Goal: Task Accomplishment & Management: Use online tool/utility

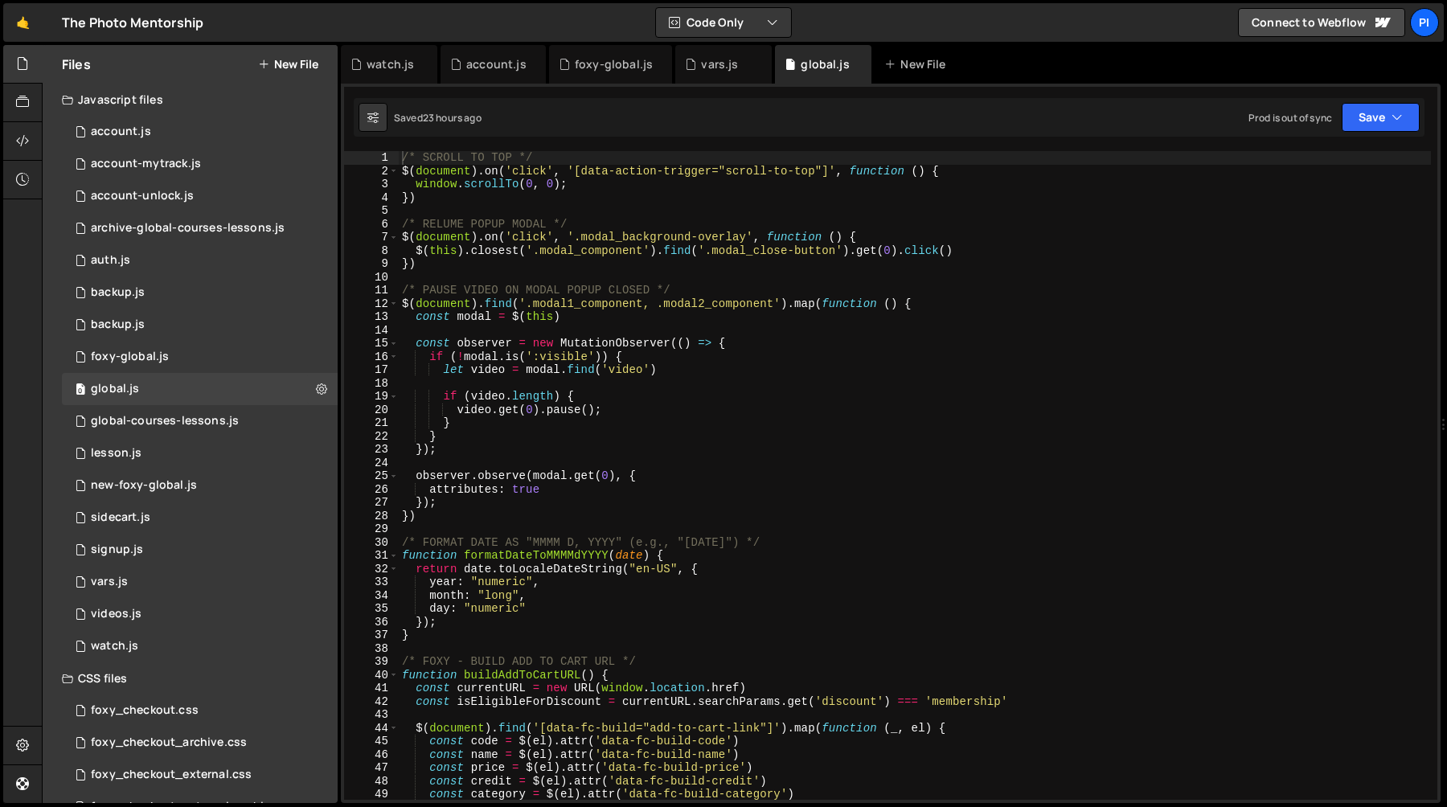
scroll to position [1518, 0]
click at [269, 67] on button "New File" at bounding box center [288, 64] width 60 height 13
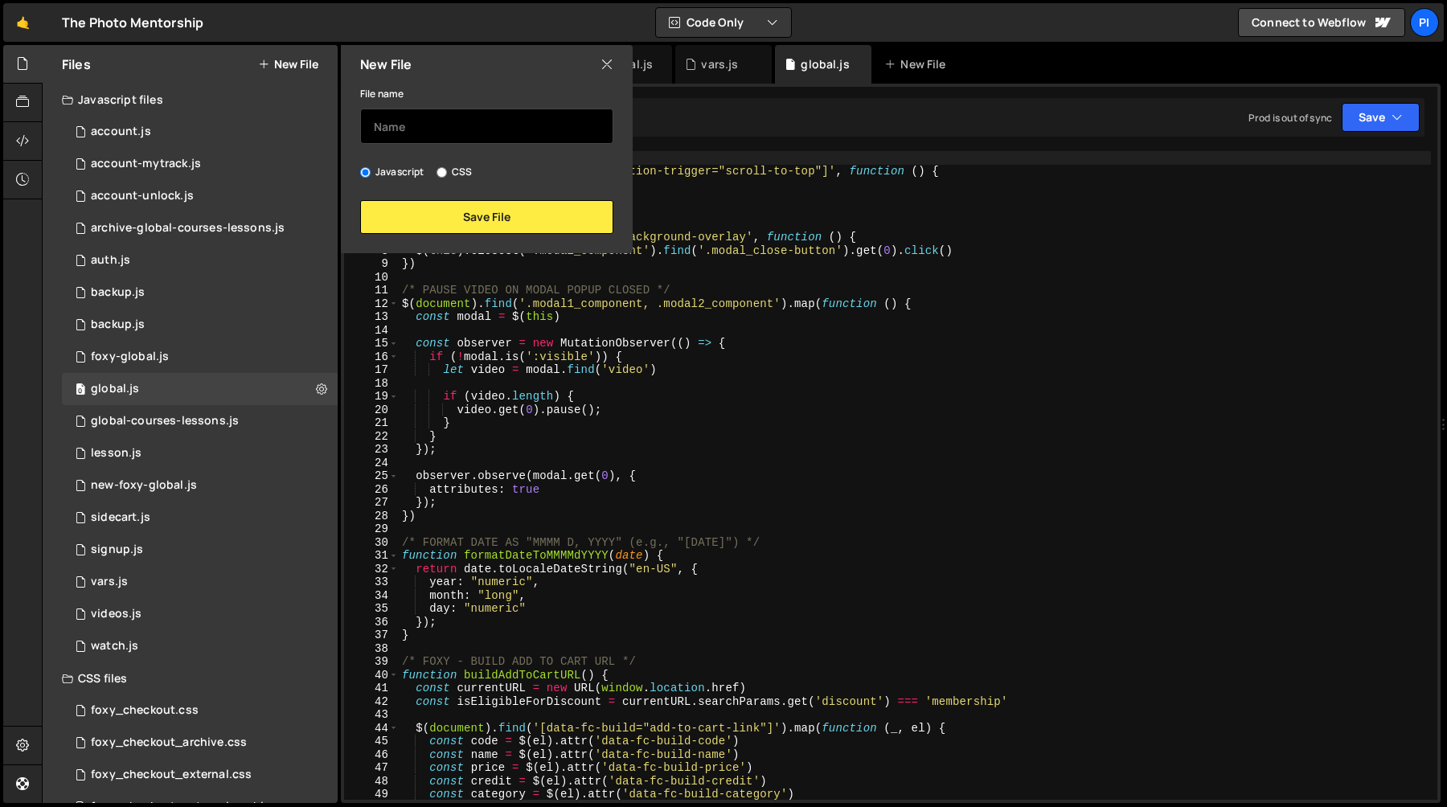
click at [408, 133] on input "text" at bounding box center [486, 126] width 253 height 35
type input "student-login"
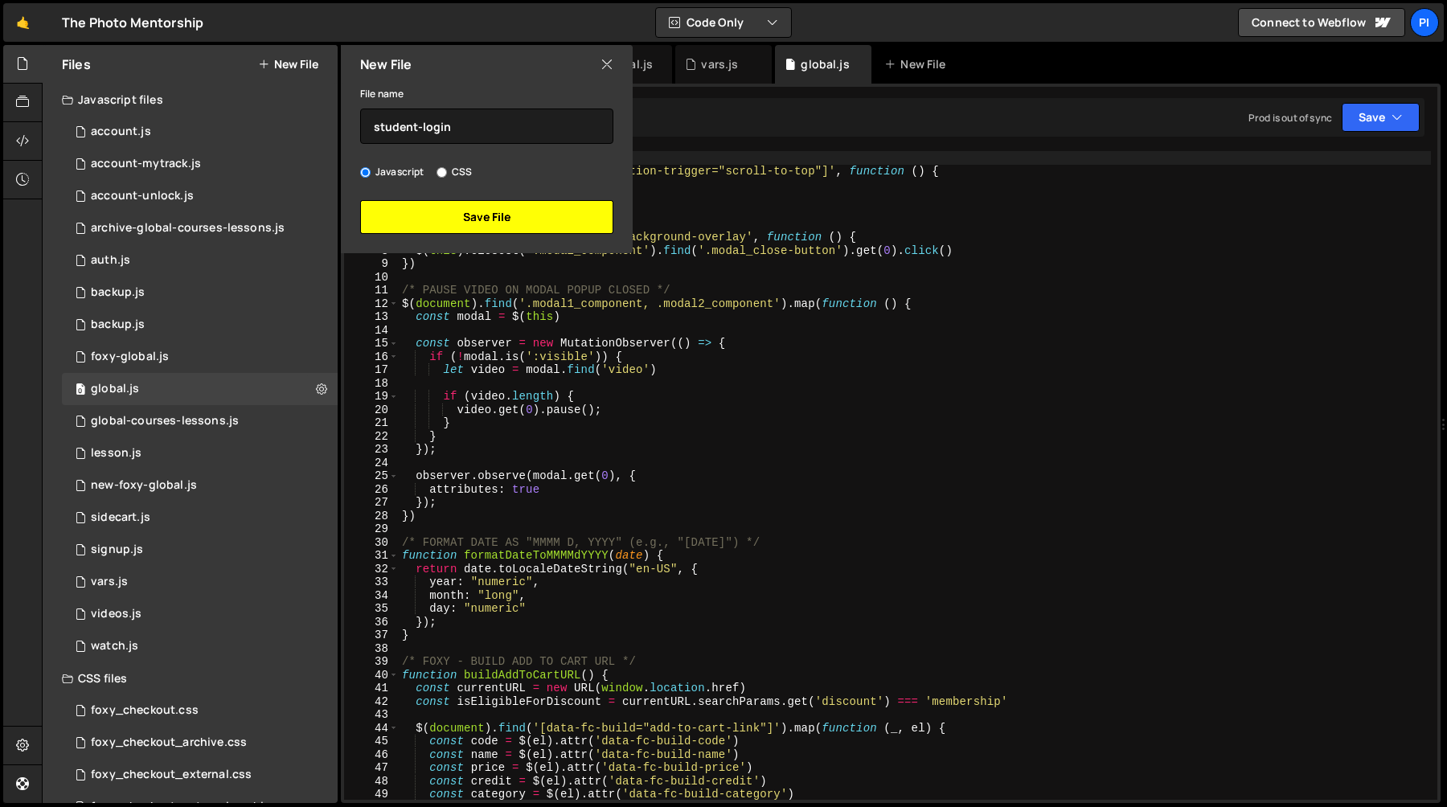
click at [466, 211] on button "Save File" at bounding box center [486, 217] width 253 height 34
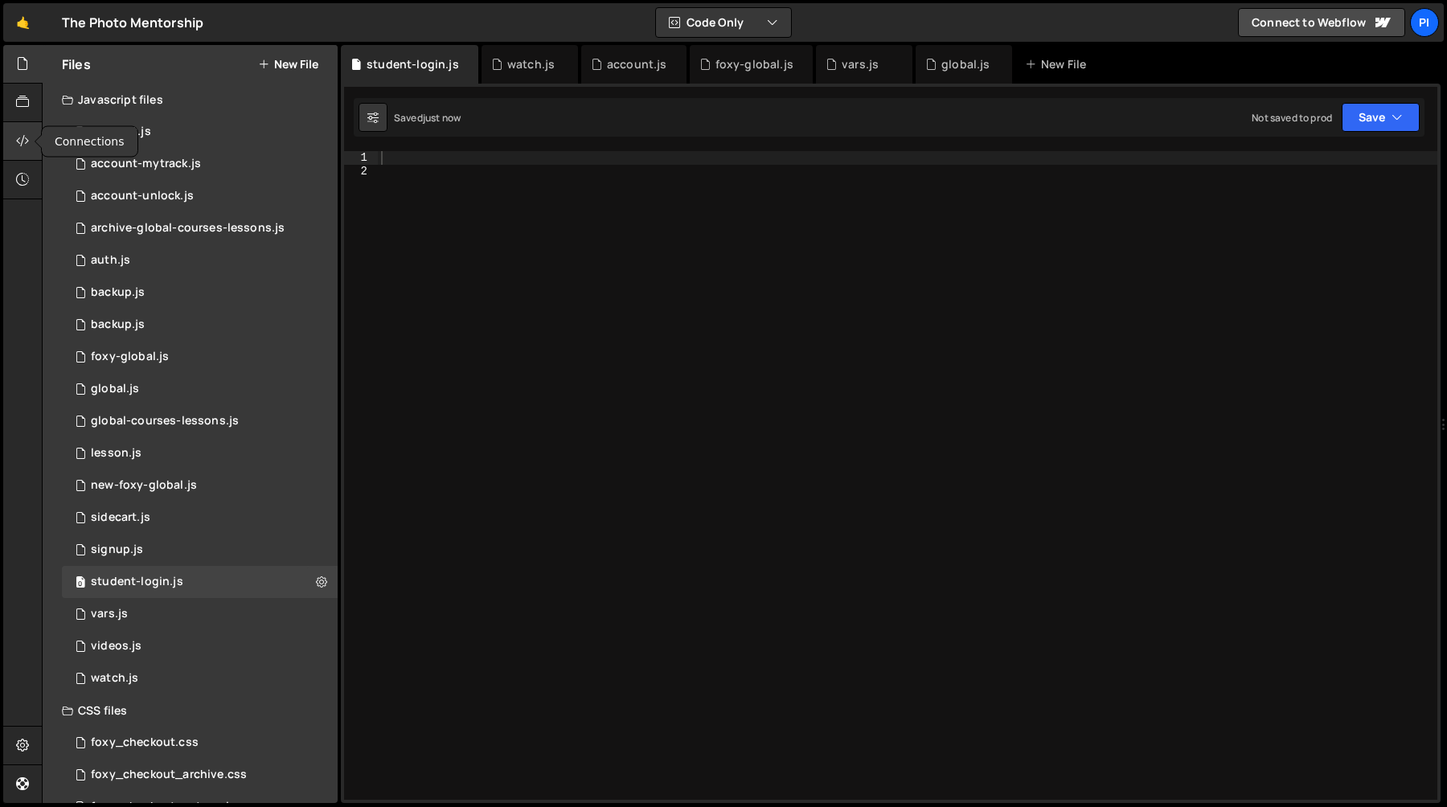
click at [16, 138] on icon at bounding box center [22, 141] width 13 height 18
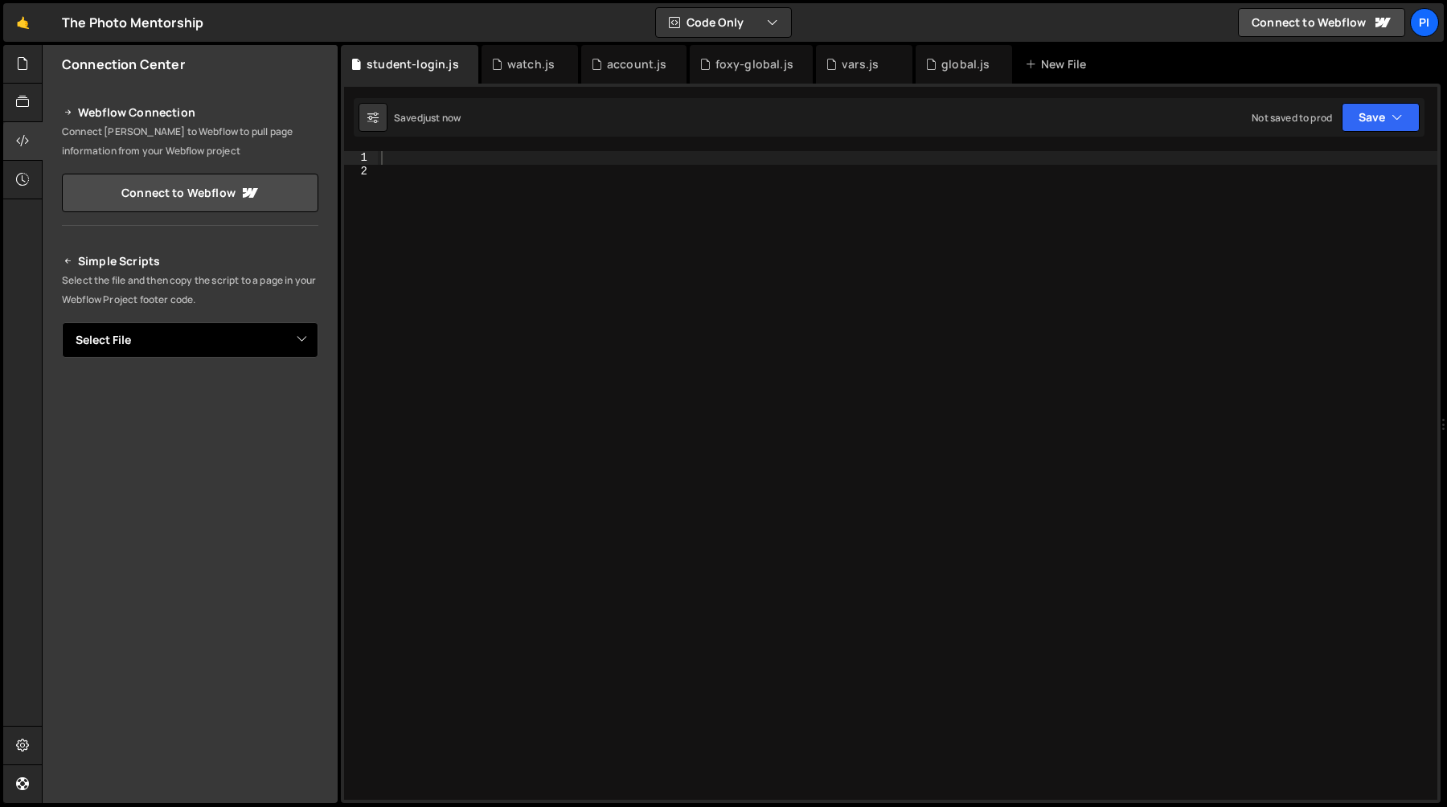
click at [182, 357] on select "Select File account.js account-mytrack.js account-unlock.js archive-global-cour…" at bounding box center [190, 339] width 256 height 35
select select "46953"
click at [62, 322] on select "Select File account.js account-mytrack.js account-unlock.js archive-global-cour…" at bounding box center [190, 339] width 256 height 35
click at [272, 392] on button "Copy" at bounding box center [269, 395] width 55 height 34
click at [24, 73] on div at bounding box center [22, 64] width 39 height 39
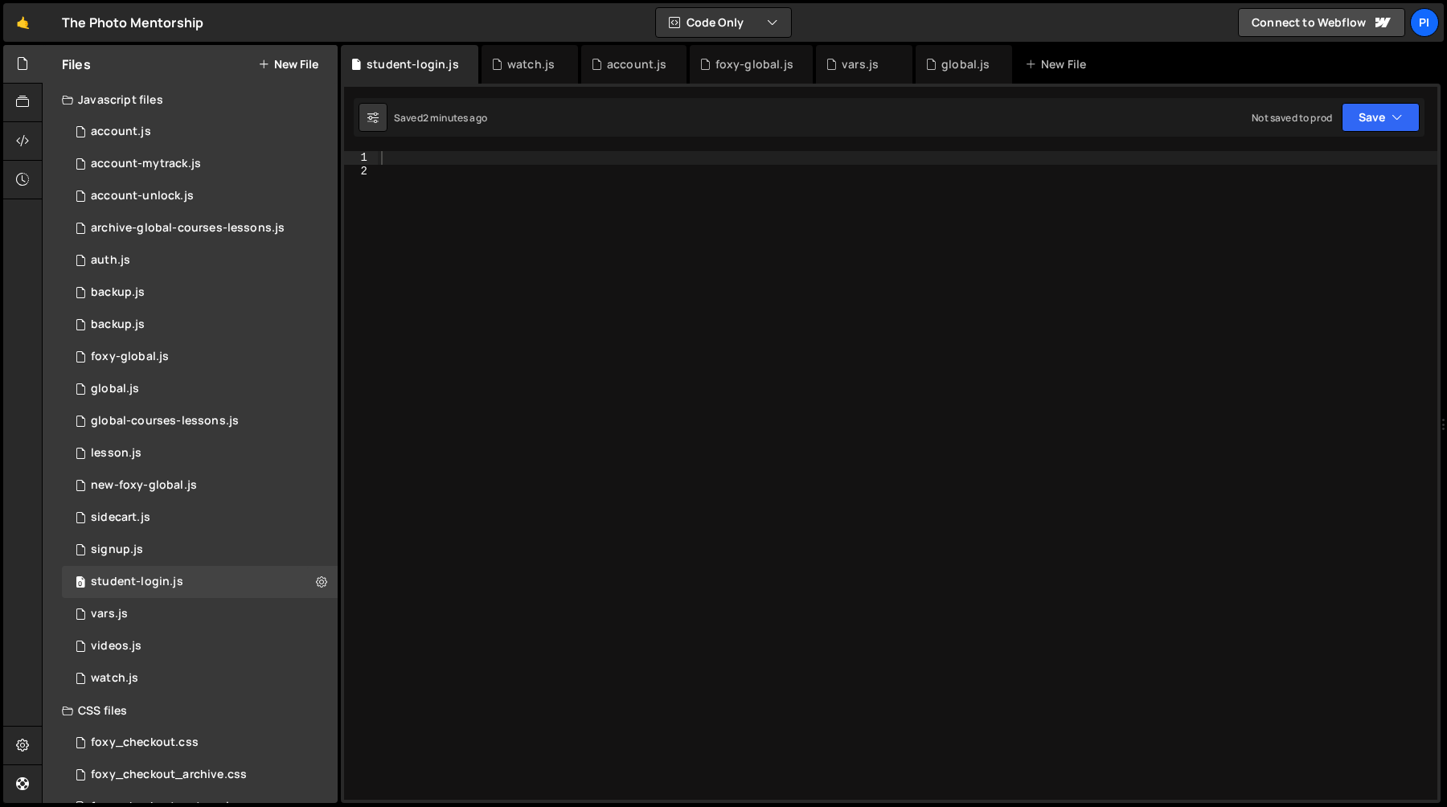
paste textarea "}"
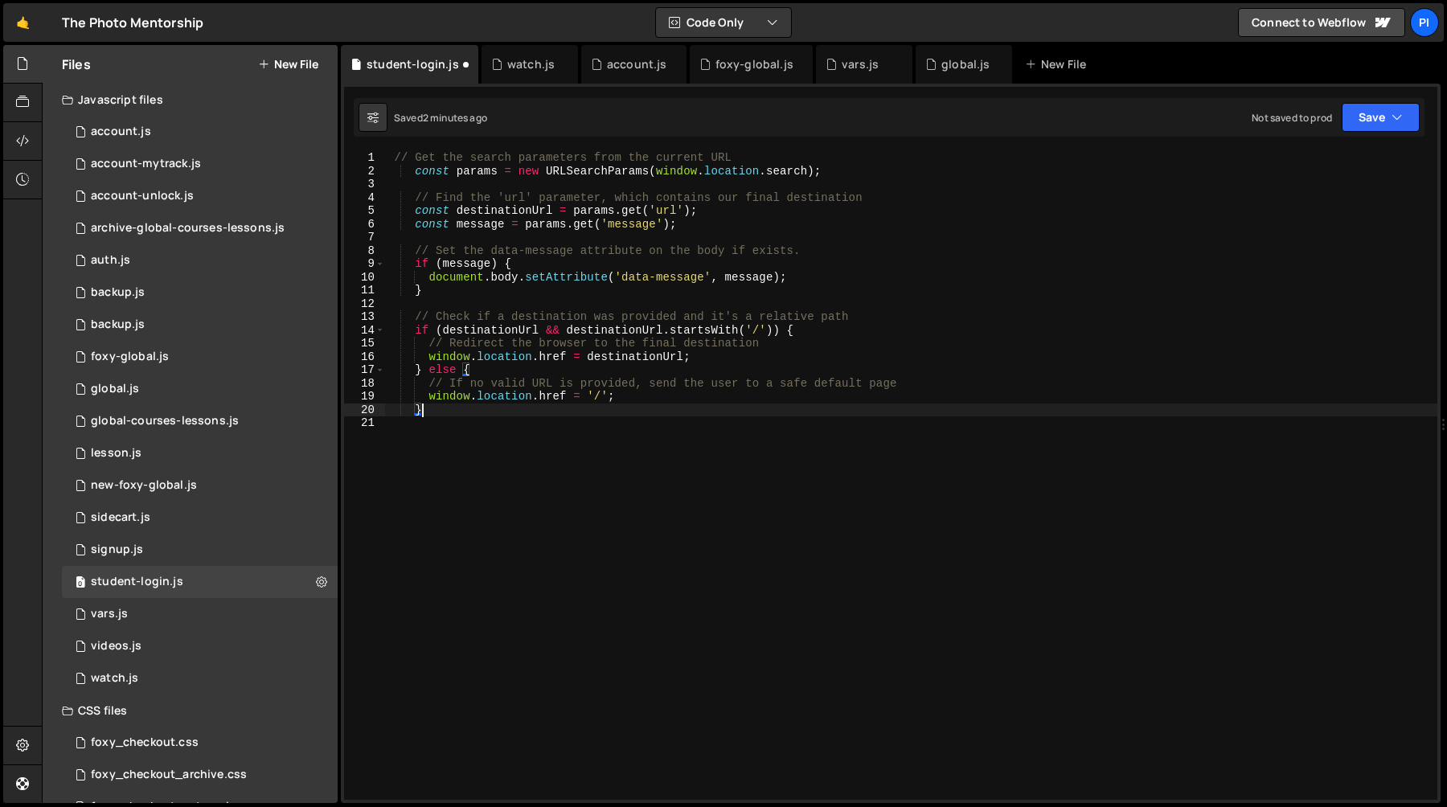
type textarea "}"
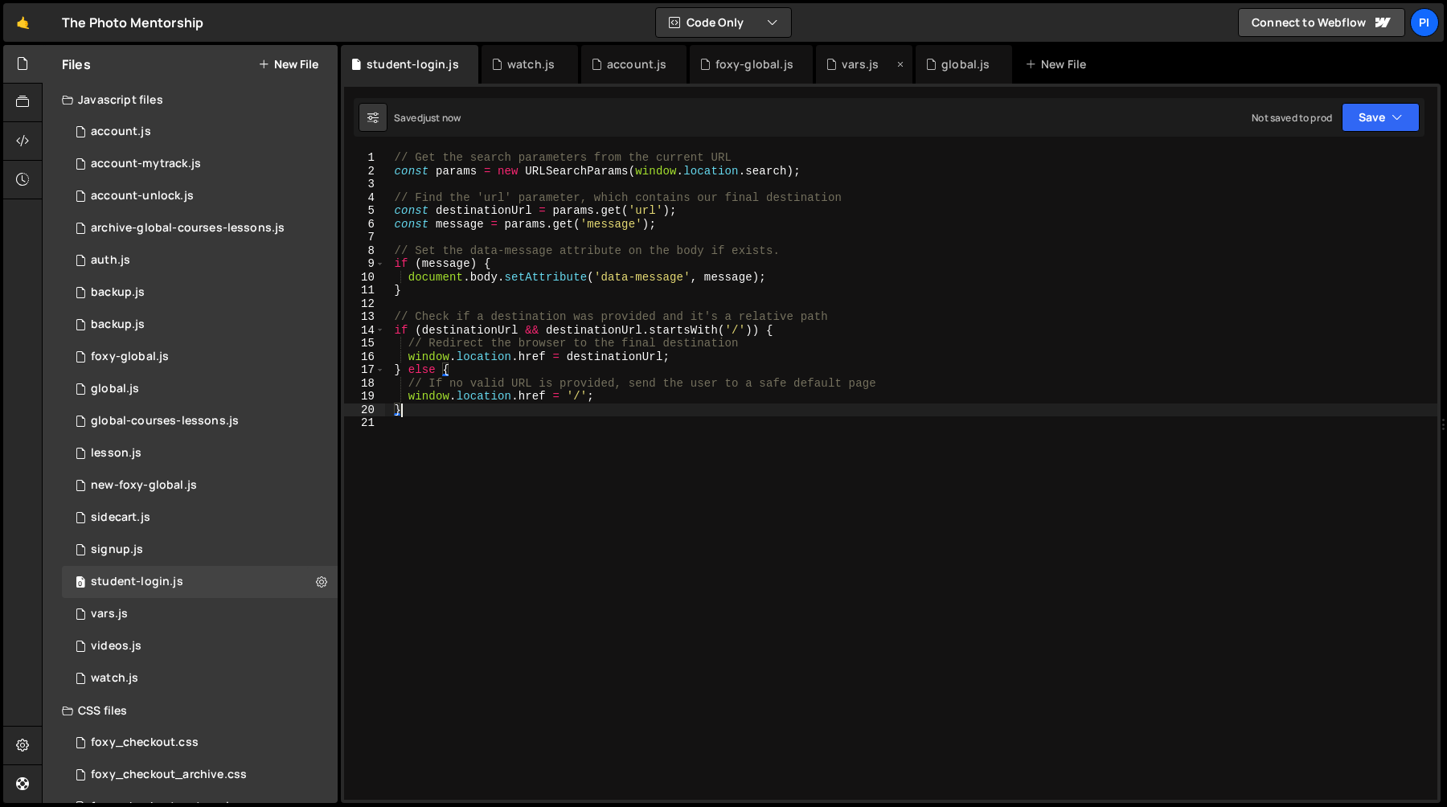
click at [847, 73] on div "vars.js" at bounding box center [864, 64] width 96 height 39
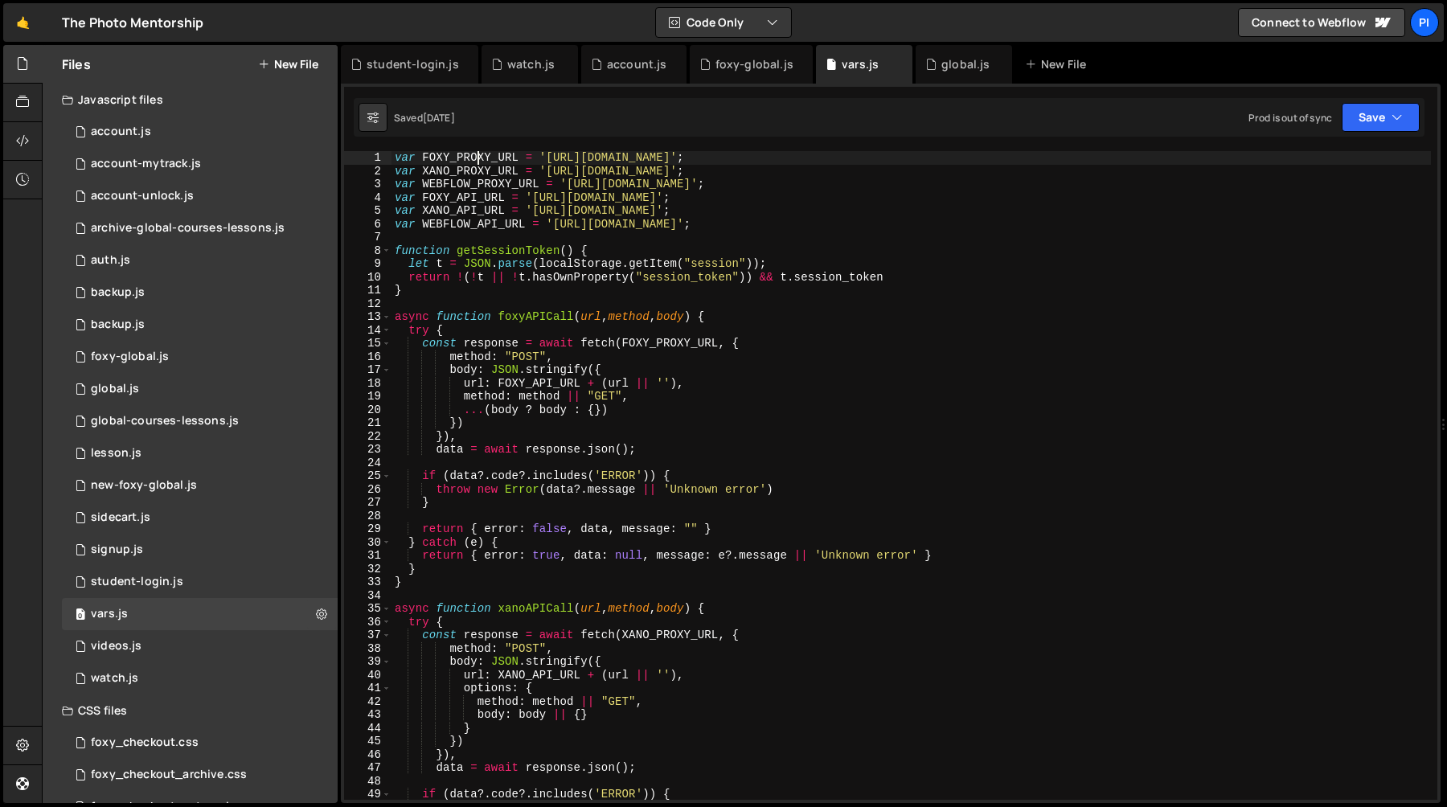
click at [479, 152] on div "var FOXY_PROXY_URL = '[URL][DOMAIN_NAME]' ; var XANO_PROXY_URL = '[URL][DOMAIN_…" at bounding box center [912, 488] width 1040 height 675
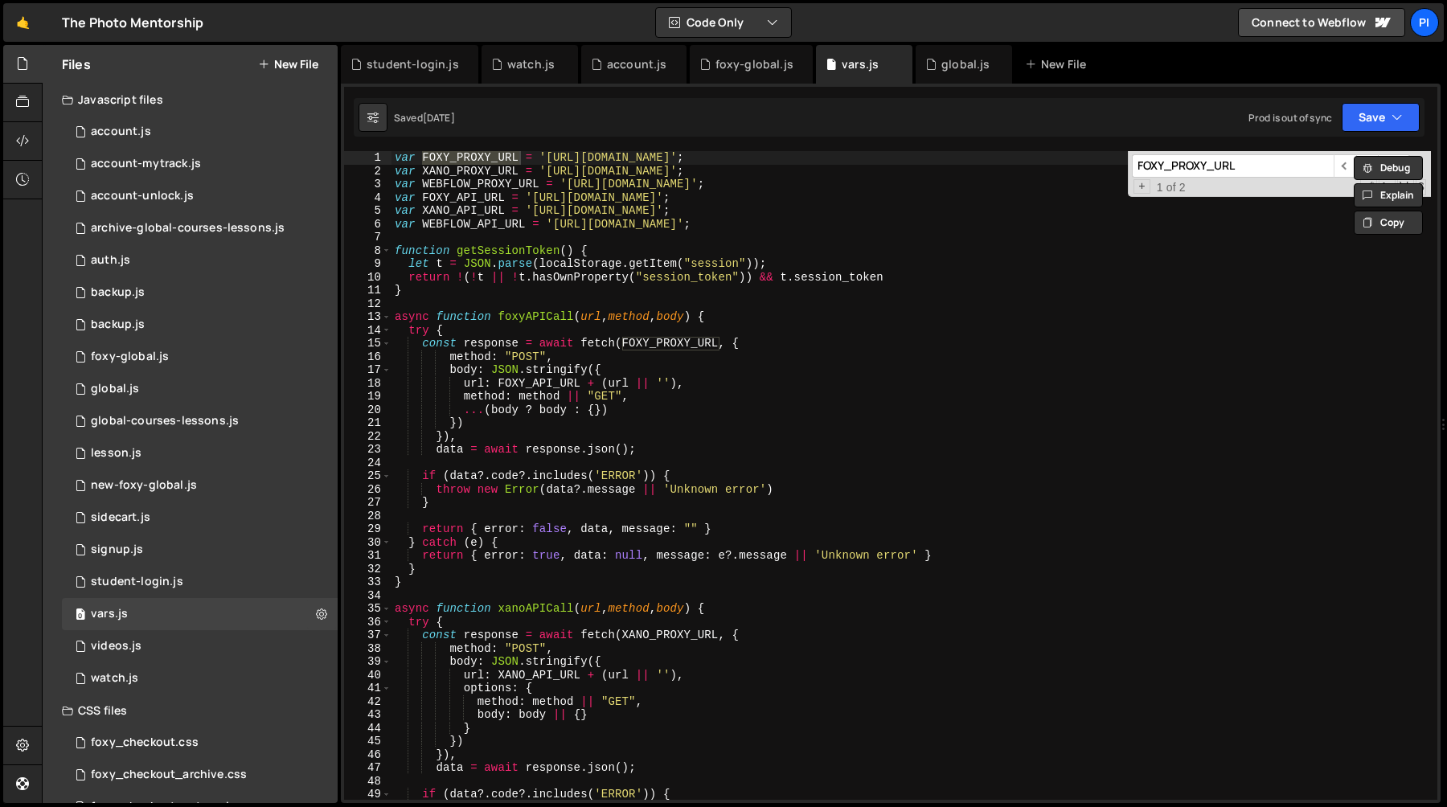
click at [1074, 263] on div "var FOXY_PROXY_URL = '[URL][DOMAIN_NAME]' ; var XANO_PROXY_URL = '[URL][DOMAIN_…" at bounding box center [912, 488] width 1040 height 675
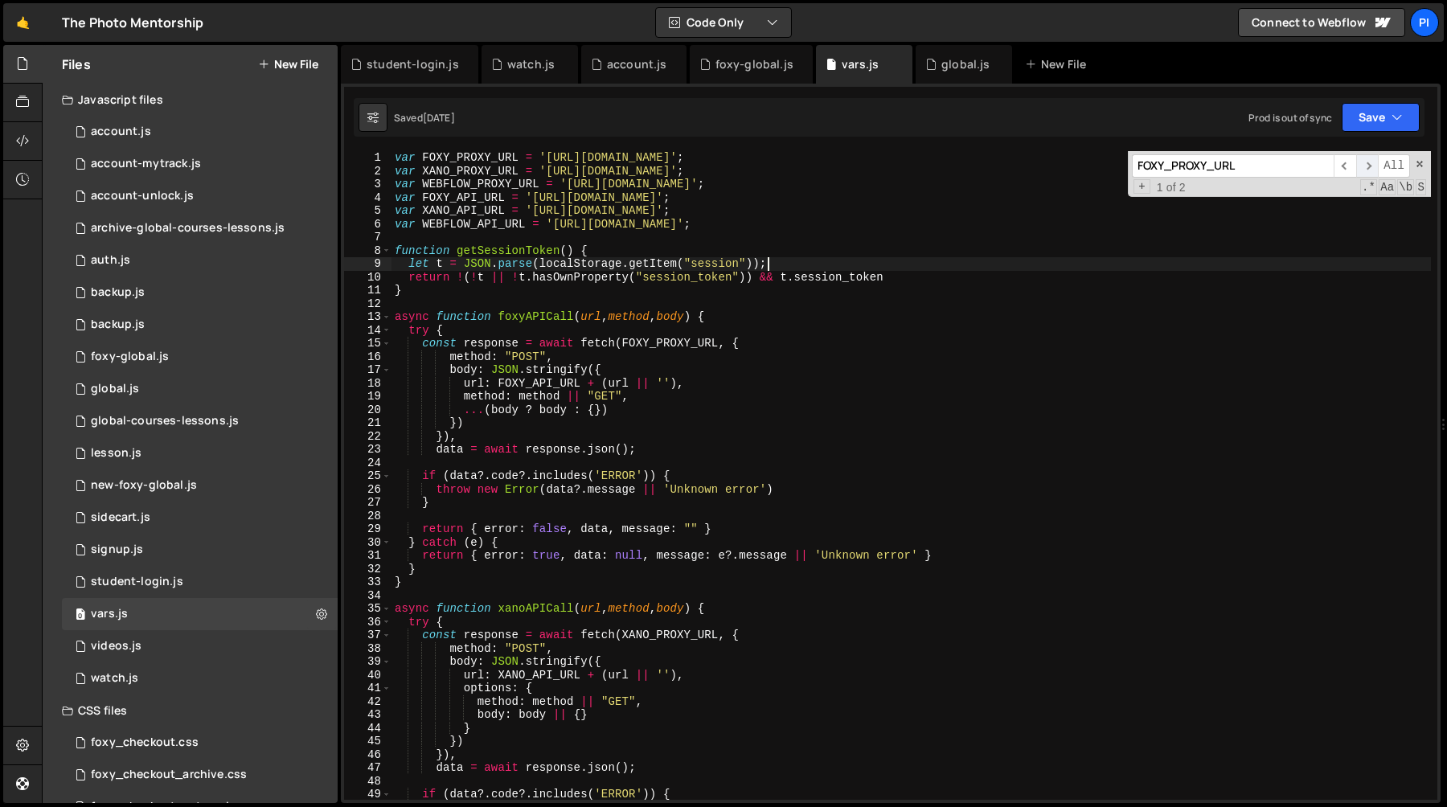
click at [1367, 165] on span "​" at bounding box center [1367, 165] width 23 height 23
click at [1367, 166] on span "​" at bounding box center [1367, 165] width 23 height 23
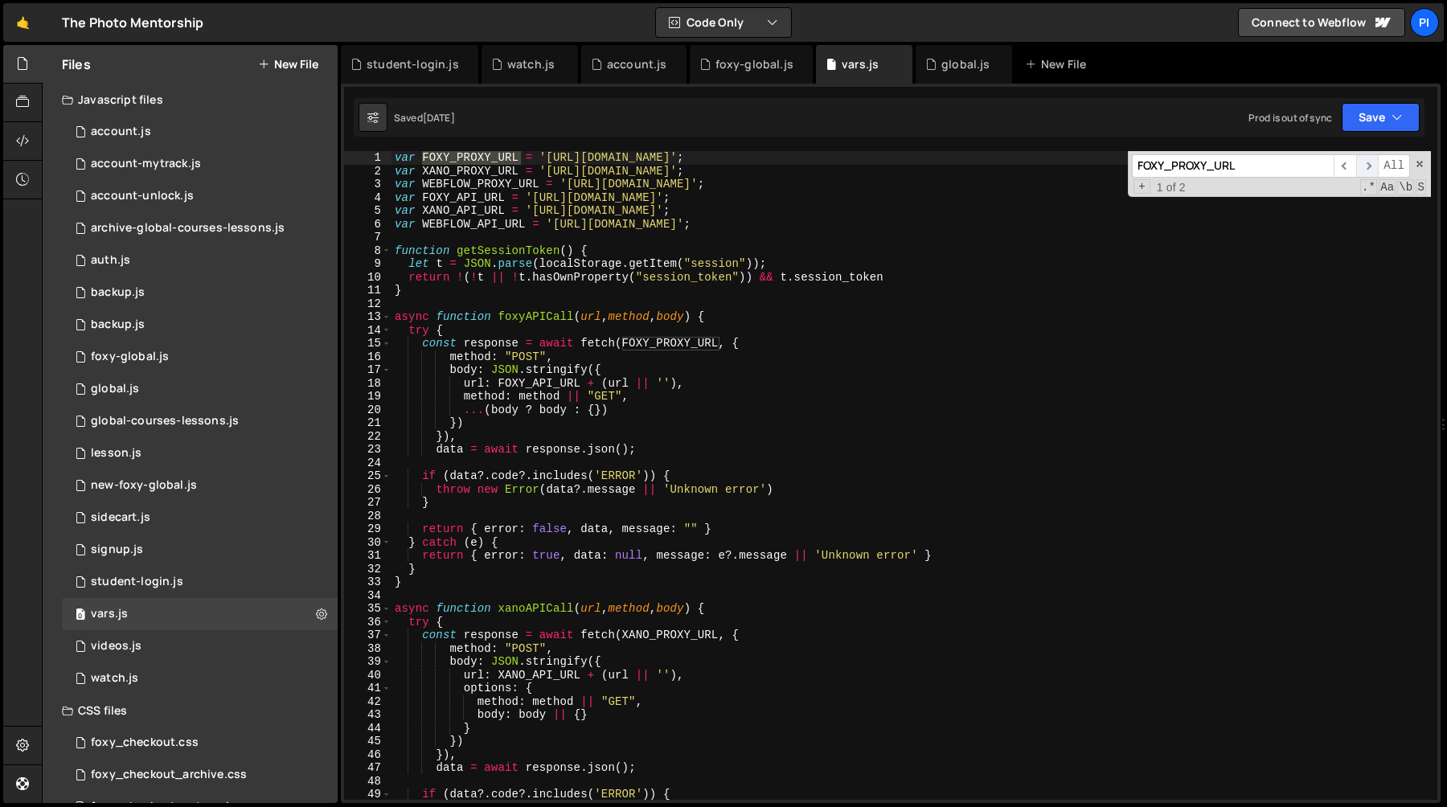
click at [1367, 166] on span "​" at bounding box center [1367, 165] width 23 height 23
click at [391, 316] on div "13" at bounding box center [367, 317] width 47 height 14
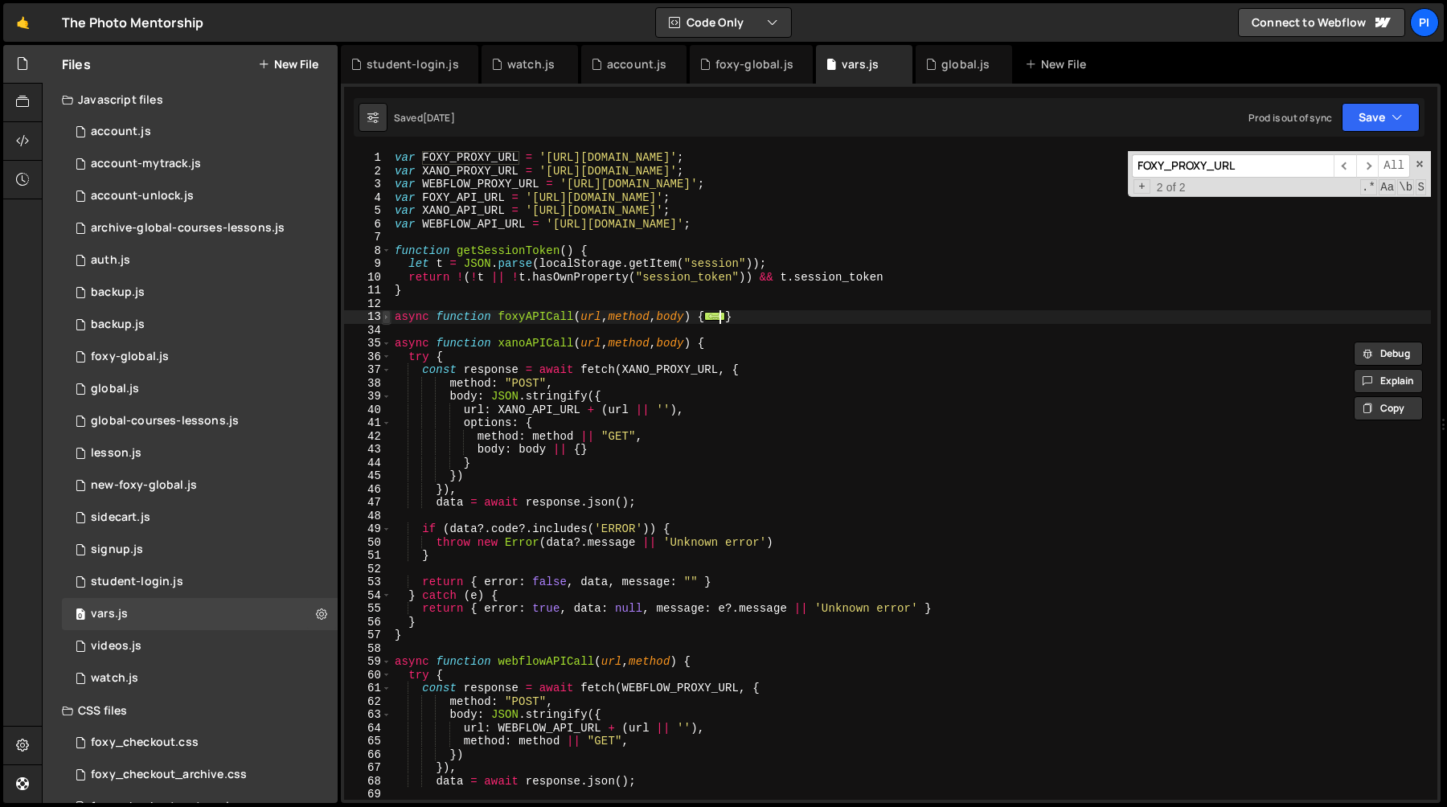
click at [386, 320] on span at bounding box center [386, 317] width 9 height 14
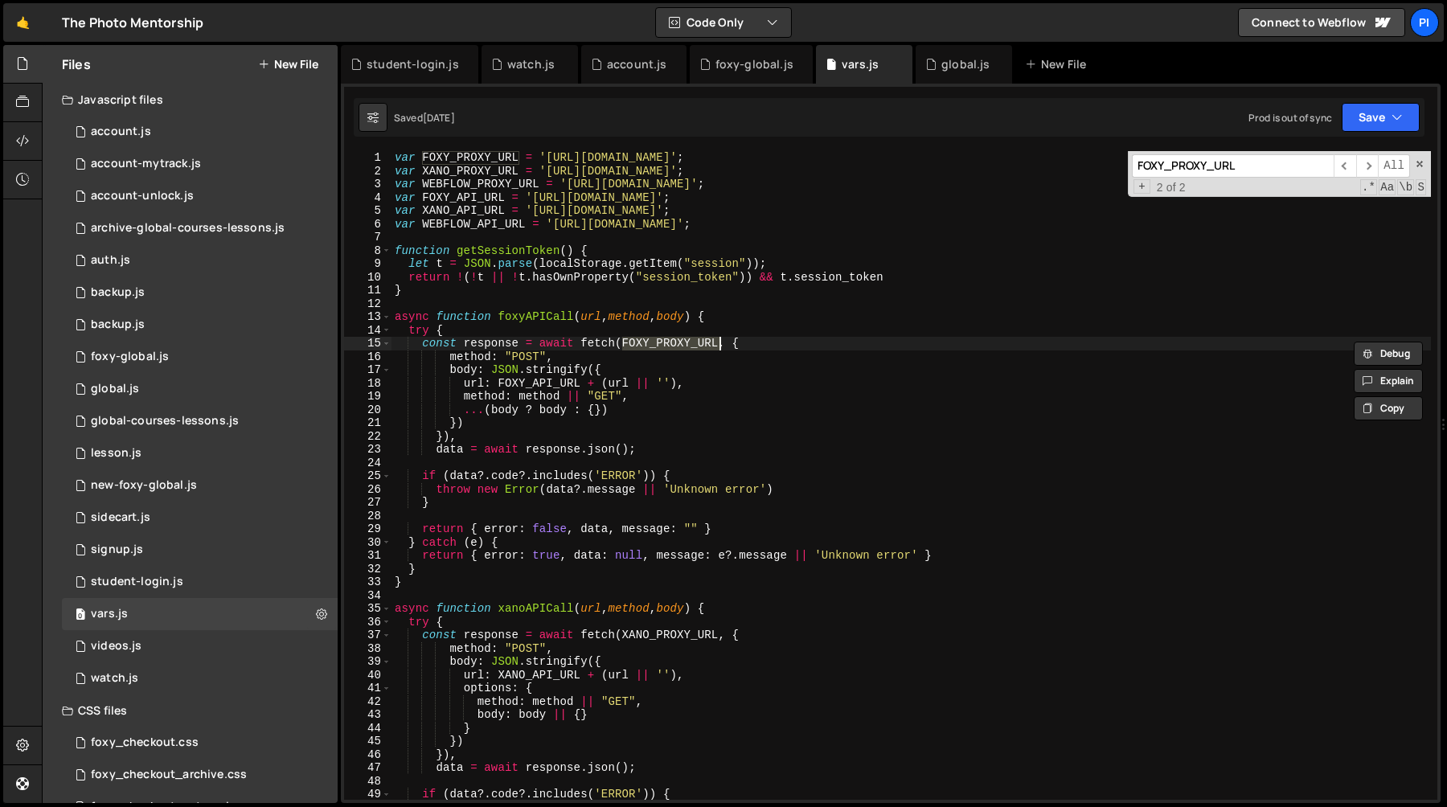
click at [394, 320] on div "var FOXY_PROXY_URL = '[URL][DOMAIN_NAME]' ; var XANO_PROXY_URL = '[URL][DOMAIN_…" at bounding box center [912, 488] width 1040 height 675
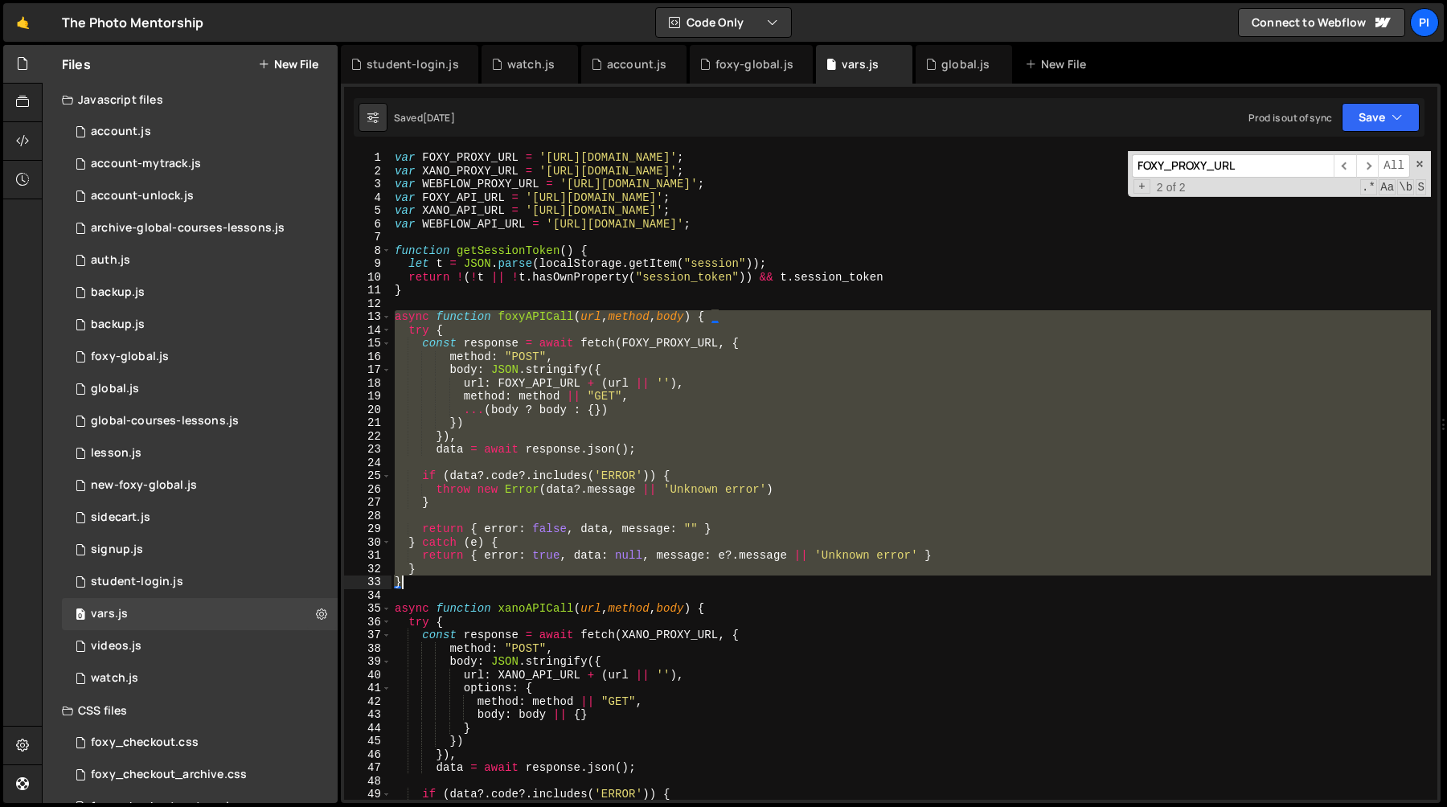
click at [417, 584] on div "var FOXY_PROXY_URL = '[URL][DOMAIN_NAME]' ; var XANO_PROXY_URL = '[URL][DOMAIN_…" at bounding box center [912, 488] width 1040 height 675
click at [612, 385] on div "var FOXY_PROXY_URL = '[URL][DOMAIN_NAME]' ; var XANO_PROXY_URL = '[URL][DOMAIN_…" at bounding box center [912, 475] width 1040 height 649
type textarea "url: FOXY_API_URL + (url || ''),"
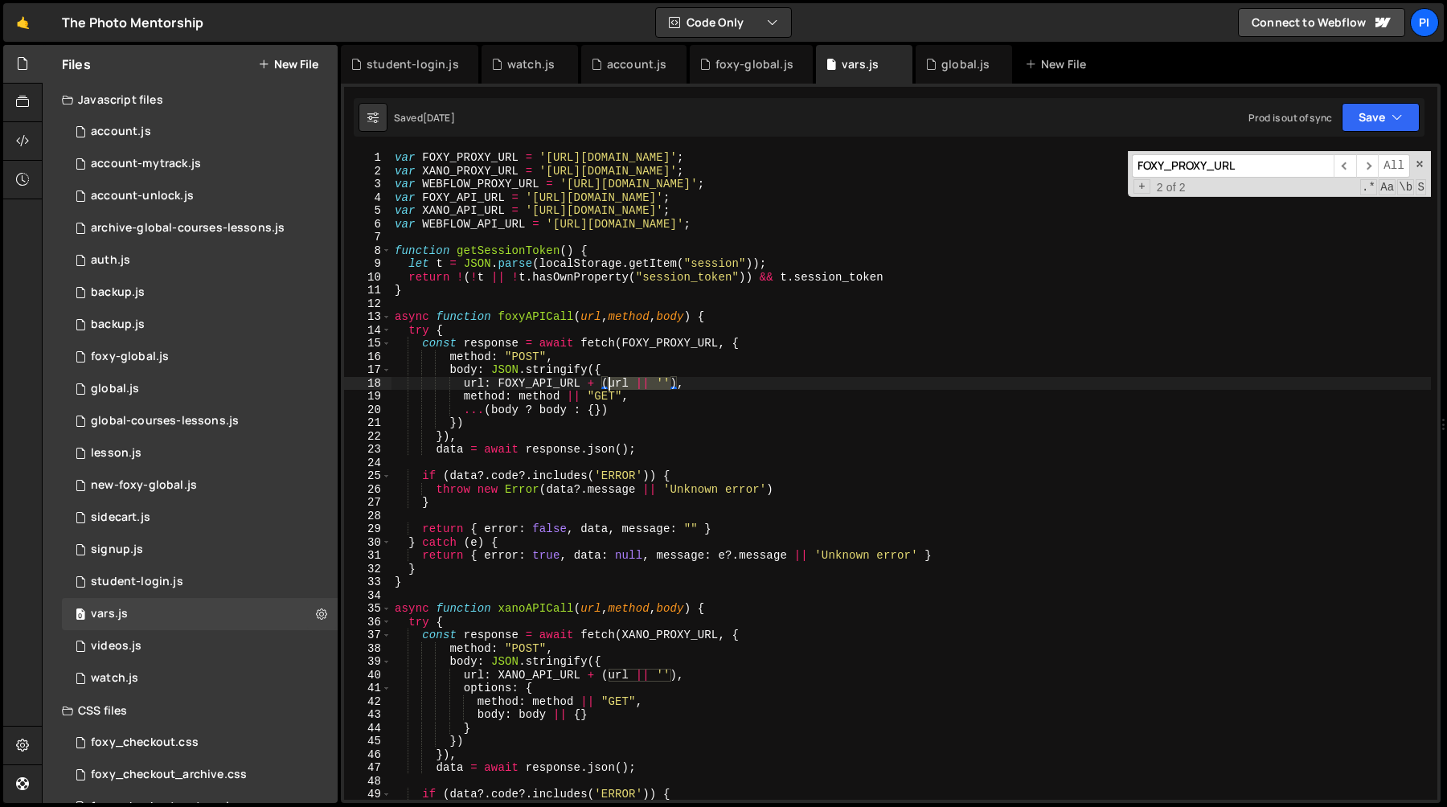
click at [612, 385] on div "var FOXY_PROXY_URL = '[URL][DOMAIN_NAME]' ; var XANO_PROXY_URL = '[URL][DOMAIN_…" at bounding box center [912, 488] width 1040 height 675
click at [414, 68] on div "student-login.js" at bounding box center [413, 64] width 92 height 16
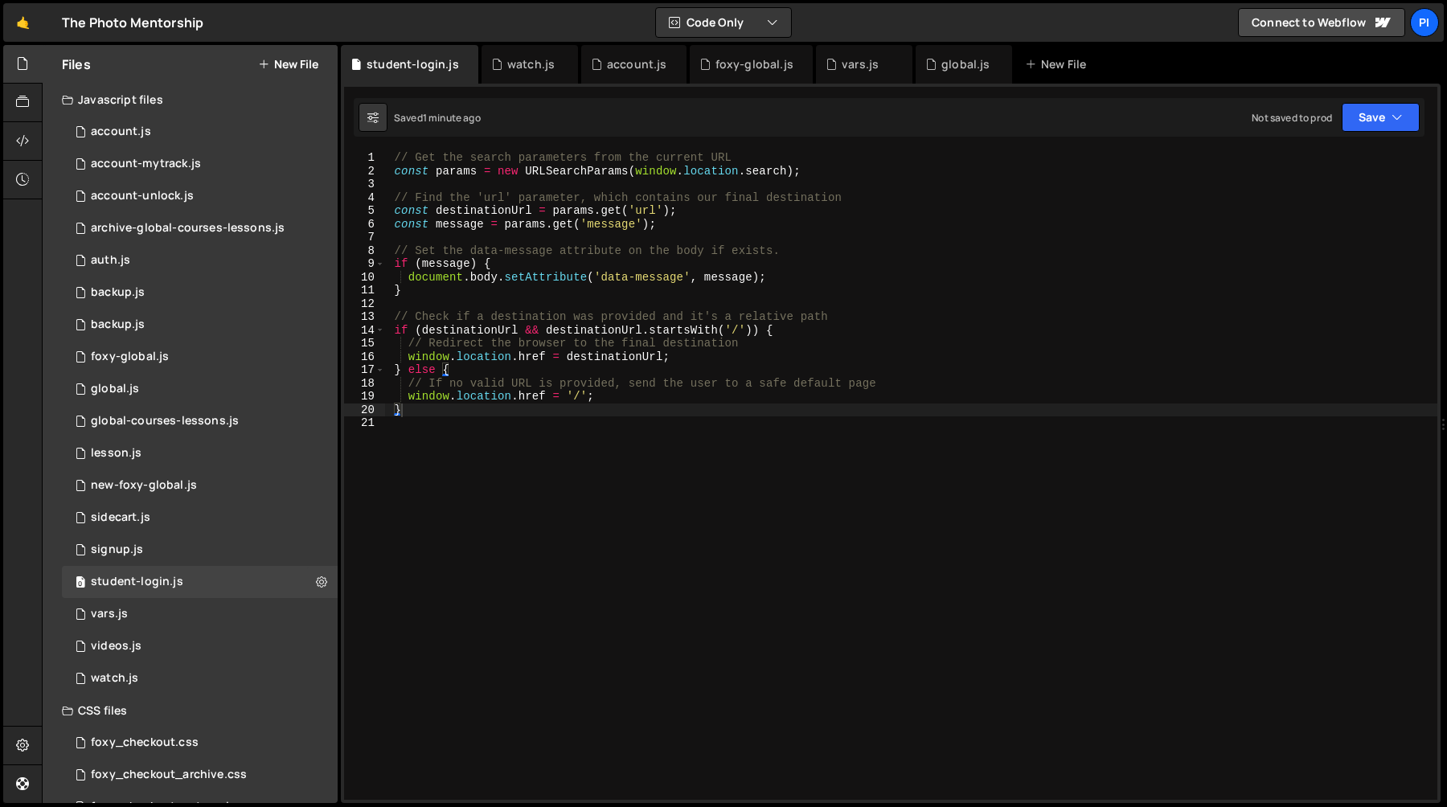
click at [646, 214] on div "// Get the search parameters from the current URL const params = new URLSearchP…" at bounding box center [910, 488] width 1053 height 675
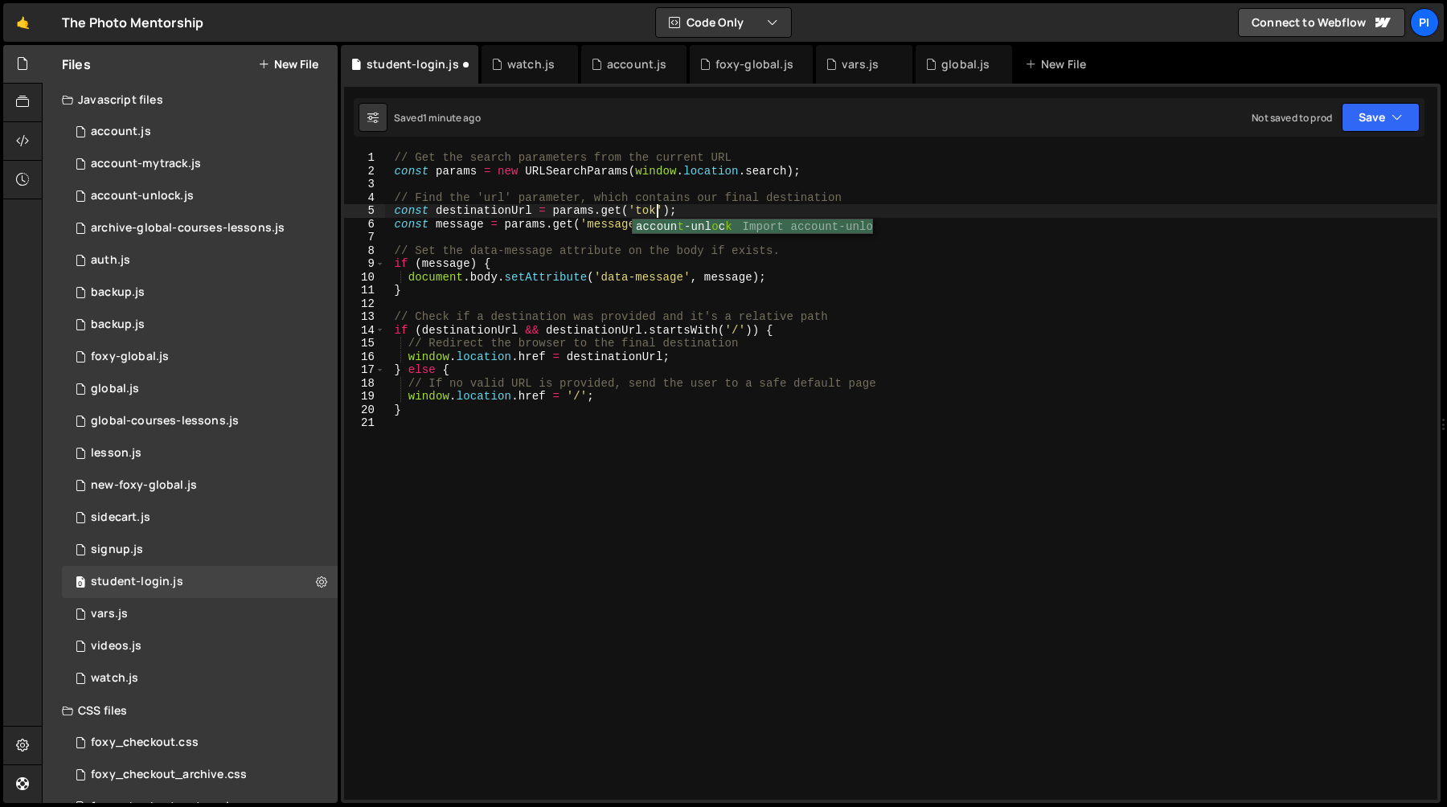
scroll to position [0, 19]
click at [492, 209] on div "// Get the search parameters from the current URL const params = new URLSearchP…" at bounding box center [910, 488] width 1053 height 675
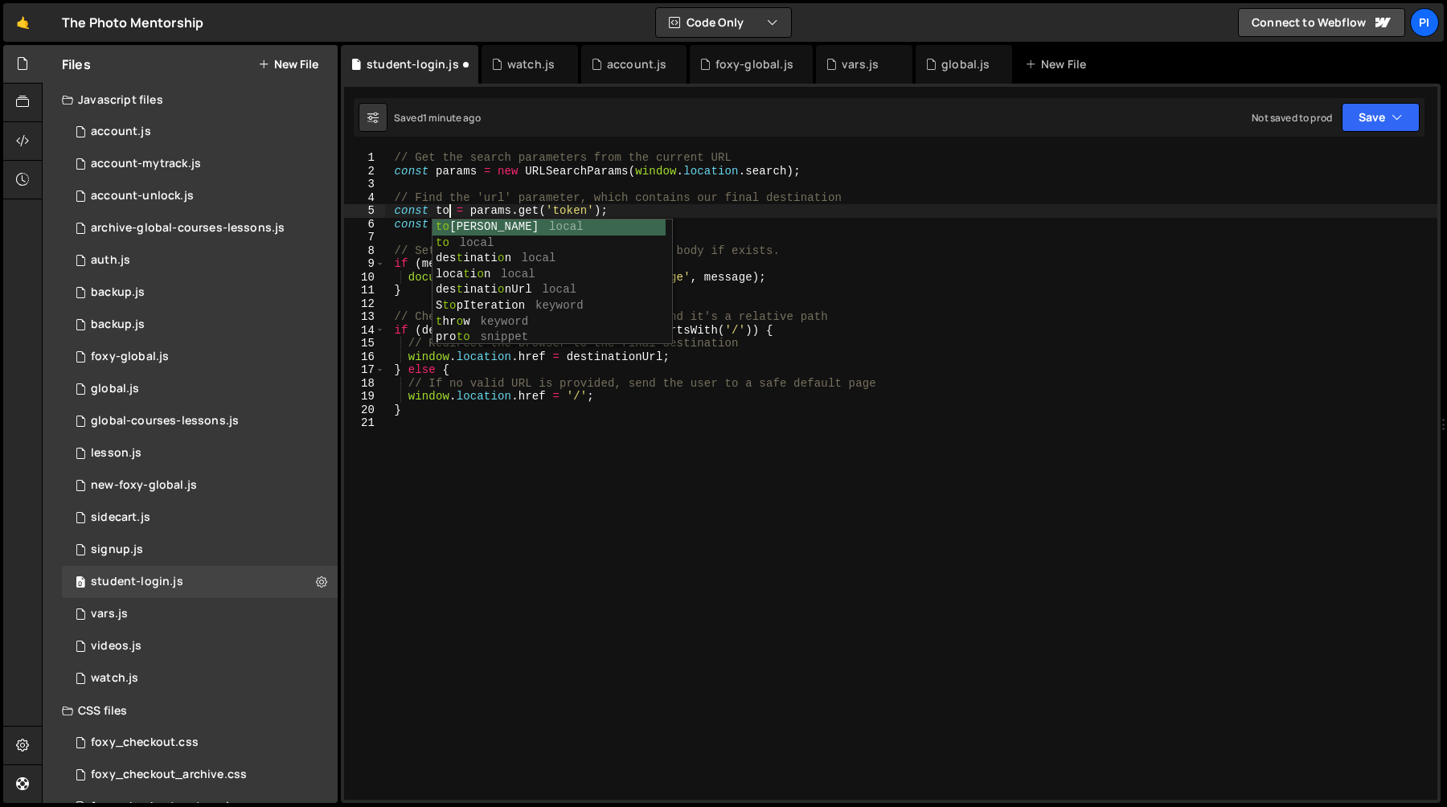
type textarea "const token = params.get('token');"
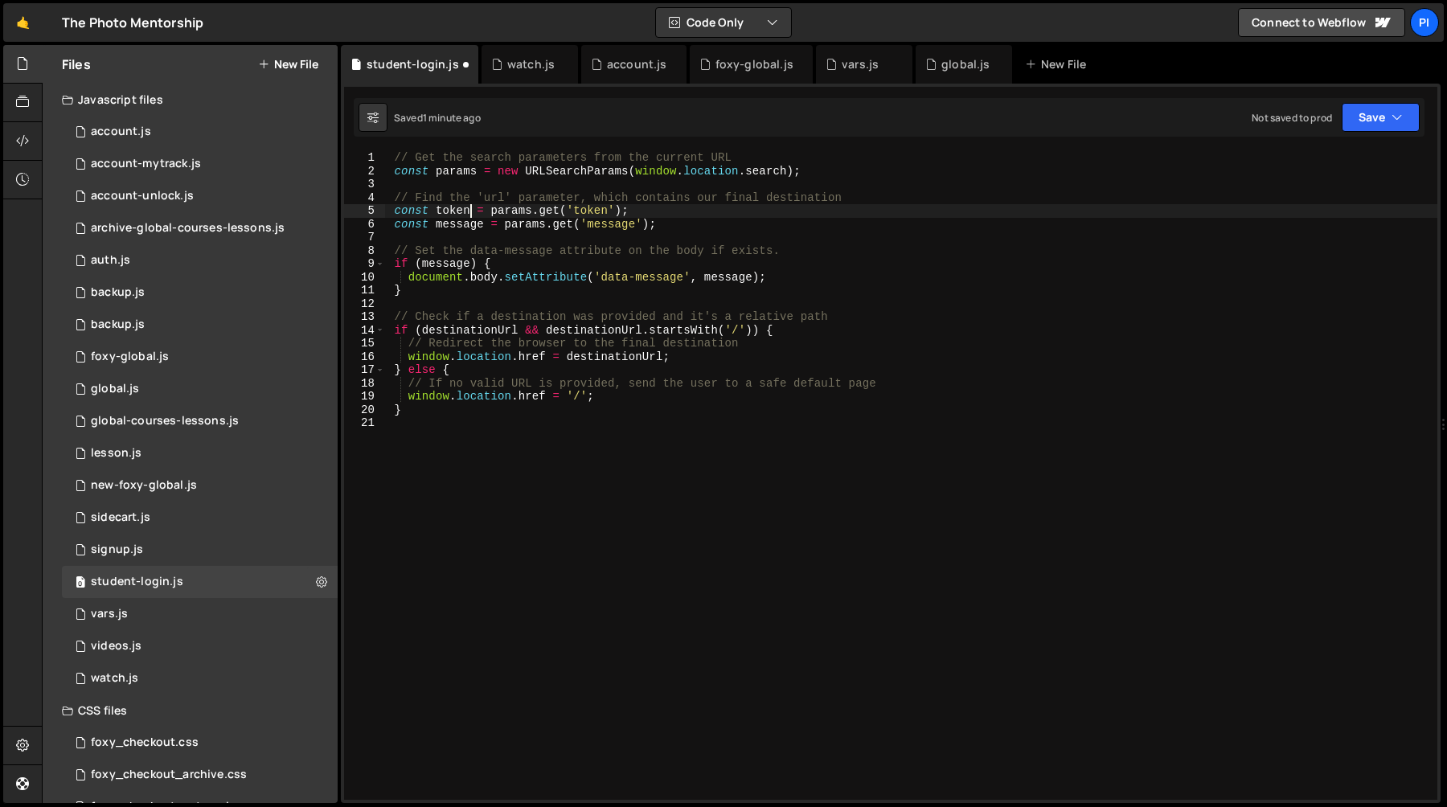
scroll to position [0, 5]
click at [642, 178] on div "// Get the search parameters from the current URL const params = new URLSearchP…" at bounding box center [910, 488] width 1053 height 675
click at [453, 169] on div "// Get the search parameters from the current URL const params = new URLSearchP…" at bounding box center [910, 488] width 1053 height 675
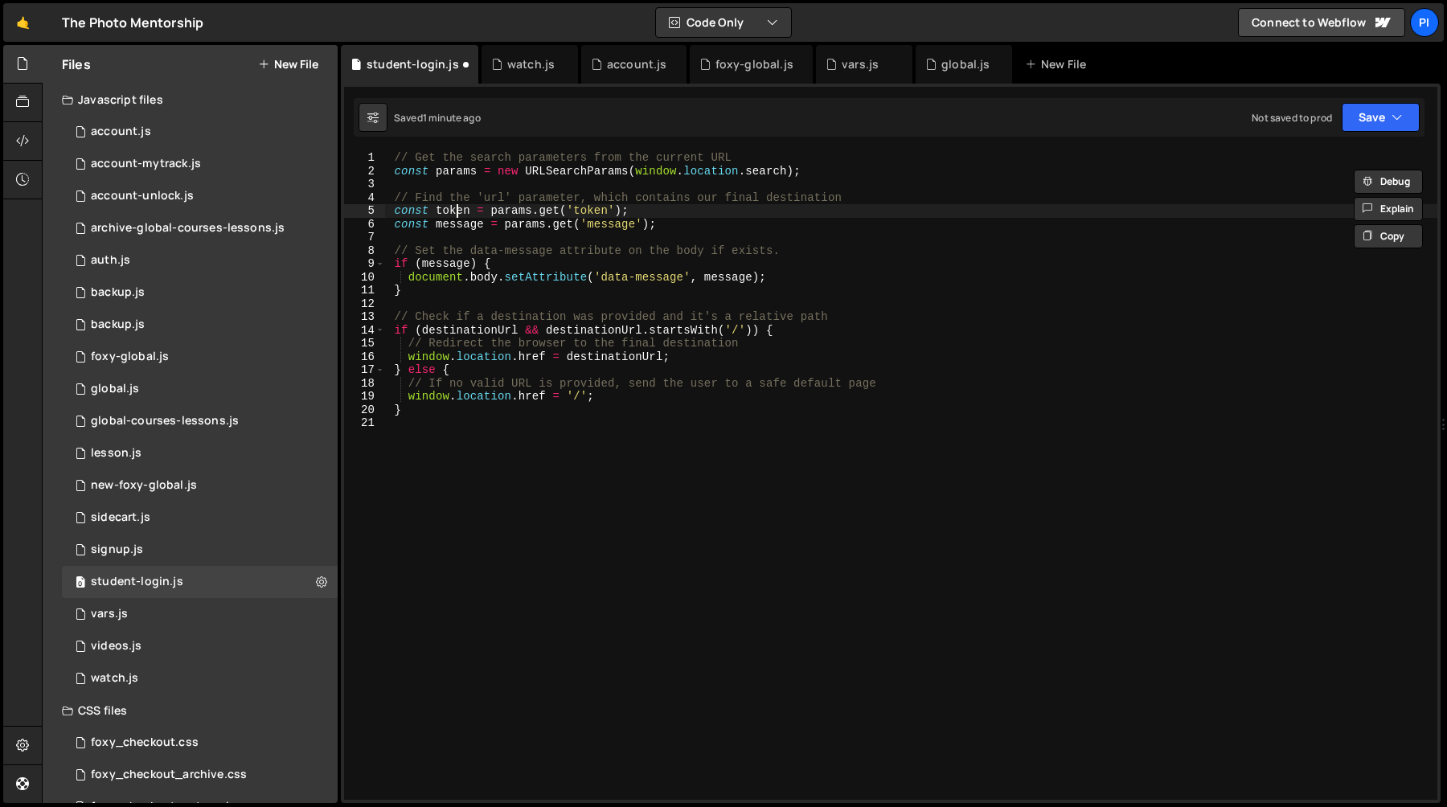
click at [453, 213] on div "// Get the search parameters from the current URL const params = new URLSearchP…" at bounding box center [910, 488] width 1053 height 675
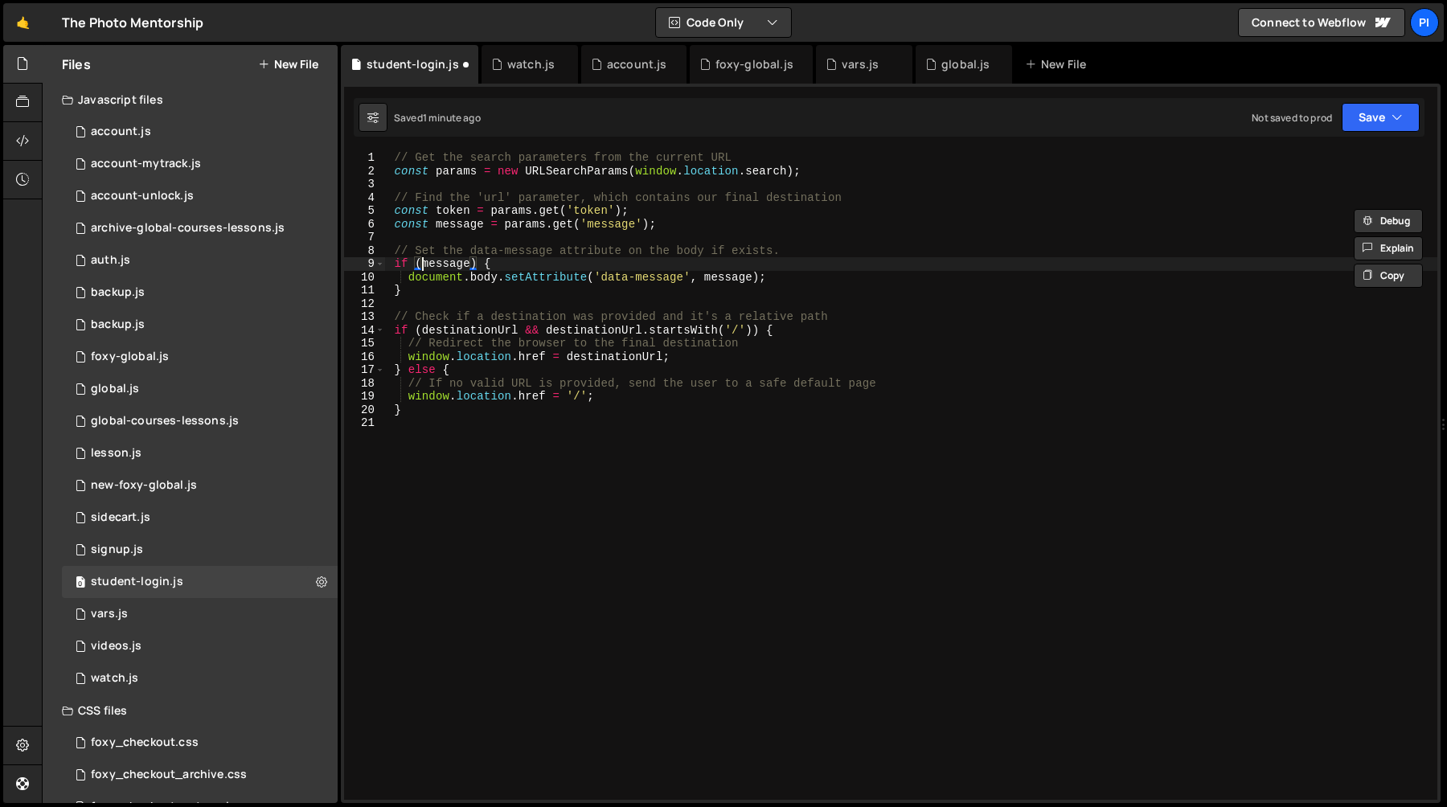
click at [420, 259] on div "// Get the search parameters from the current URL const params = new URLSearchP…" at bounding box center [910, 488] width 1053 height 675
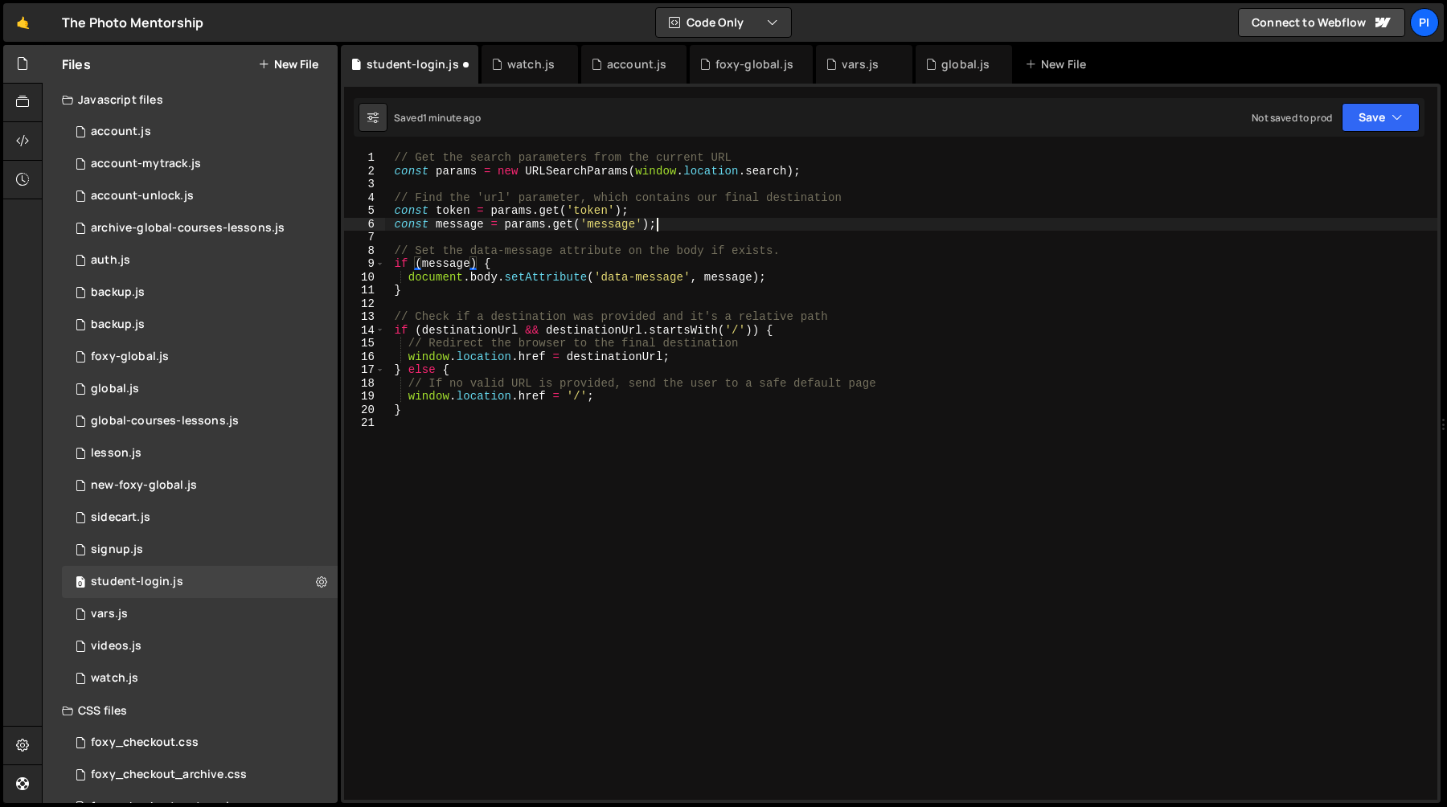
click at [680, 219] on div "// Get the search parameters from the current URL const params = new URLSearchP…" at bounding box center [910, 488] width 1053 height 675
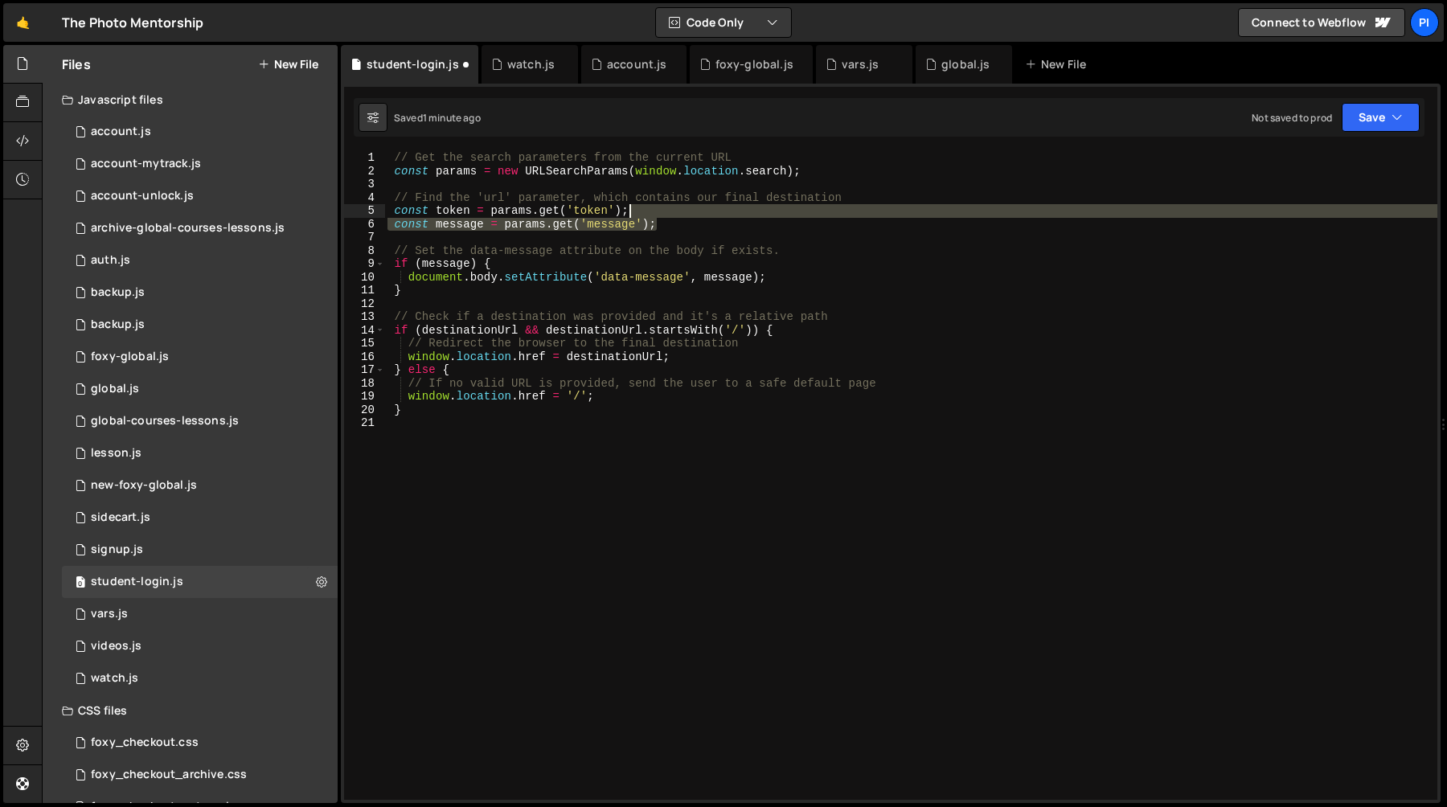
click at [667, 211] on div "// Get the search parameters from the current URL const params = new URLSearchP…" at bounding box center [910, 488] width 1053 height 675
type textarea "const token = params.get('token');"
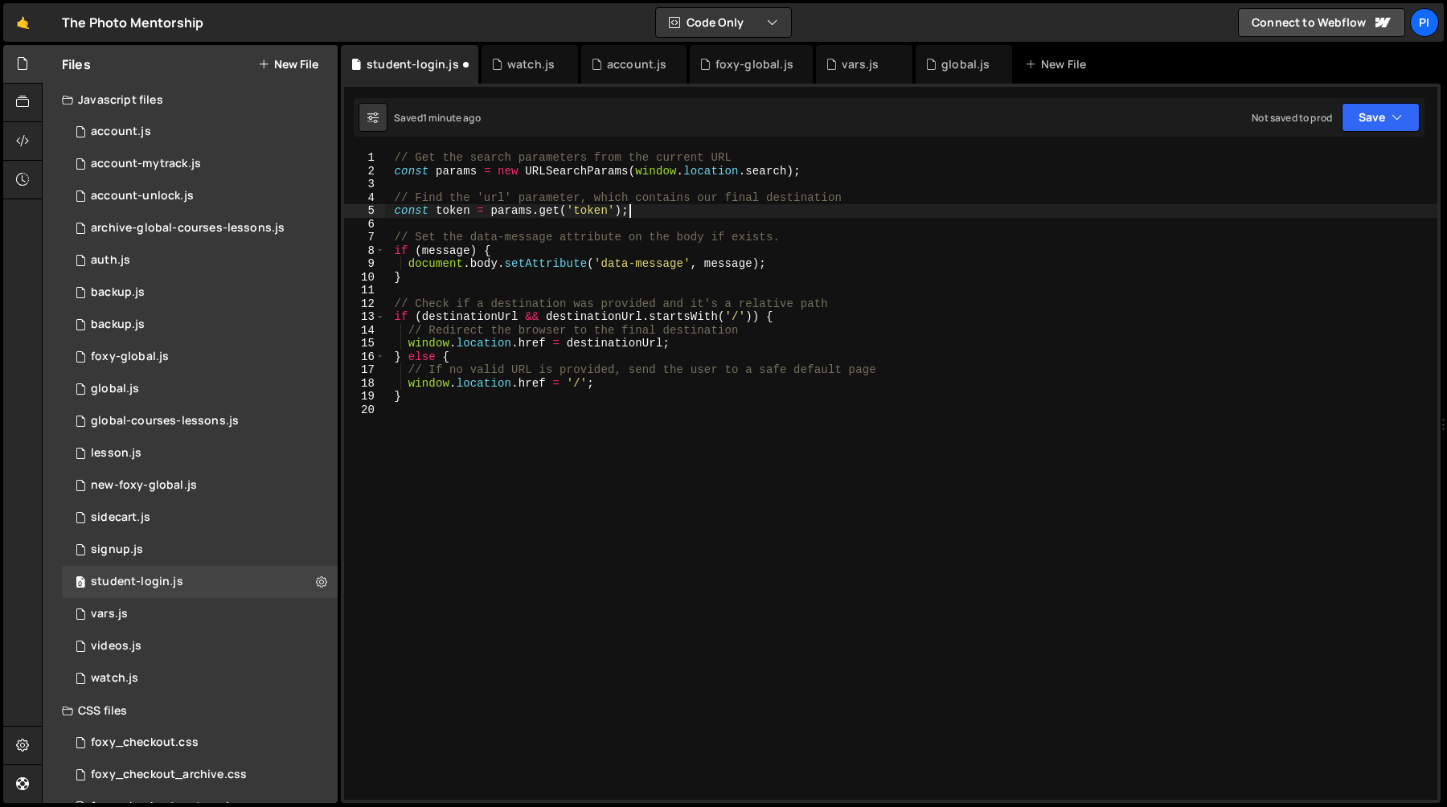
click at [543, 228] on div "// Get the search parameters from the current URL const params = new URLSearchP…" at bounding box center [910, 488] width 1053 height 675
click at [492, 198] on div "// Get the search parameters from the current URL const params = new URLSearchP…" at bounding box center [910, 488] width 1053 height 675
click at [759, 200] on div "// Get the search parameters from the current URL const params = new URLSearchP…" at bounding box center [910, 488] width 1053 height 675
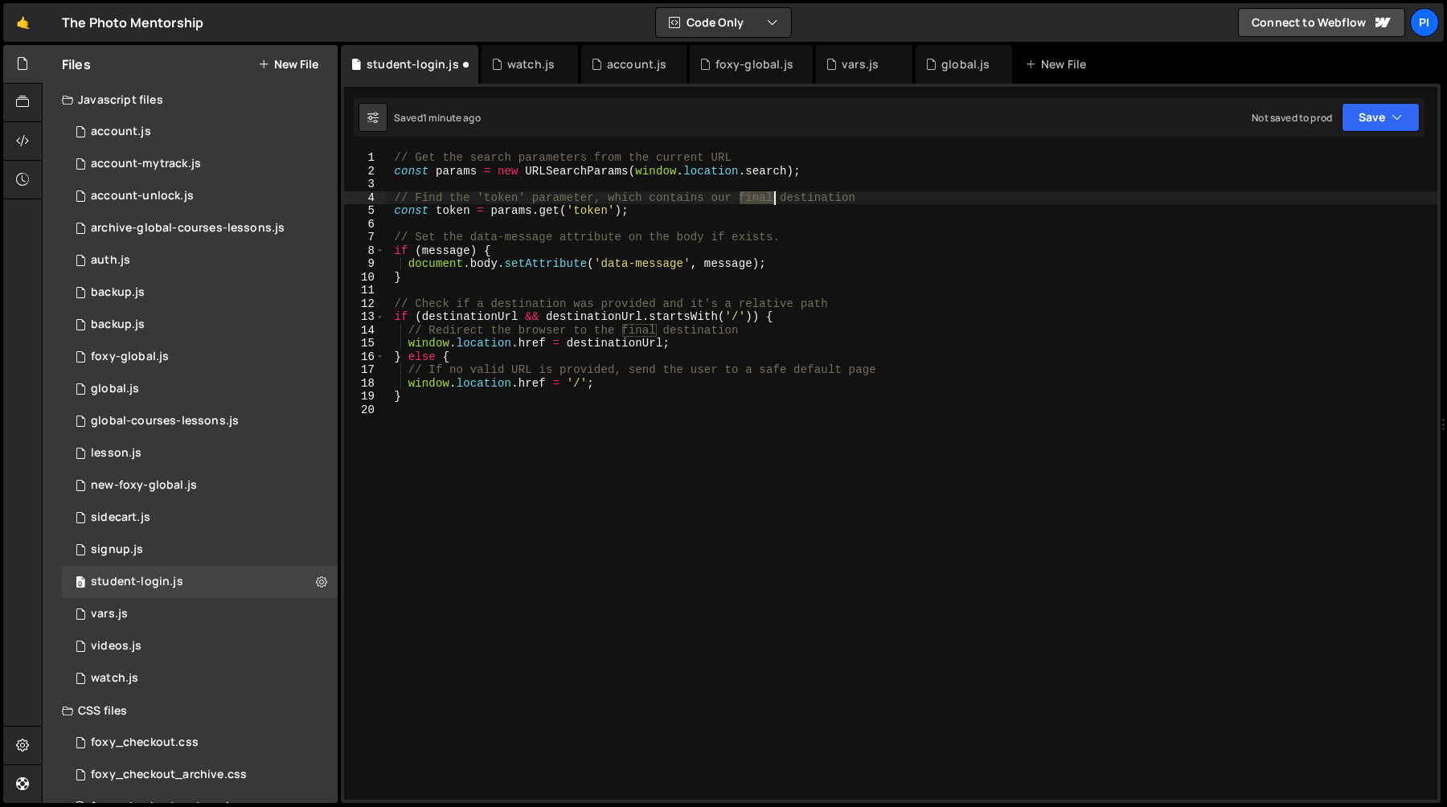
click at [759, 200] on div "// Get the search parameters from the current URL const params = new URLSearchP…" at bounding box center [910, 488] width 1053 height 675
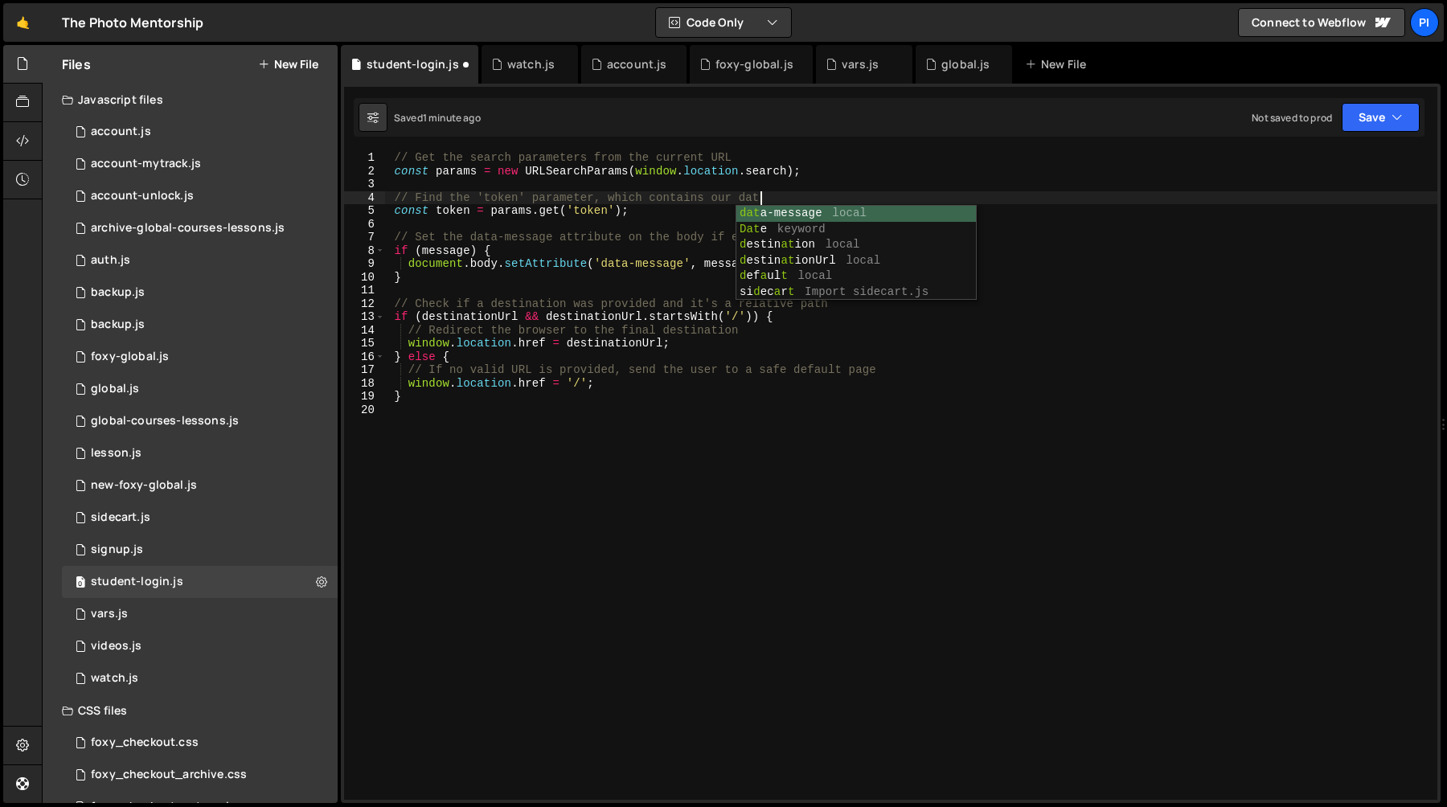
scroll to position [0, 26]
click at [605, 194] on div "// Get the search parameters from the current URL const params = new URLSearchP…" at bounding box center [910, 488] width 1053 height 675
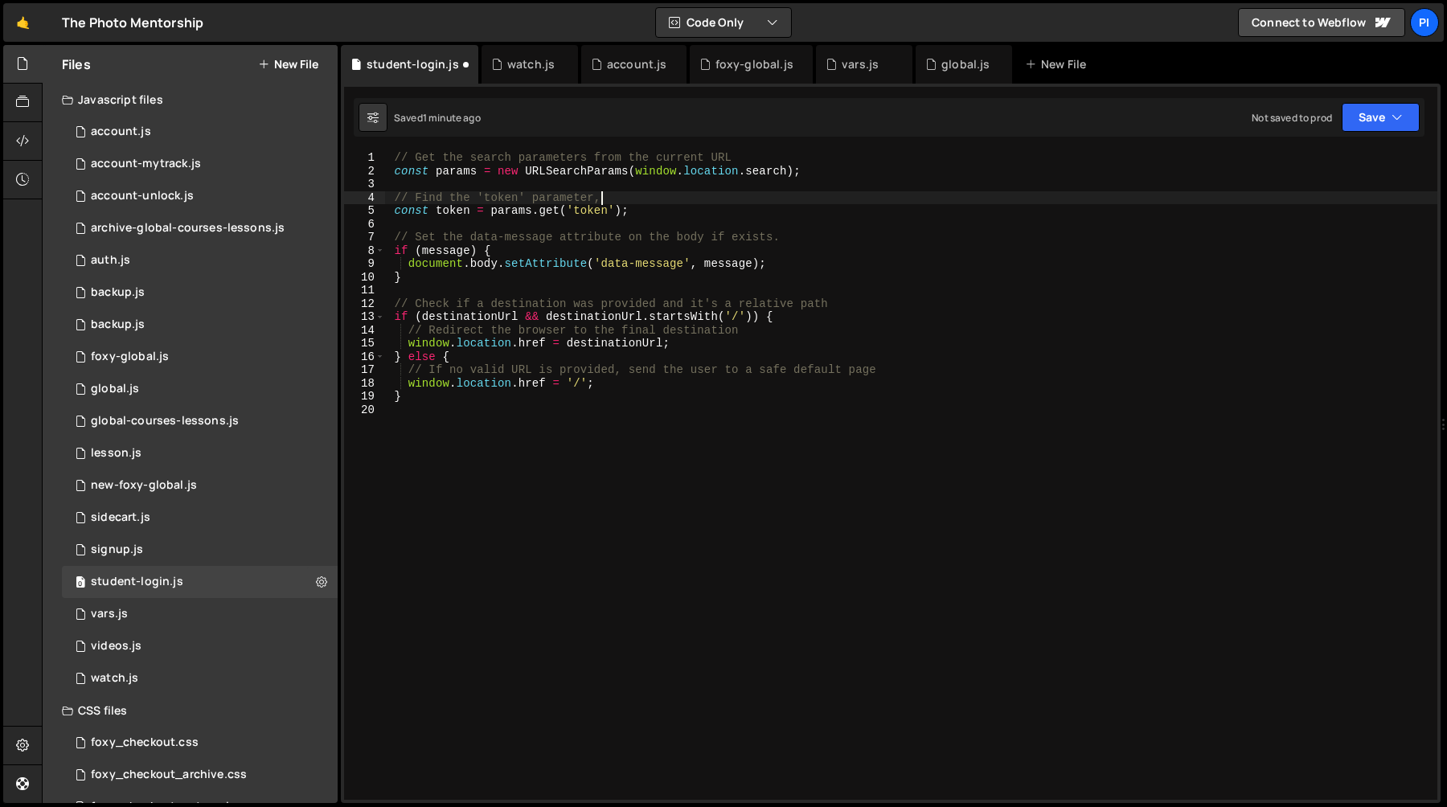
type textarea "// Find the 'token' parameter"
click at [424, 225] on div "// Get the search parameters from the current URL const params = new URLSearchP…" at bounding box center [910, 488] width 1053 height 675
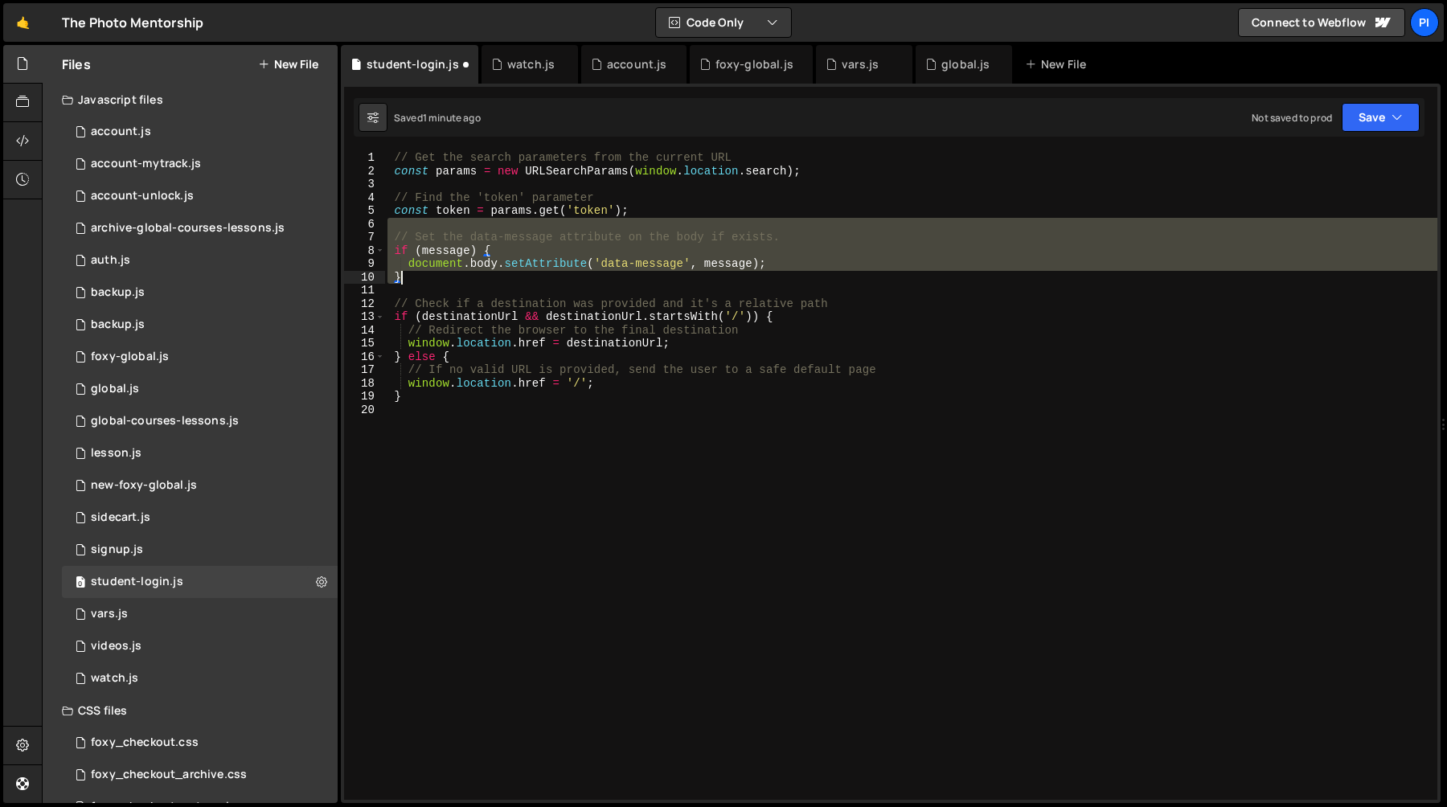
click at [441, 278] on div "// Get the search parameters from the current URL const params = new URLSearchP…" at bounding box center [910, 488] width 1053 height 675
type textarea "document.body.setAttribute('data-message', message); }"
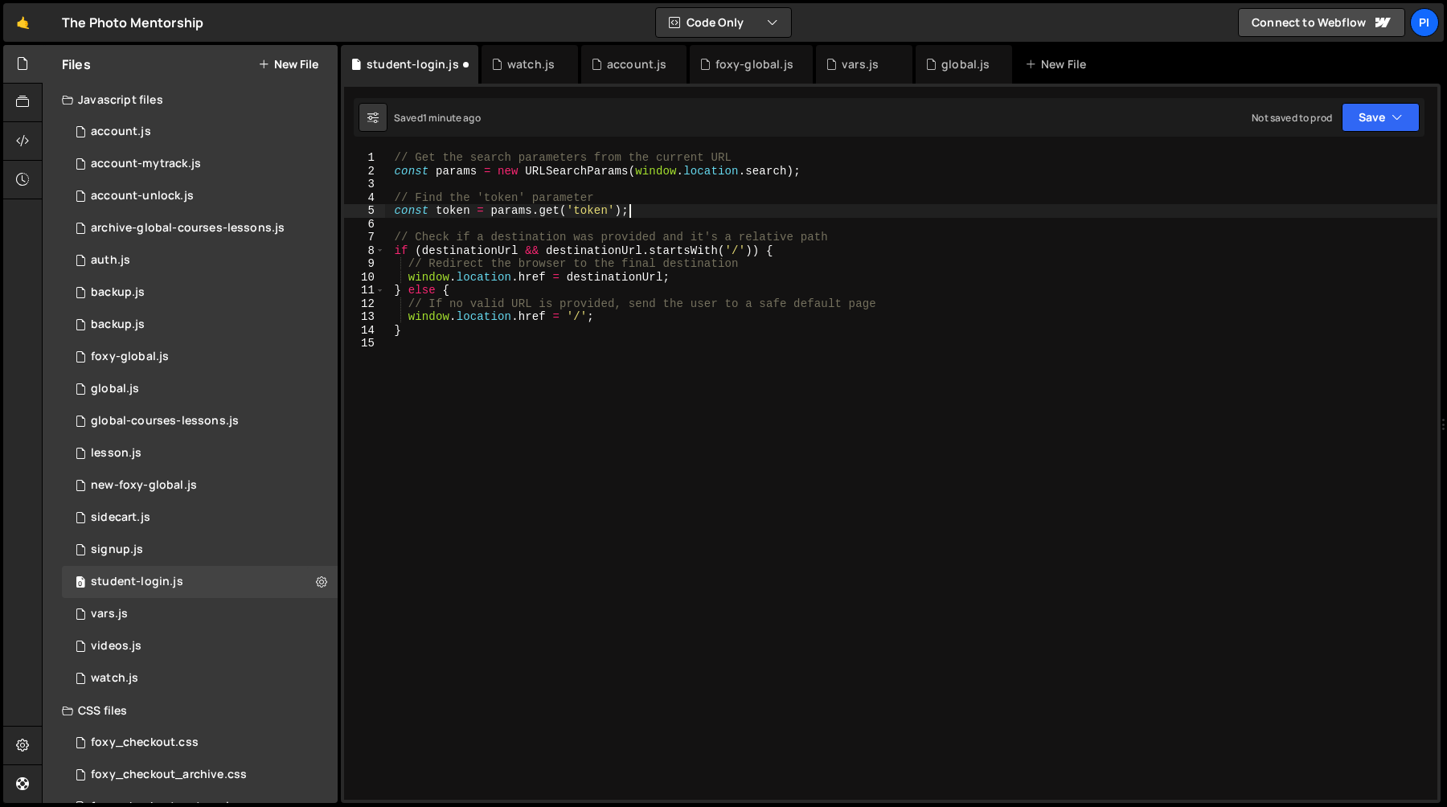
click at [461, 251] on div "// Get the search parameters from the current URL const params = new URLSearchP…" at bounding box center [910, 488] width 1053 height 675
click at [409, 265] on div "// Get the search parameters from the current URL const params = new URLSearchP…" at bounding box center [910, 488] width 1053 height 675
click at [719, 275] on div "// Get the search parameters from the current URL const params = new URLSearchP…" at bounding box center [910, 488] width 1053 height 675
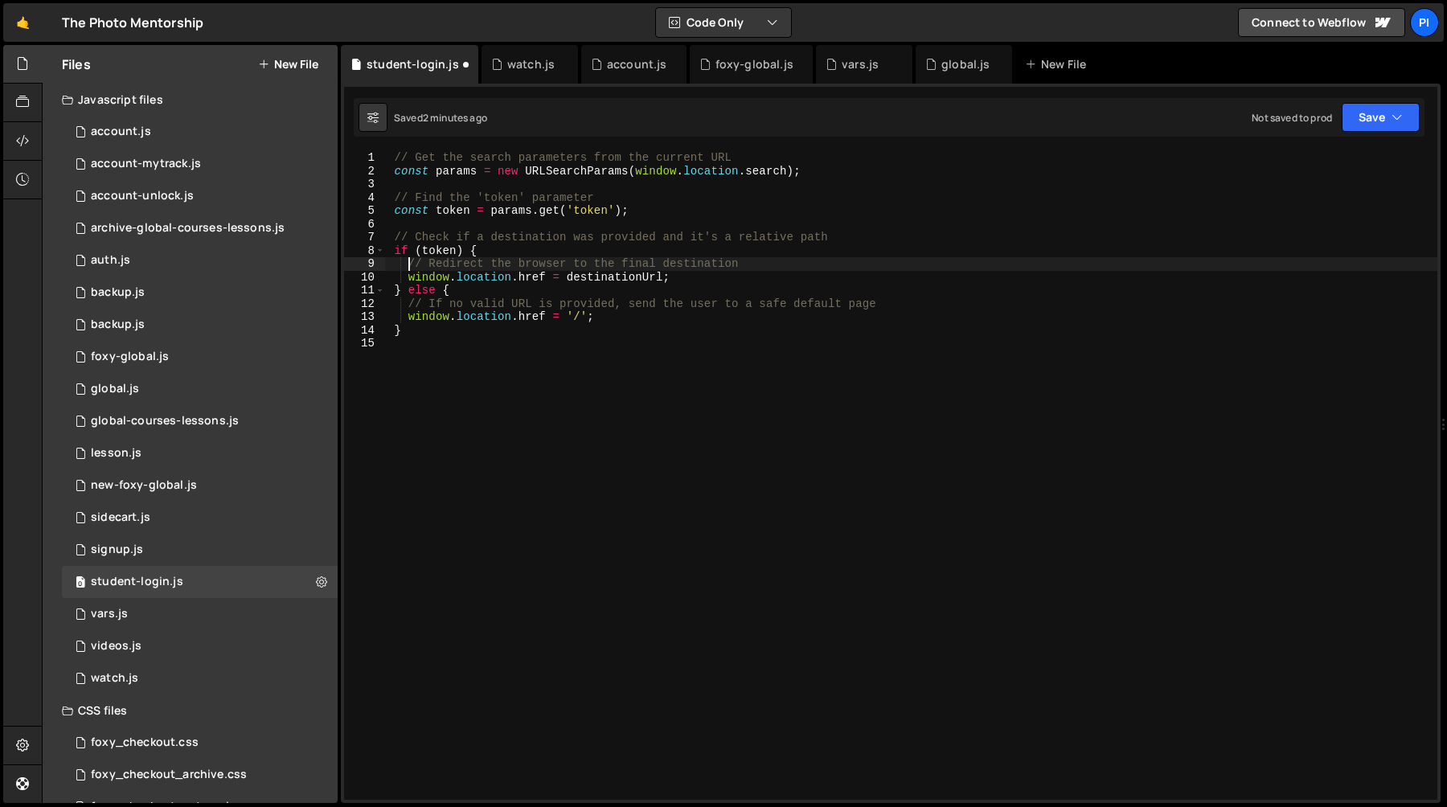
type textarea "// Redirect the browser to the final destination window.location.href = destina…"
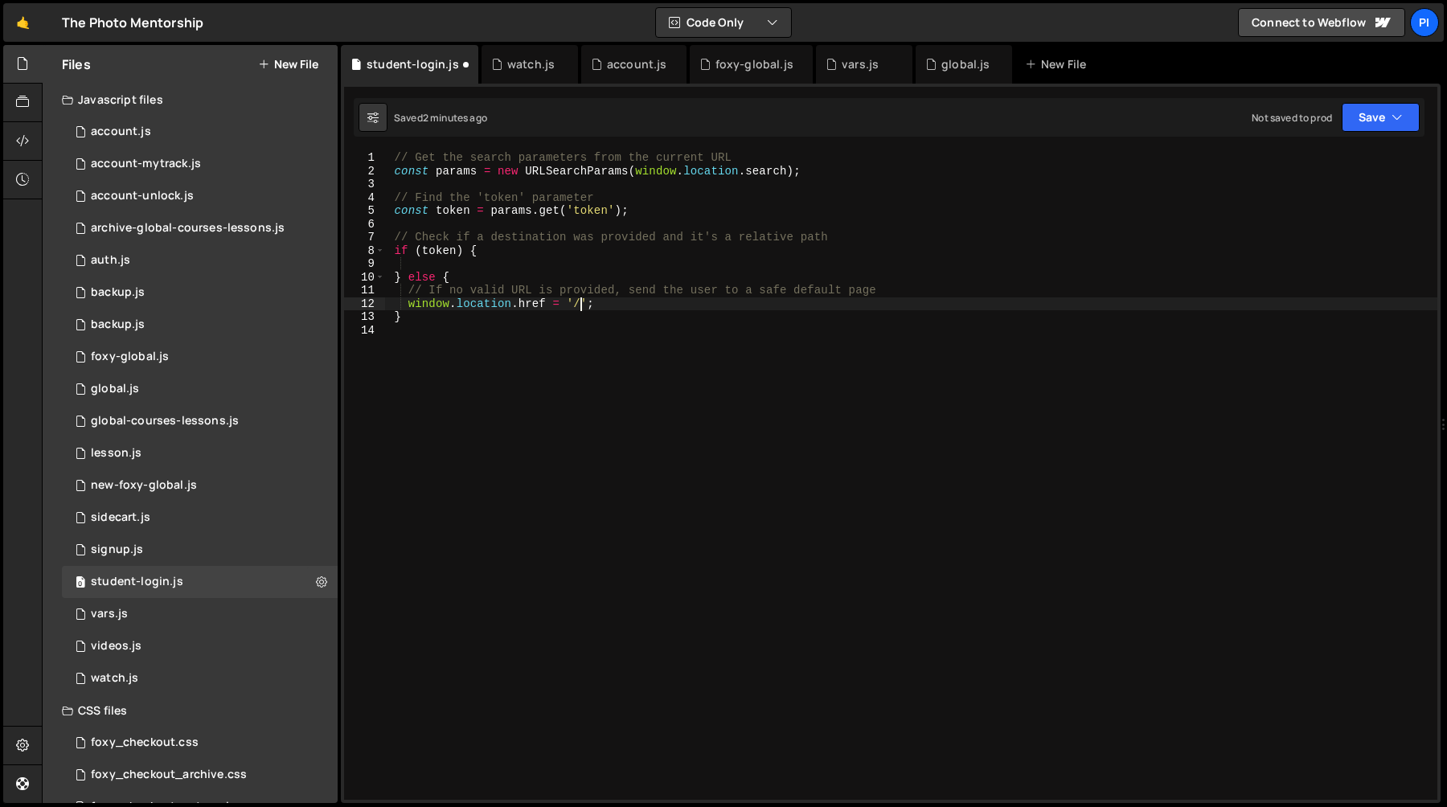
click at [580, 306] on div "// Get the search parameters from the current URL const params = new URLSearchP…" at bounding box center [910, 488] width 1053 height 675
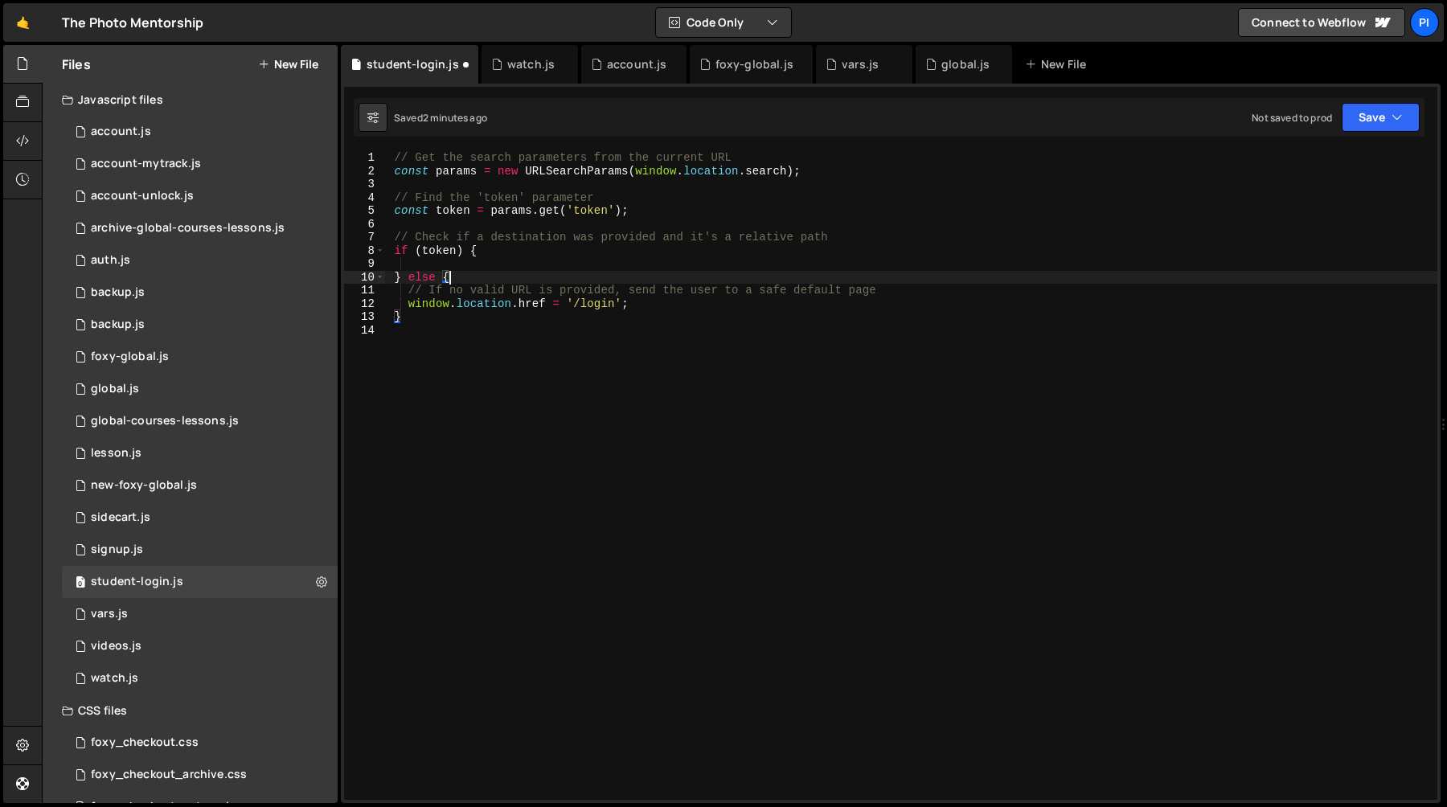
click at [484, 272] on div "// Get the search parameters from the current URL const params = new URLSearchP…" at bounding box center [910, 488] width 1053 height 675
click at [499, 290] on div "// Get the search parameters from the current URL const params = new URLSearchP…" at bounding box center [910, 488] width 1053 height 675
type textarea "// If no valid URL is provided, send the user to a safe default page"
click at [702, 260] on div "// Get the search parameters from the current URL const params = new URLSearchP…" at bounding box center [910, 488] width 1053 height 675
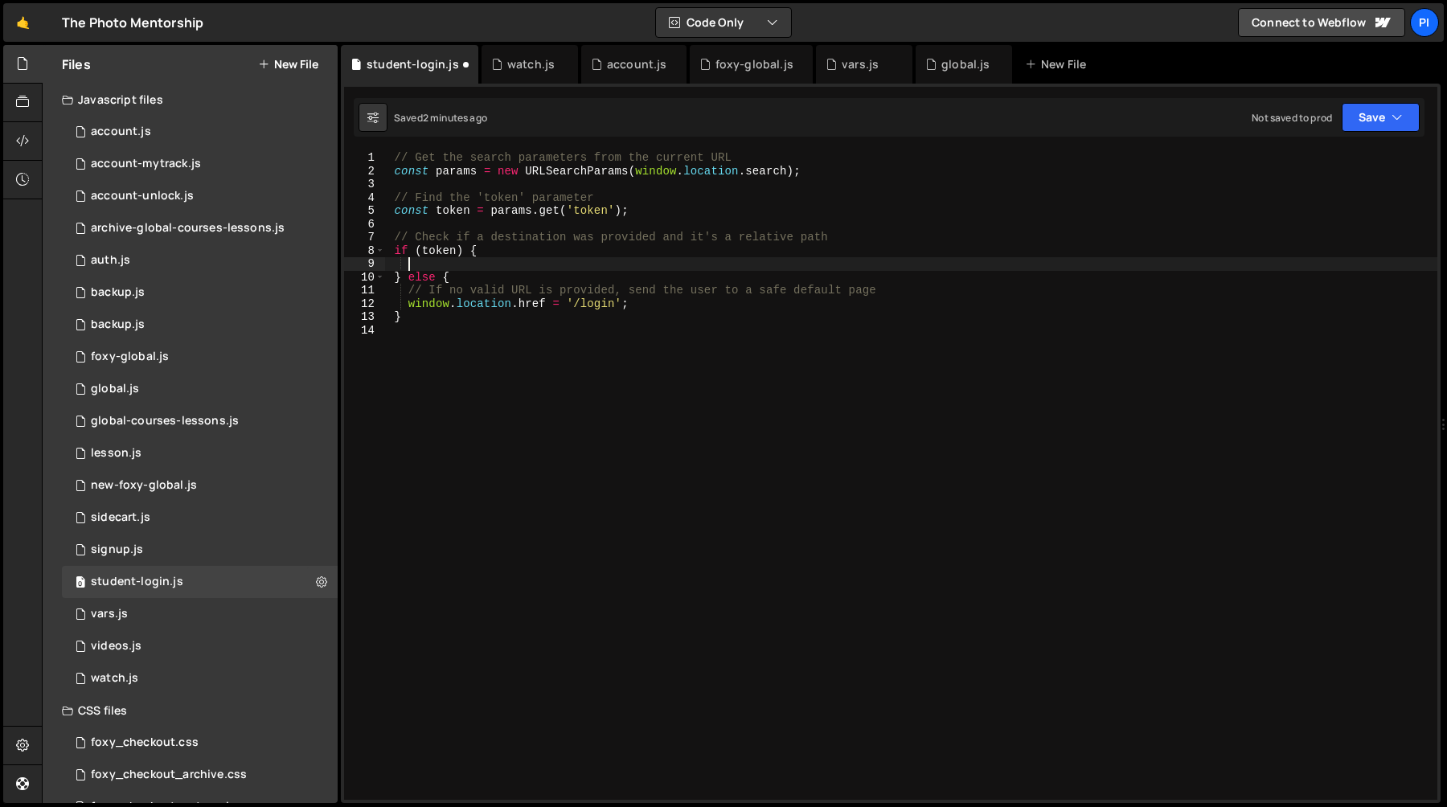
scroll to position [0, 0]
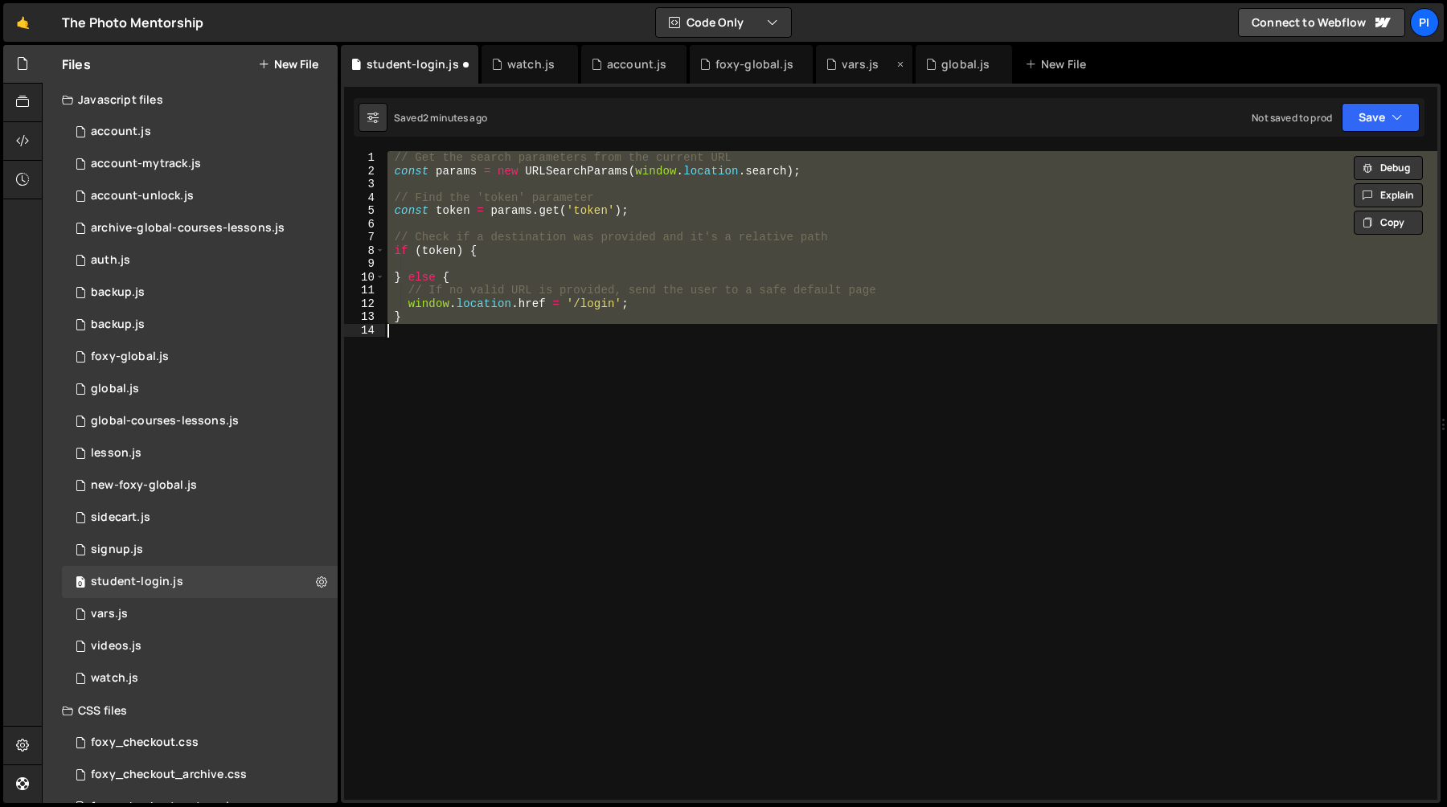
type textarea "}"
click at [842, 67] on div "vars.js" at bounding box center [860, 64] width 37 height 16
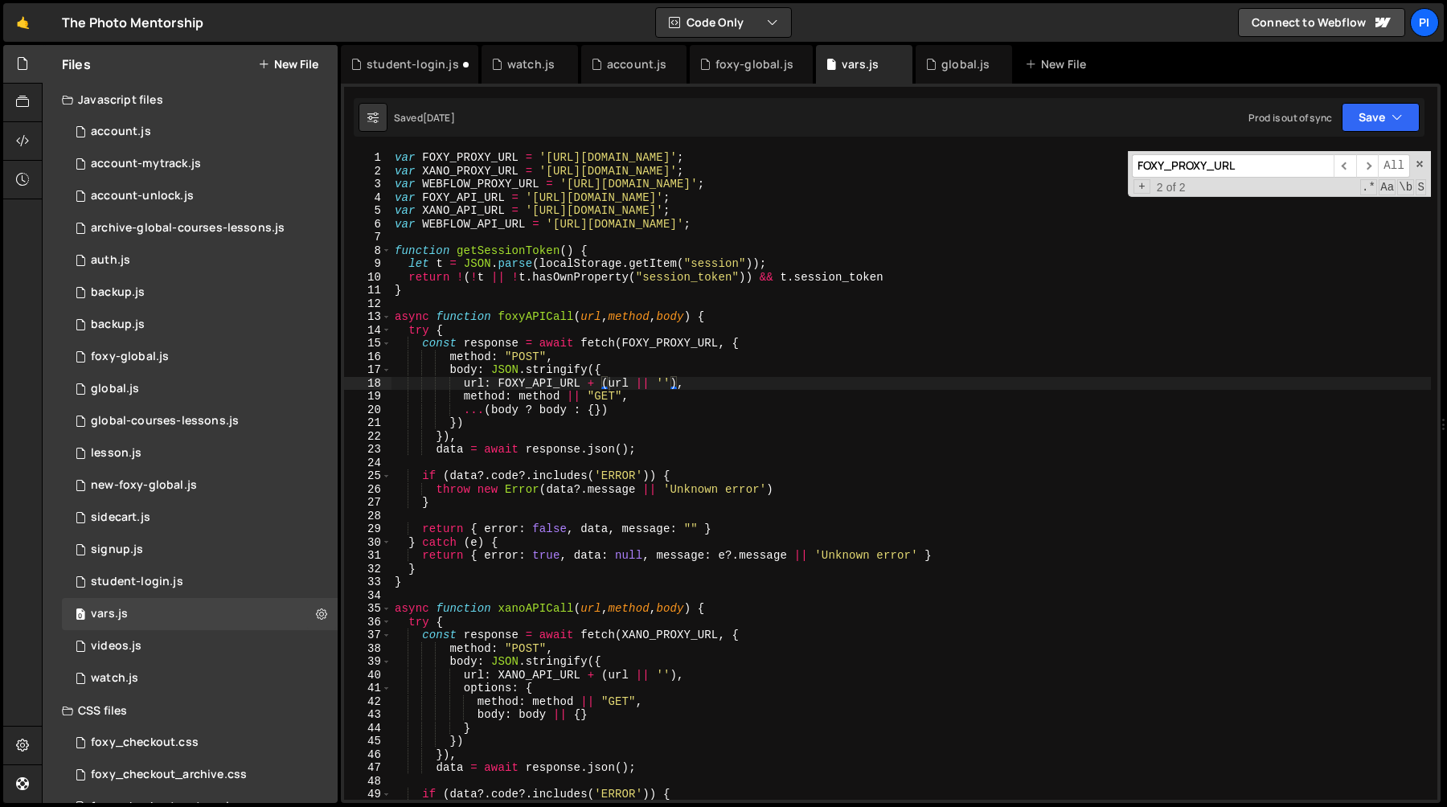
type textarea "async function foxyAPICall(url, method, body) {"
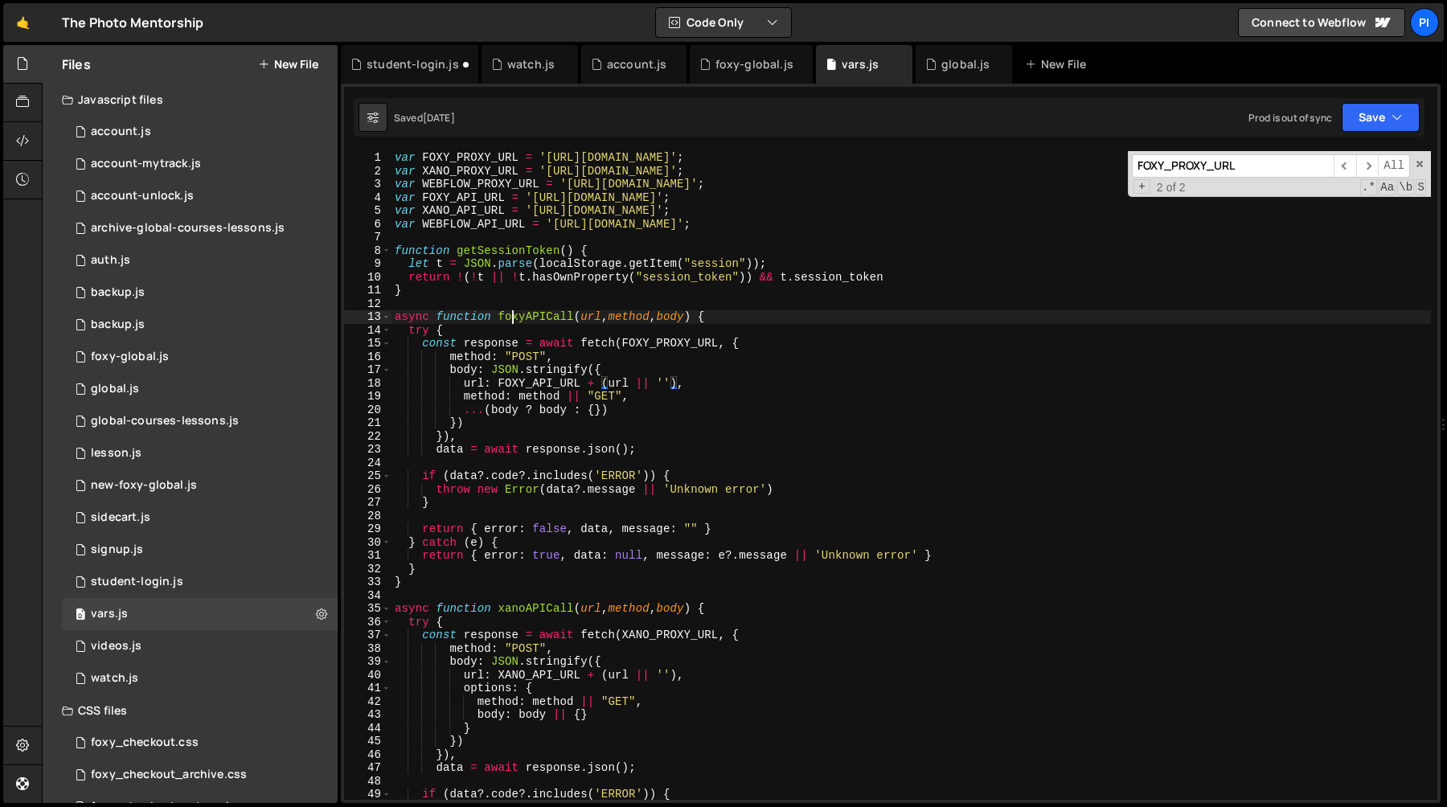
click at [515, 313] on div "var FOXY_PROXY_URL = '[URL][DOMAIN_NAME]' ; var XANO_PROXY_URL = '[URL][DOMAIN_…" at bounding box center [912, 488] width 1040 height 675
click at [396, 68] on div "student-login.js" at bounding box center [413, 64] width 92 height 16
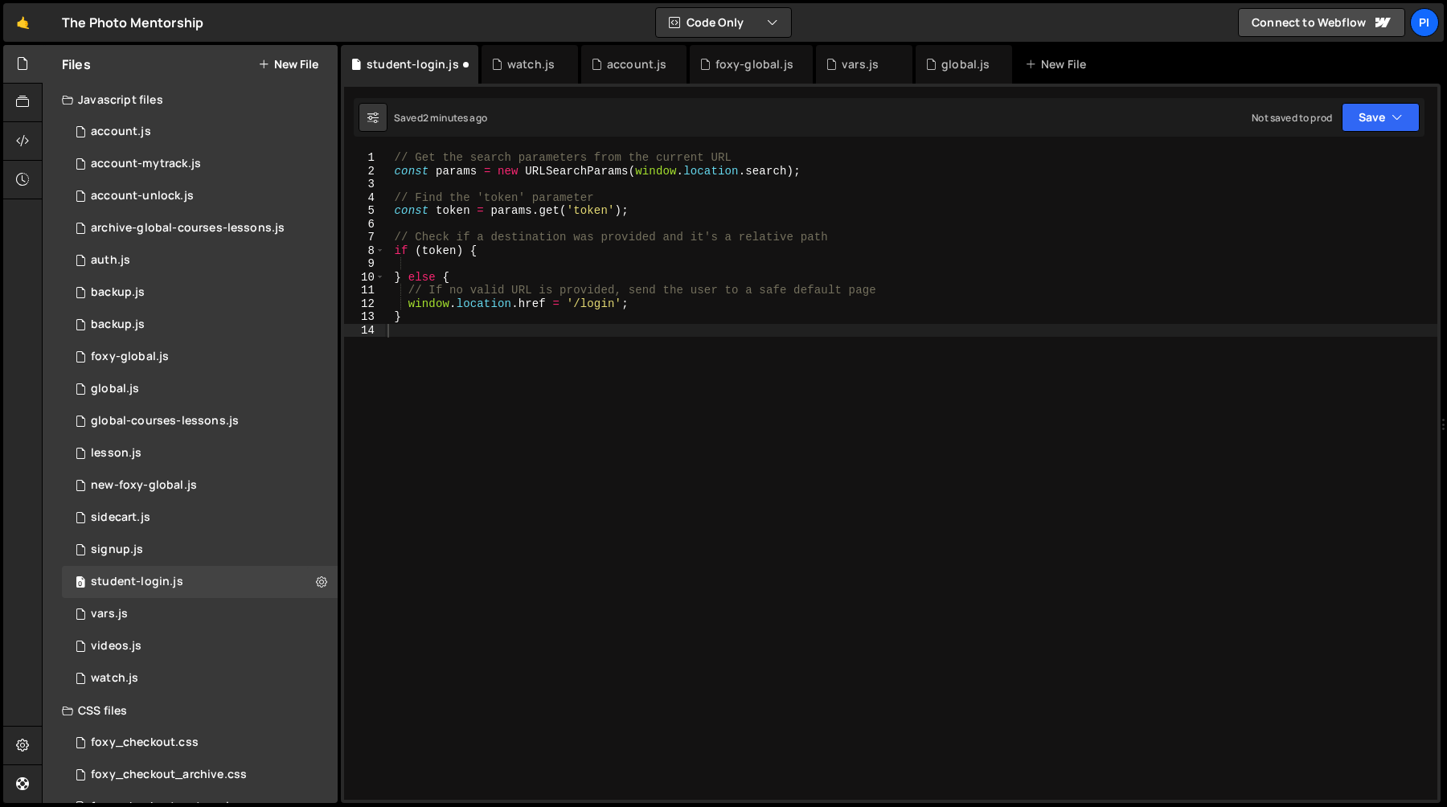
click at [444, 259] on div "// Get the search parameters from the current URL const params = new URLSearchP…" at bounding box center [910, 488] width 1053 height 675
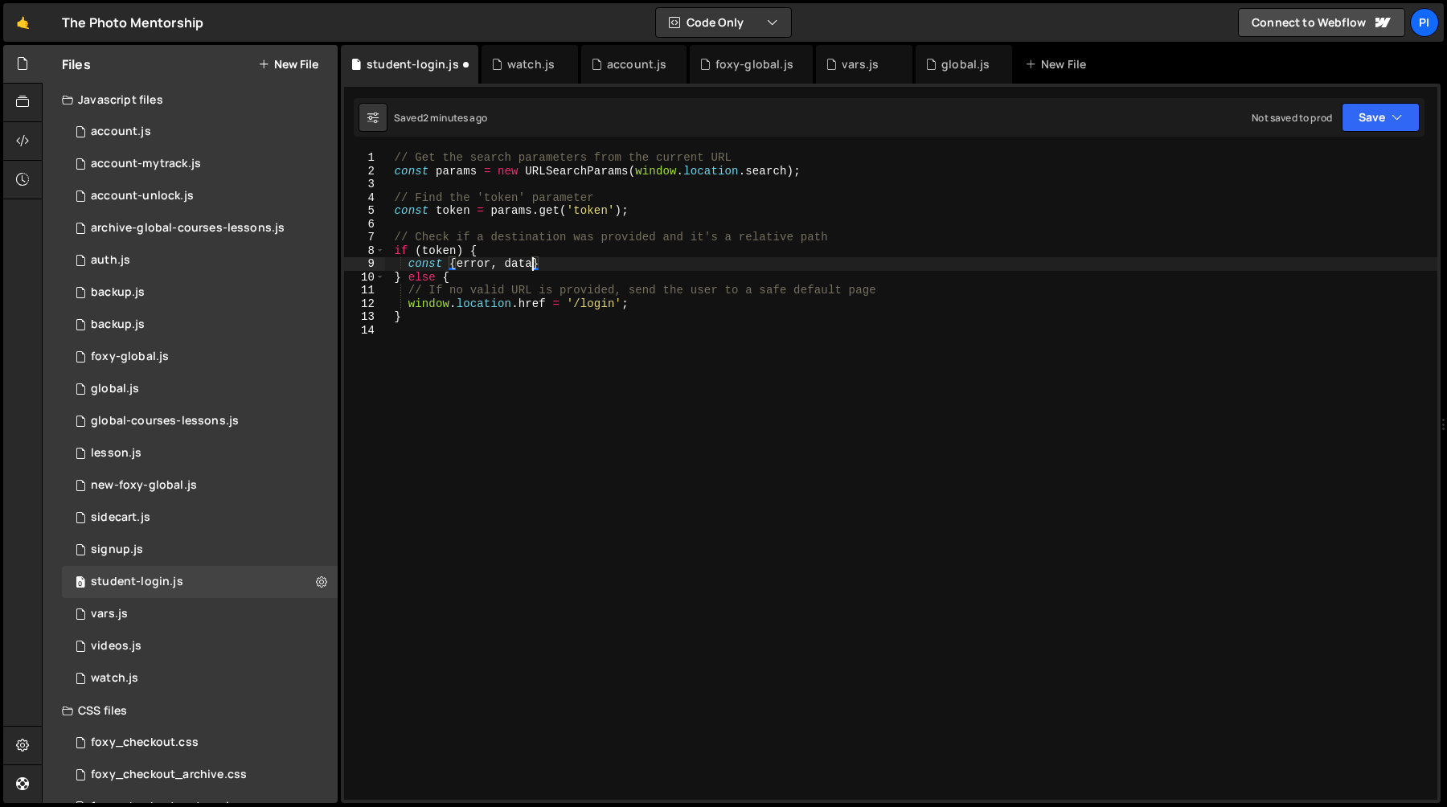
click at [555, 260] on div "// Get the search parameters from the current URL const params = new URLSearchP…" at bounding box center [910, 488] width 1053 height 675
paste textarea "foxyAPICall"
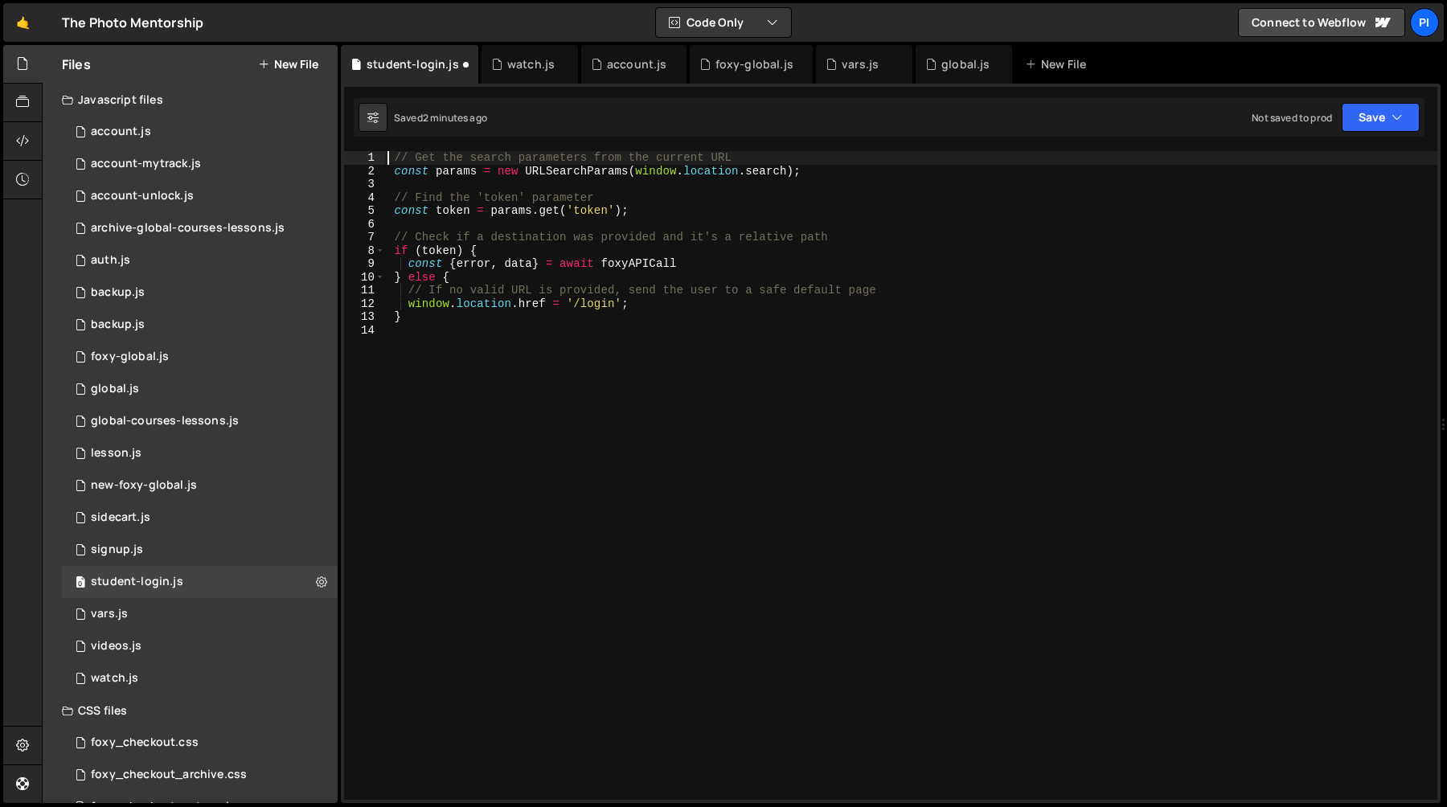
type textarea "}"
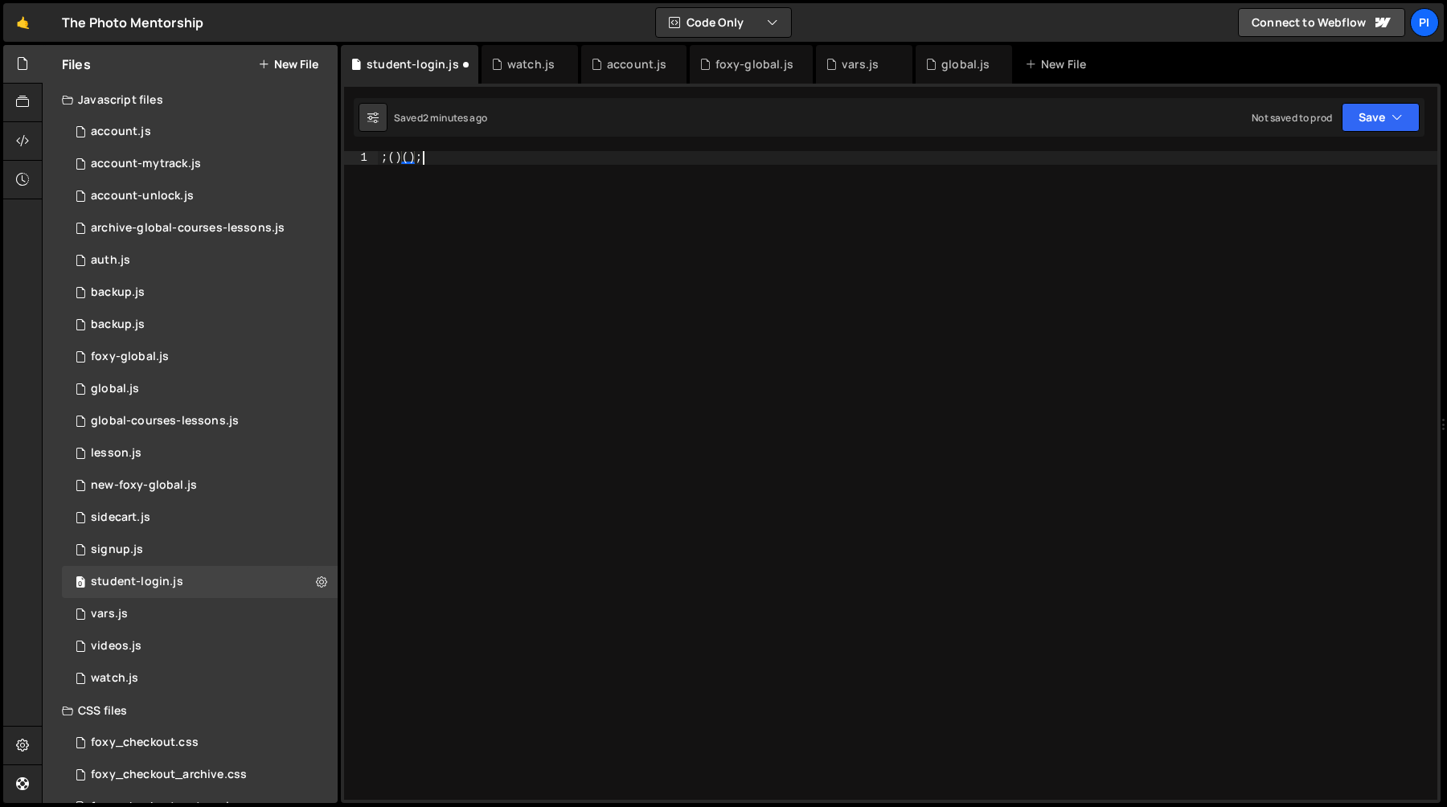
scroll to position [0, 2]
type textarea ";(async function () {})();"
paste textarea
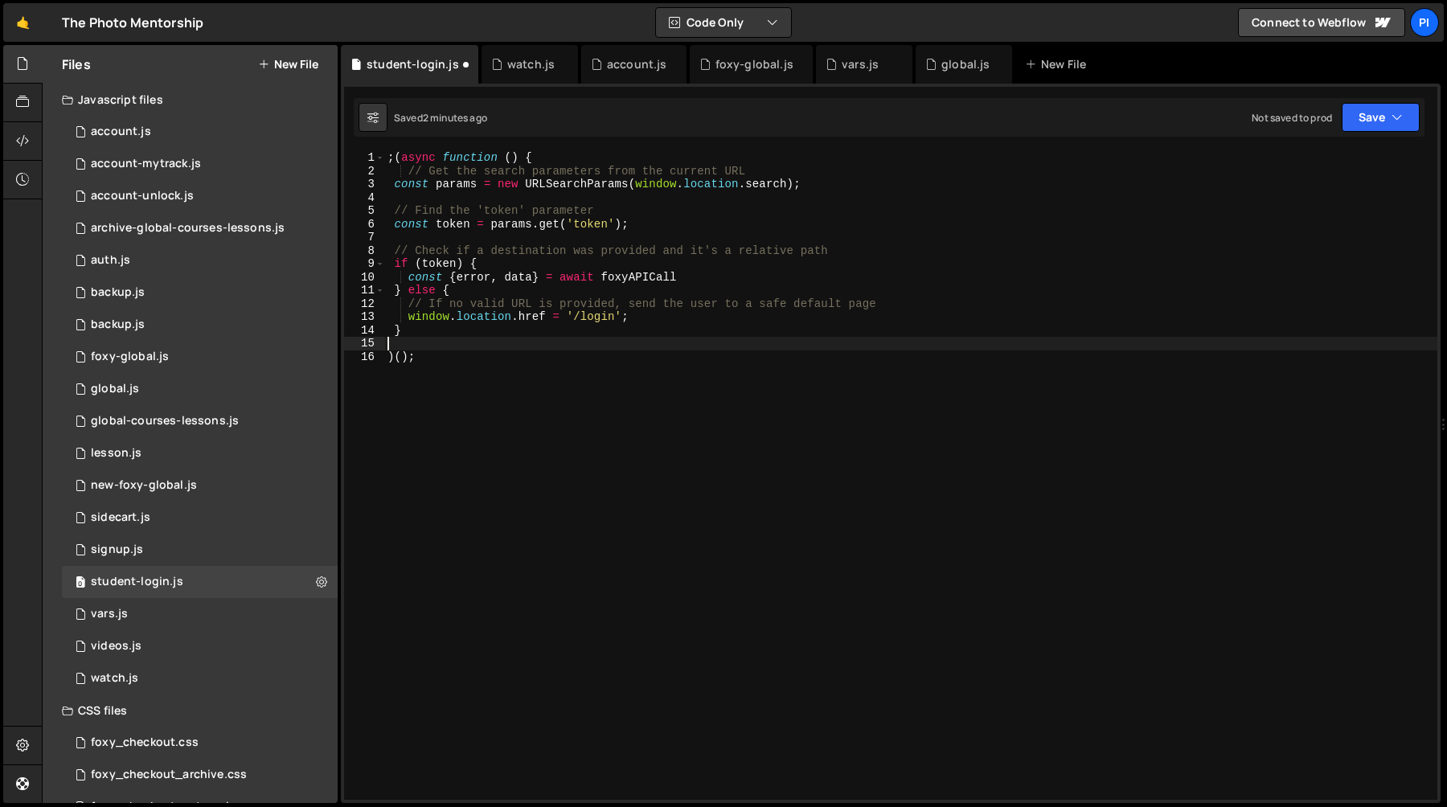
type textarea ")();"
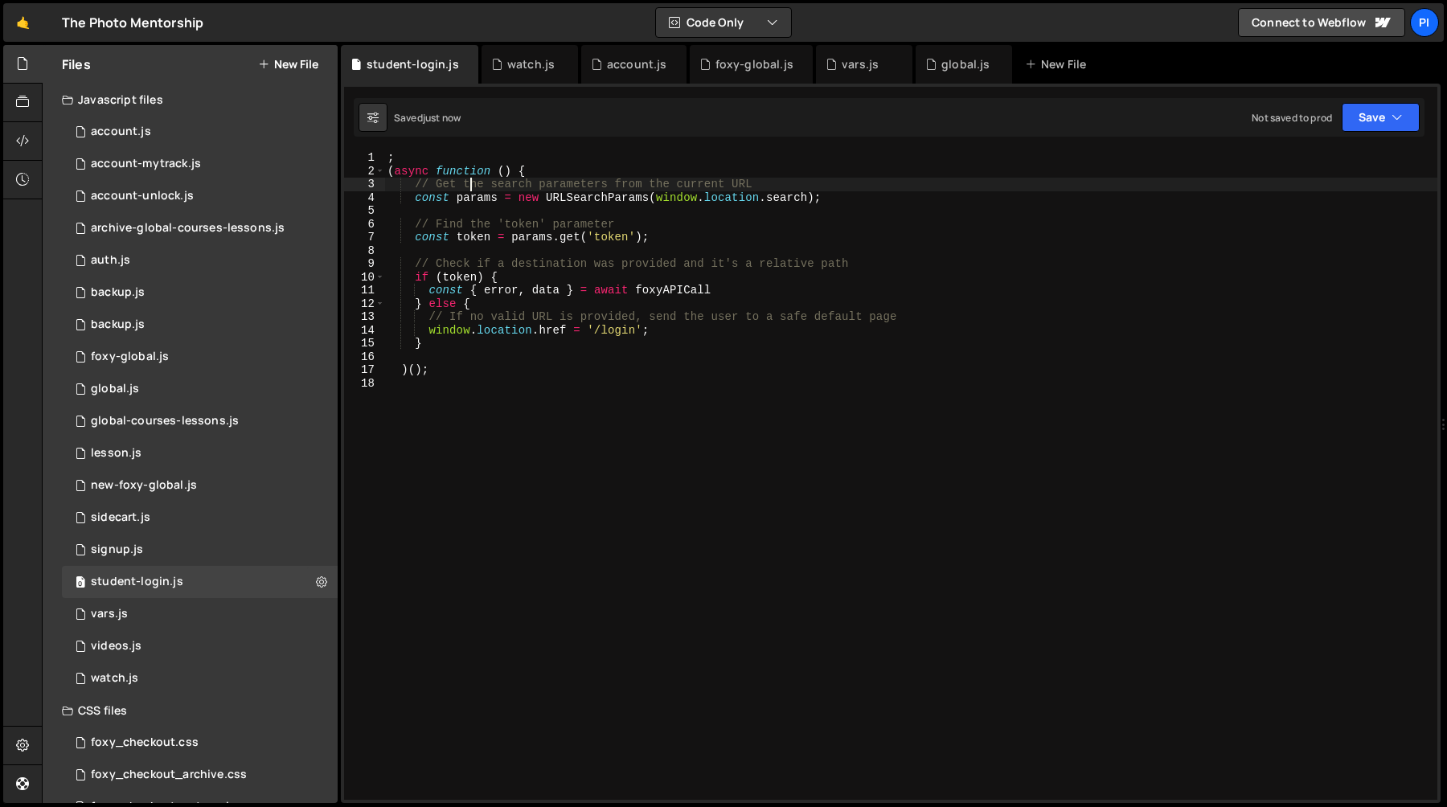
click at [470, 182] on div "; ( async function ( ) { // Get the search parameters from the current URL cons…" at bounding box center [910, 488] width 1053 height 675
click at [541, 311] on div "; ( async function ( ) { // Get the search parameters from the current URL cons…" at bounding box center [910, 488] width 1053 height 675
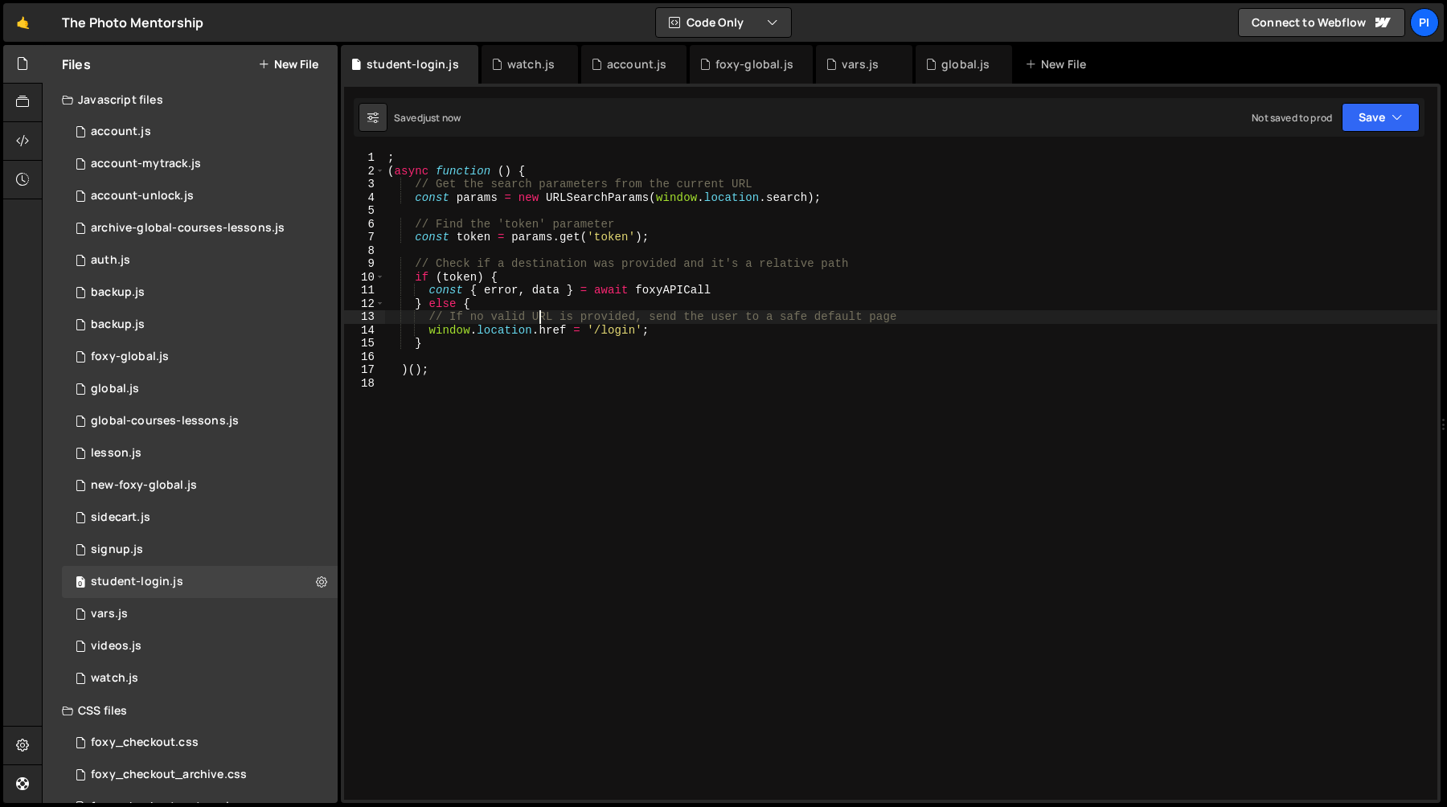
click at [720, 281] on div "; ( async function ( ) { // Get the search parameters from the current URL cons…" at bounding box center [910, 488] width 1053 height 675
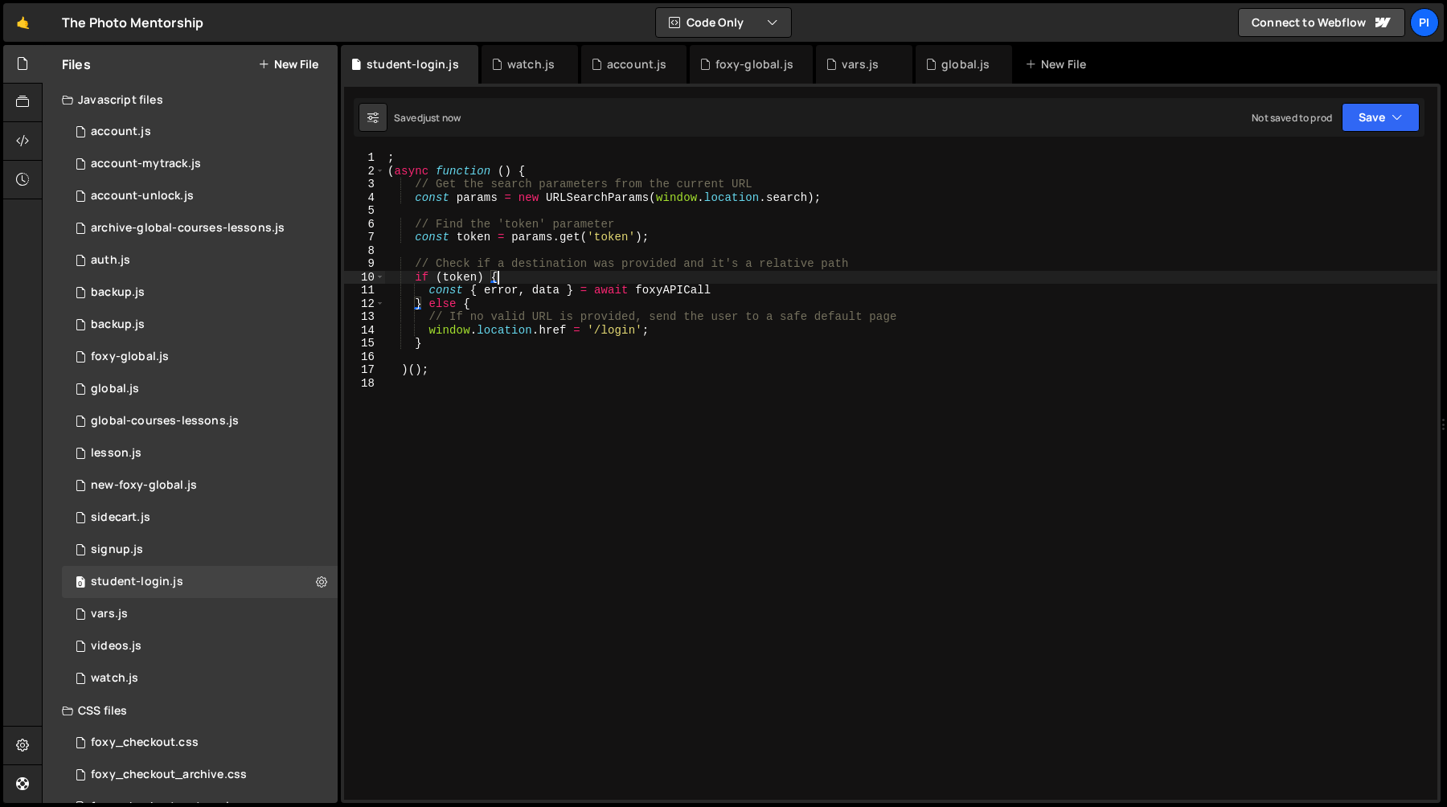
click at [729, 281] on div "; ( async function ( ) { // Get the search parameters from the current URL cons…" at bounding box center [910, 488] width 1053 height 675
click at [765, 289] on div "; ( async function ( ) { // Get the search parameters from the current URL cons…" at bounding box center [910, 488] width 1053 height 675
click at [844, 67] on div "vars.js" at bounding box center [860, 64] width 37 height 16
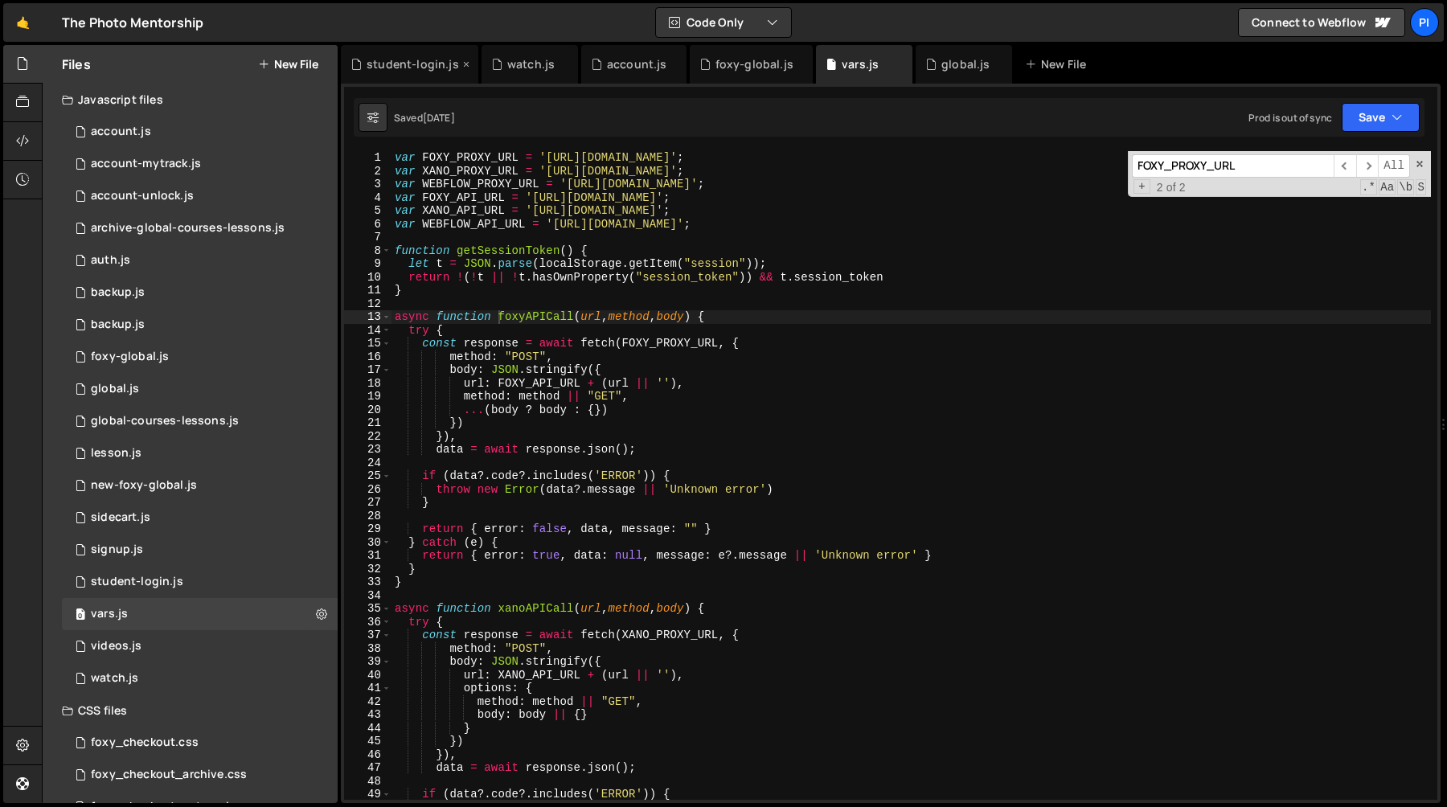
click at [406, 60] on div "student-login.js" at bounding box center [413, 64] width 92 height 16
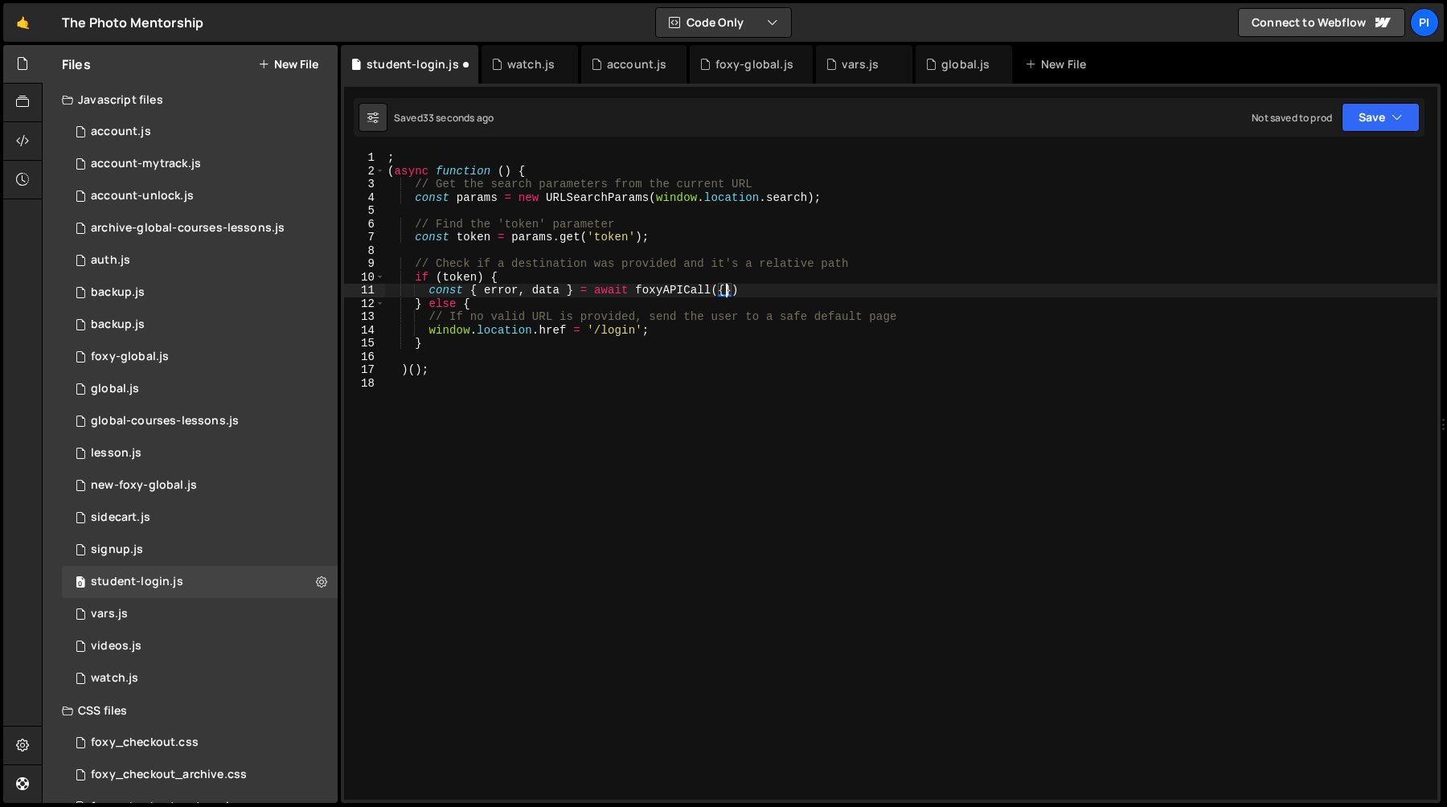
click at [728, 290] on div "; ( async function ( ) { // Get the search parameters from the current URL cons…" at bounding box center [910, 488] width 1053 height 675
click at [863, 58] on div "vars.js" at bounding box center [860, 64] width 37 height 16
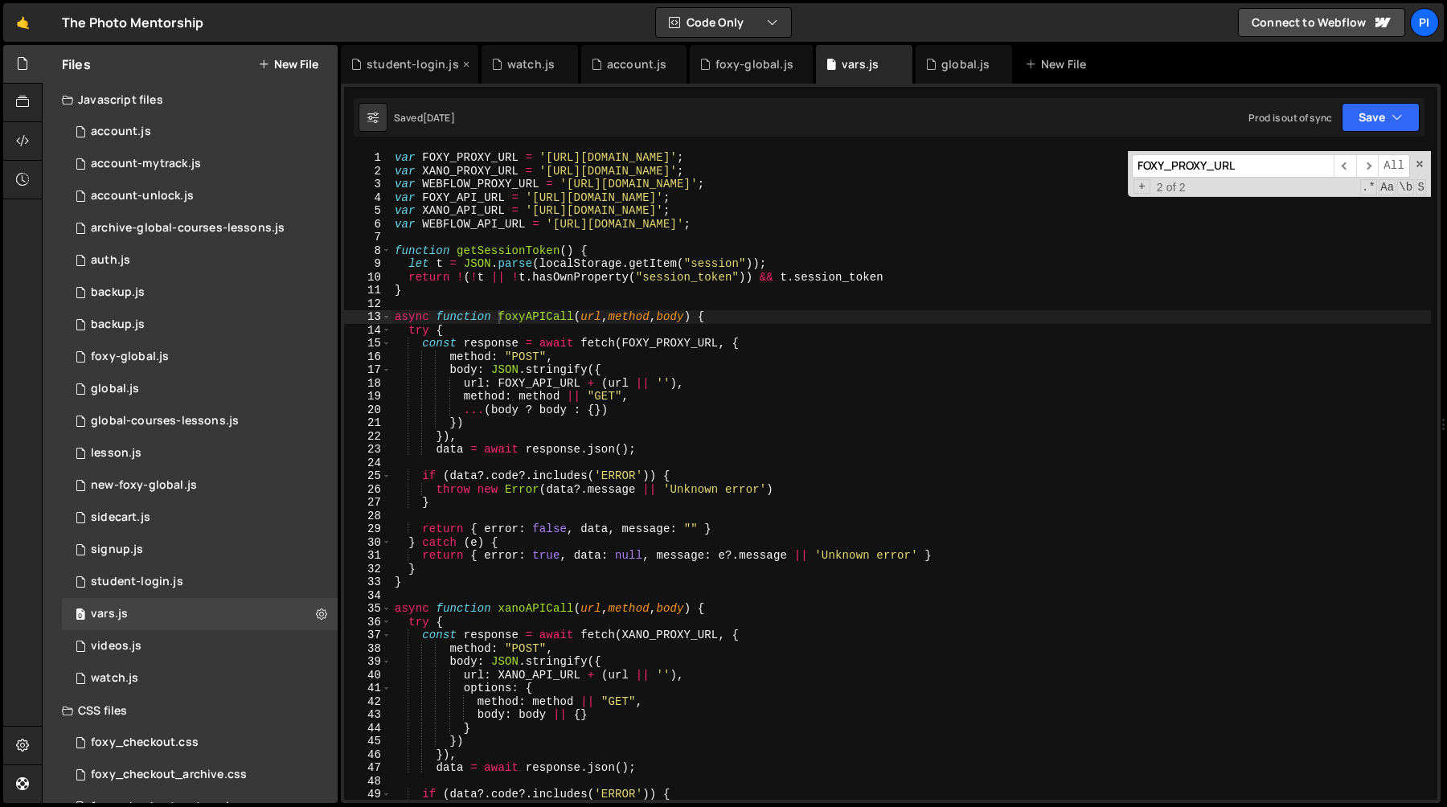
click at [412, 65] on div "student-login.js" at bounding box center [413, 64] width 92 height 16
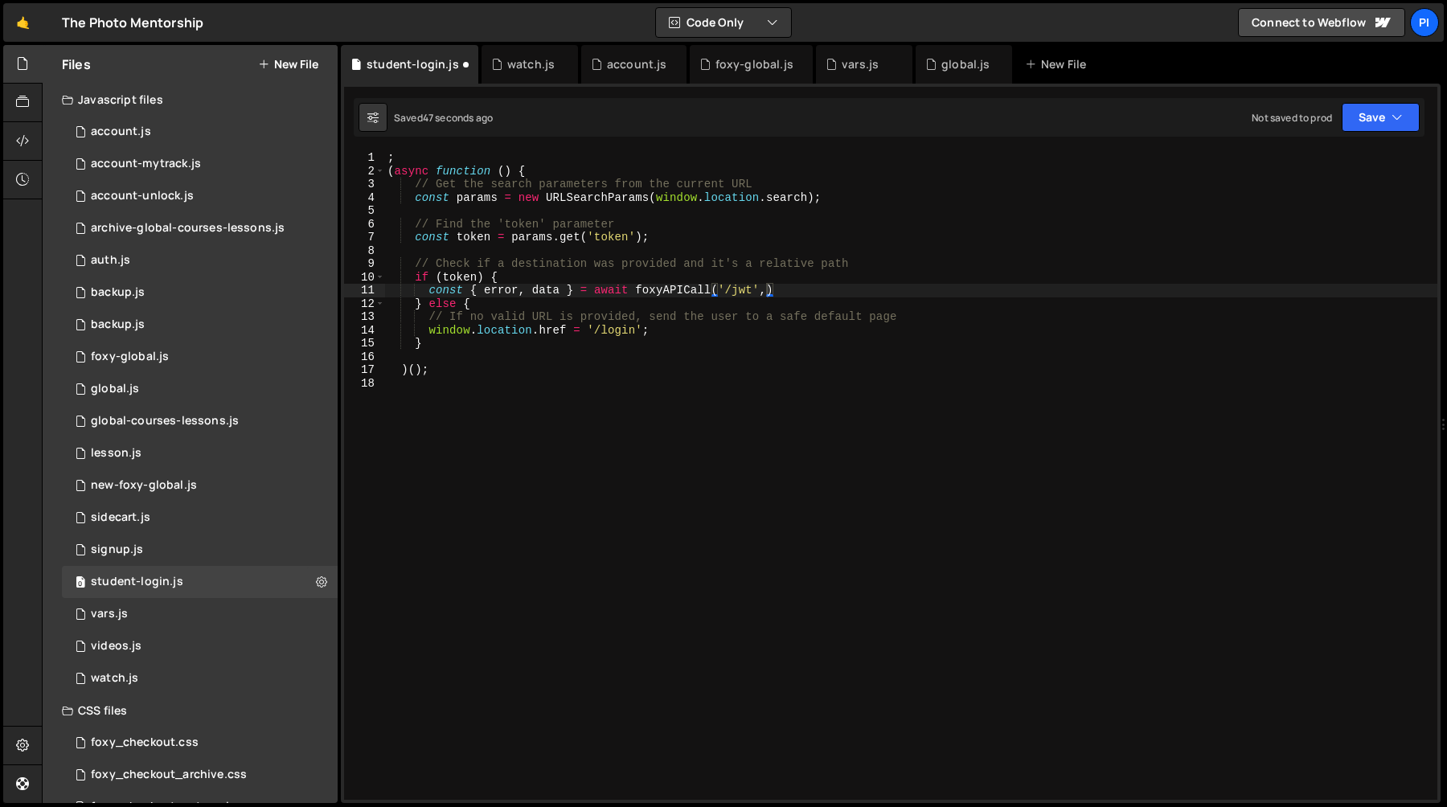
click at [767, 289] on div "; ( async function ( ) { // Get the search parameters from the current URL cons…" at bounding box center [910, 488] width 1053 height 675
type textarea "const { error, data } = await foxyAPICall('/jwt','POST',{)"
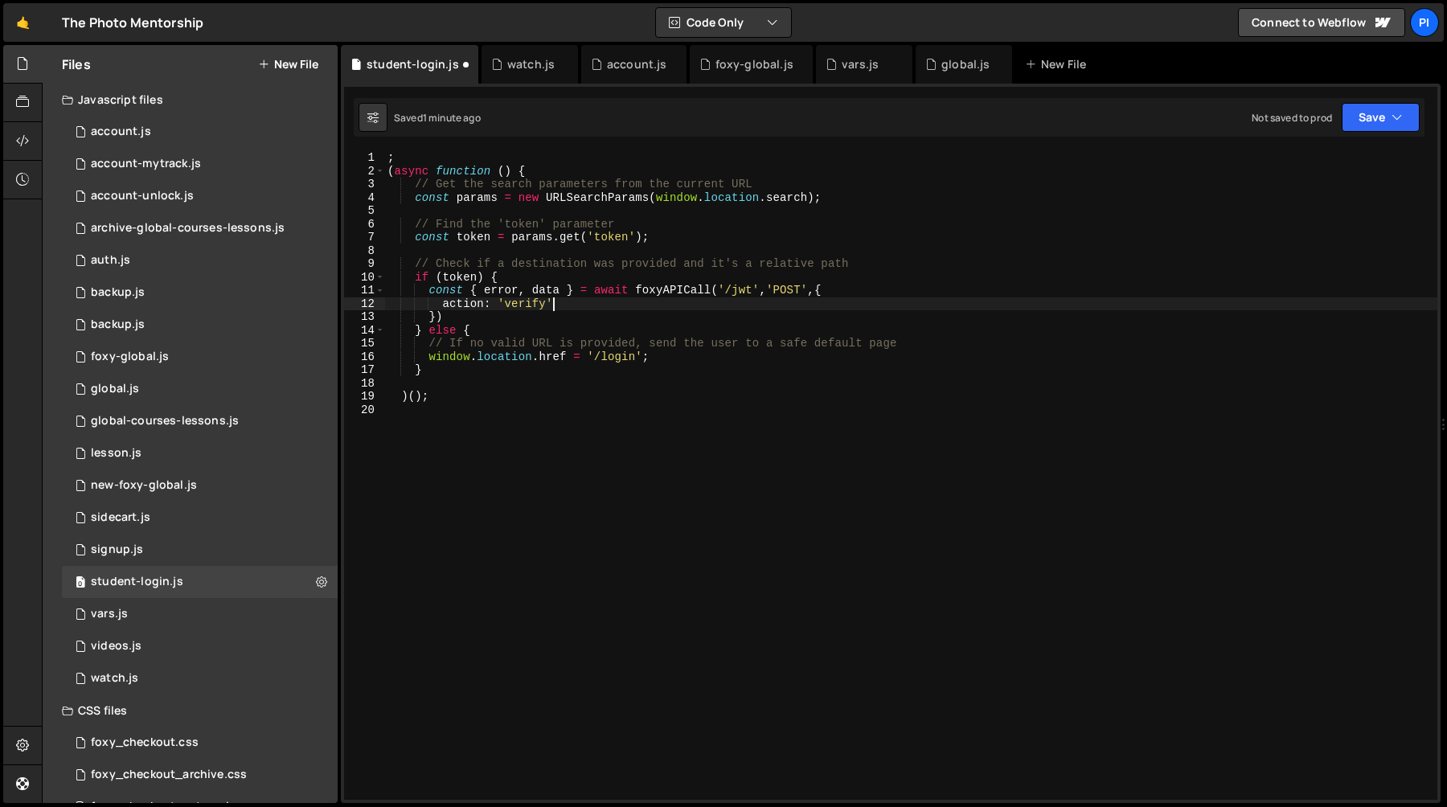
type textarea "action: 'verify'm,"
type textarea "action: 'verify',"
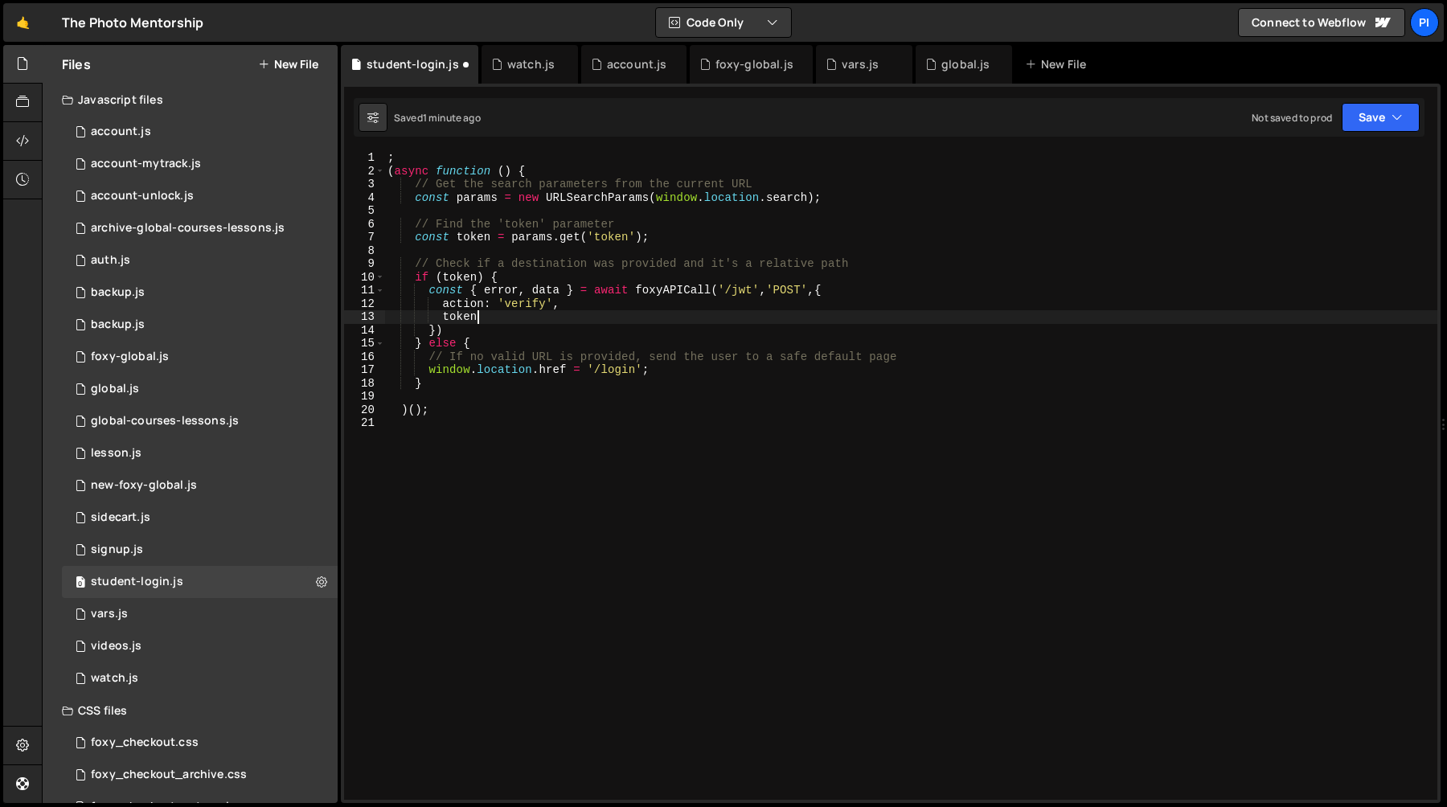
scroll to position [0, 5]
click at [658, 353] on div "; ( async function ( ) { // Get the search parameters from the current URL cons…" at bounding box center [910, 488] width 1053 height 675
click at [568, 326] on div "; ( async function ( ) { // Get the search parameters from the current URL cons…" at bounding box center [910, 488] width 1053 height 675
type textarea "})"
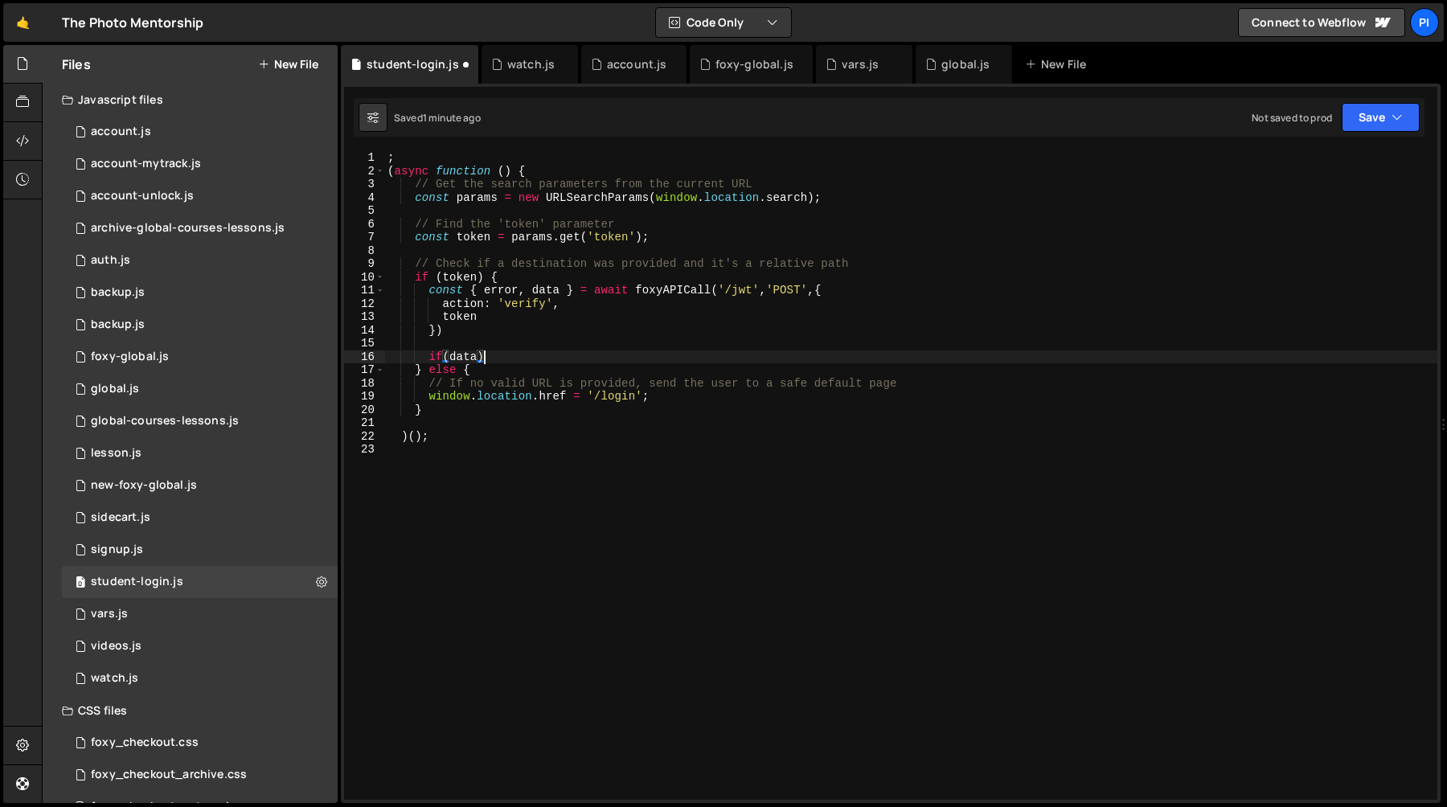
scroll to position [0, 6]
type textarea "if(data)"
click at [154, 273] on div "0 auth.js 0" at bounding box center [200, 260] width 276 height 32
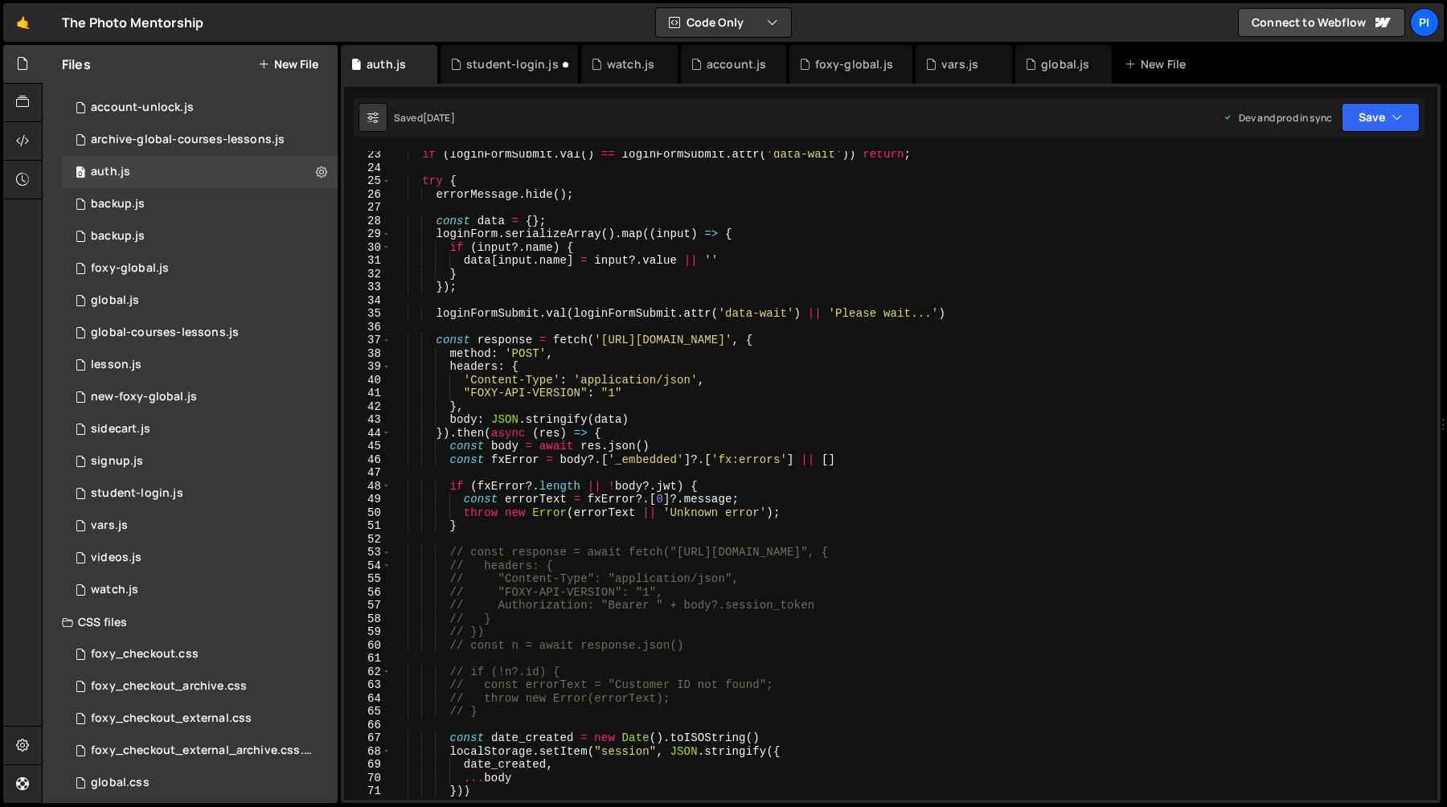
scroll to position [379, 0]
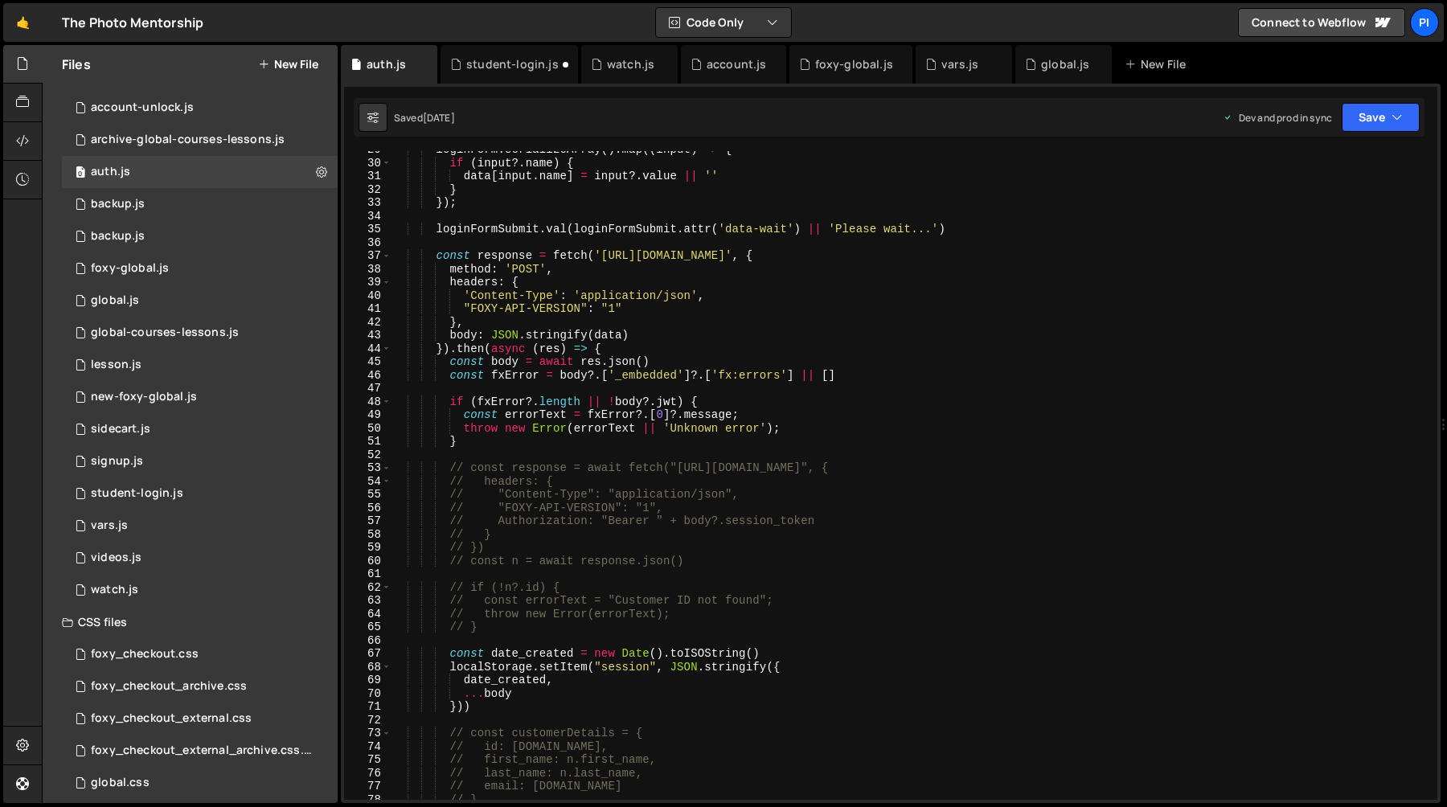
click at [429, 260] on div "loginForm . serializeArray ( ) . map (( input ) => { if ( input ?. name ) { dat…" at bounding box center [912, 480] width 1040 height 675
click at [435, 256] on div "loginForm . serializeArray ( ) . map (( input ) => { if ( input ?. name ) { dat…" at bounding box center [912, 480] width 1040 height 675
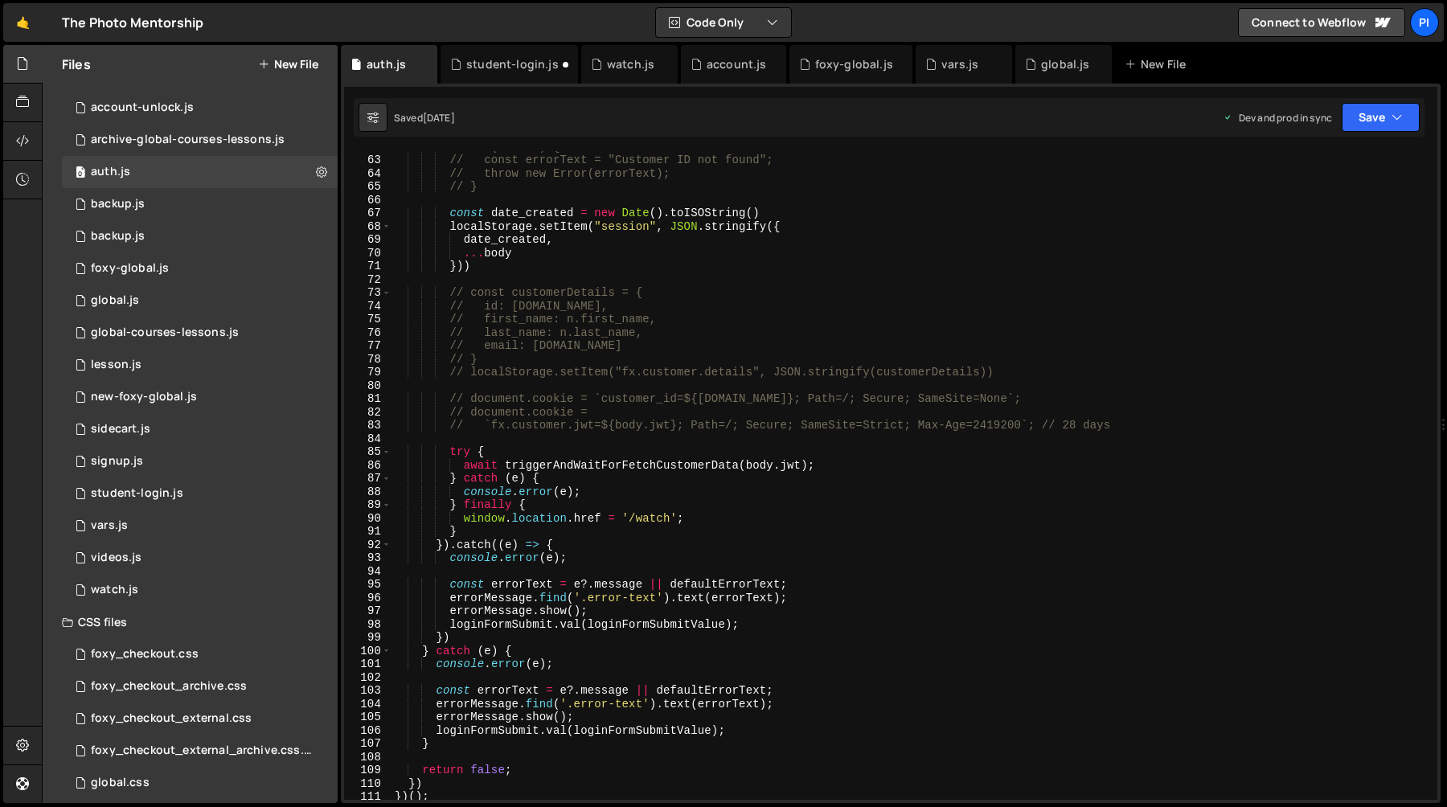
scroll to position [820, 0]
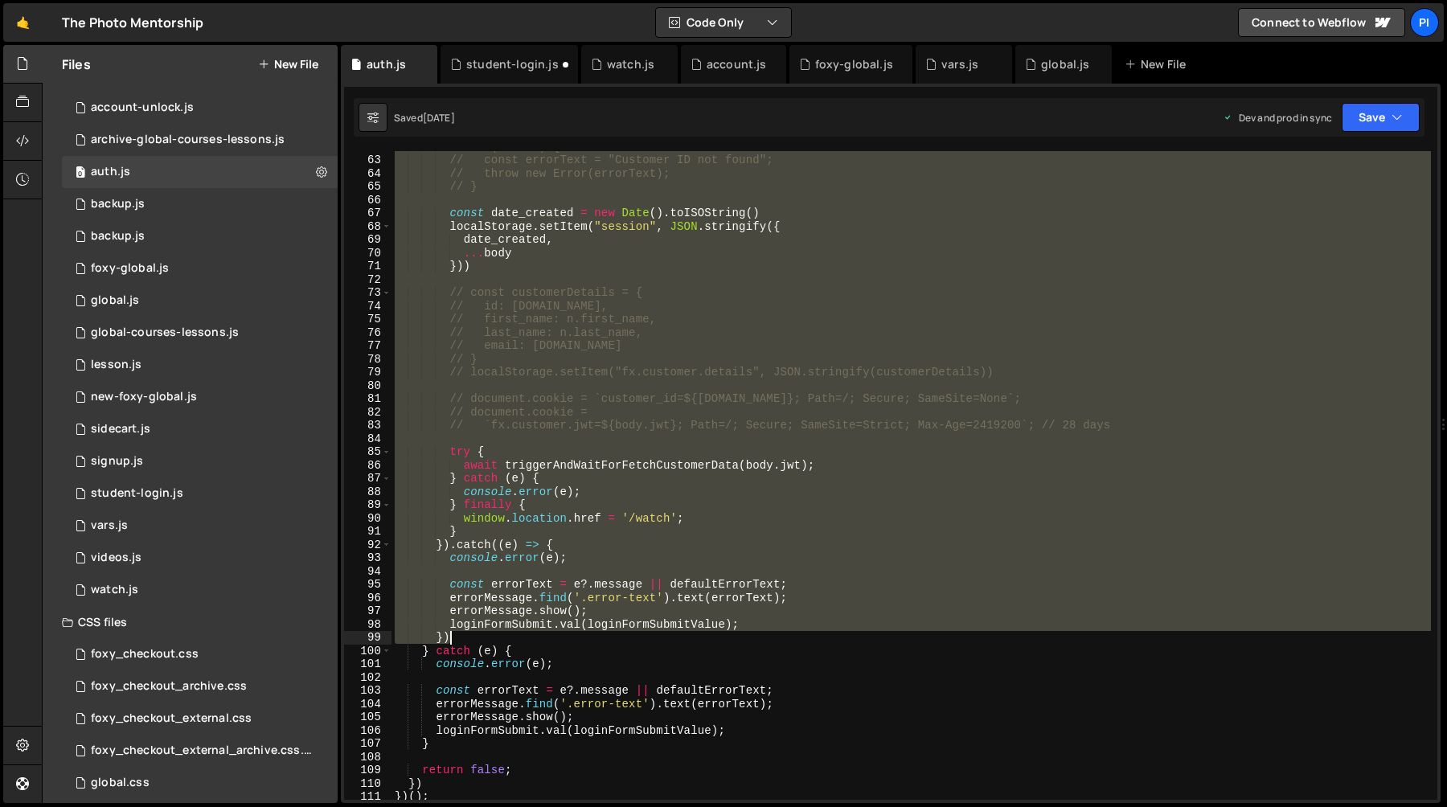
click at [482, 636] on div "// if (!n?.id) { // const errorText = "Customer ID not found"; // throw new Err…" at bounding box center [912, 477] width 1040 height 675
type textarea "loginFormSubmit.val(loginFormSubmitValue); })"
click at [491, 55] on div "student-login.js" at bounding box center [509, 64] width 137 height 39
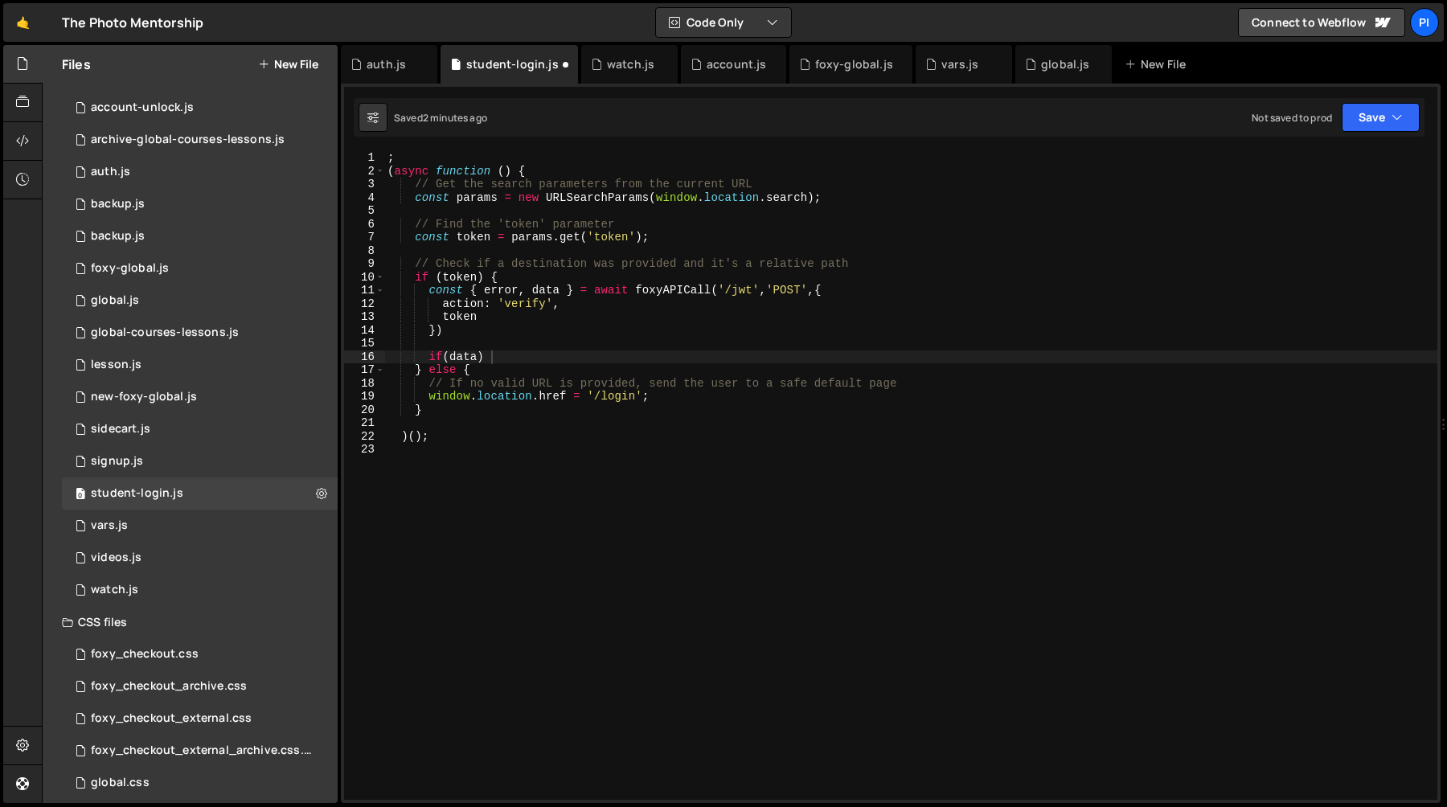
scroll to position [0, 2]
click at [493, 350] on div "; ( async function ( ) { // Get the search parameters from the current URL cons…" at bounding box center [910, 488] width 1053 height 675
click at [428, 359] on div "; ( async function ( ) { // Get the search parameters from the current URL cons…" at bounding box center [910, 488] width 1053 height 675
click at [538, 359] on div "; ( async function ( ) { // Get the search parameters from the current URL cons…" at bounding box center [910, 488] width 1053 height 675
paste textarea "})"
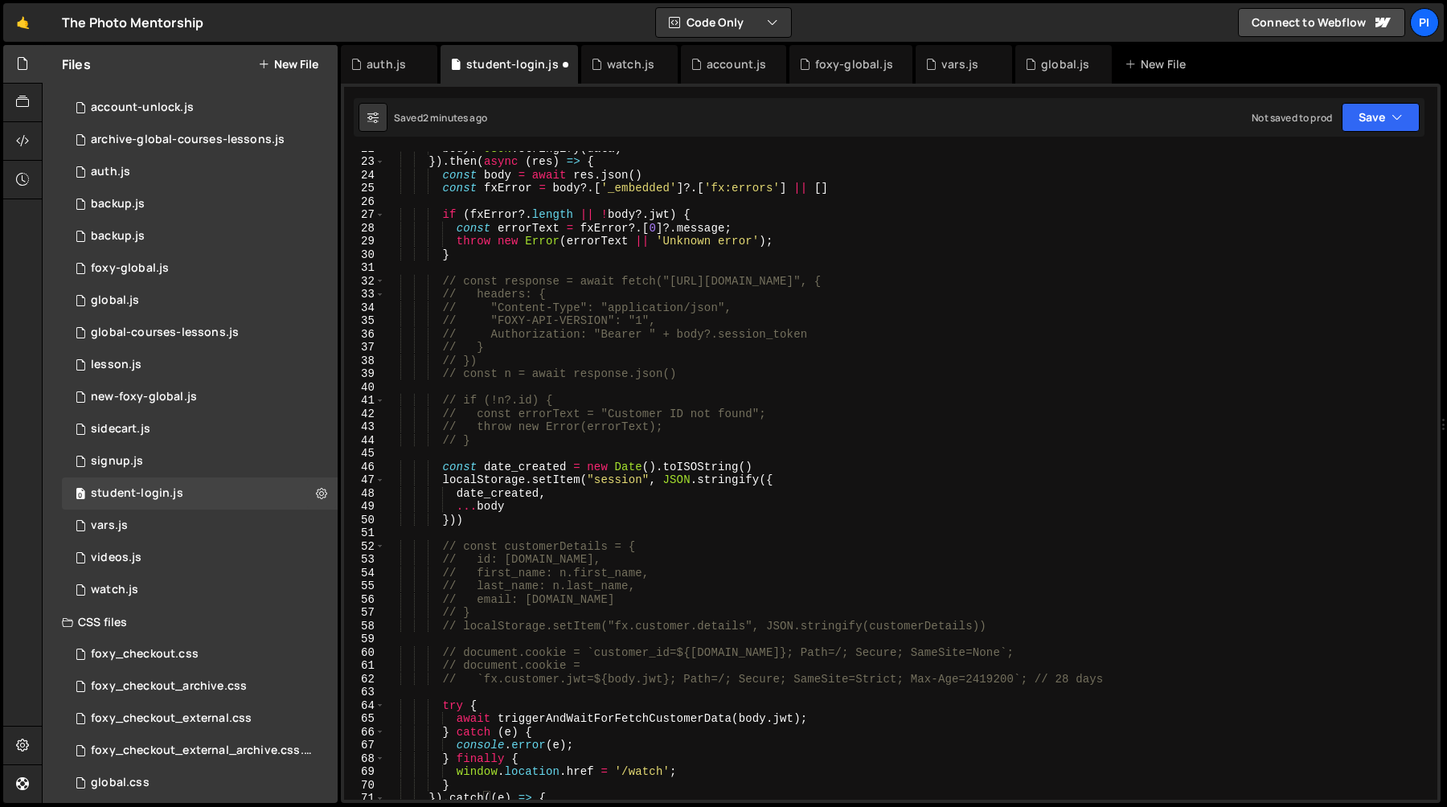
scroll to position [234, 0]
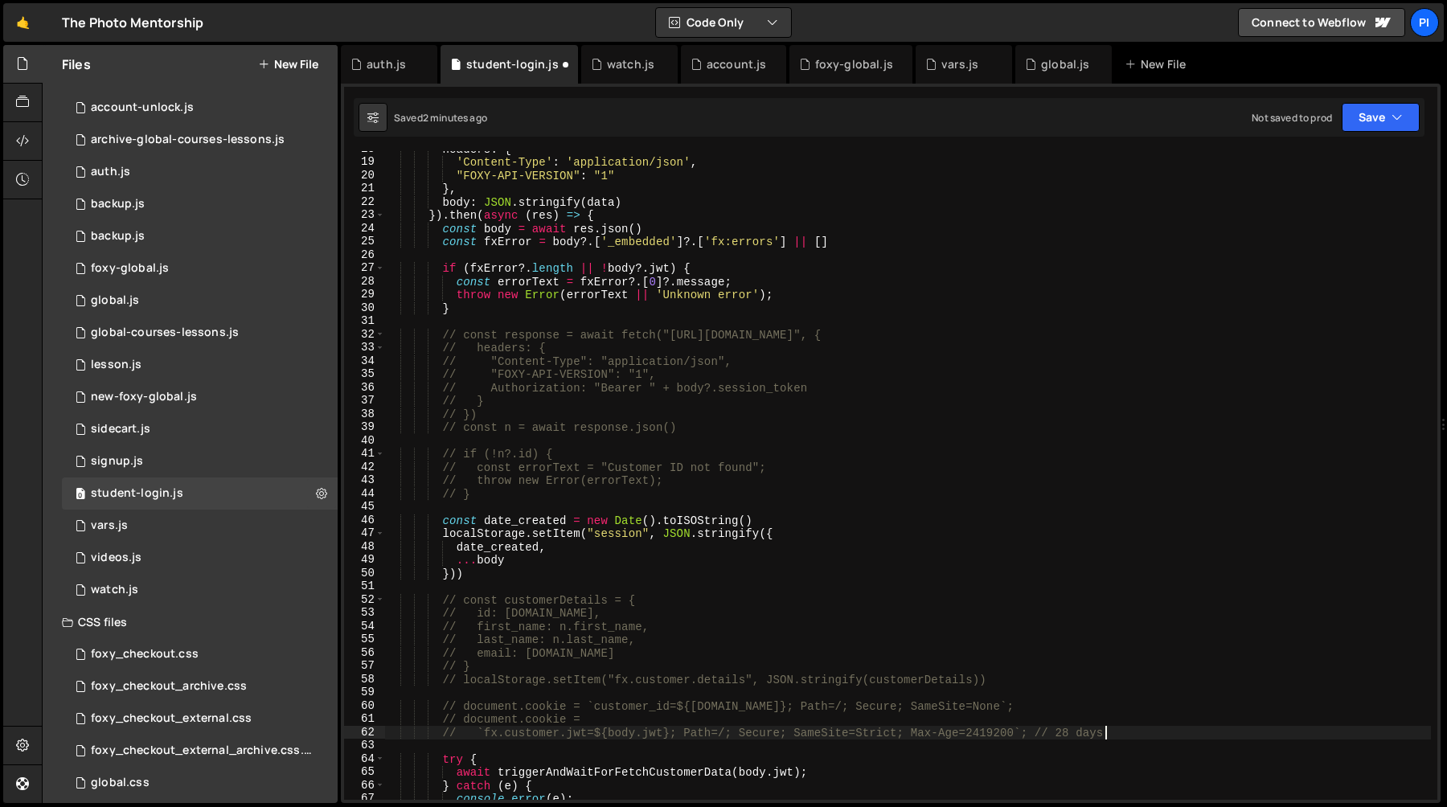
click at [1120, 737] on div "headers : { 'Content-Type' : 'application/json' , "FOXY-API-VERSION" : "1" } , …" at bounding box center [907, 479] width 1047 height 675
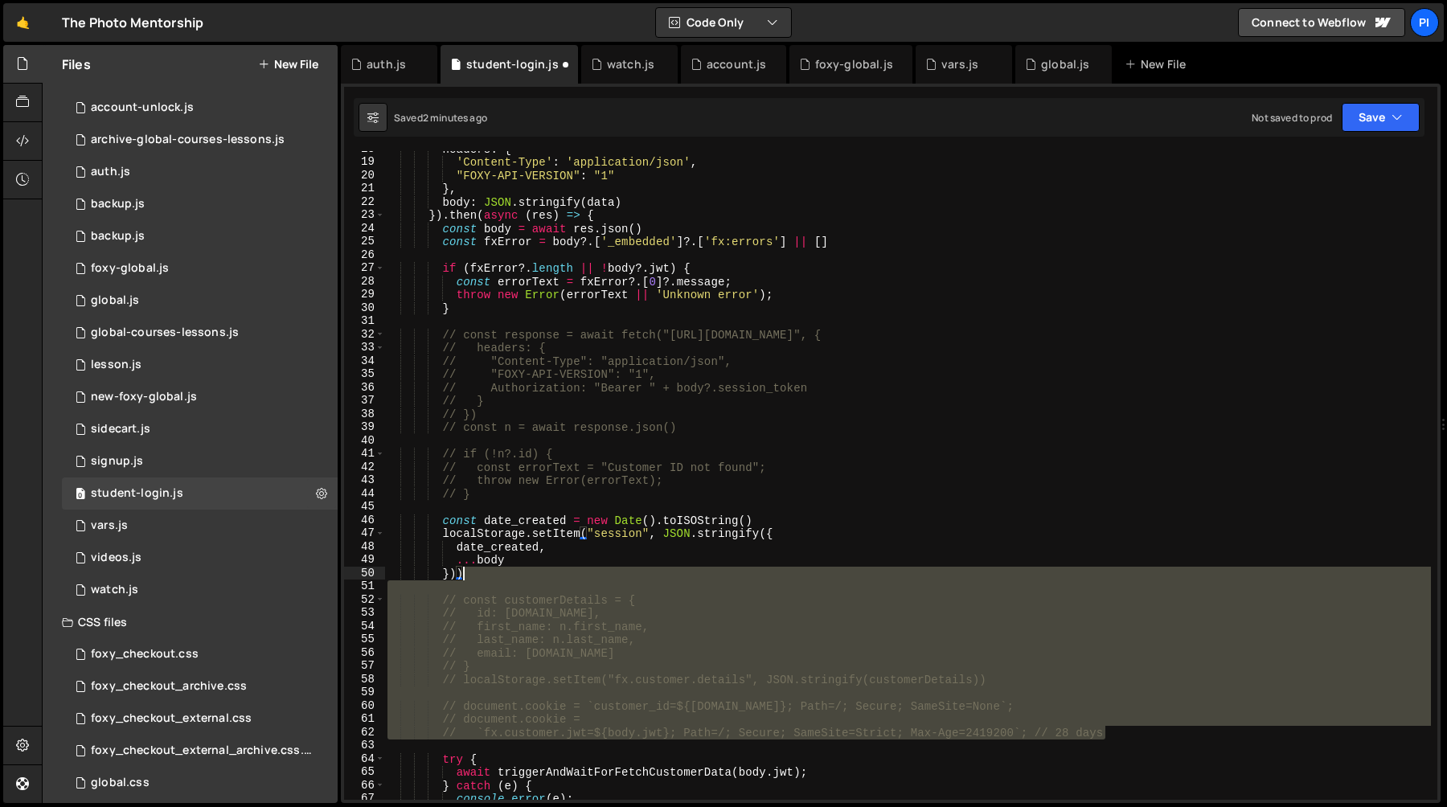
click at [824, 572] on div "headers : { 'Content-Type' : 'application/json' , "FOXY-API-VERSION" : "1" } , …" at bounding box center [907, 479] width 1047 height 675
type textarea "}))"
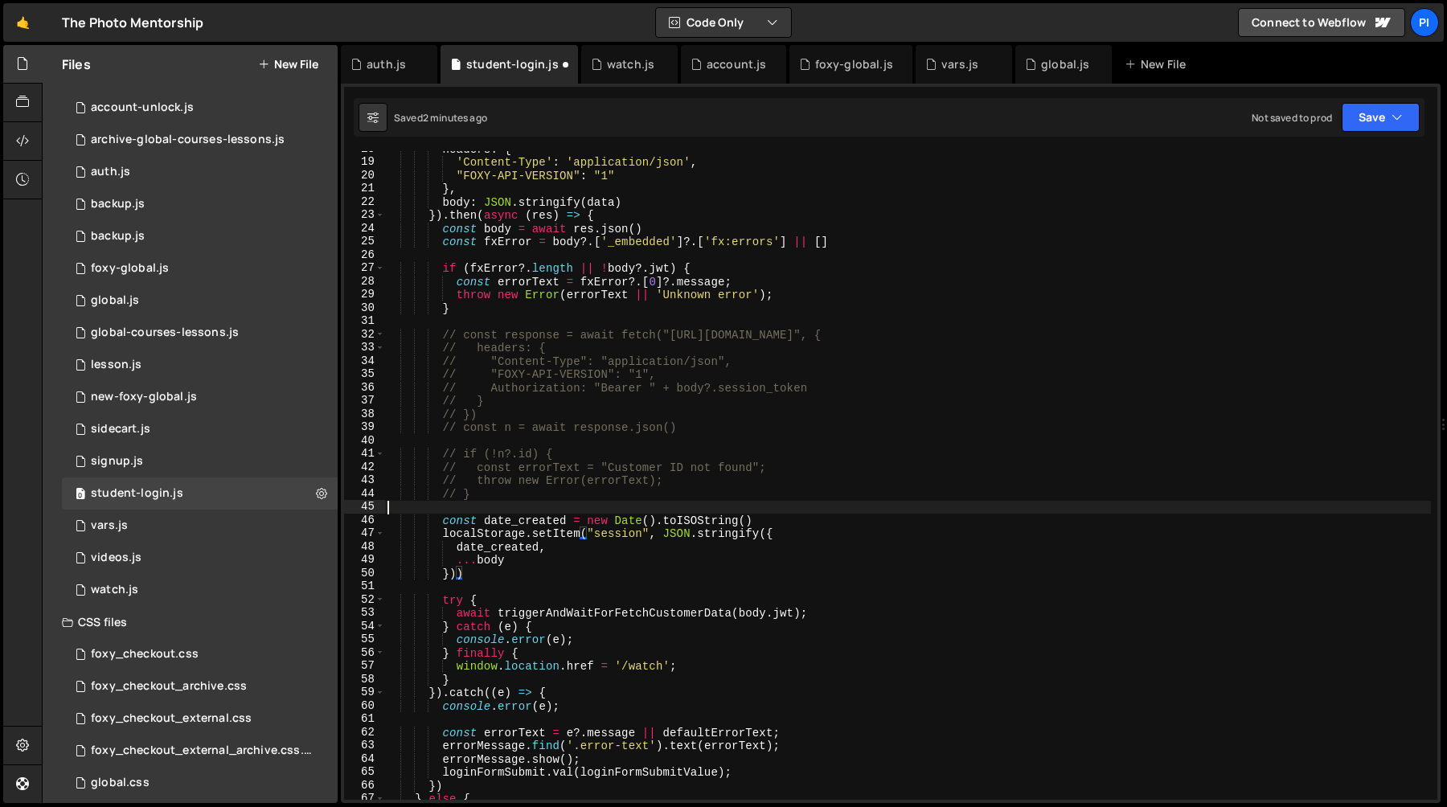
click at [643, 504] on div "headers : { 'Content-Type' : 'application/json' , "FOXY-API-VERSION" : "1" } , …" at bounding box center [907, 479] width 1047 height 675
click at [539, 318] on div "headers : { 'Content-Type' : 'application/json' , "FOXY-API-VERSION" : "1" } , …" at bounding box center [907, 479] width 1047 height 675
type textarea "// const response = await fetch("[URL][DOMAIN_NAME]", {"
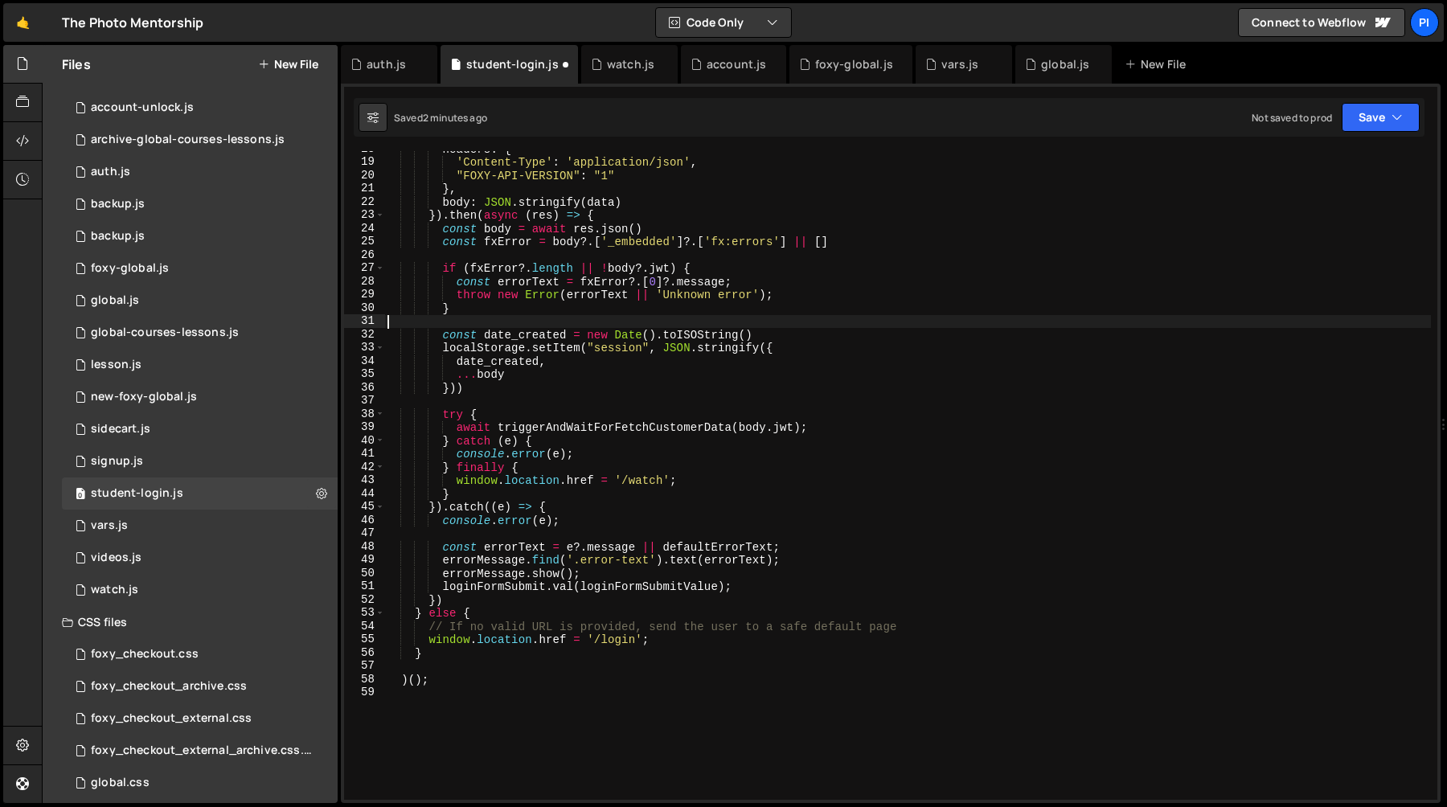
type textarea "}"
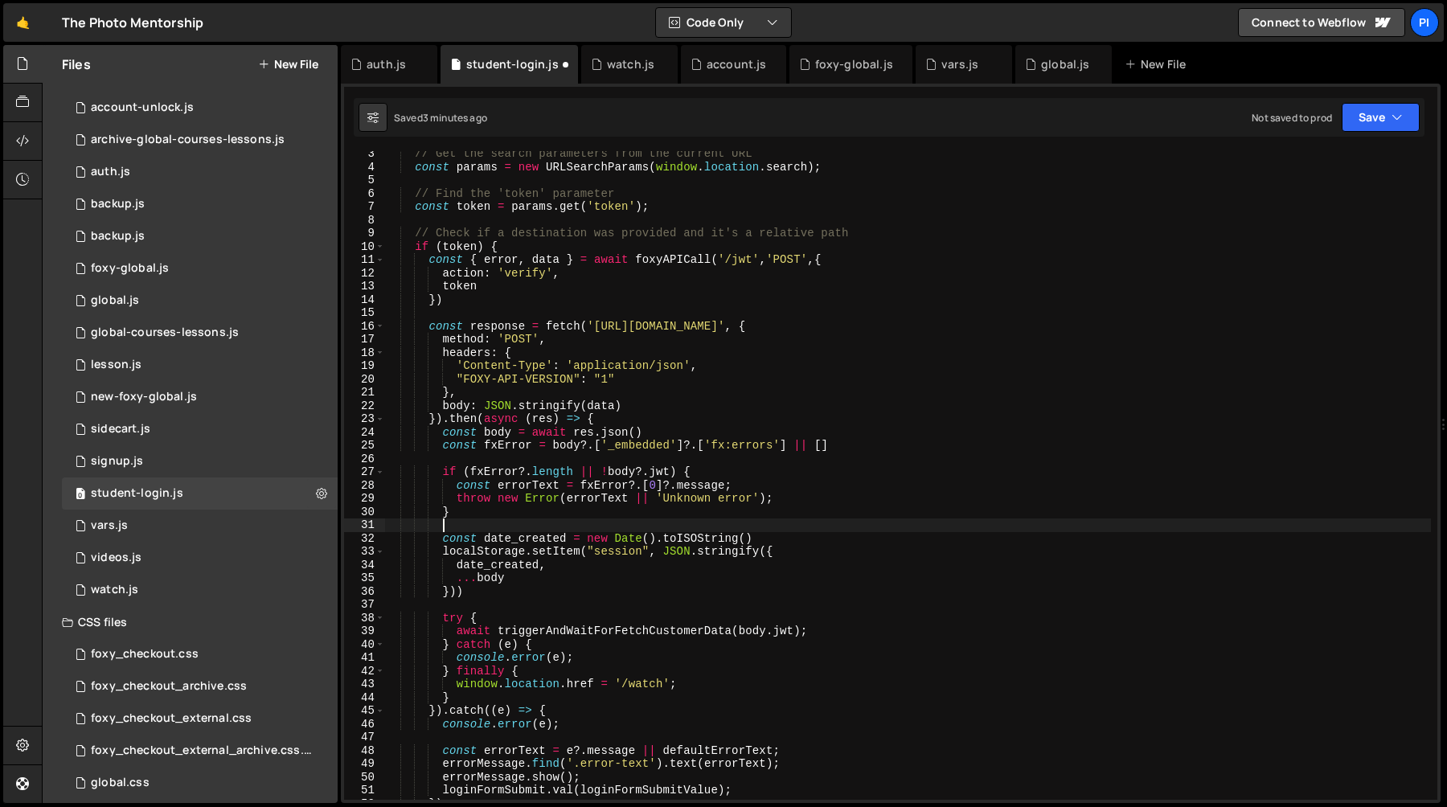
scroll to position [14, 0]
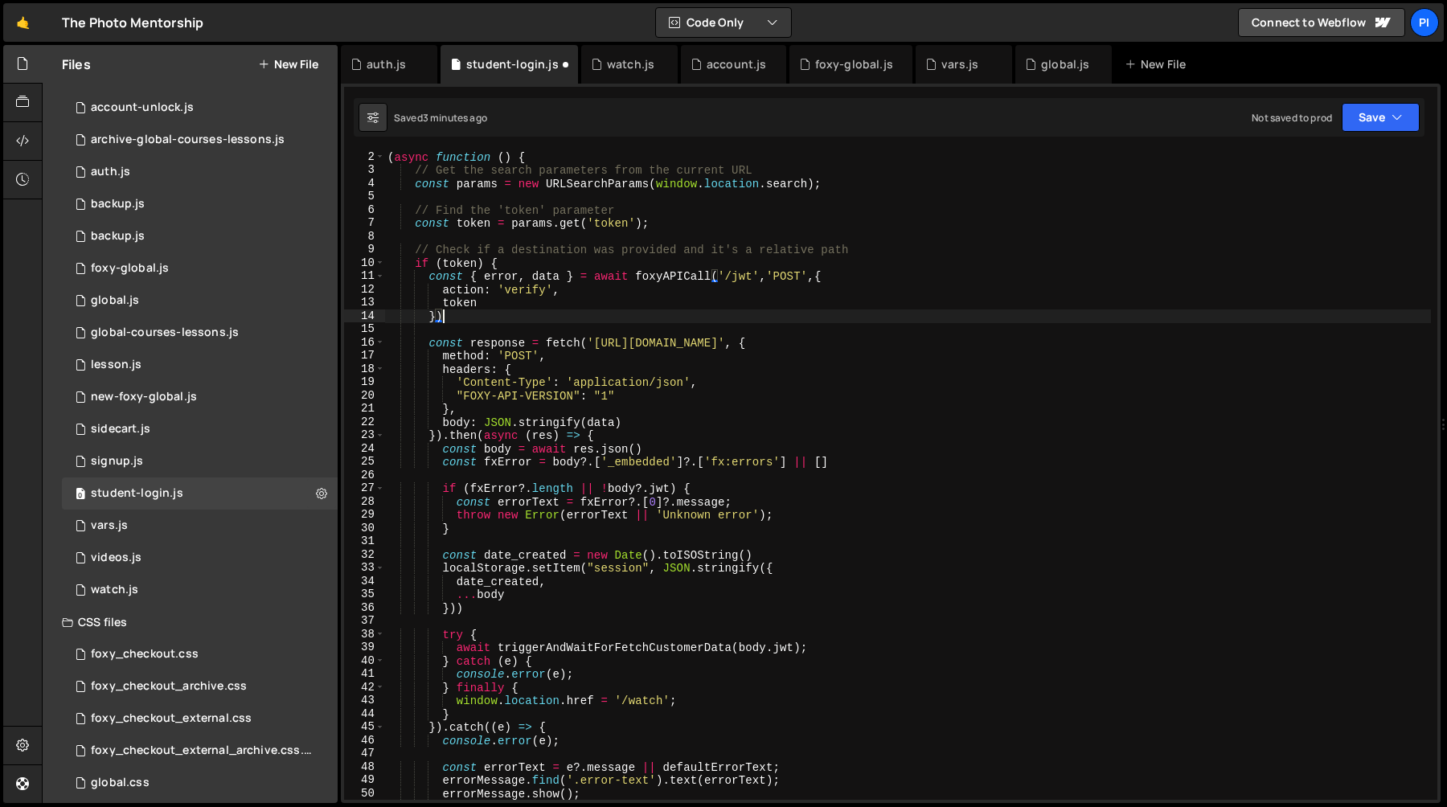
click at [492, 317] on div "( async function ( ) { // Get the search parameters from the current URL const …" at bounding box center [907, 487] width 1047 height 675
type textarea "})"
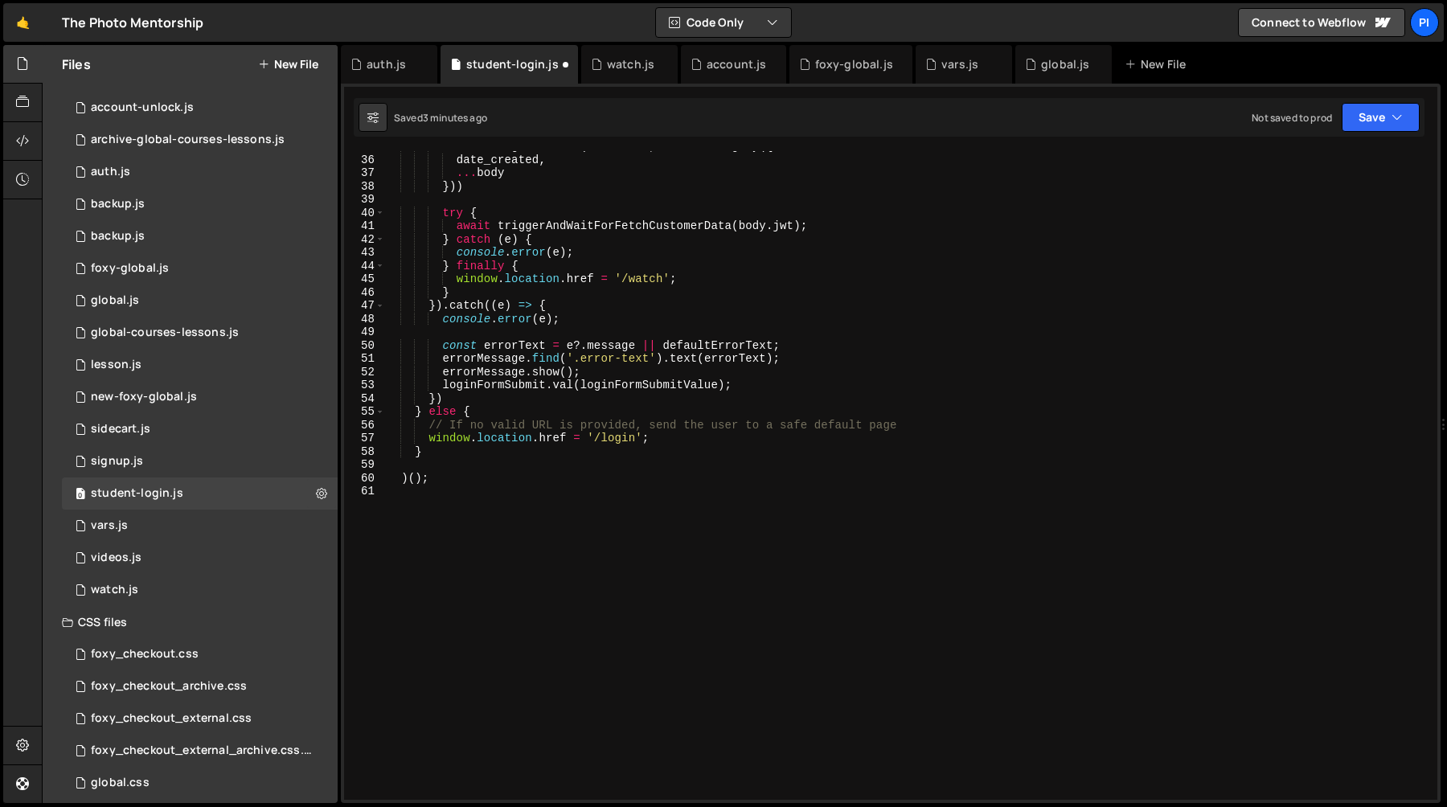
scroll to position [447, 0]
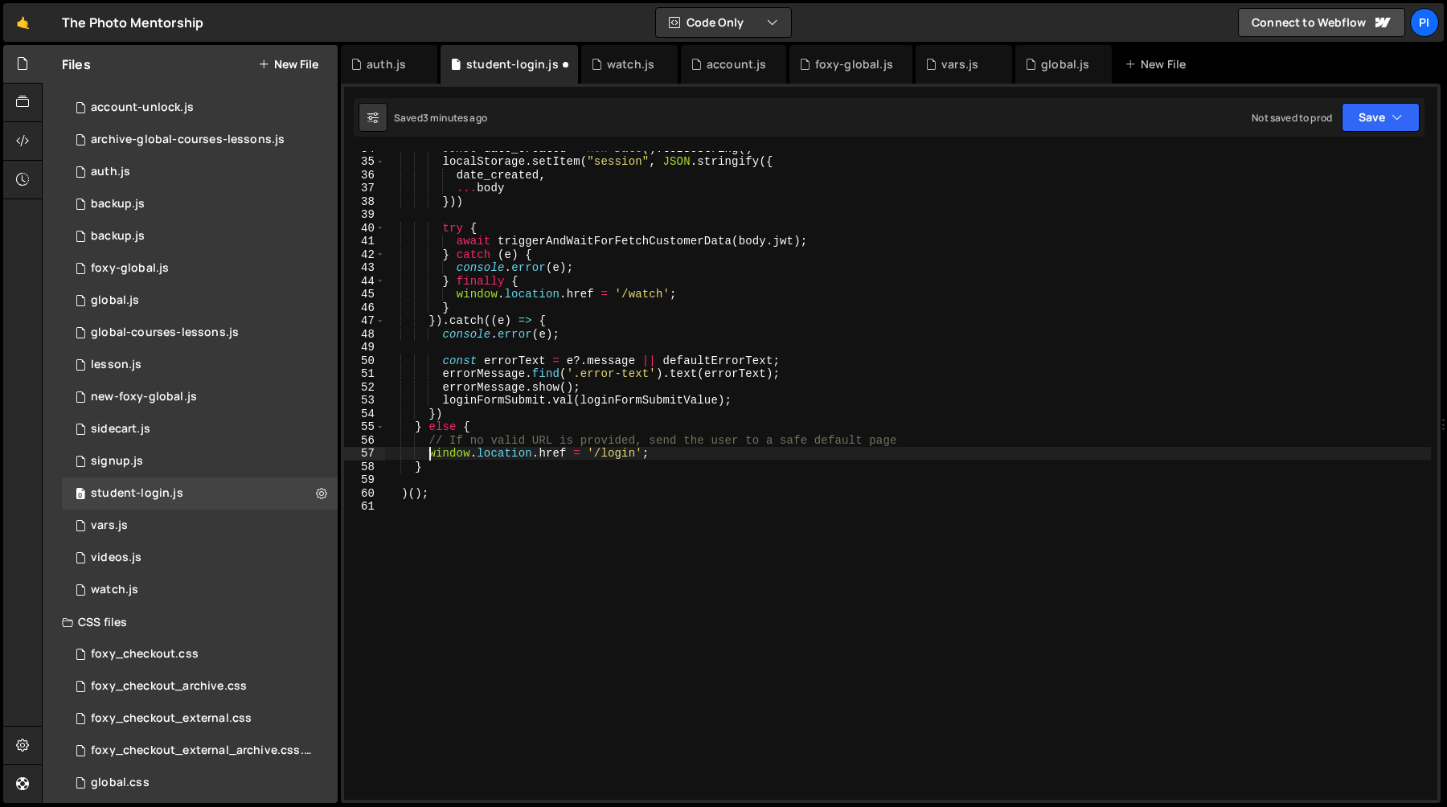
click at [427, 450] on div "const date_created = new Date ( ) . toISOString ( ) localStorage . setItem ( "s…" at bounding box center [907, 479] width 1047 height 675
click at [693, 456] on div "const date_created = new Date ( ) . toISOString ( ) localStorage . setItem ( "s…" at bounding box center [907, 479] width 1047 height 675
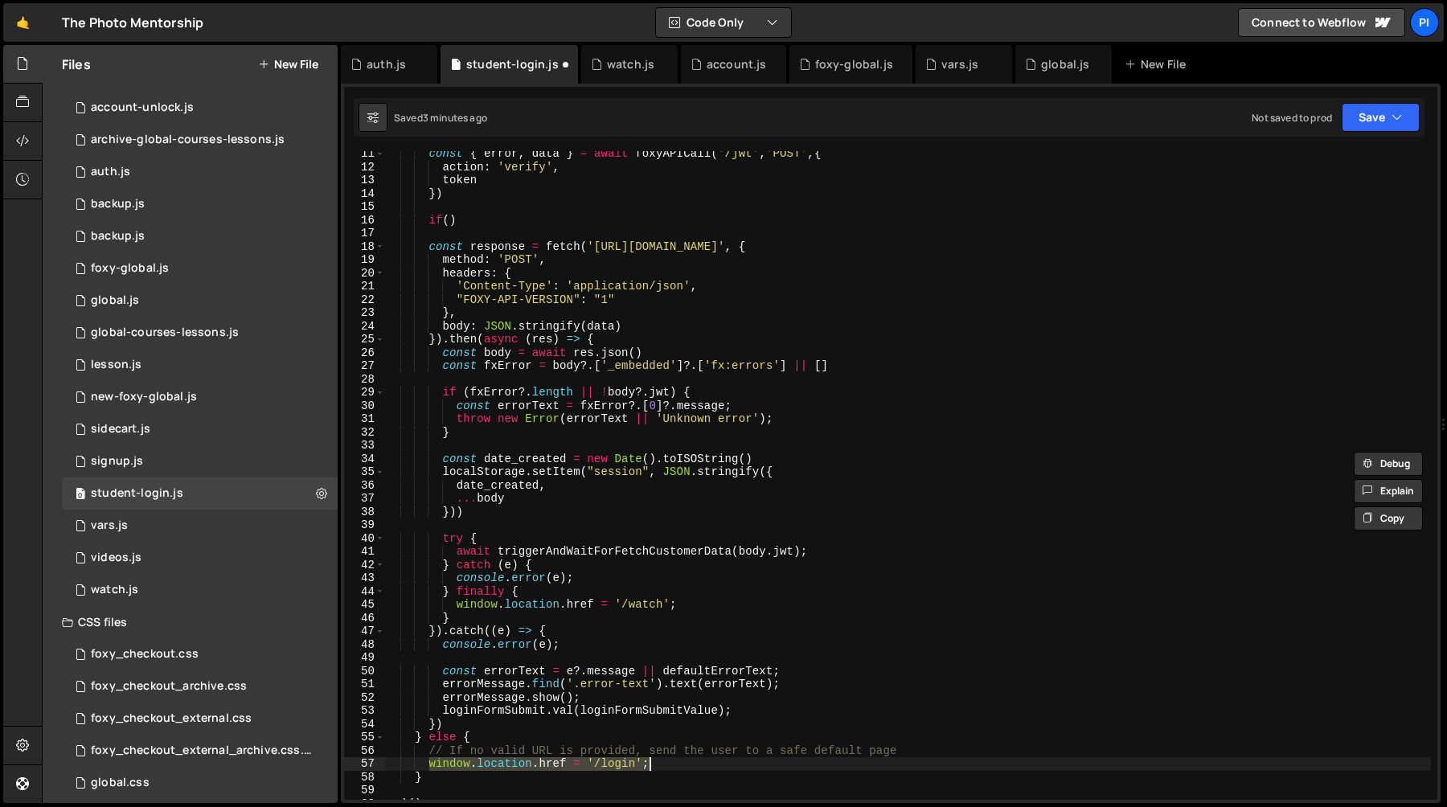
scroll to position [20, 0]
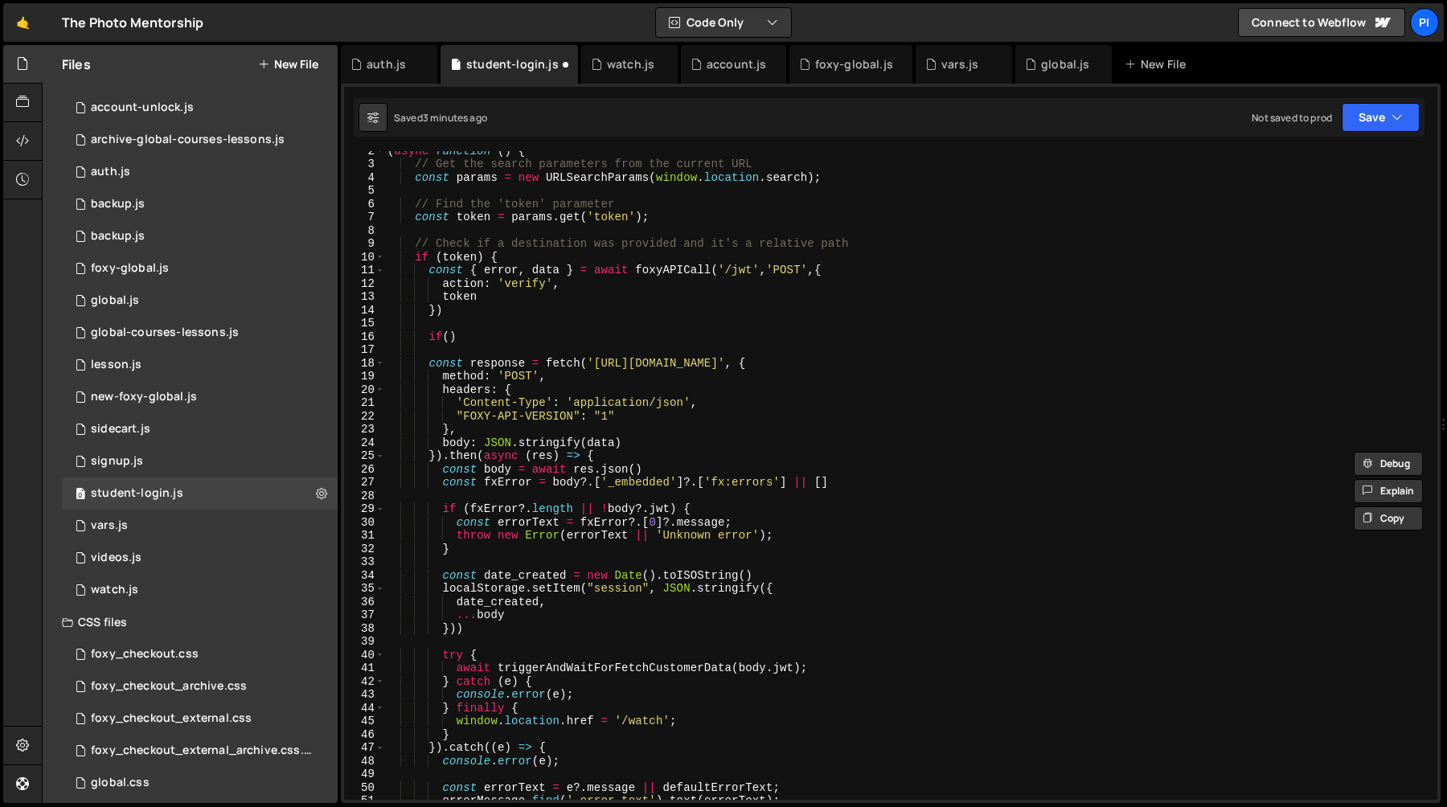
click at [450, 336] on div "( async function ( ) { // Get the search parameters from the current URL const …" at bounding box center [907, 481] width 1047 height 675
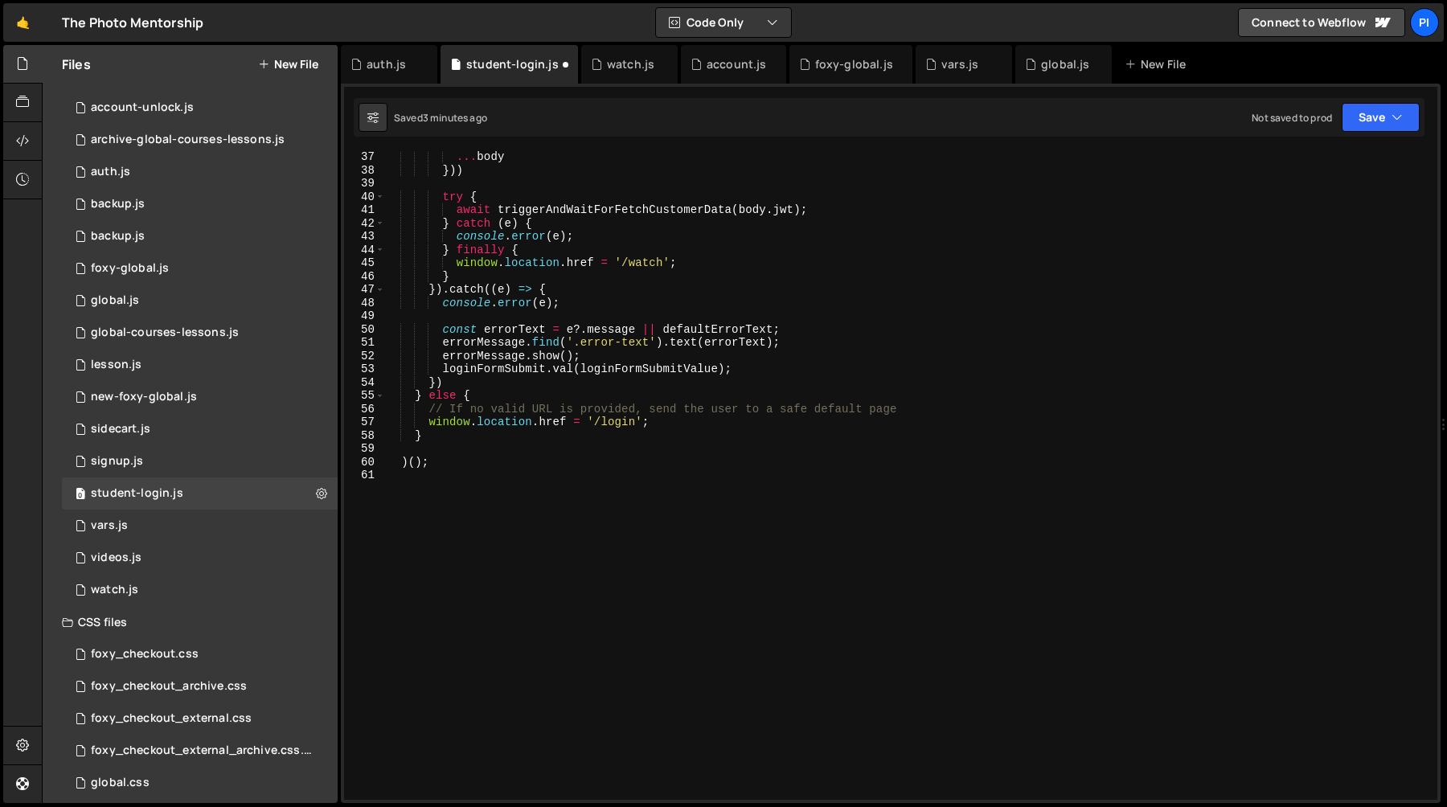
scroll to position [478, 0]
click at [425, 424] on div "... body })) try { await triggerAndWaitForFetchCustomerData ( body . jwt ) ; } …" at bounding box center [907, 487] width 1047 height 675
type textarea "window.location.href = '/login';"
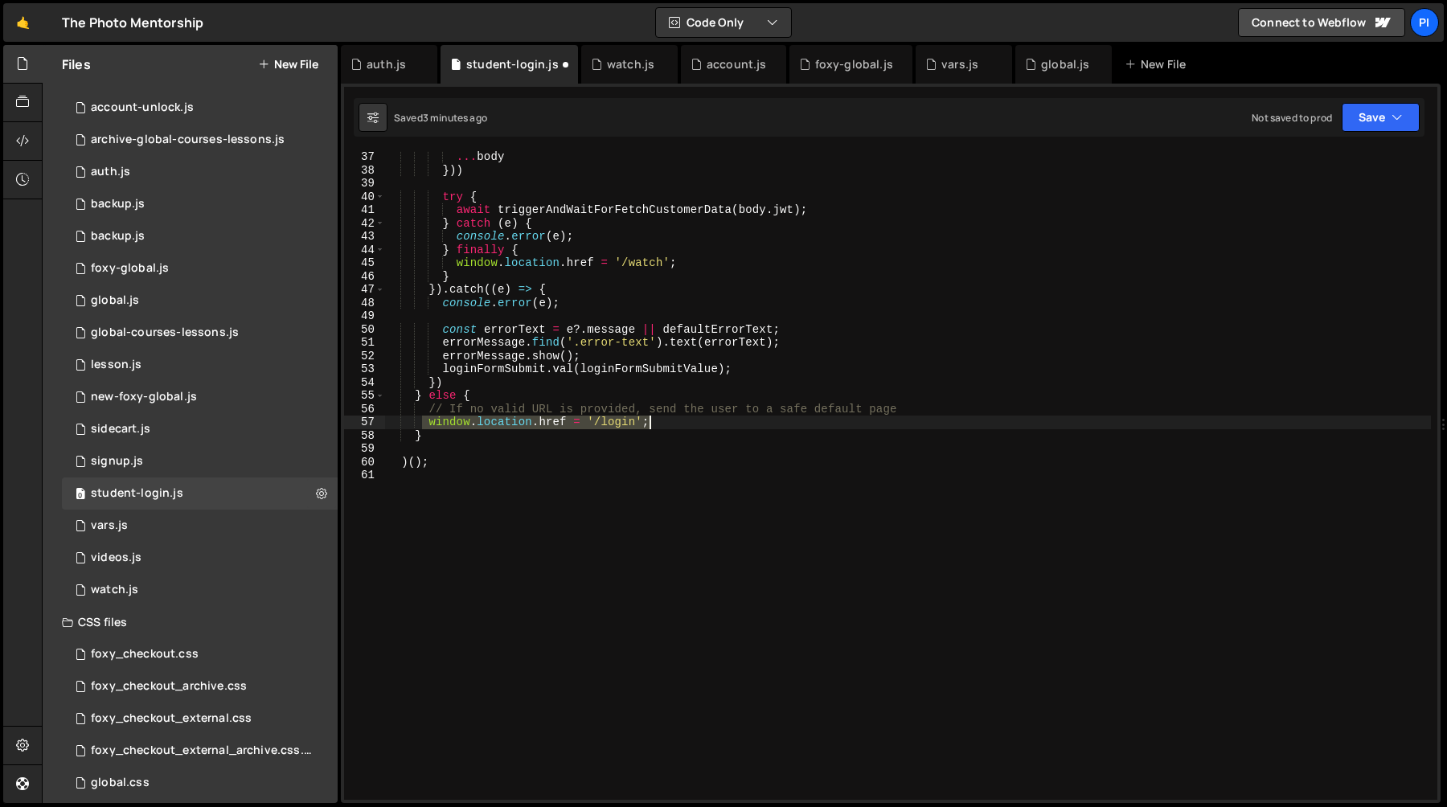
click at [699, 422] on div "... body })) try { await triggerAndWaitForFetchCustomerData ( body . jwt ) ; } …" at bounding box center [907, 487] width 1047 height 675
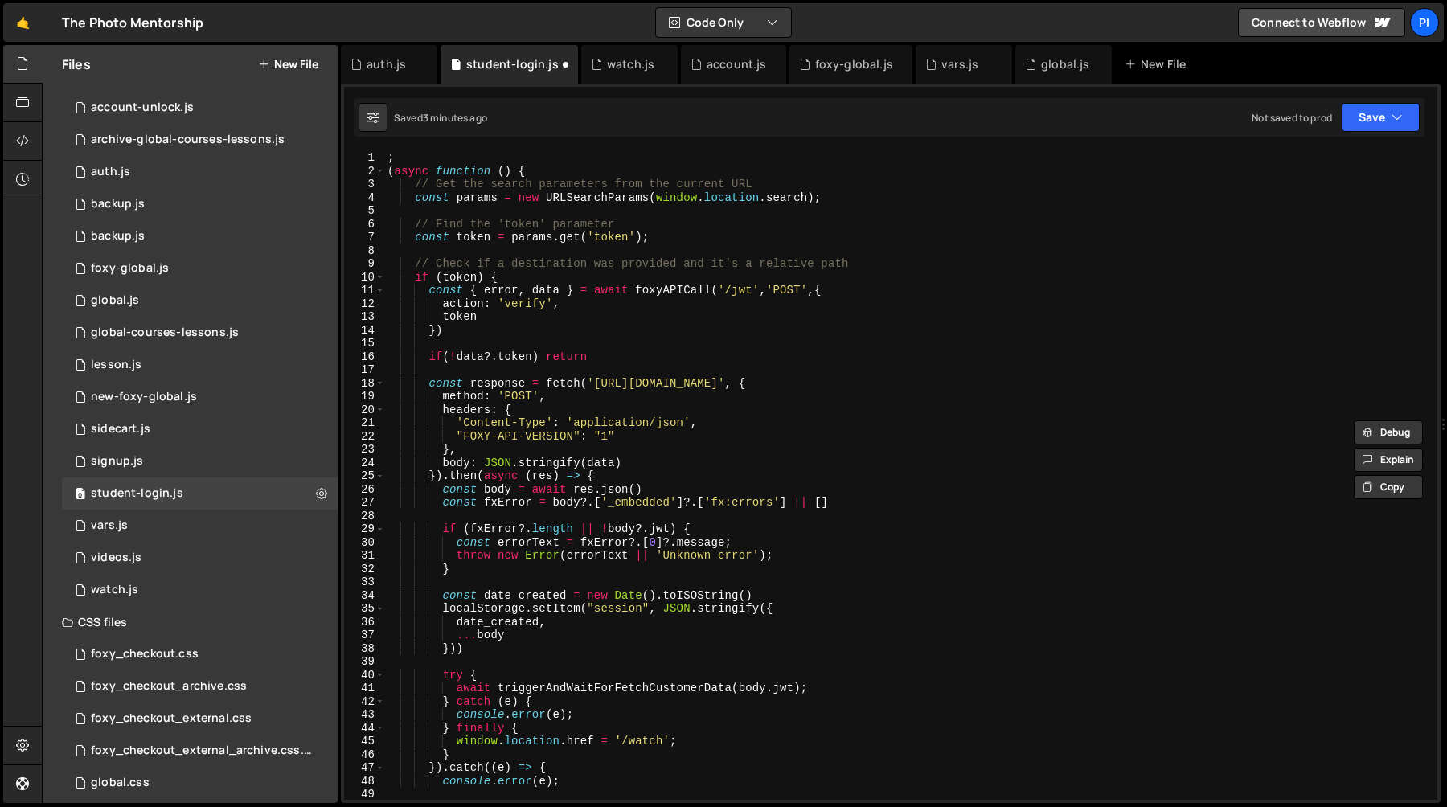
scroll to position [0, 0]
click at [665, 346] on div "; ( async function ( ) { // Get the search parameters from the current URL cons…" at bounding box center [907, 488] width 1047 height 675
click at [662, 348] on div "; ( async function ( ) { // Get the search parameters from the current URL cons…" at bounding box center [907, 488] width 1047 height 675
click at [662, 356] on div "; ( async function ( ) { // Get the search parameters from the current URL cons…" at bounding box center [907, 488] width 1047 height 675
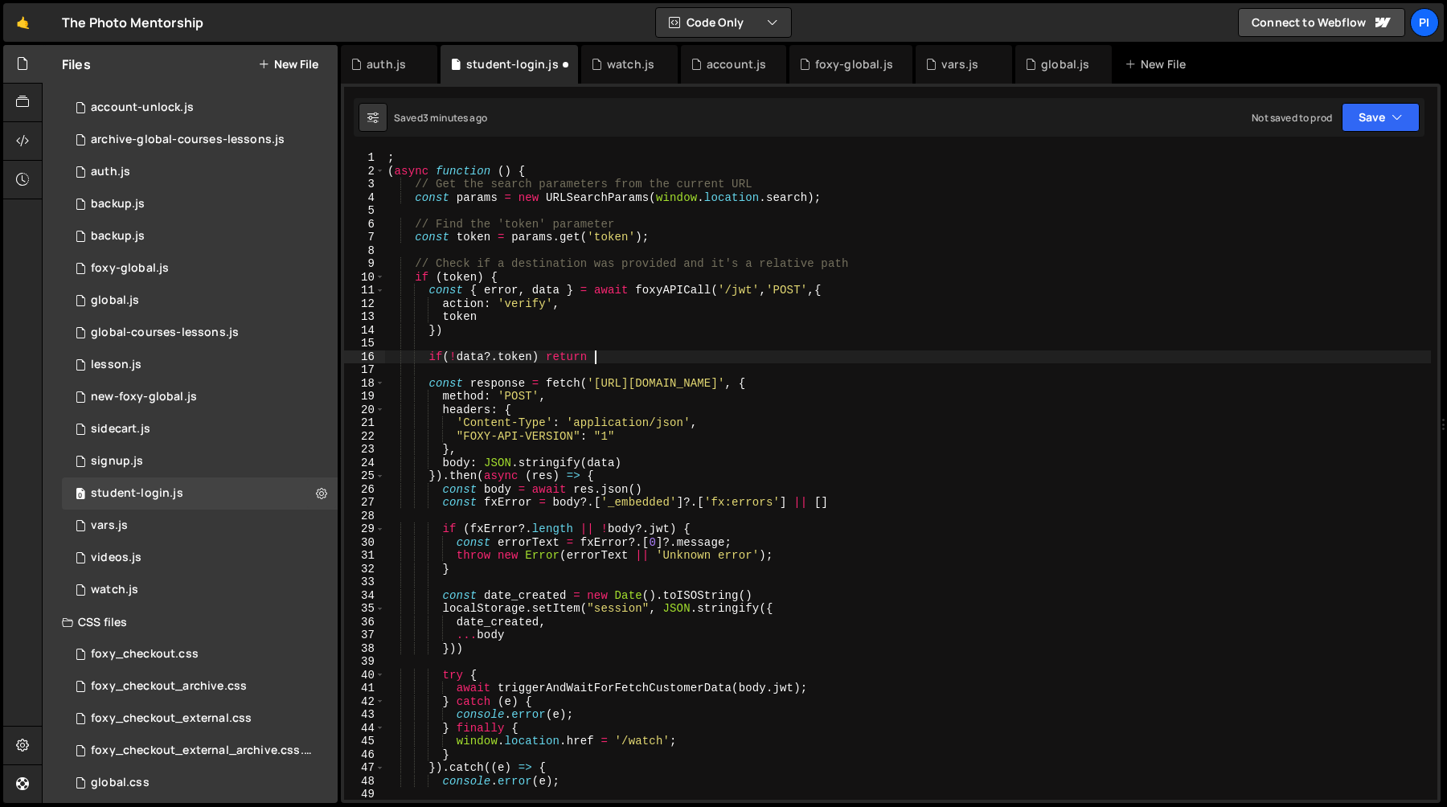
scroll to position [0, 14]
paste textarea "window.location.href = '/login';"
click at [502, 389] on div "; ( async function ( ) { // Get the search parameters from the current URL cons…" at bounding box center [907, 488] width 1047 height 675
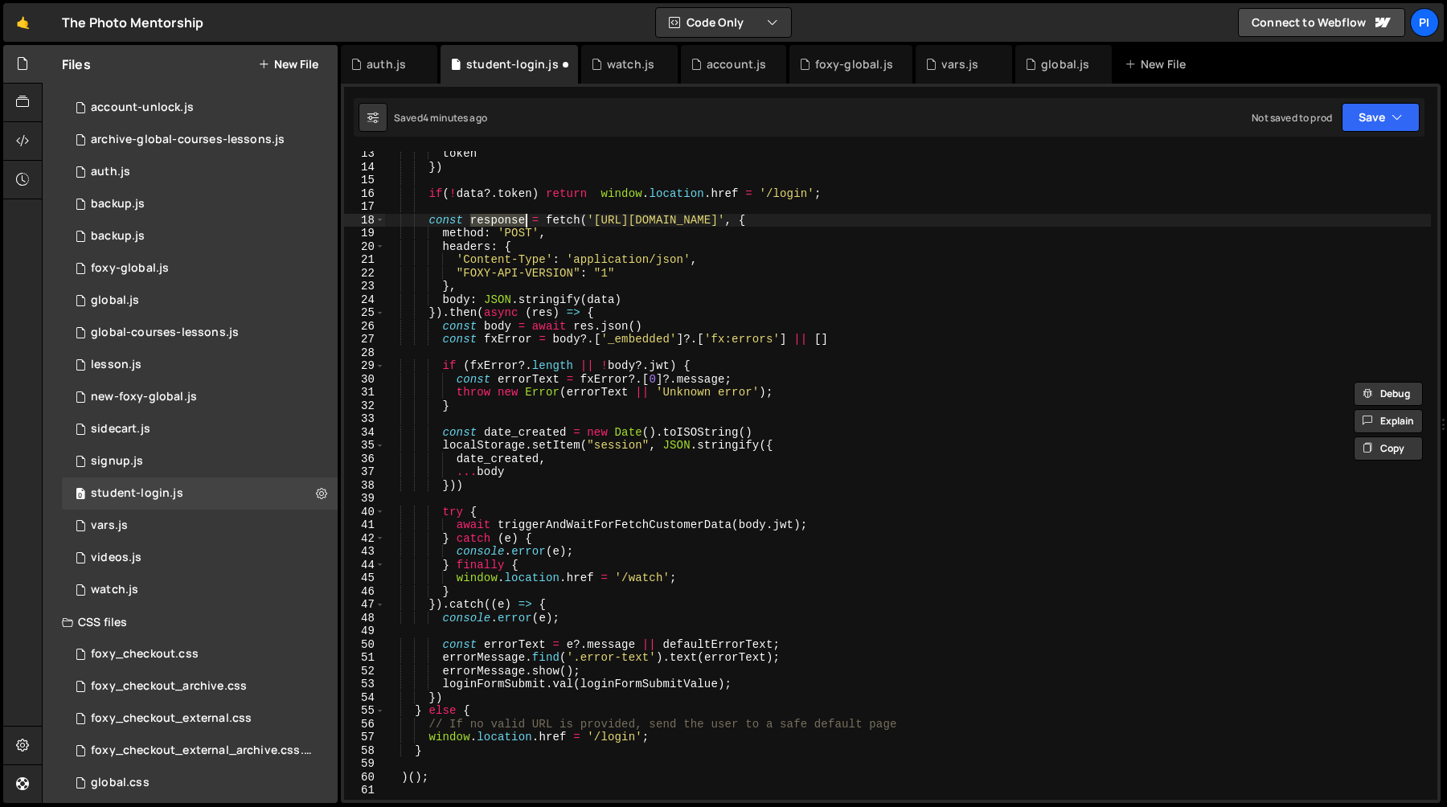
scroll to position [142, 0]
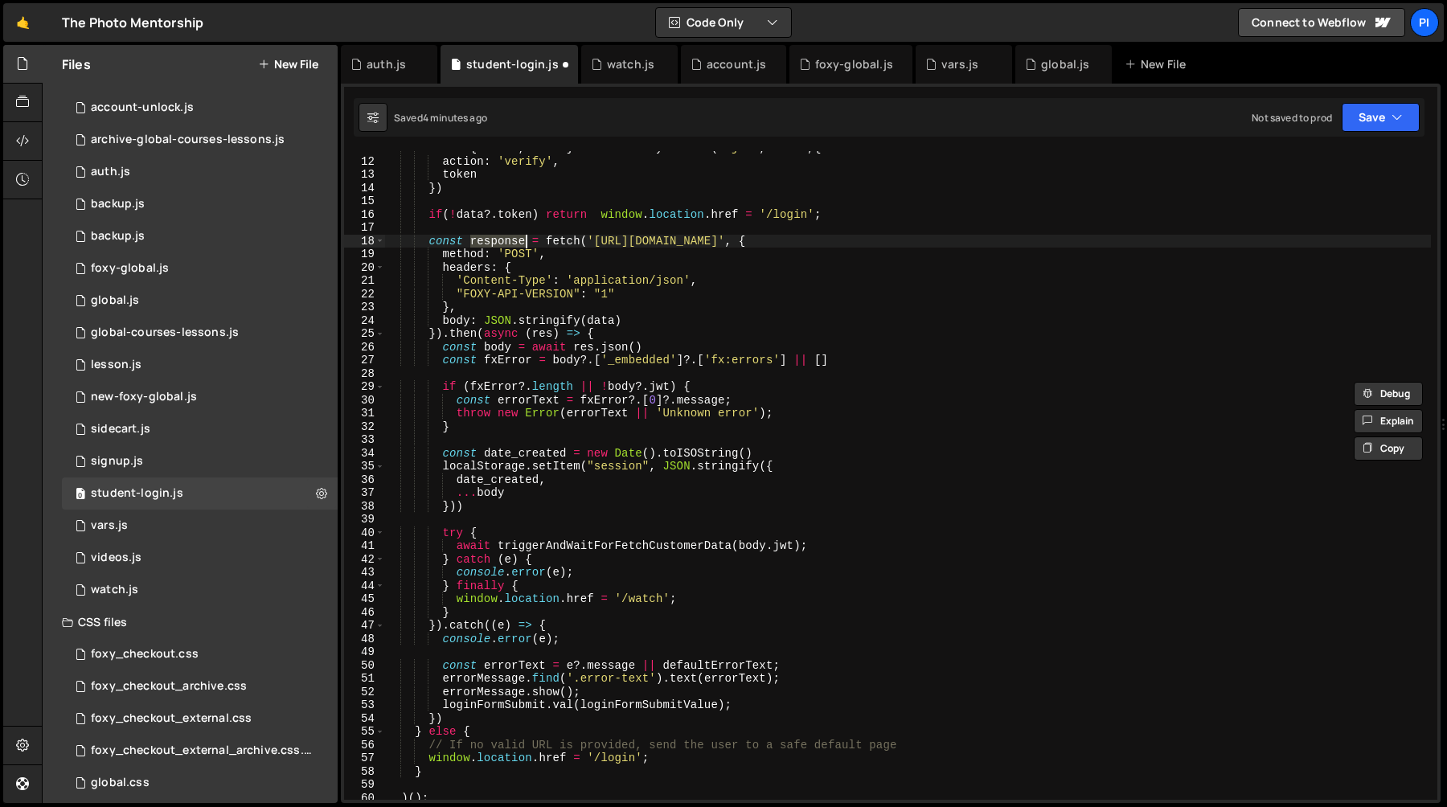
click at [605, 320] on div "const { error , data } = await foxyAPICall ( '/jwt' , 'POST' , { action : 'veri…" at bounding box center [907, 479] width 1047 height 675
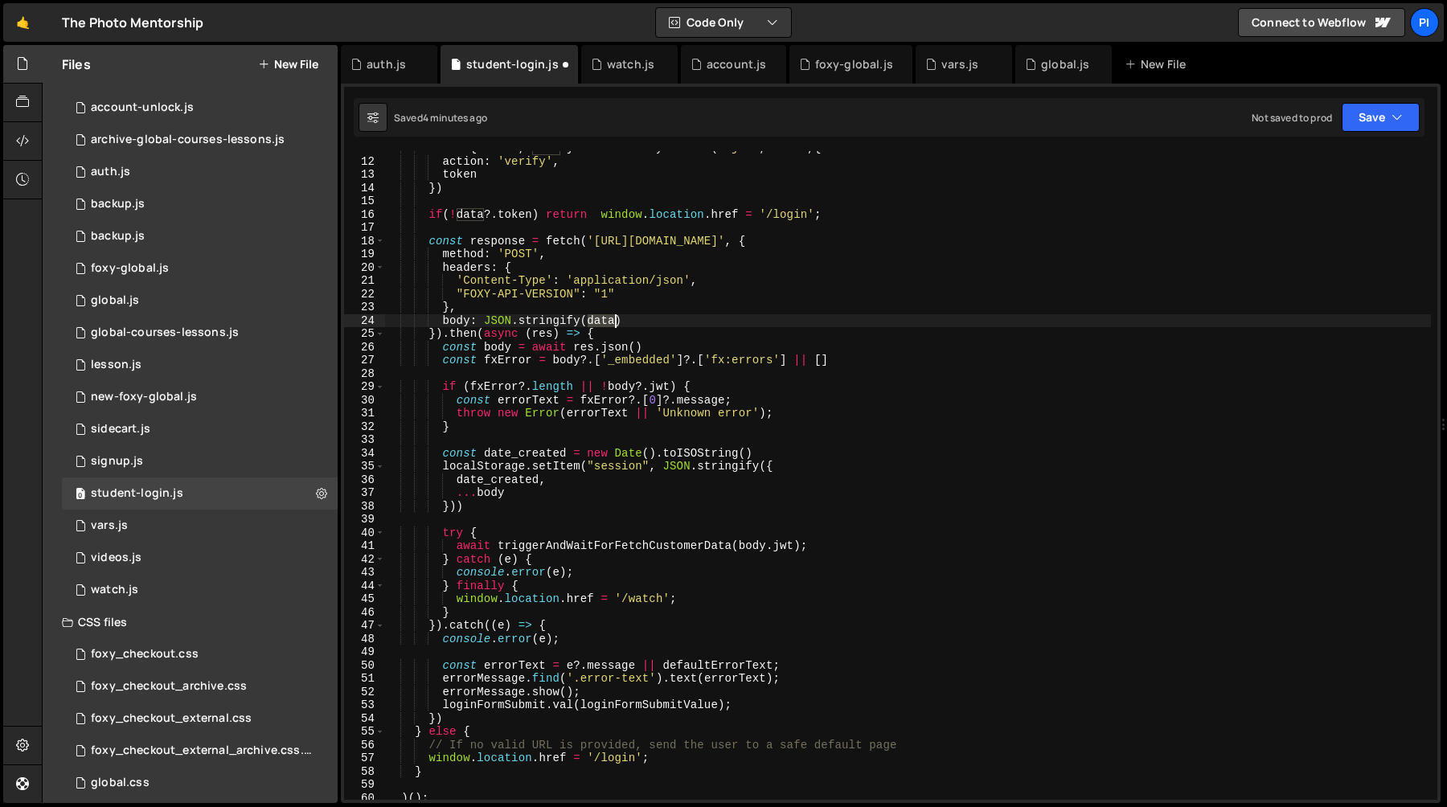
click at [605, 320] on div "const { error , data } = await foxyAPICall ( '/jwt' , 'POST' , { action : 'veri…" at bounding box center [907, 479] width 1047 height 675
type textarea "body: JSON.stringify(data)"
click at [384, 66] on div "auth.js" at bounding box center [386, 64] width 39 height 16
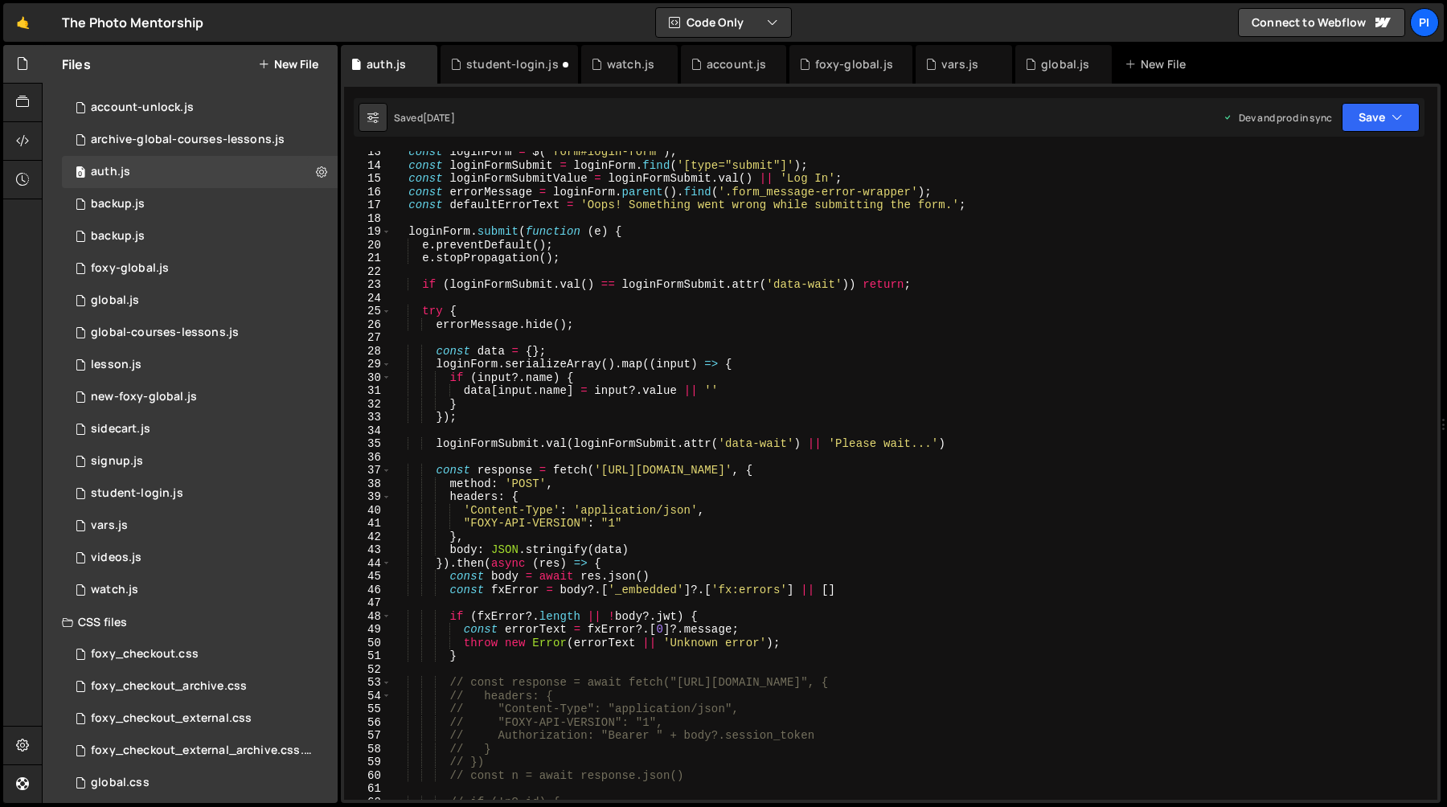
scroll to position [152, 0]
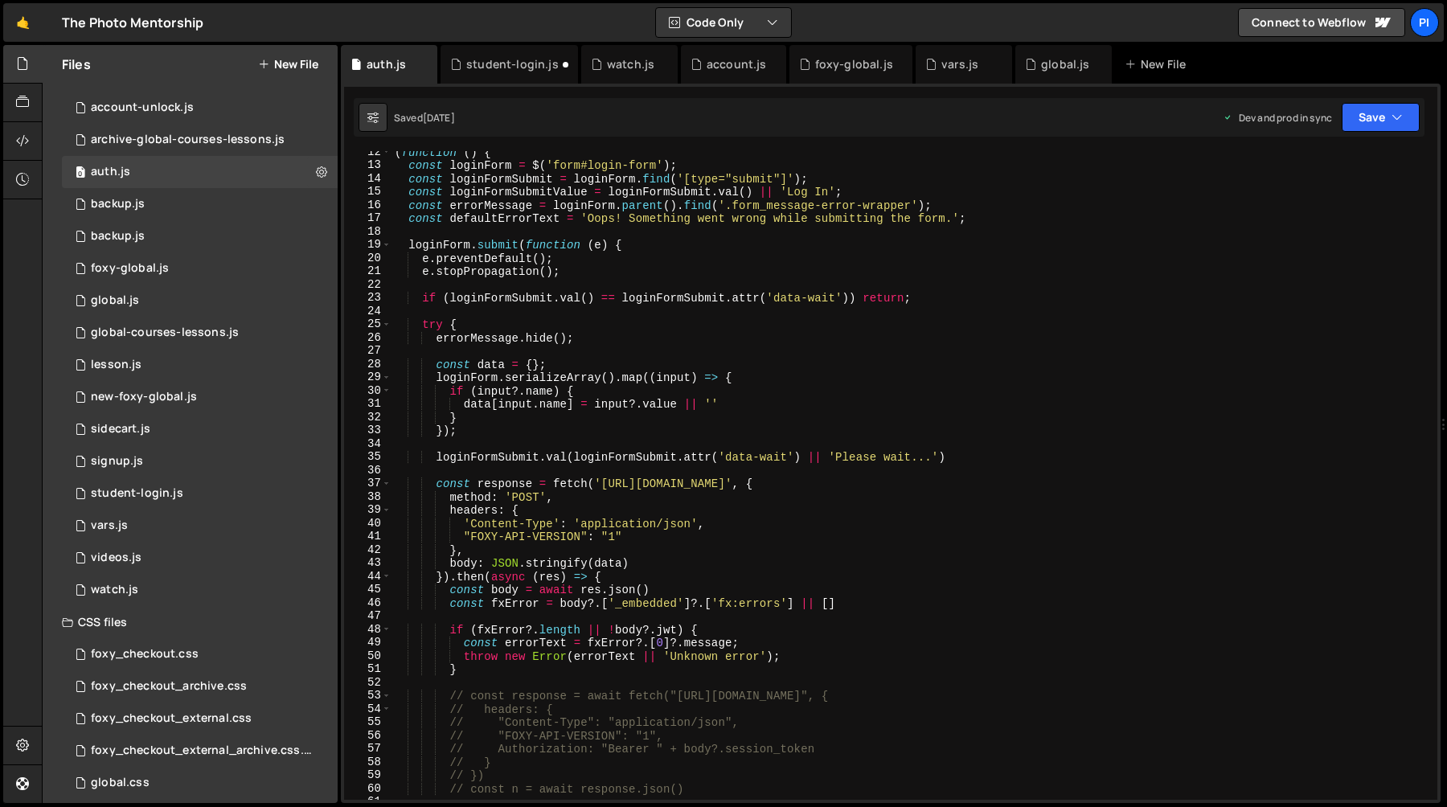
click at [494, 367] on div "( function ( ) { const loginForm = $ ( 'form#login-form' ) ; const loginFormSub…" at bounding box center [912, 483] width 1040 height 675
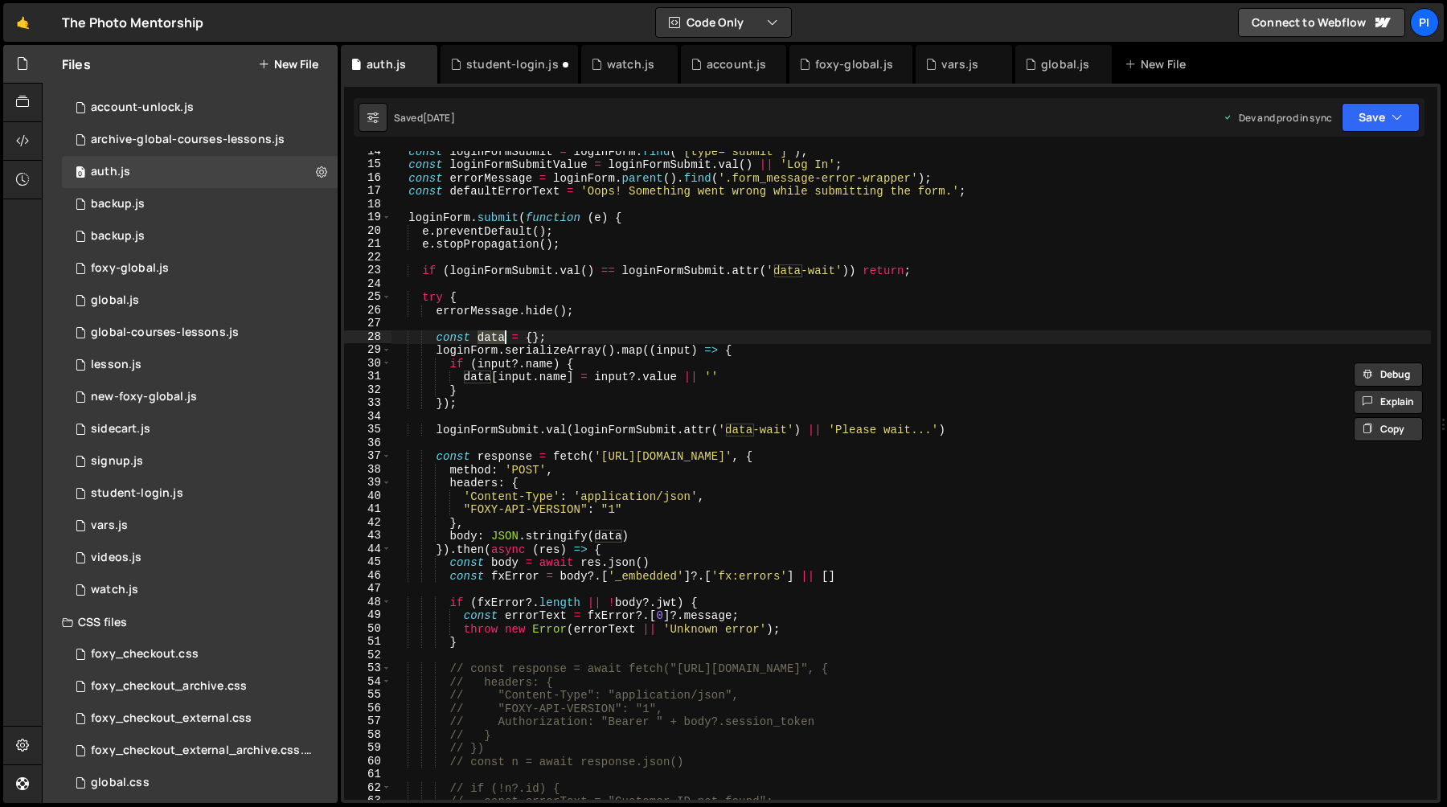
scroll to position [233, 0]
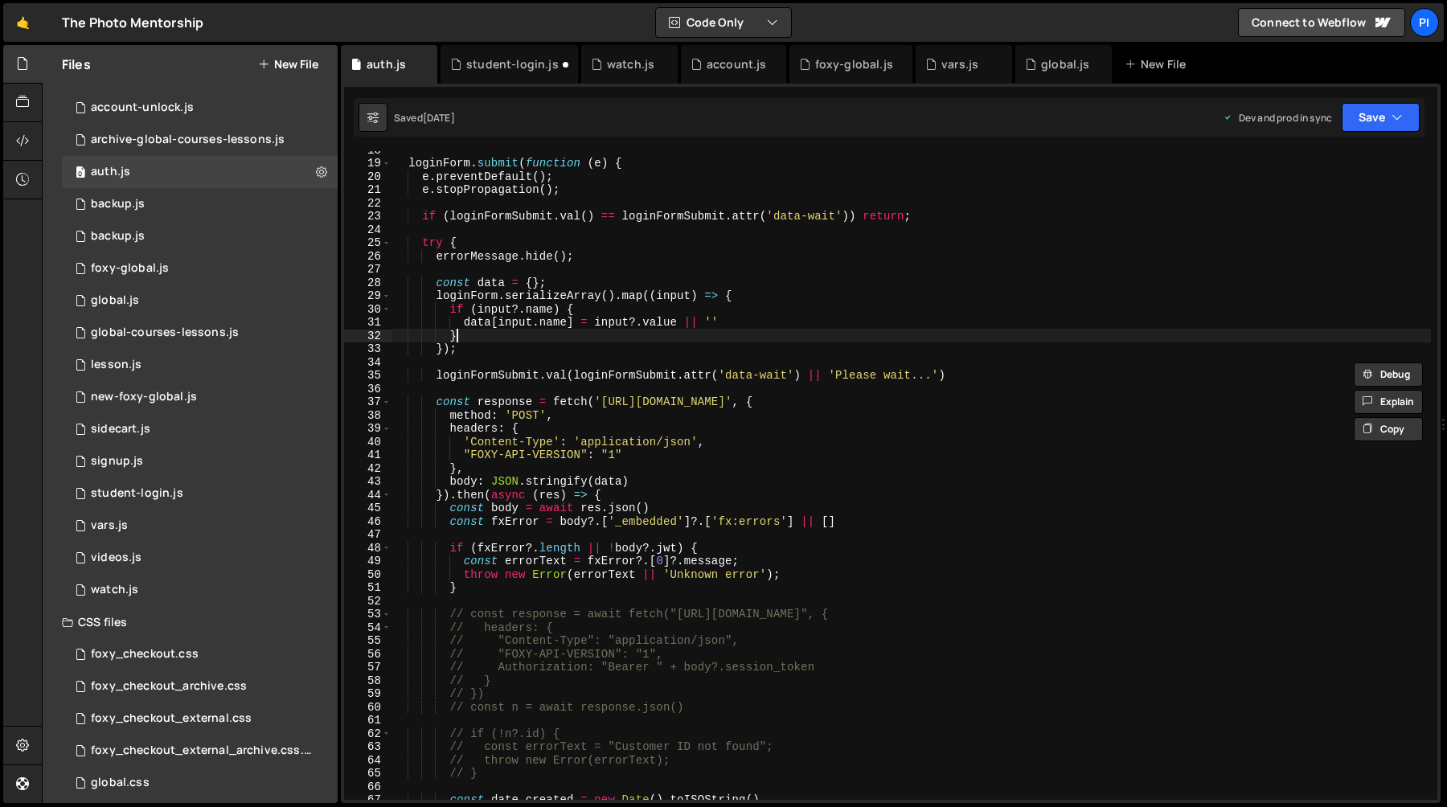
click at [480, 330] on div "loginForm . submit ( function ( e ) { e . preventDefault ( ) ; e . stopPropagat…" at bounding box center [912, 480] width 1040 height 675
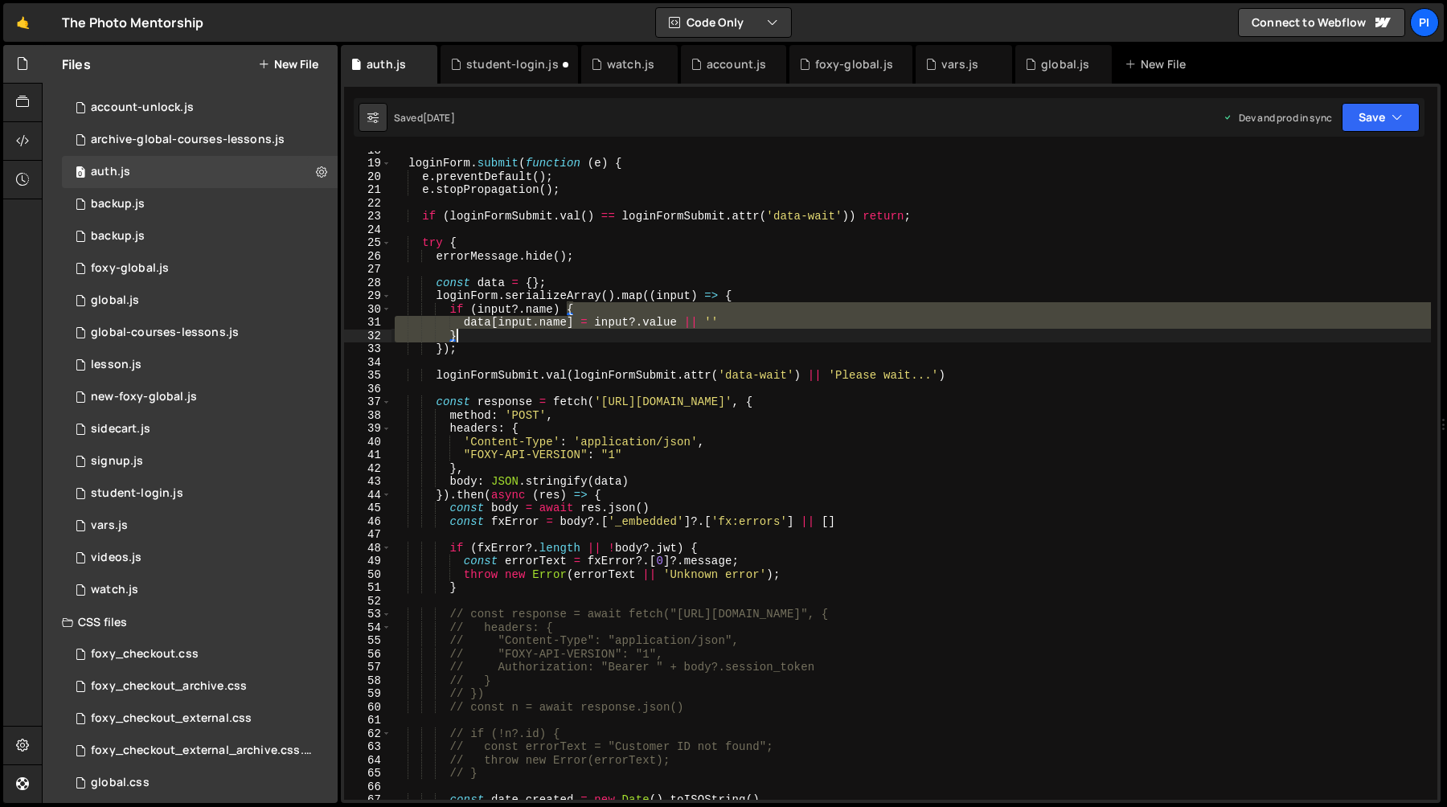
click at [480, 330] on div "loginForm . submit ( function ( e ) { e . preventDefault ( ) ; e . stopPropagat…" at bounding box center [912, 480] width 1040 height 675
click at [482, 318] on div "loginForm . submit ( function ( e ) { e . preventDefault ( ) ; e . stopPropagat…" at bounding box center [912, 475] width 1040 height 649
type textarea "data[[DOMAIN_NAME]] = input?.value || ''"
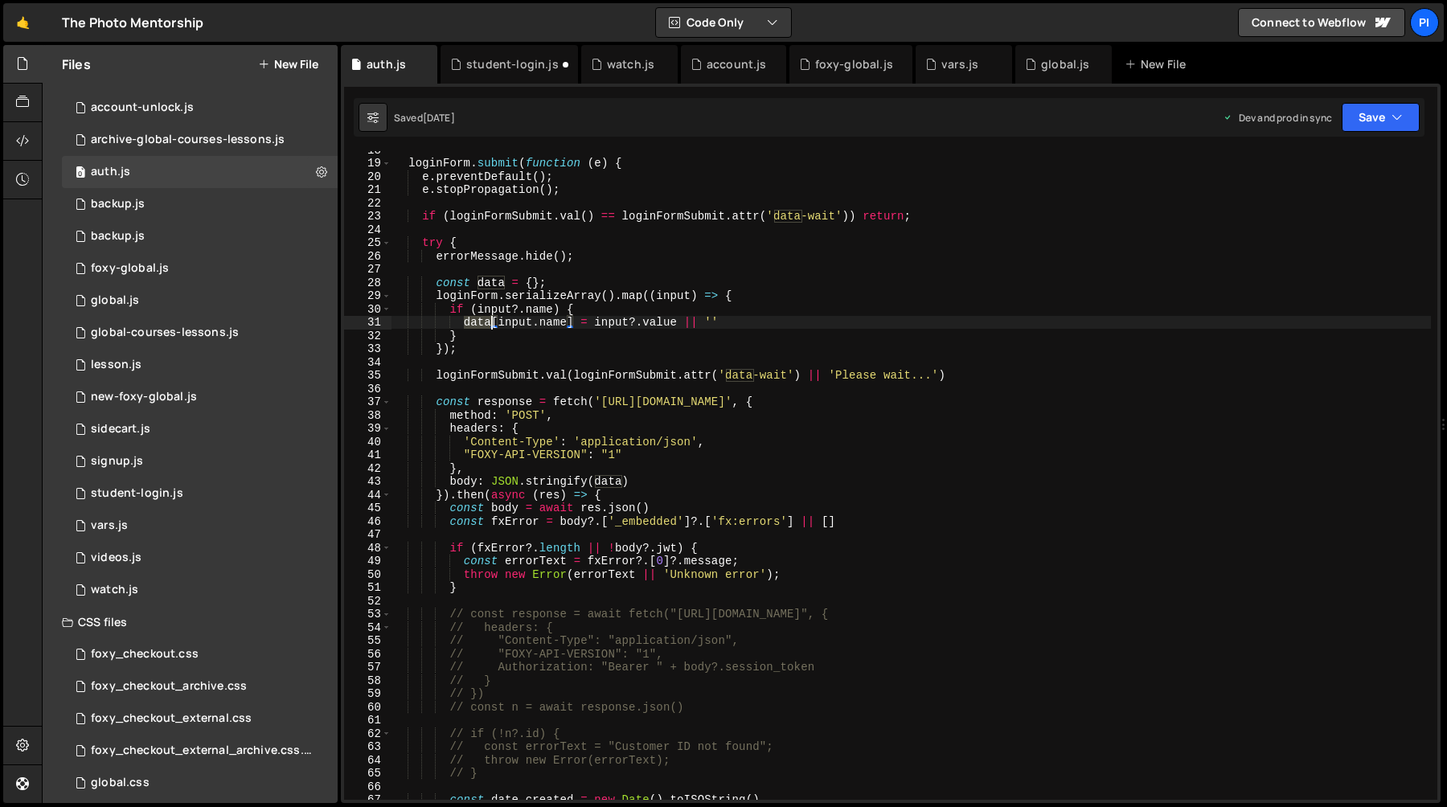
click at [482, 318] on div "loginForm . submit ( function ( e ) { e . preventDefault ( ) ; e . stopPropagat…" at bounding box center [912, 480] width 1040 height 675
click at [525, 63] on div "student-login.js" at bounding box center [512, 64] width 92 height 16
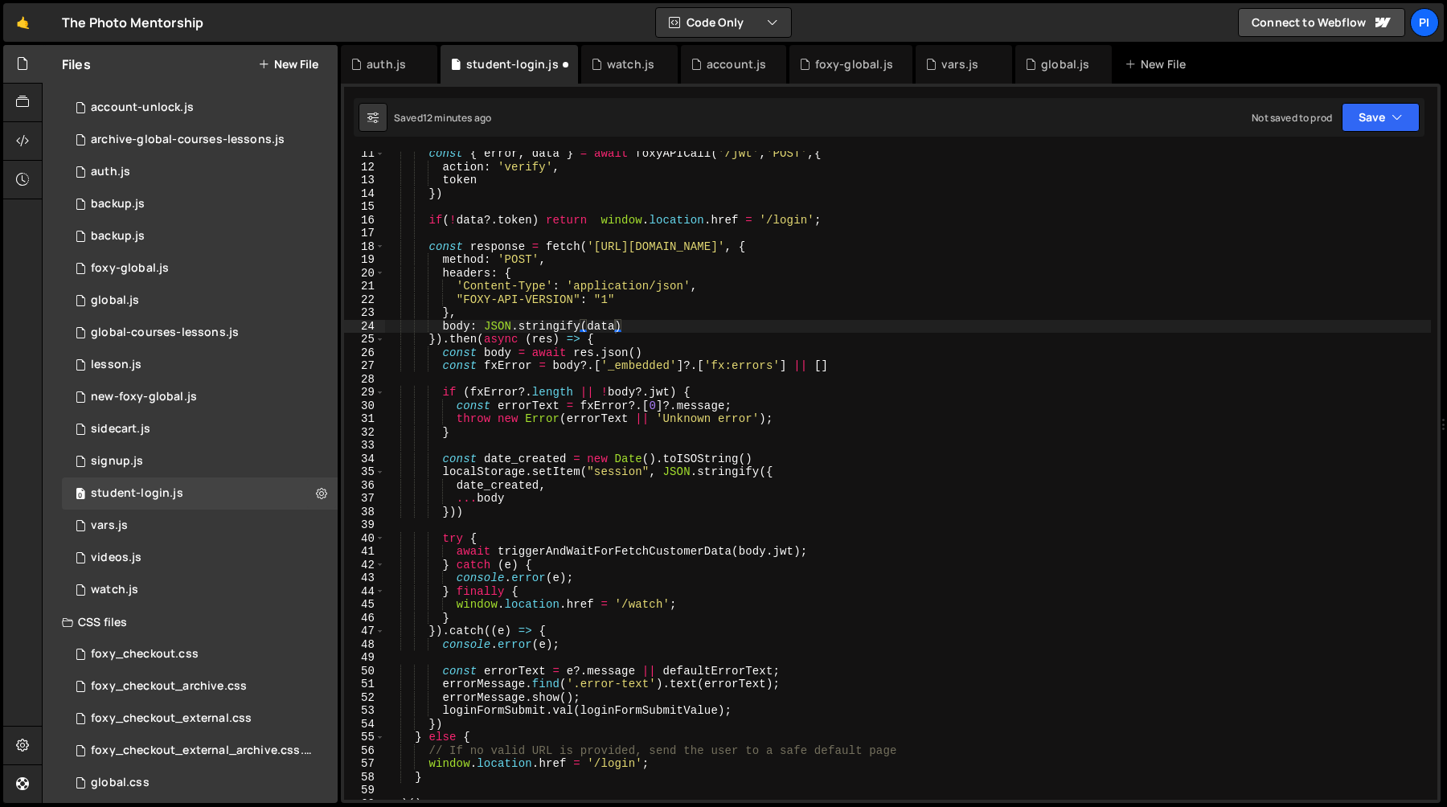
scroll to position [127, 0]
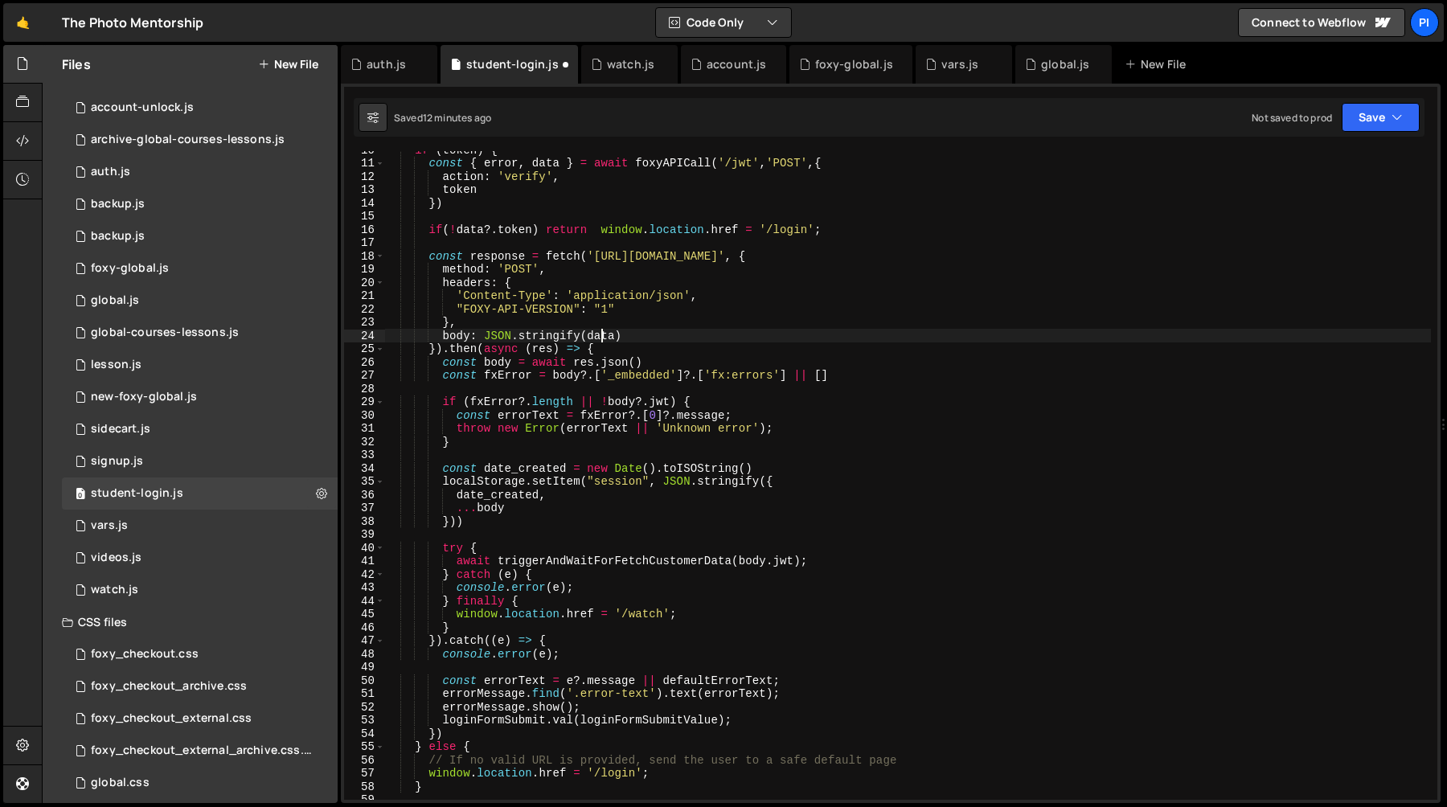
click at [602, 338] on div "if ( token ) { const { error , data } = await foxyAPICall ( '/jwt' , 'POST' , {…" at bounding box center [907, 480] width 1047 height 675
type textarea "body: JSON.stringify({)"
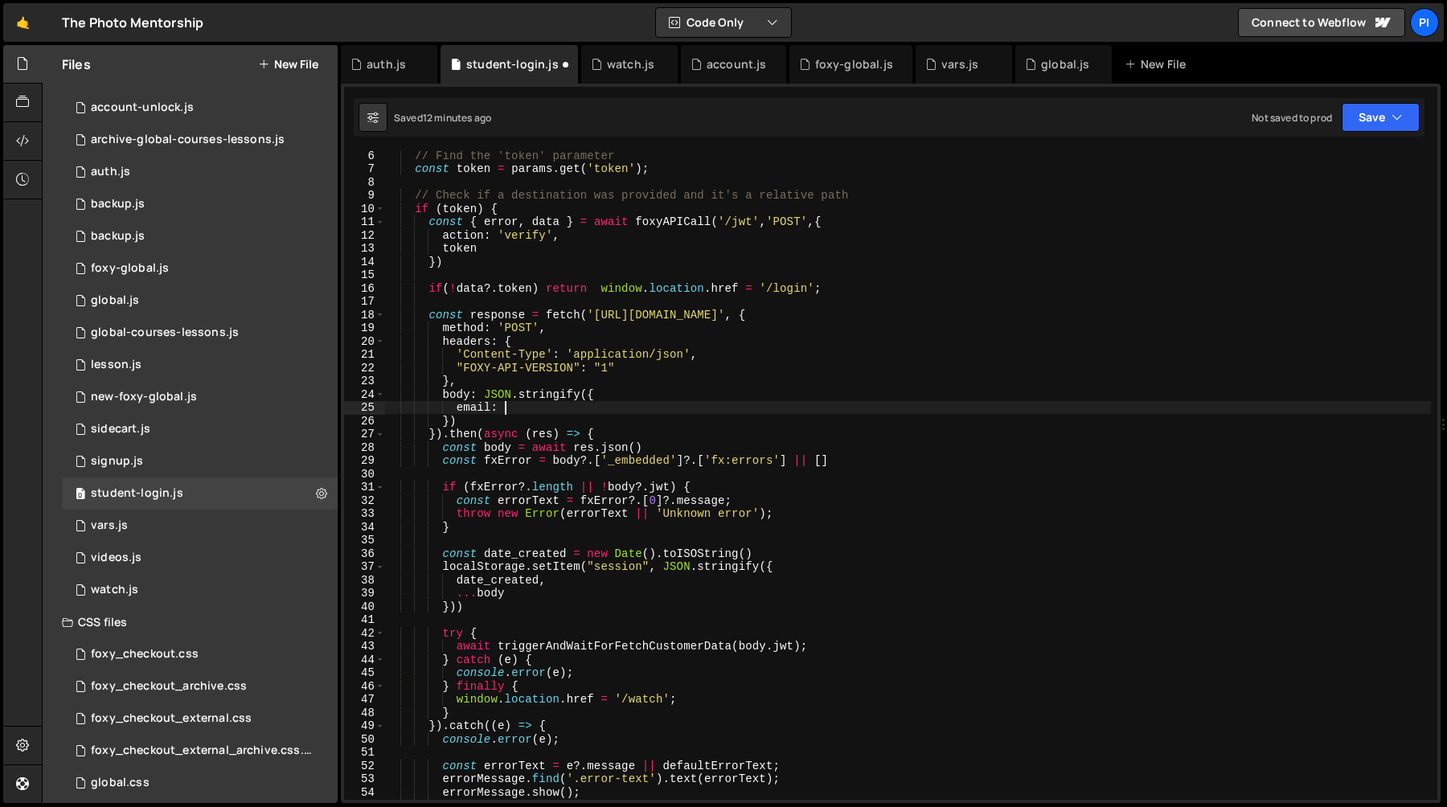
scroll to position [68, 0]
click at [508, 285] on div "// Find the 'token' parameter const token = params . get ( 'token' ) ; // Check…" at bounding box center [907, 486] width 1047 height 675
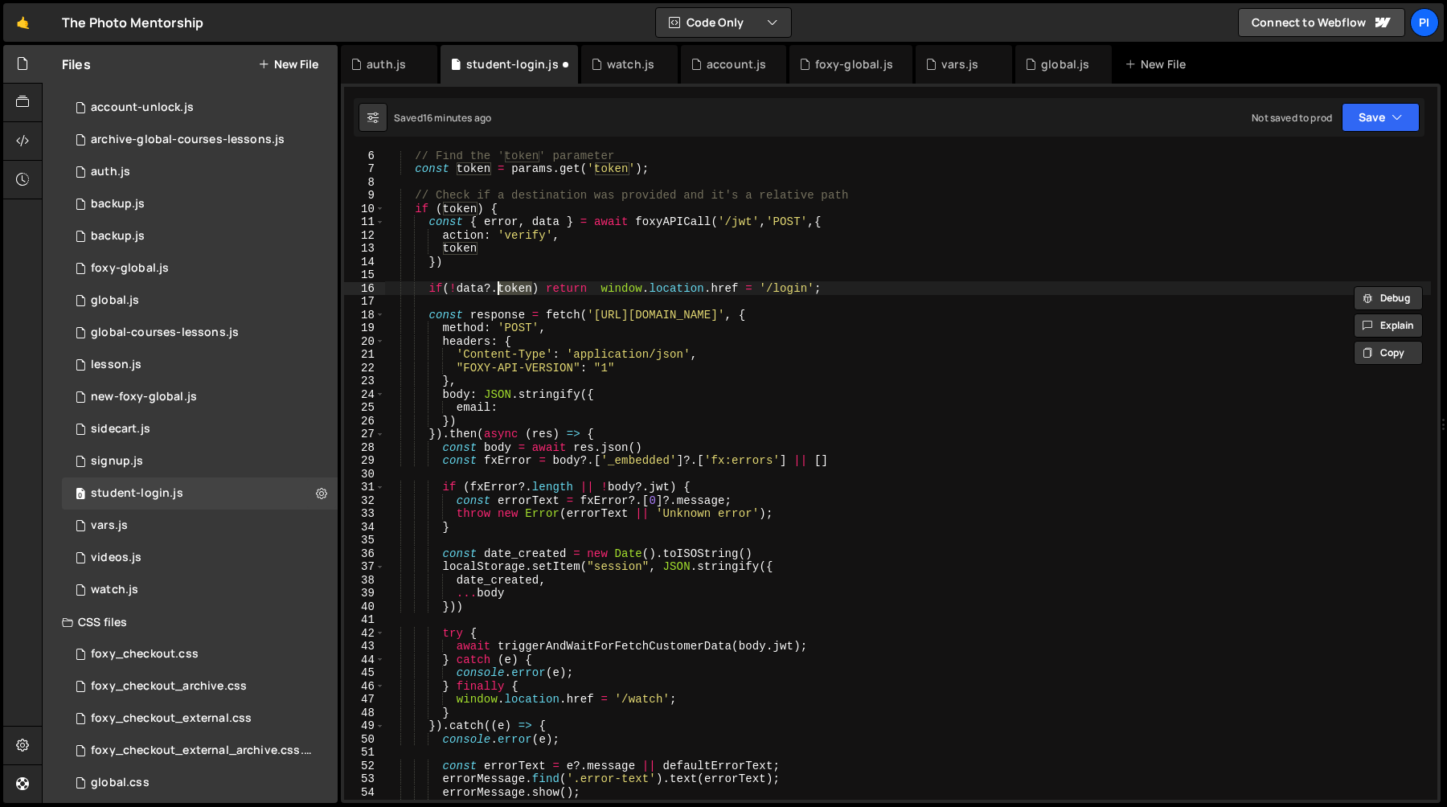
click at [479, 290] on div "// Find the 'token' parameter const token = params . get ( 'token' ) ; // Check…" at bounding box center [907, 486] width 1047 height 675
click at [519, 288] on div "// Find the 'token' parameter const token = params . get ( 'token' ) ; // Check…" at bounding box center [907, 486] width 1047 height 675
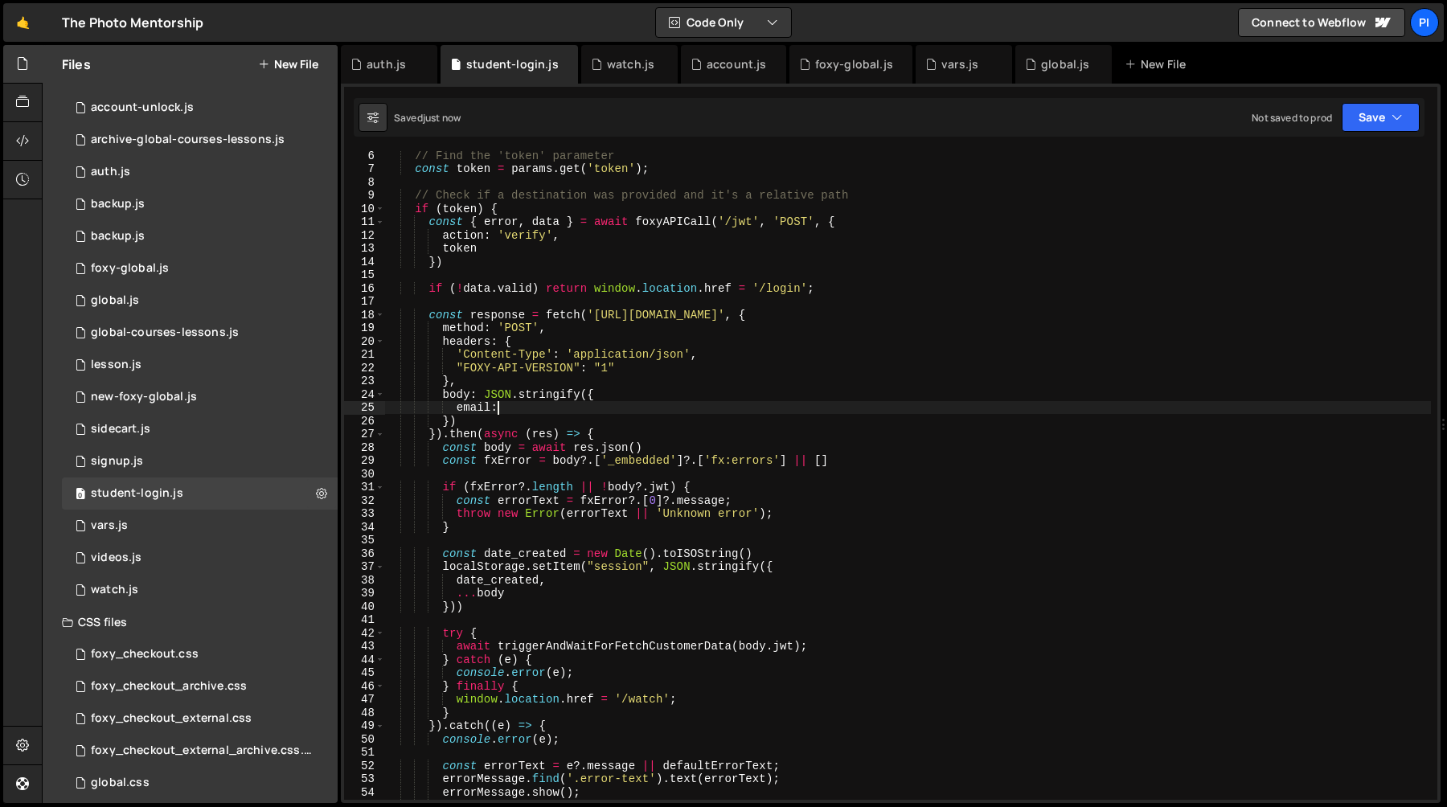
click at [548, 407] on div "// Find the 'token' parameter const token = params . get ( 'token' ) ; // Check…" at bounding box center [907, 486] width 1047 height 675
type textarea "email: data?.payload?.email,"
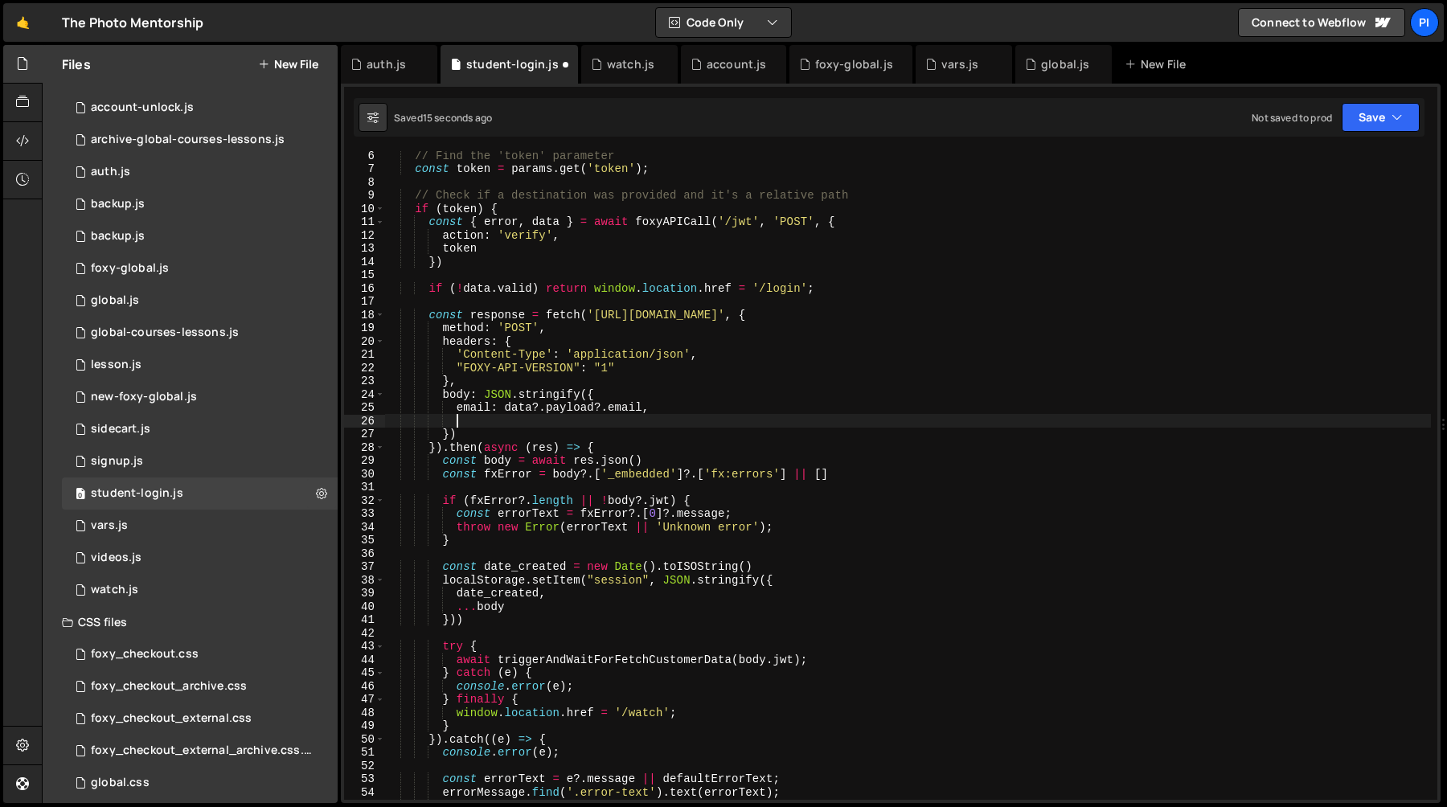
paste textarea "email: data?.payload?.email,"
click at [468, 421] on div "// Find the 'token' parameter const token = params . get ( 'token' ) ; // Check…" at bounding box center [907, 486] width 1047 height 675
click at [628, 398] on div "// Find the 'token' parameter const token = params . get ( 'token' ) ; // Check…" at bounding box center [907, 486] width 1047 height 675
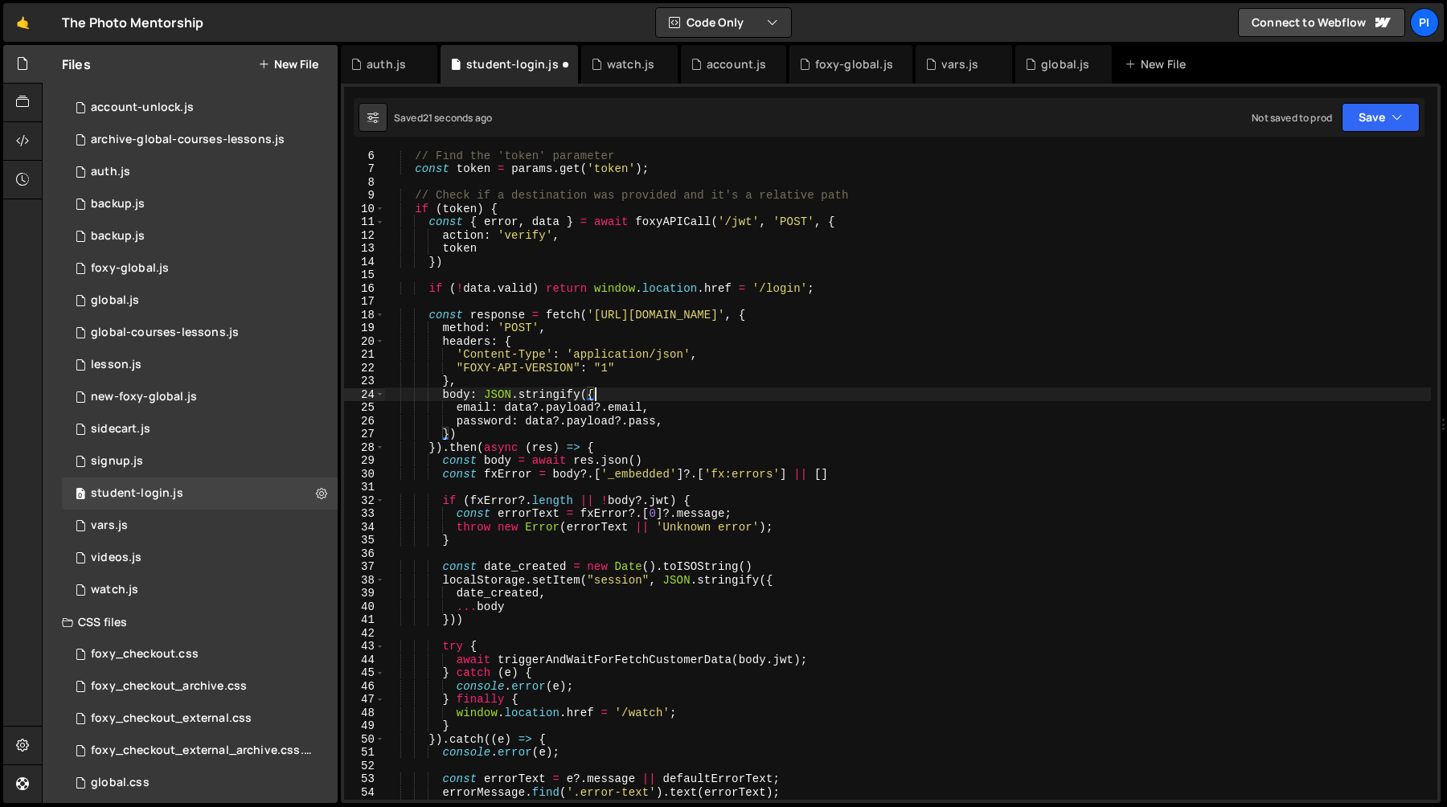
scroll to position [0, 14]
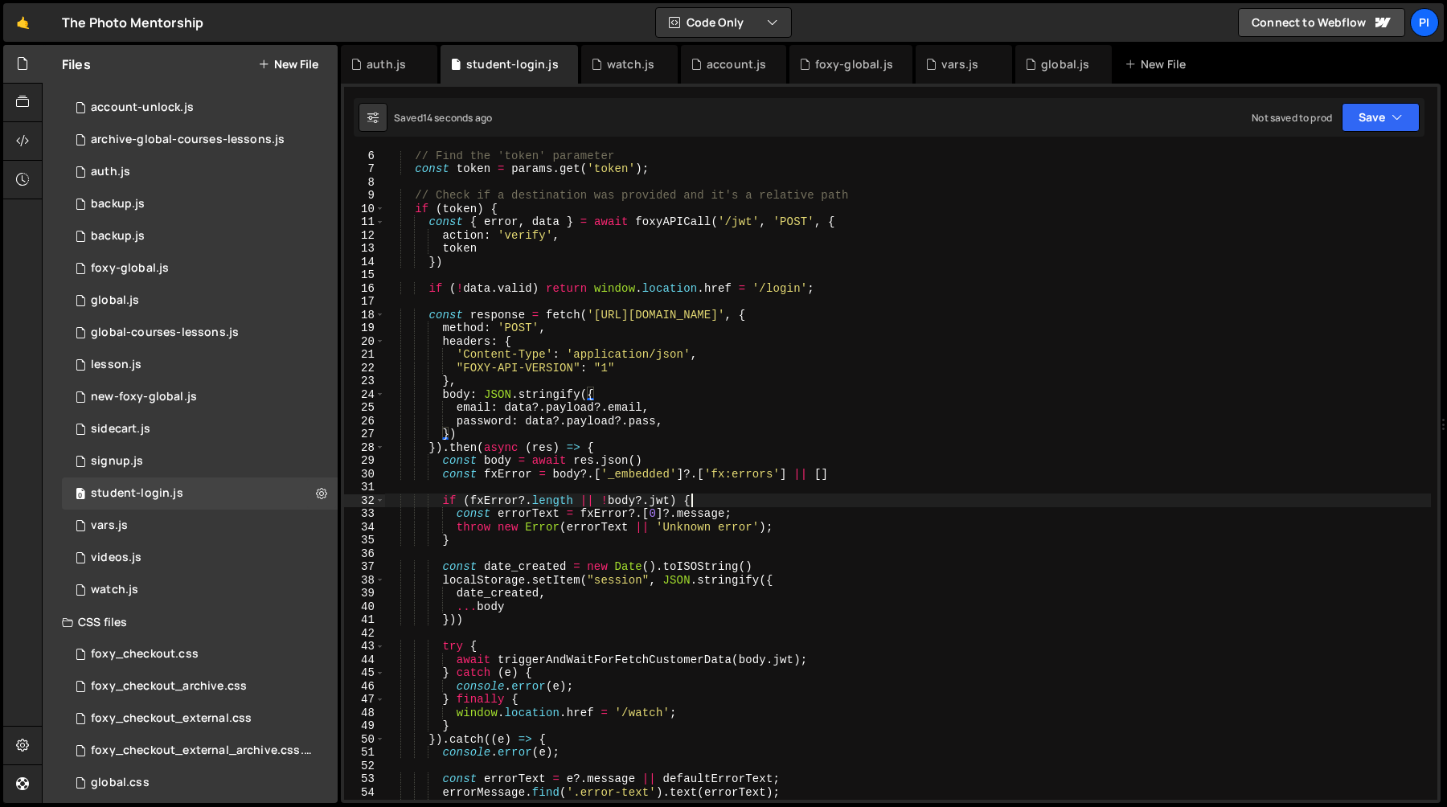
click at [734, 496] on div "// Find the 'token' parameter const token = params . get ( 'token' ) ; // Check…" at bounding box center [907, 486] width 1047 height 675
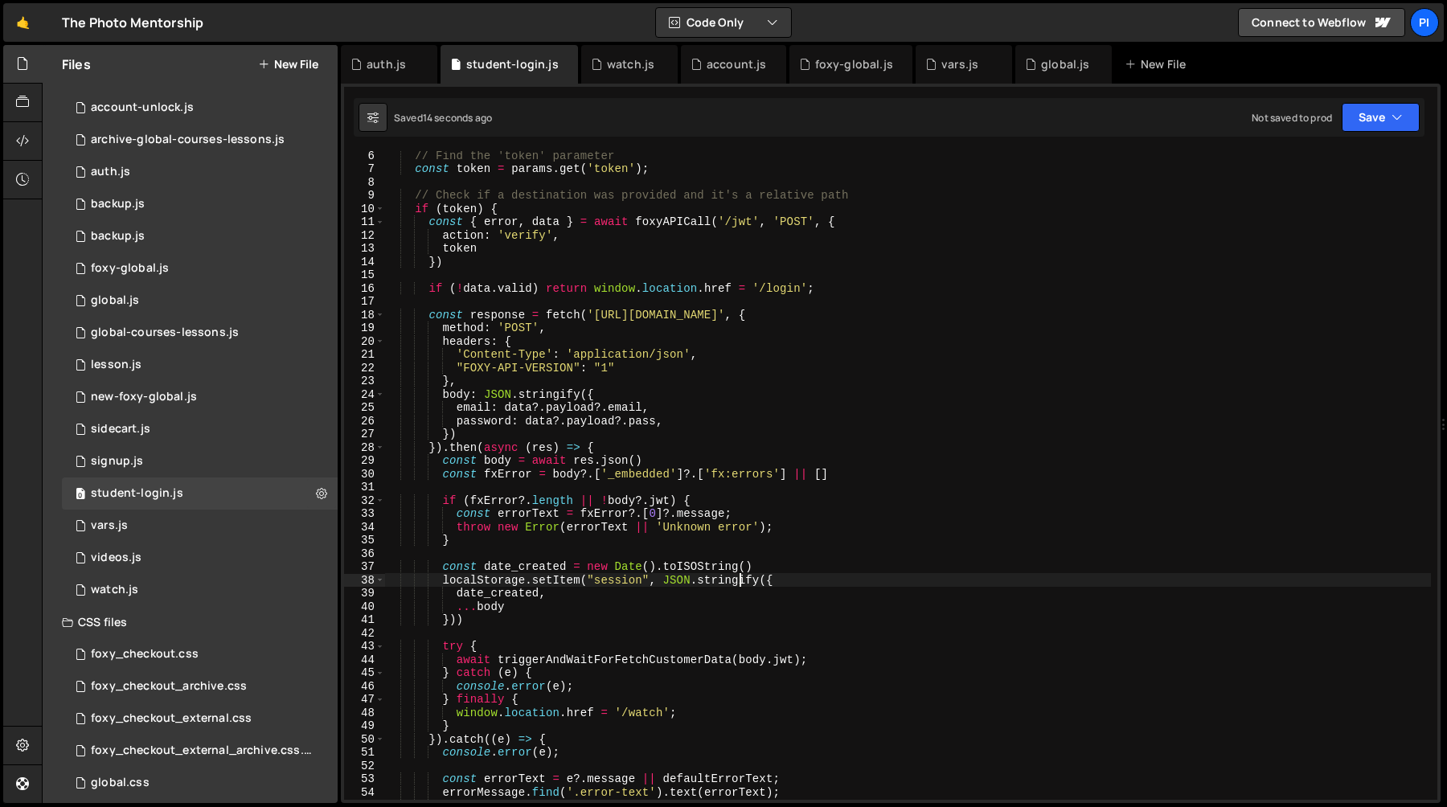
click at [737, 586] on div "// Find the 'token' parameter const token = params . get ( 'token' ) ; // Check…" at bounding box center [907, 486] width 1047 height 675
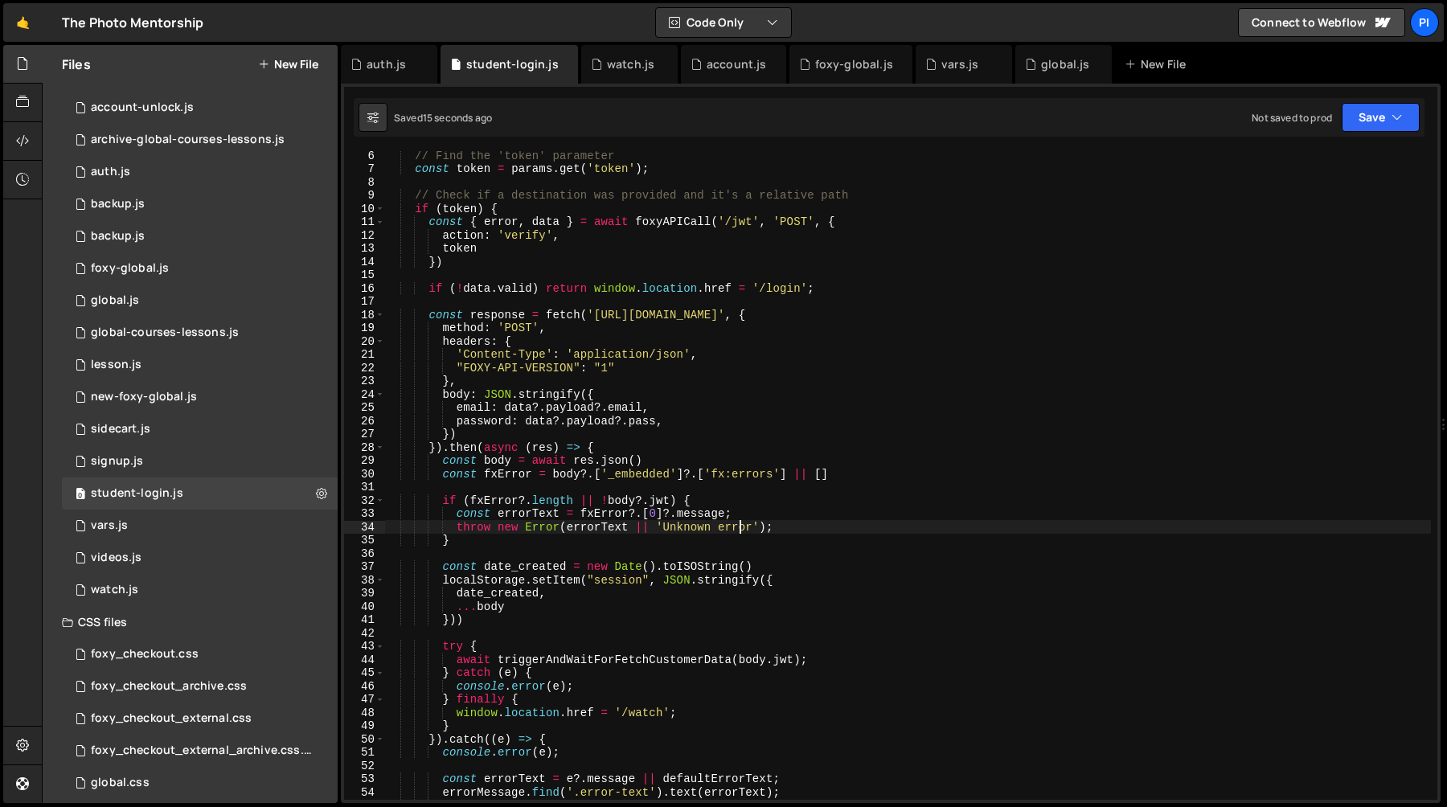
click at [737, 524] on div "// Find the 'token' parameter const token = params . get ( 'token' ) ; // Check…" at bounding box center [907, 486] width 1047 height 675
click at [737, 420] on div "// Find the 'token' parameter const token = params . get ( 'token' ) ; // Check…" at bounding box center [907, 486] width 1047 height 675
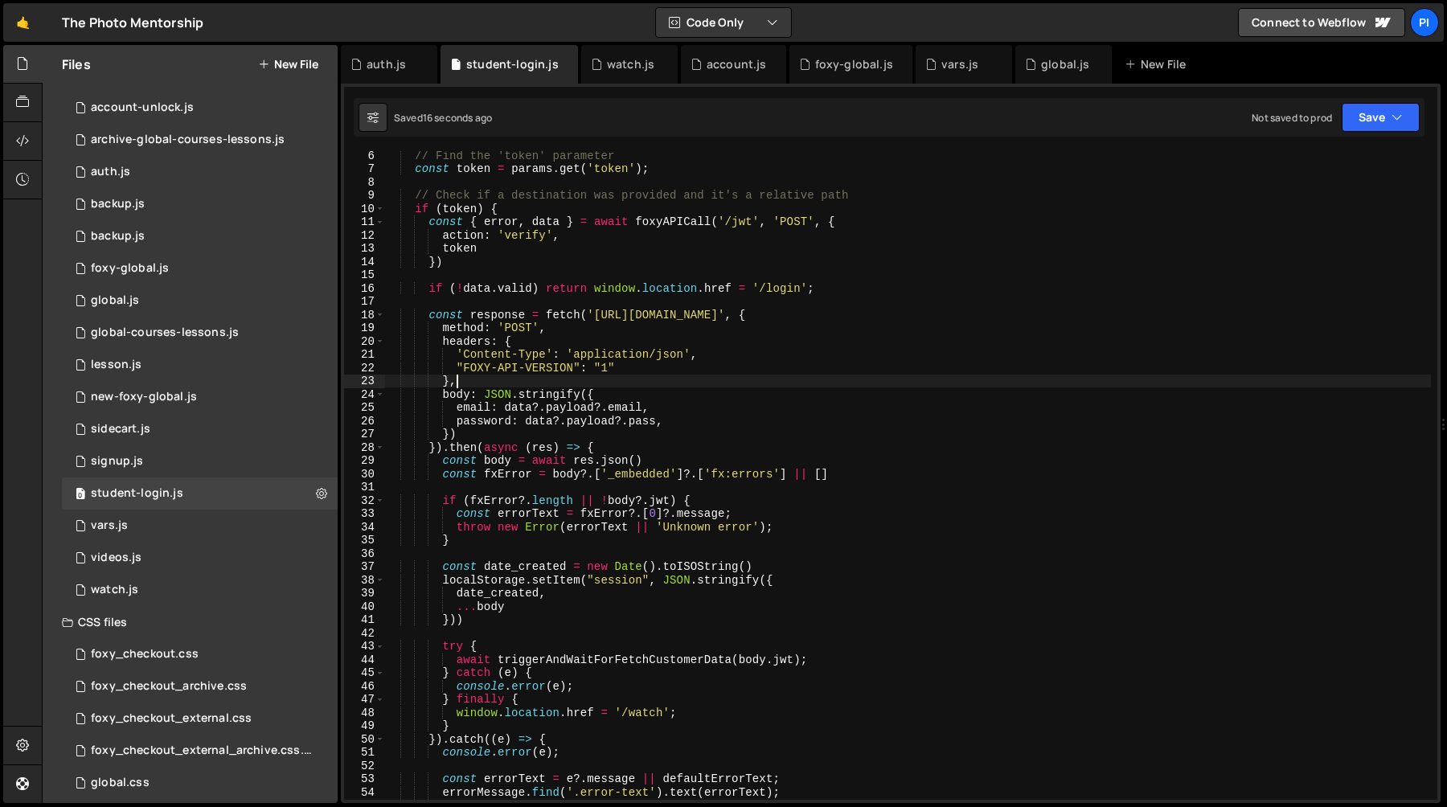
click at [714, 379] on div "// Find the 'token' parameter const token = params . get ( 'token' ) ; // Check…" at bounding box center [907, 486] width 1047 height 675
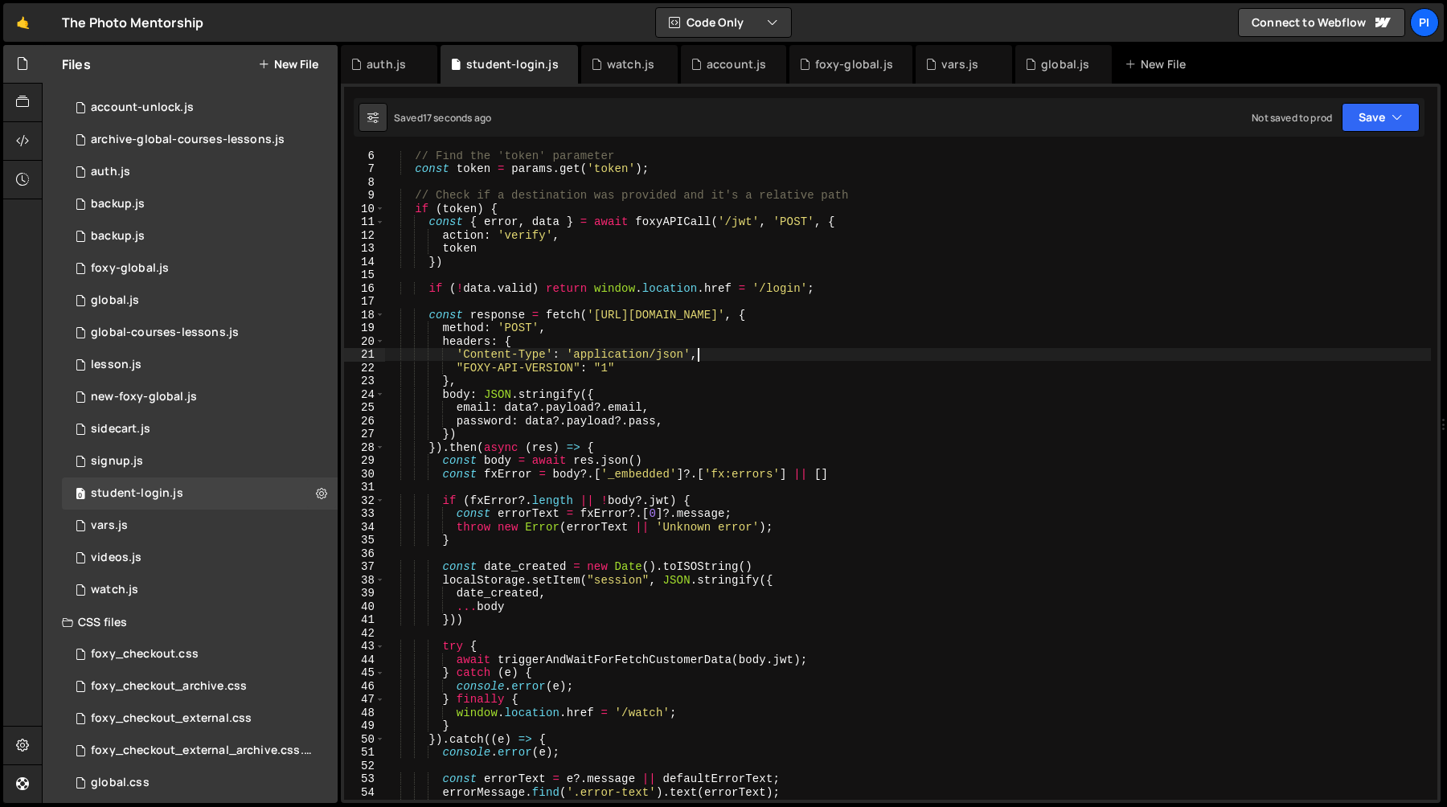
click at [713, 351] on div "// Find the 'token' parameter const token = params . get ( 'token' ) ; // Check…" at bounding box center [907, 486] width 1047 height 675
click at [700, 405] on div "// Find the 'token' parameter const token = params . get ( 'token' ) ; // Check…" at bounding box center [907, 486] width 1047 height 675
click at [713, 354] on div "// Find the 'token' parameter const token = params . get ( 'token' ) ; // Check…" at bounding box center [907, 486] width 1047 height 675
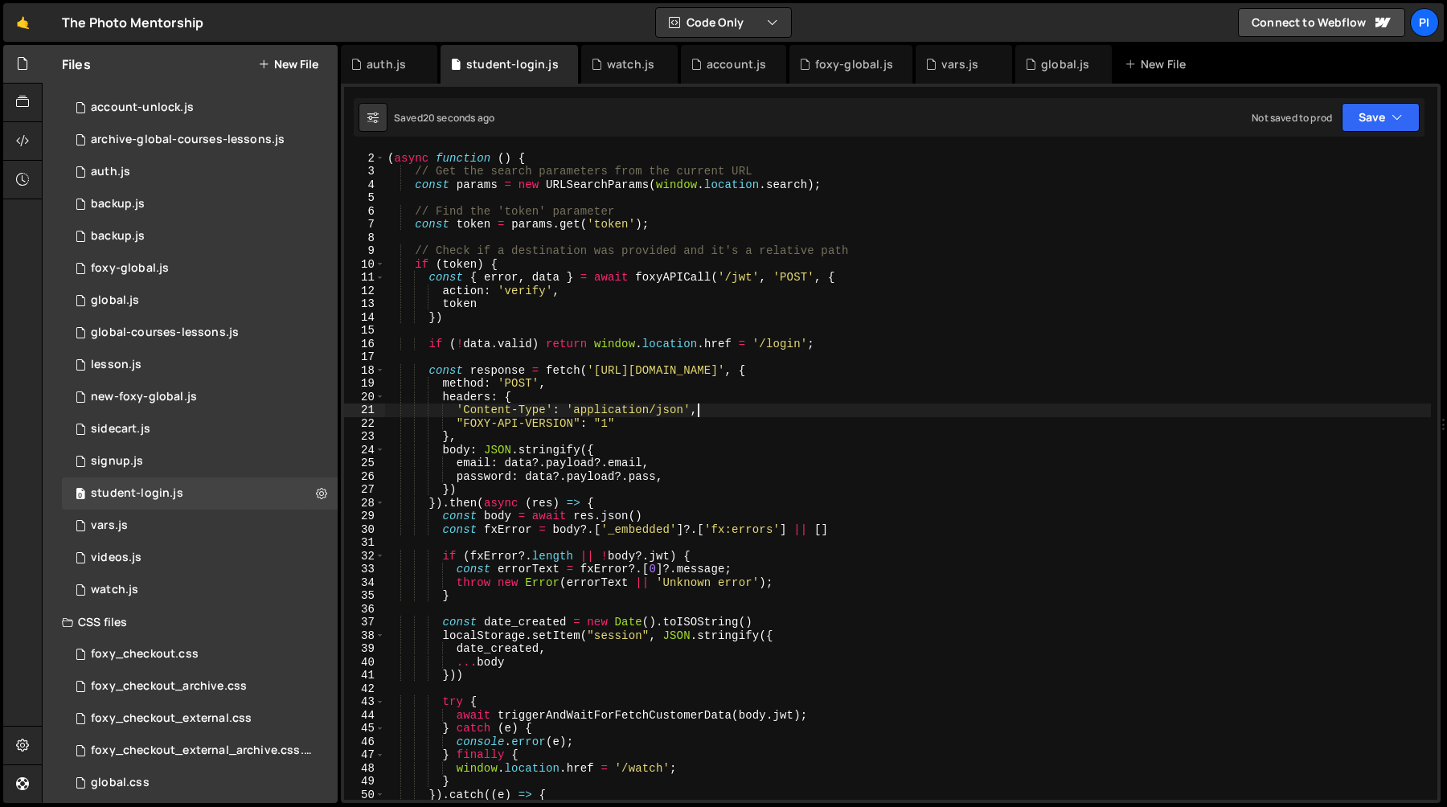
scroll to position [13, 0]
click at [687, 295] on div "; ( async function ( ) { // Get the search parameters from the current URL cons…" at bounding box center [907, 475] width 1047 height 675
click at [675, 341] on div "; ( async function ( ) { // Get the search parameters from the current URL cons…" at bounding box center [907, 475] width 1047 height 675
click at [664, 392] on div "; ( async function ( ) { // Get the search parameters from the current URL cons…" at bounding box center [907, 475] width 1047 height 675
click at [617, 458] on div "; ( async function ( ) { // Get the search parameters from the current URL cons…" at bounding box center [907, 475] width 1047 height 675
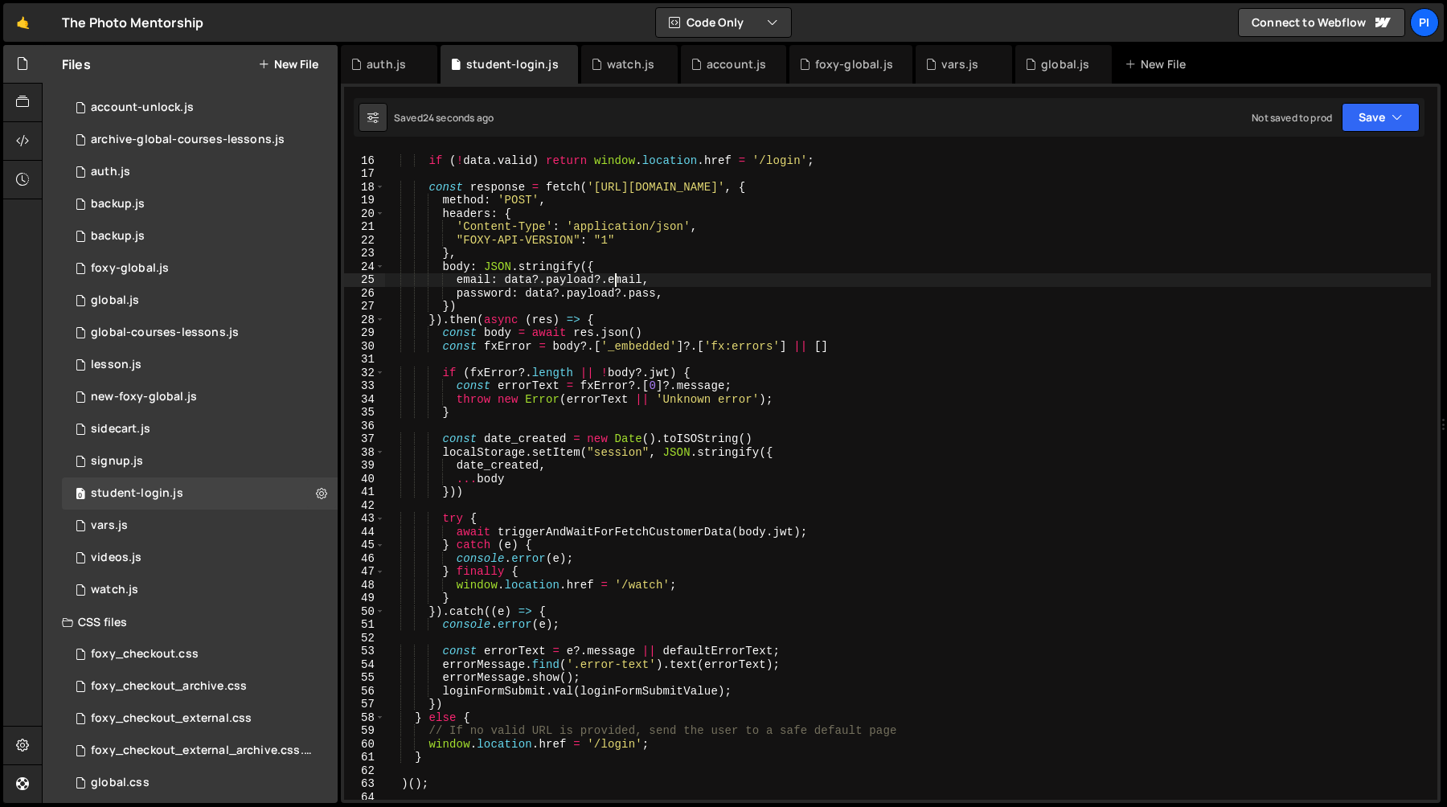
scroll to position [206, 0]
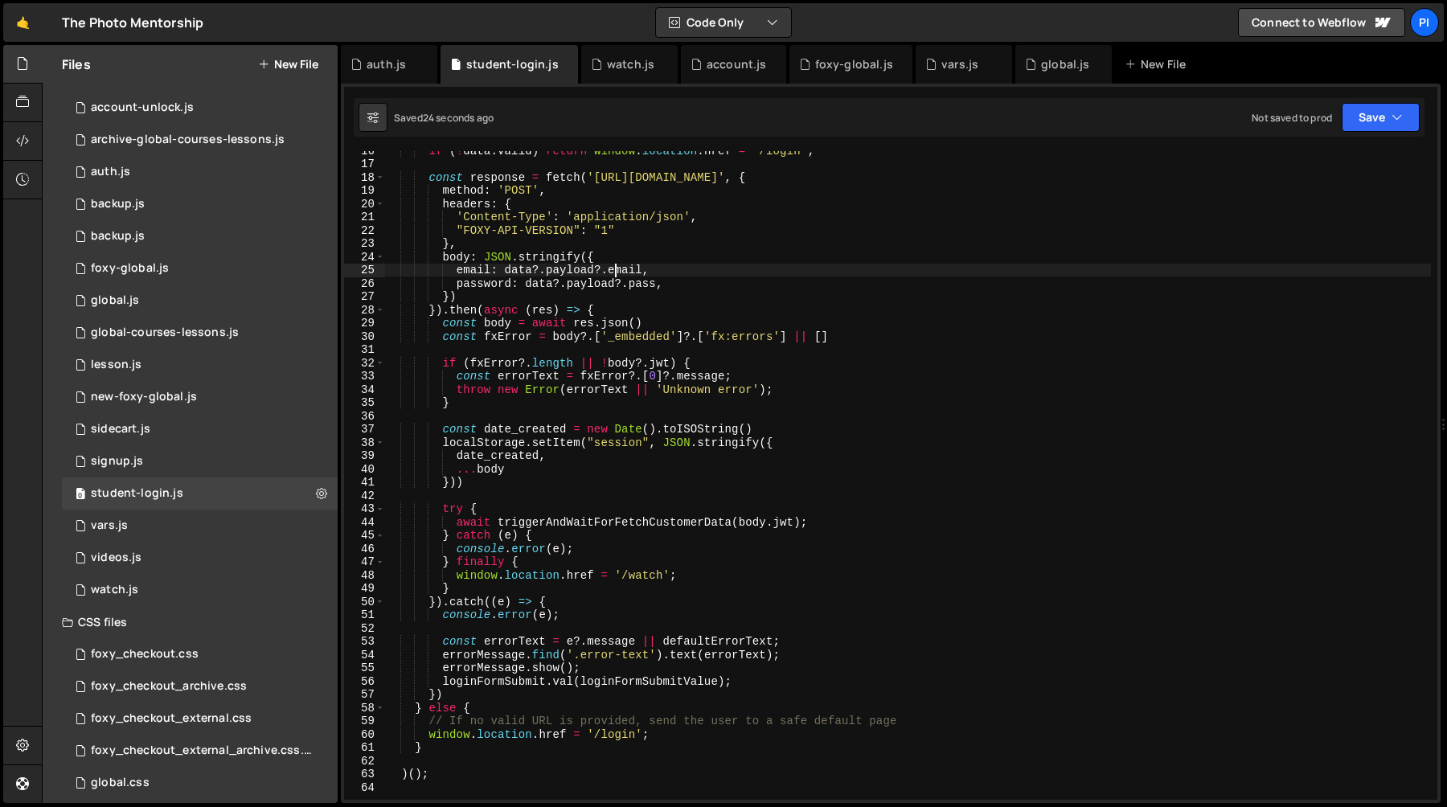
click at [577, 474] on div "if ( ! data . valid ) return window . location . href = '/login' ; const respon…" at bounding box center [907, 481] width 1047 height 675
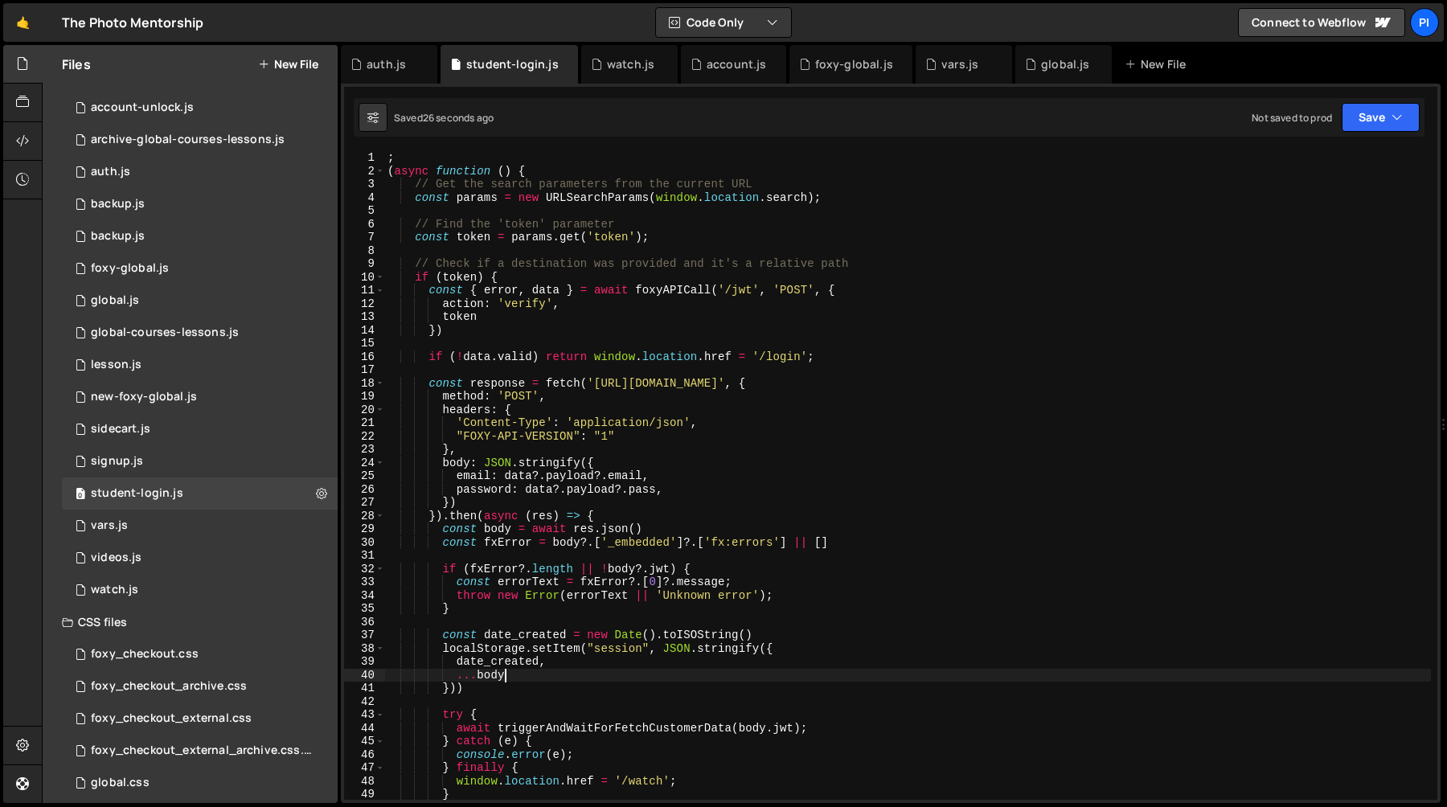
scroll to position [0, 0]
click at [654, 230] on div "; ( async function ( ) { // Get the search parameters from the current URL cons…" at bounding box center [907, 488] width 1047 height 675
click at [645, 219] on div "; ( async function ( ) { // Get the search parameters from the current URL cons…" at bounding box center [907, 488] width 1047 height 675
click at [641, 215] on div "; ( async function ( ) { // Get the search parameters from the current URL cons…" at bounding box center [907, 488] width 1047 height 675
type textarea "// Find the 'token' parameter"
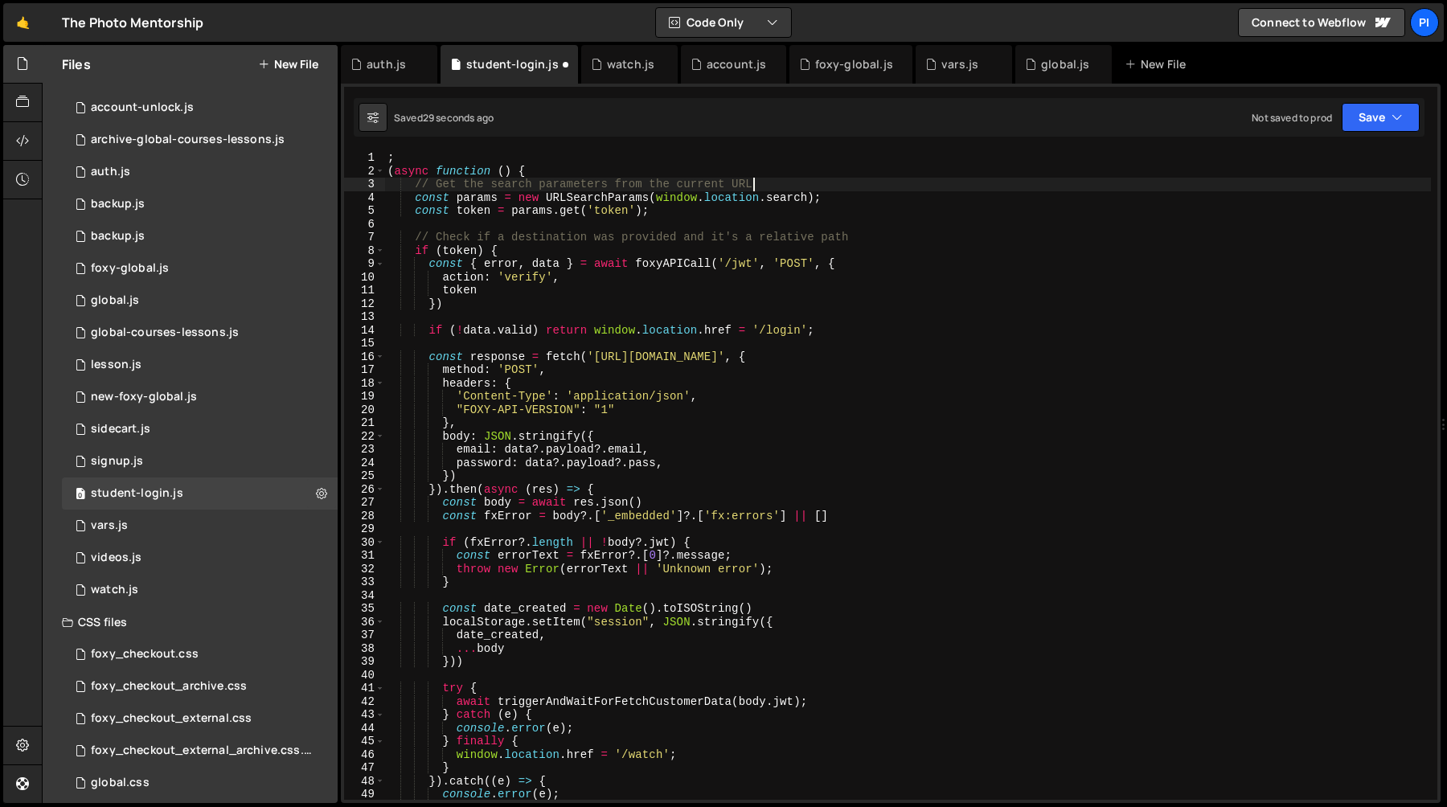
click at [781, 185] on div "; ( async function ( ) { // Get the search parameters from the current URL cons…" at bounding box center [907, 488] width 1047 height 675
click at [781, 177] on div "; ( async function ( ) { // Get the search parameters from the current URL cons…" at bounding box center [907, 488] width 1047 height 675
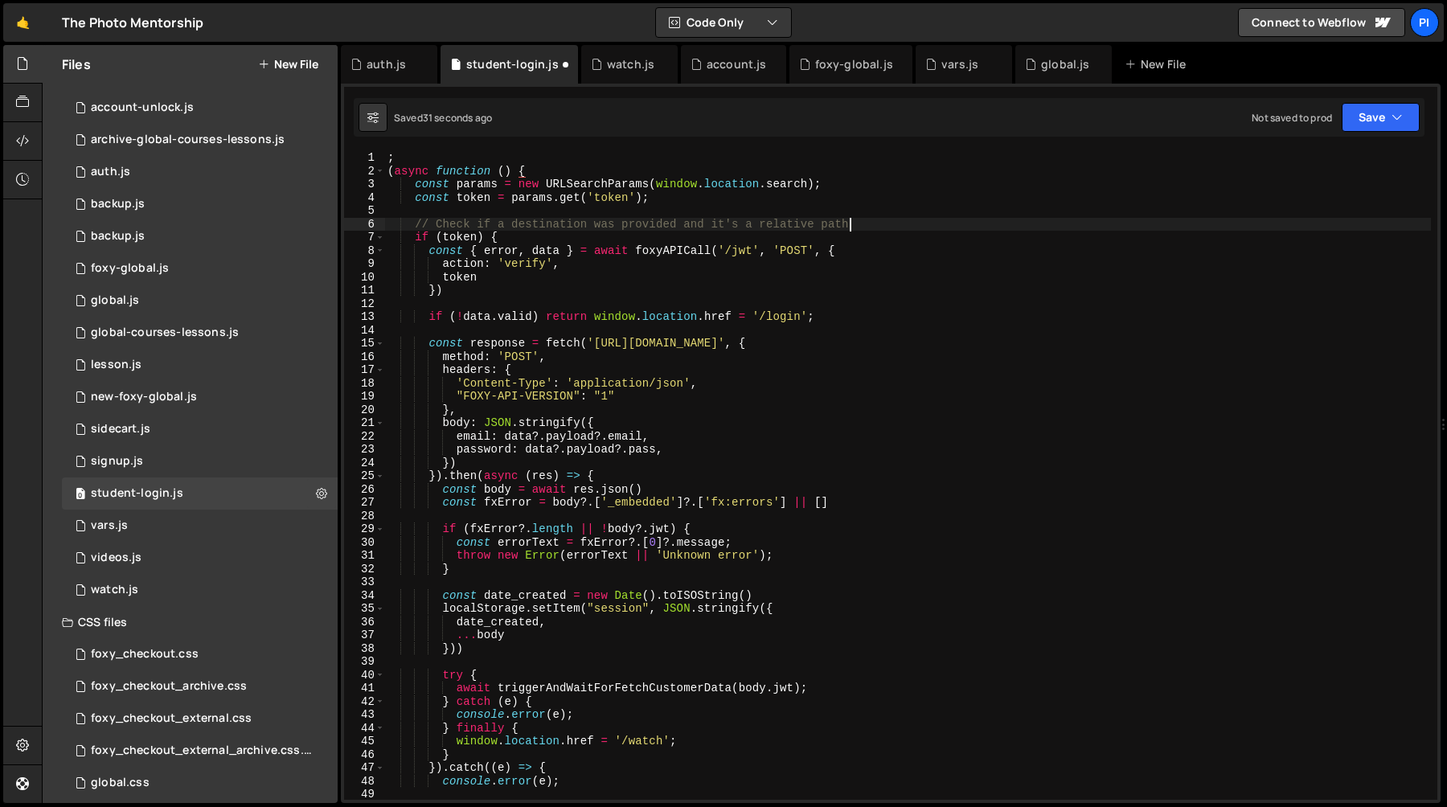
click at [872, 219] on div "; ( async function ( ) { const params = new URLSearchParams ( window . location…" at bounding box center [907, 488] width 1047 height 675
click at [862, 211] on div "; ( async function ( ) { const params = new URLSearchParams ( window . location…" at bounding box center [907, 488] width 1047 height 675
type textarea "// Check if a destination was provided and it's a relative path"
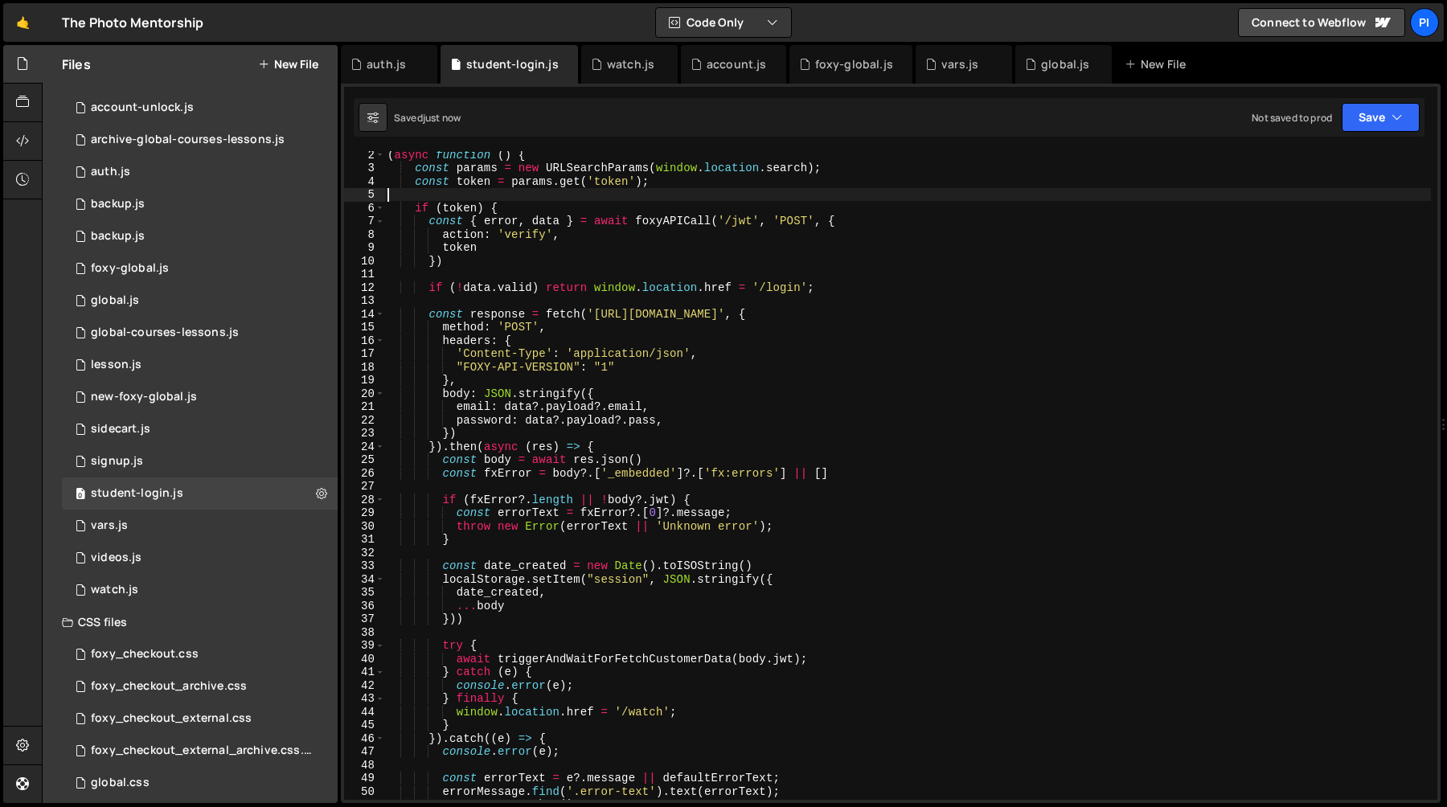
scroll to position [24, 0]
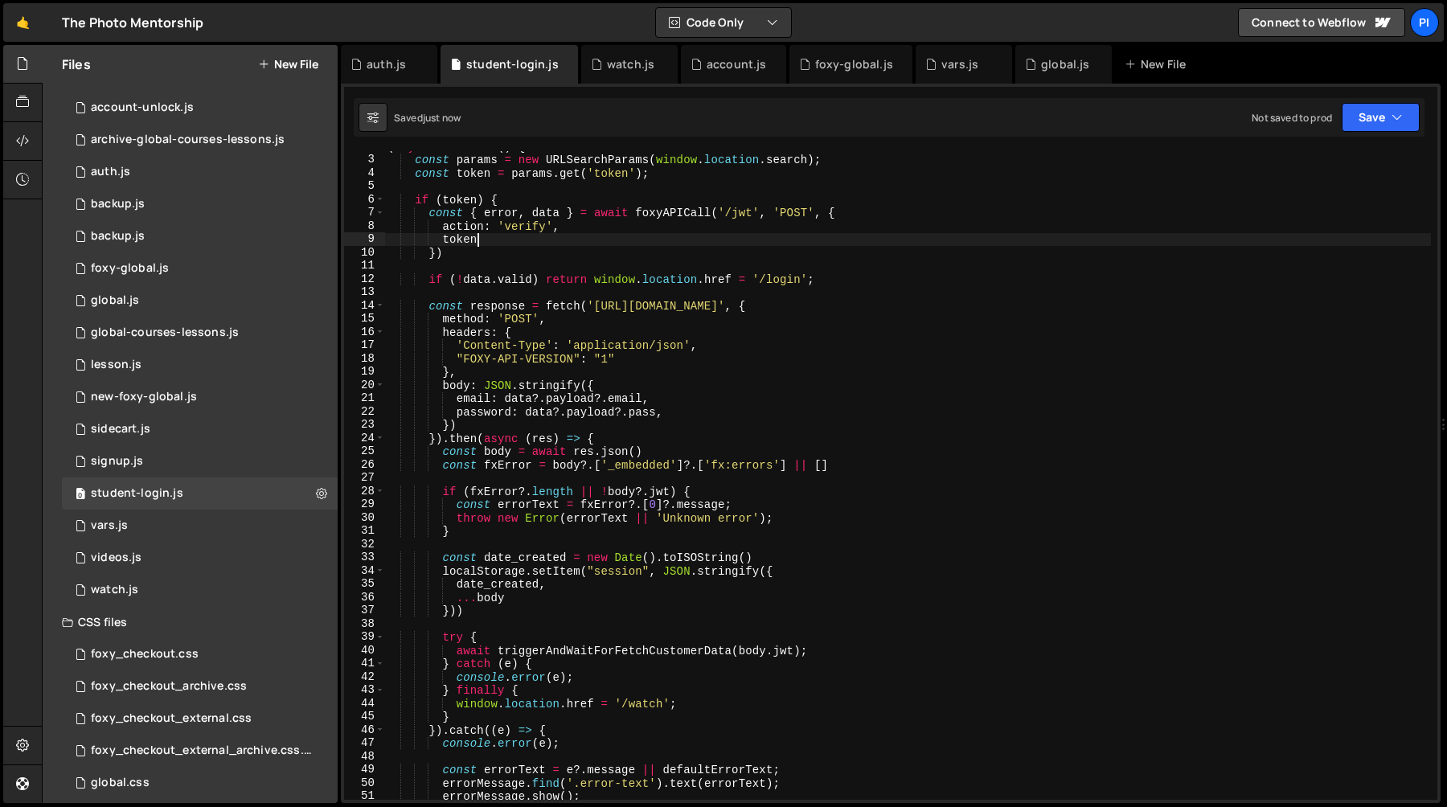
click at [479, 245] on div "( async function ( ) { const params = new URLSearchParams ( window . location .…" at bounding box center [907, 477] width 1047 height 675
click at [476, 275] on div "( async function ( ) { const params = new URLSearchParams ( window . location .…" at bounding box center [907, 477] width 1047 height 675
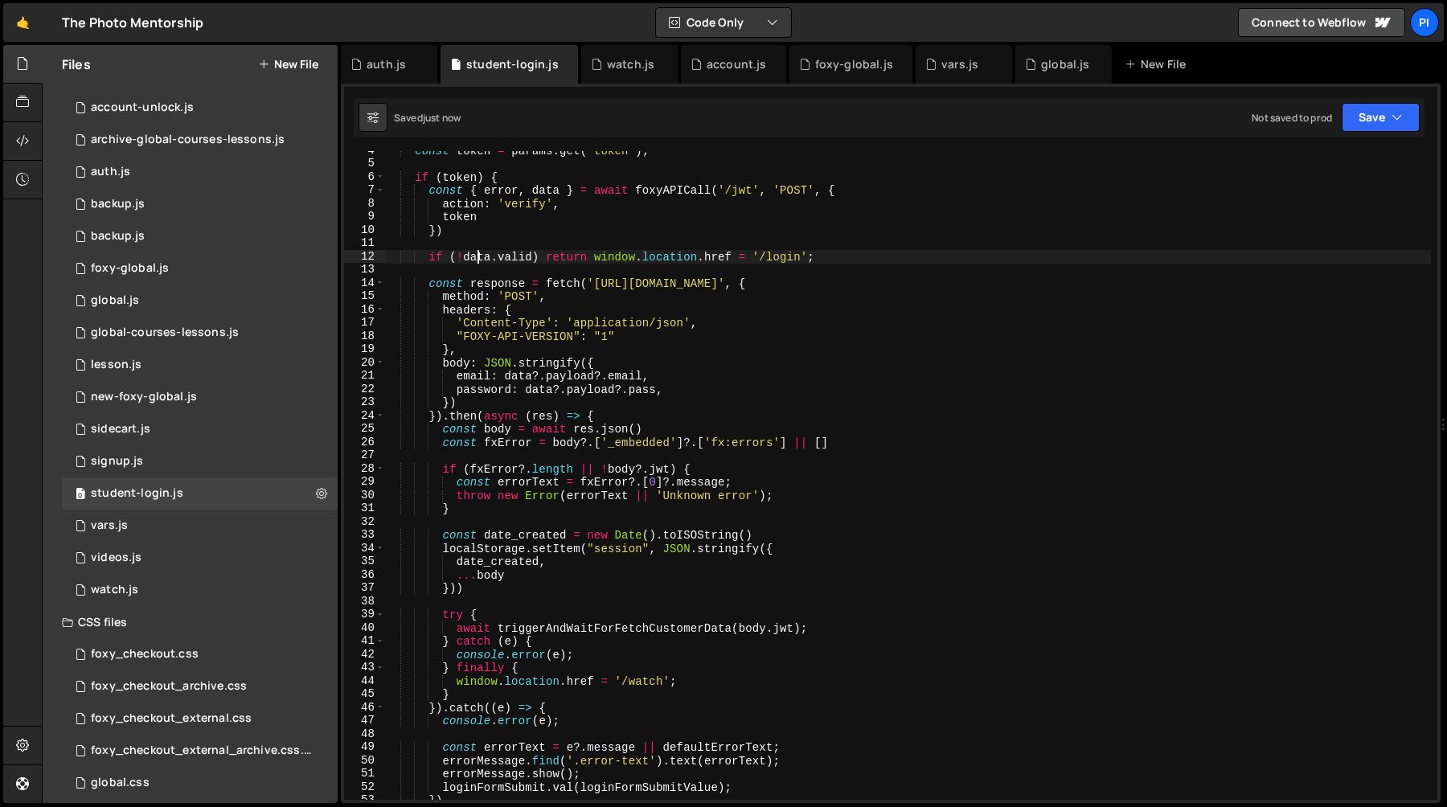
click at [459, 285] on div "const token = params . get ( 'token' ) ; if ( token ) { const { error , data } …" at bounding box center [907, 481] width 1047 height 675
click at [550, 286] on div "const token = params . get ( 'token' ) ; if ( token ) { const { error , data } …" at bounding box center [907, 481] width 1047 height 675
click at [657, 285] on div "const token = params . get ( 'token' ) ; if ( token ) { const { error , data } …" at bounding box center [907, 481] width 1047 height 675
click at [654, 341] on div "const token = params . get ( 'token' ) ; if ( token ) { const { error , data } …" at bounding box center [907, 481] width 1047 height 675
click at [632, 371] on div "const token = params . get ( 'token' ) ; if ( token ) { const { error , data } …" at bounding box center [907, 481] width 1047 height 675
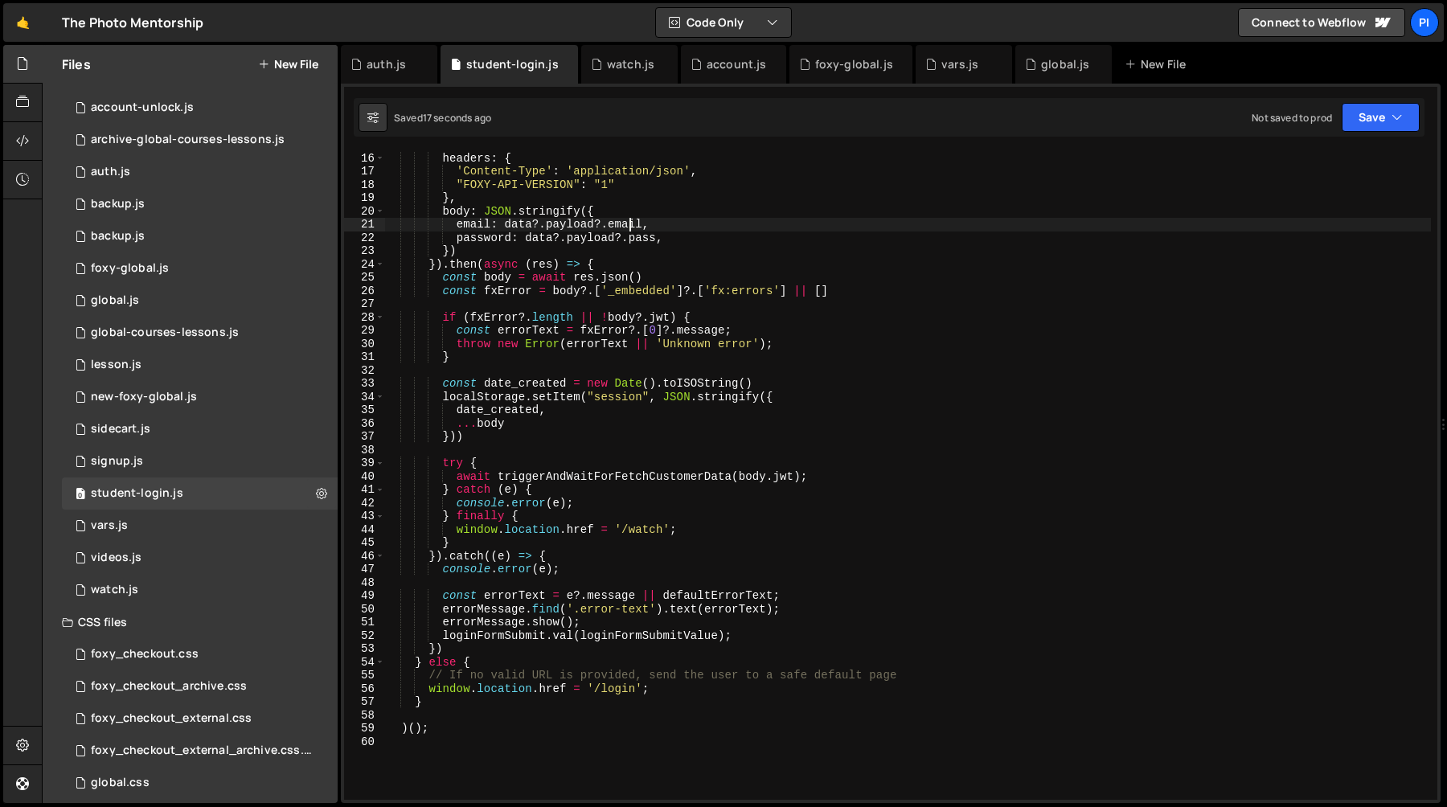
scroll to position [199, 0]
click at [621, 398] on div "method : 'POST' , headers : { 'Content-Type' : 'application/json' , "FOXY-API-V…" at bounding box center [907, 475] width 1047 height 675
click at [555, 417] on div "method : 'POST' , headers : { 'Content-Type' : 'application/json' , "FOXY-API-V…" at bounding box center [907, 475] width 1047 height 675
type textarea "...body"
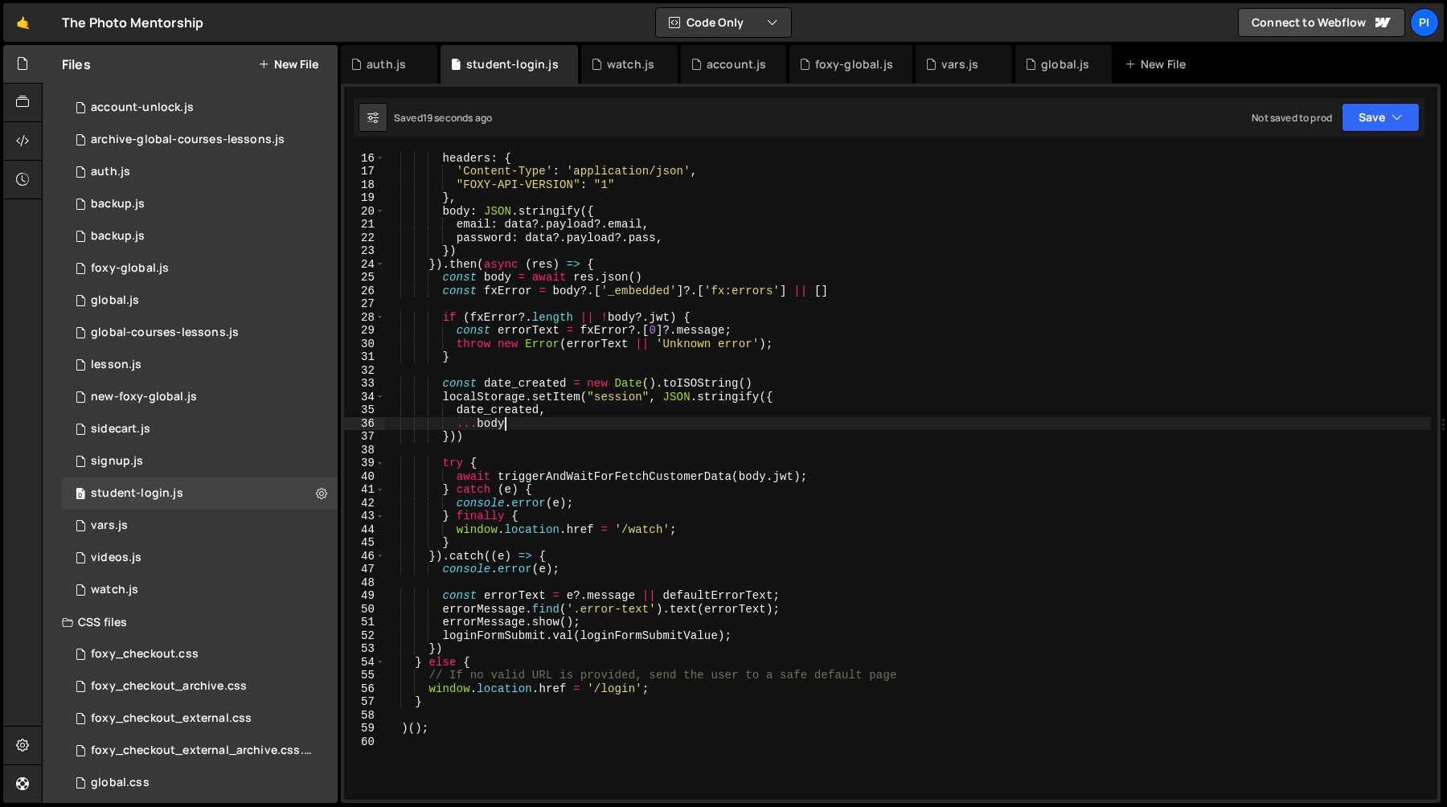
click at [490, 420] on div "method : 'POST' , headers : { 'Content-Type' : 'application/json' , "FOXY-API-V…" at bounding box center [907, 475] width 1047 height 675
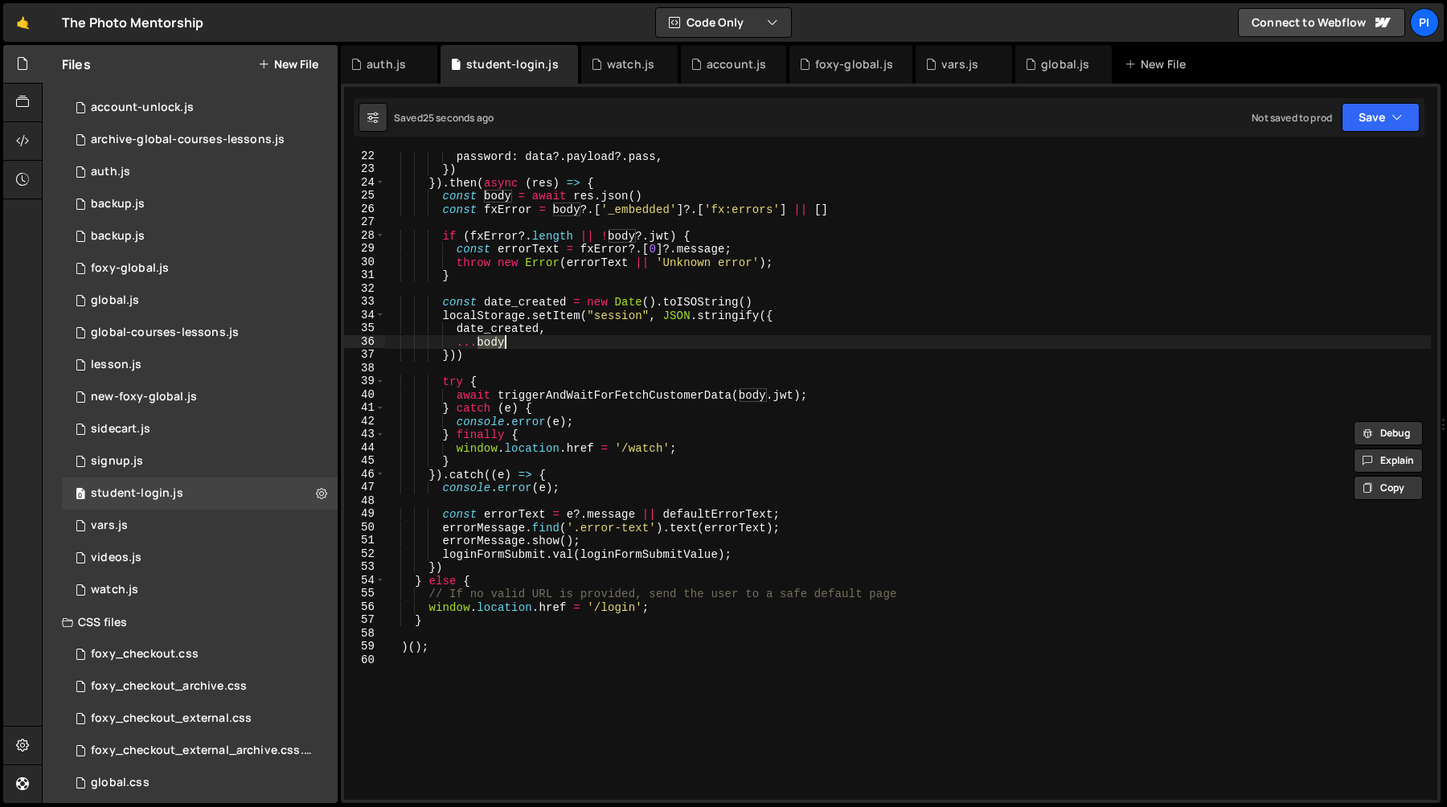
scroll to position [283, 0]
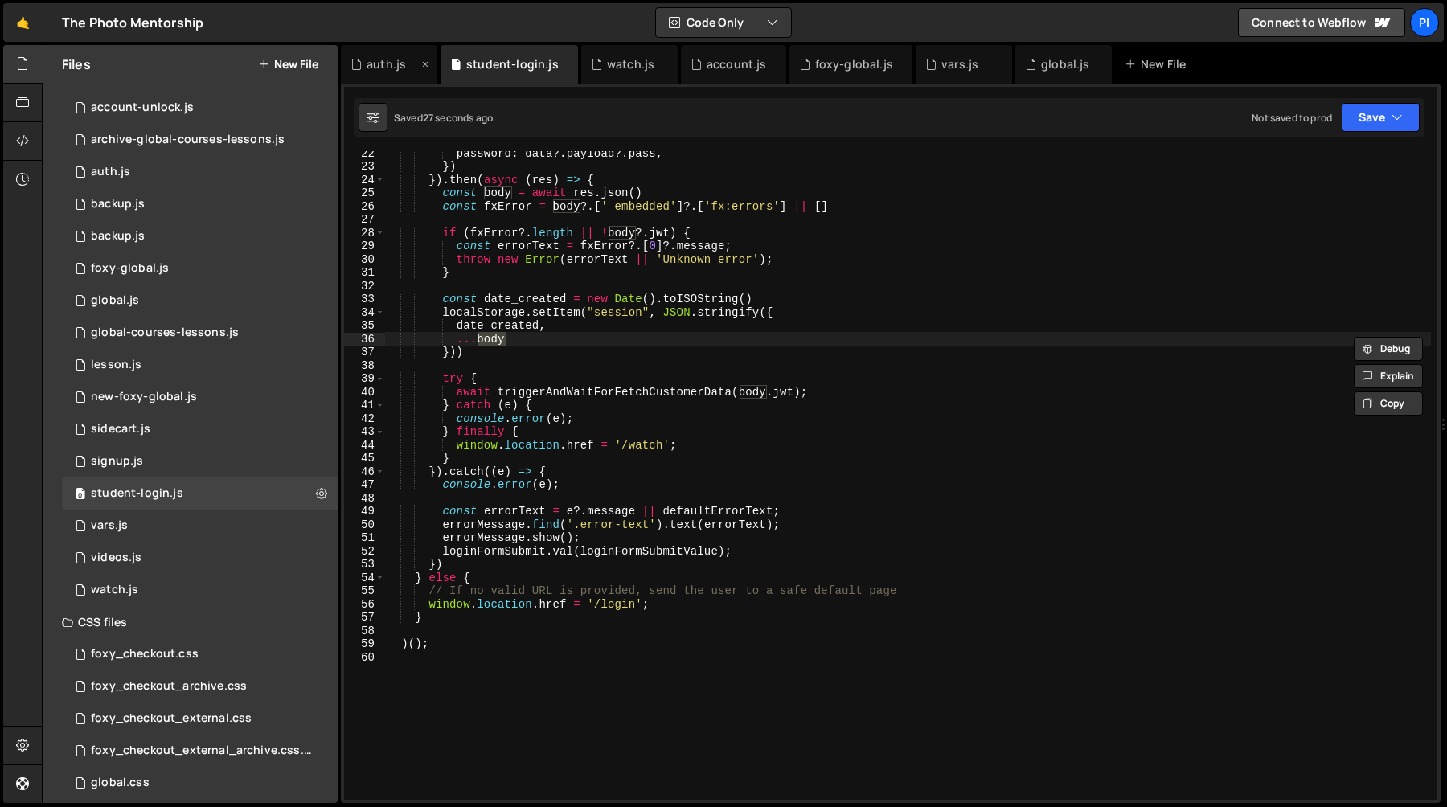
click at [356, 57] on icon at bounding box center [356, 64] width 11 height 16
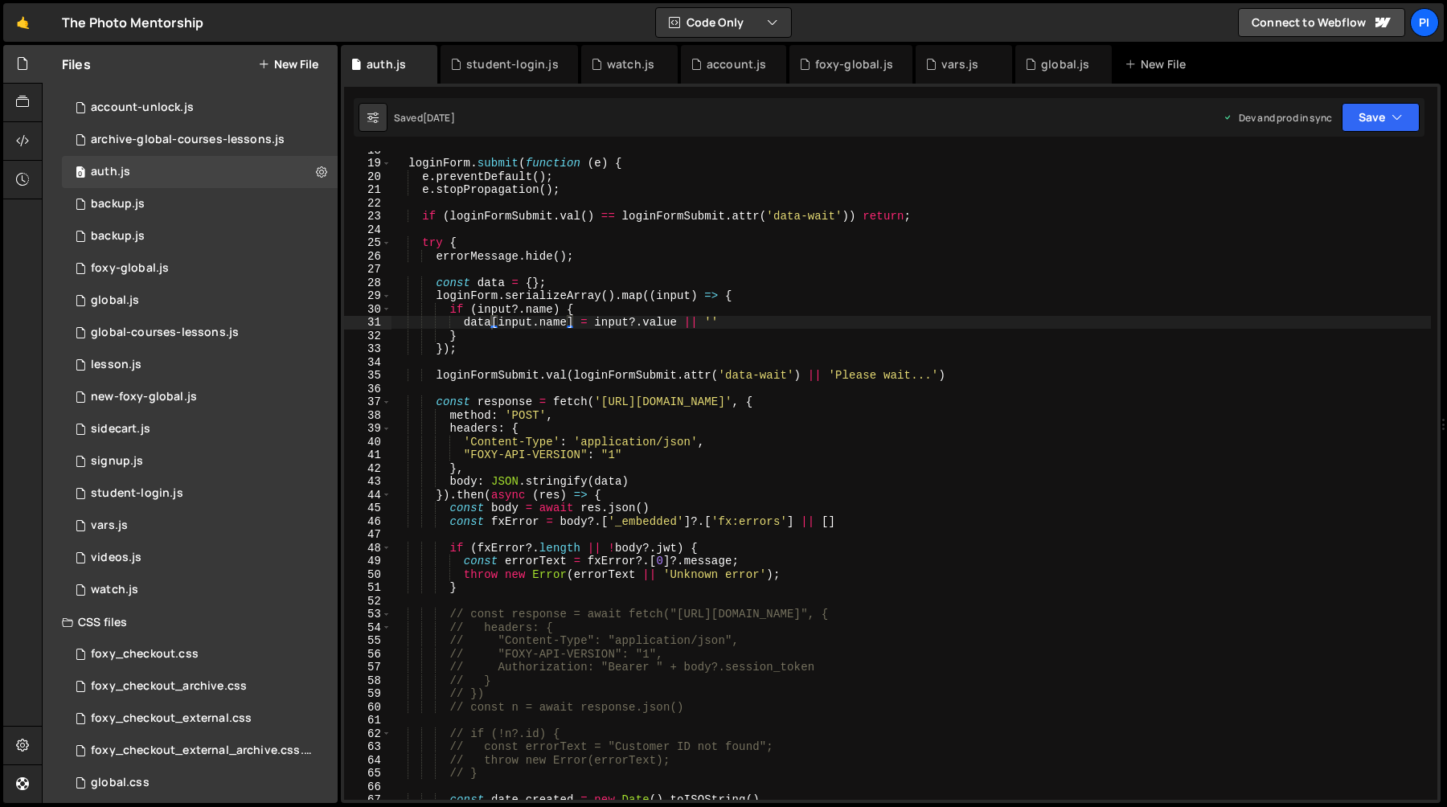
scroll to position [0, 0]
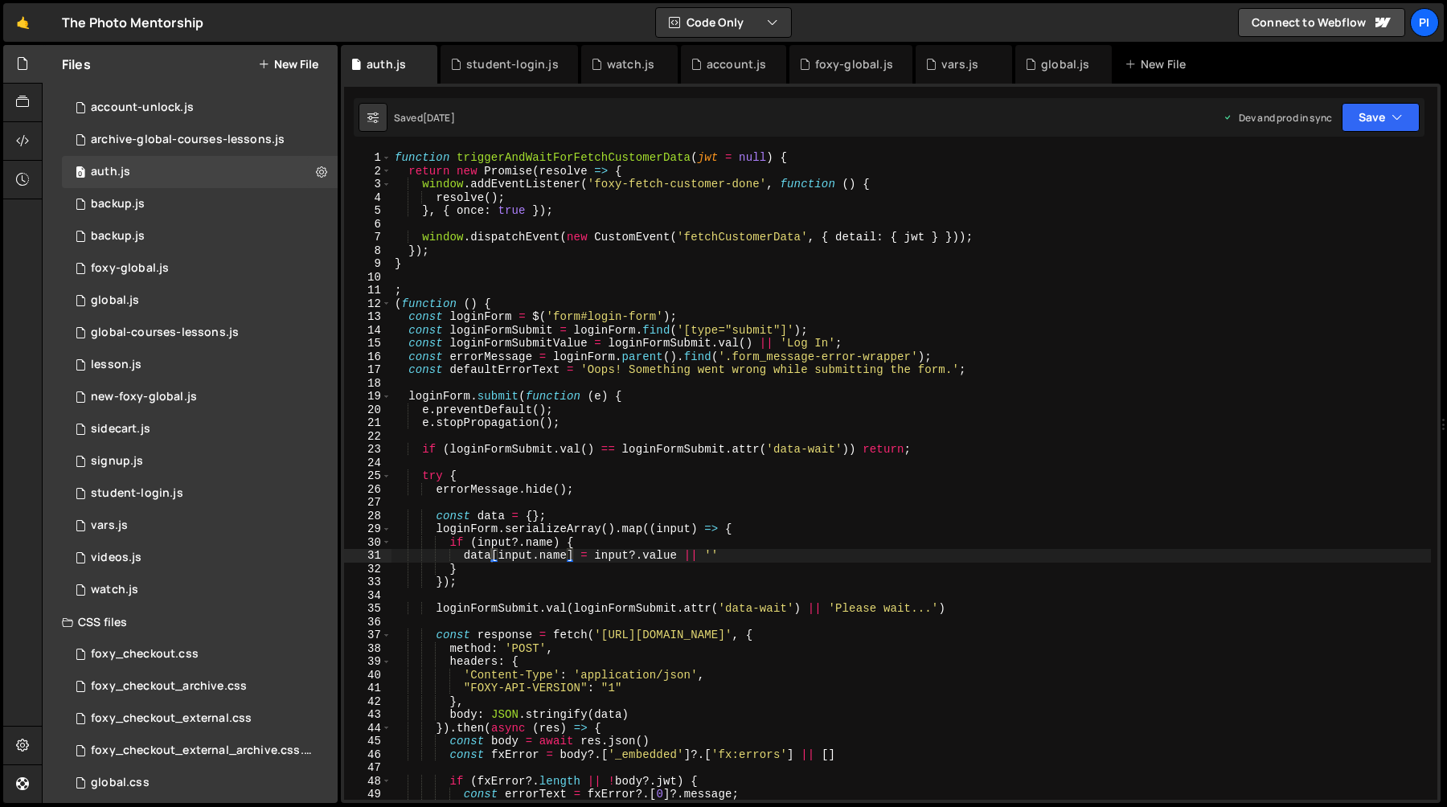
click at [429, 275] on div "function triggerAndWaitForFetchCustomerData ( jwt = null ) { return new Promise…" at bounding box center [912, 488] width 1040 height 675
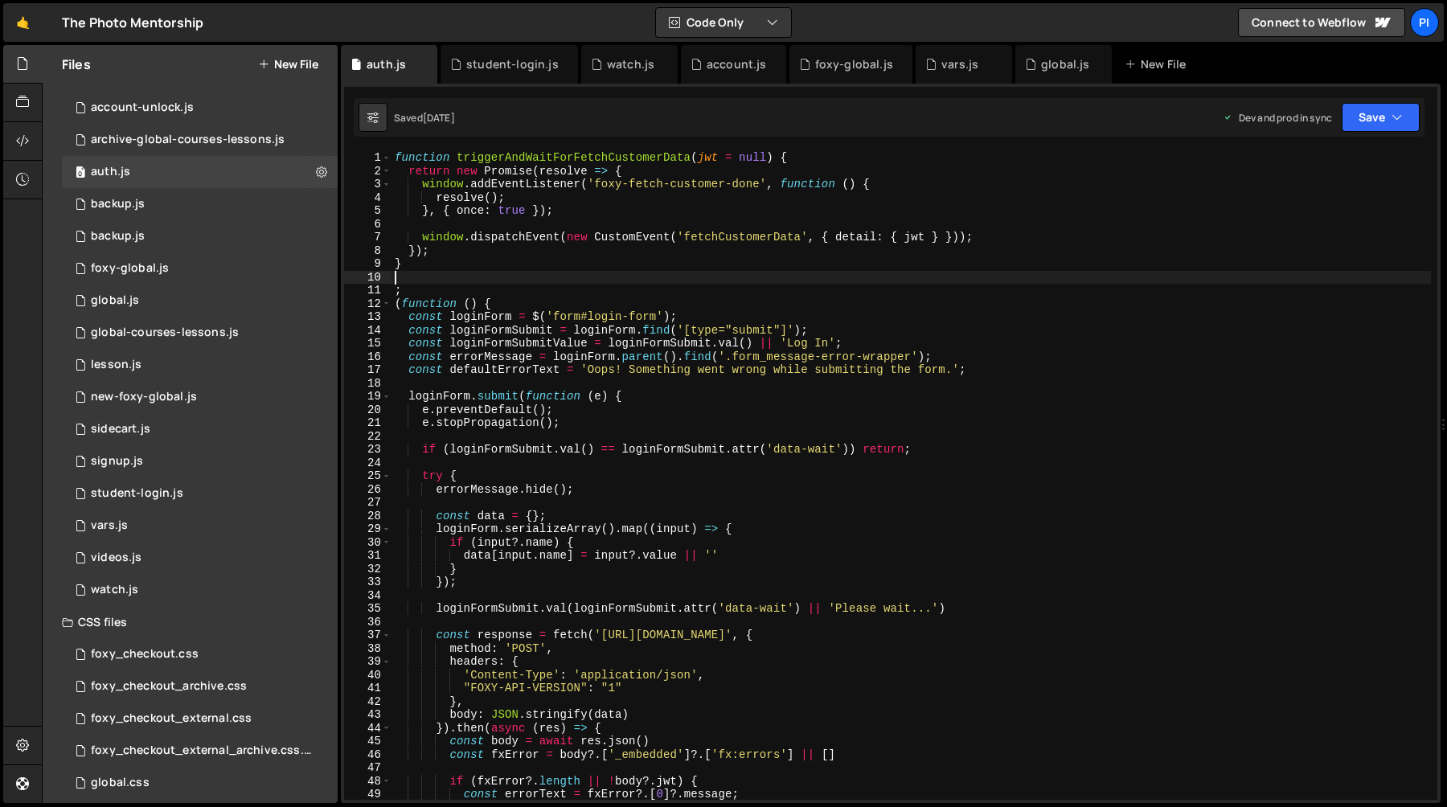
click at [431, 255] on div "function triggerAndWaitForFetchCustomerData ( jwt = null ) { return new Promise…" at bounding box center [912, 488] width 1040 height 675
click at [429, 265] on div "function triggerAndWaitForFetchCustomerData ( jwt = null ) { return new Promise…" at bounding box center [912, 488] width 1040 height 675
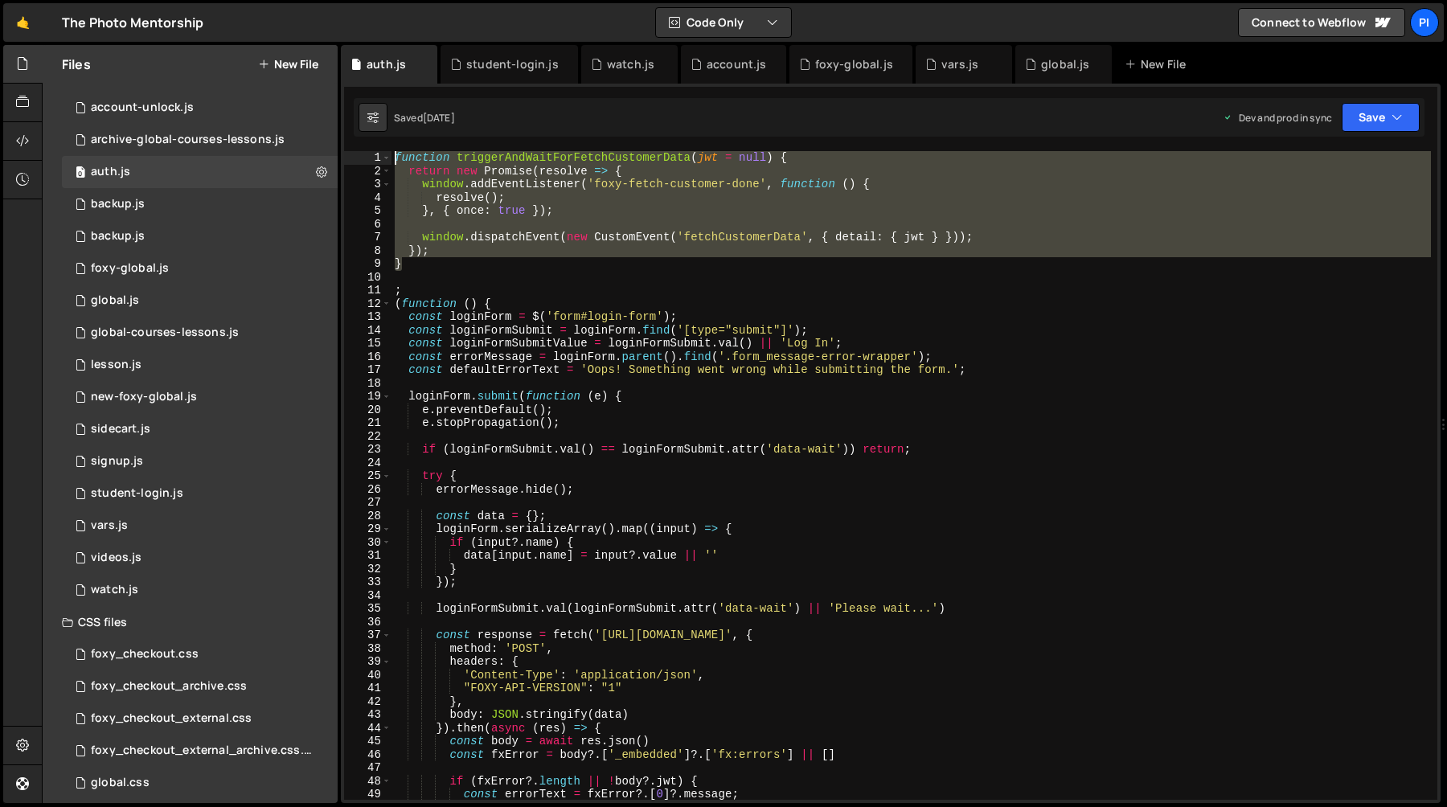
drag, startPoint x: 429, startPoint y: 265, endPoint x: 360, endPoint y: 142, distance: 140.4
click at [360, 142] on div "1 2 3 4 5 6 7 8 9 10 11 12 13 14 15 16 17 18 19 20 21 22 23 24 25 26 27 28 29 3…" at bounding box center [891, 444] width 1100 height 720
type textarea "function triggerAndWaitForFetchCustomerData(jwt = null) { return new Promise(re…"
type textarea "}"
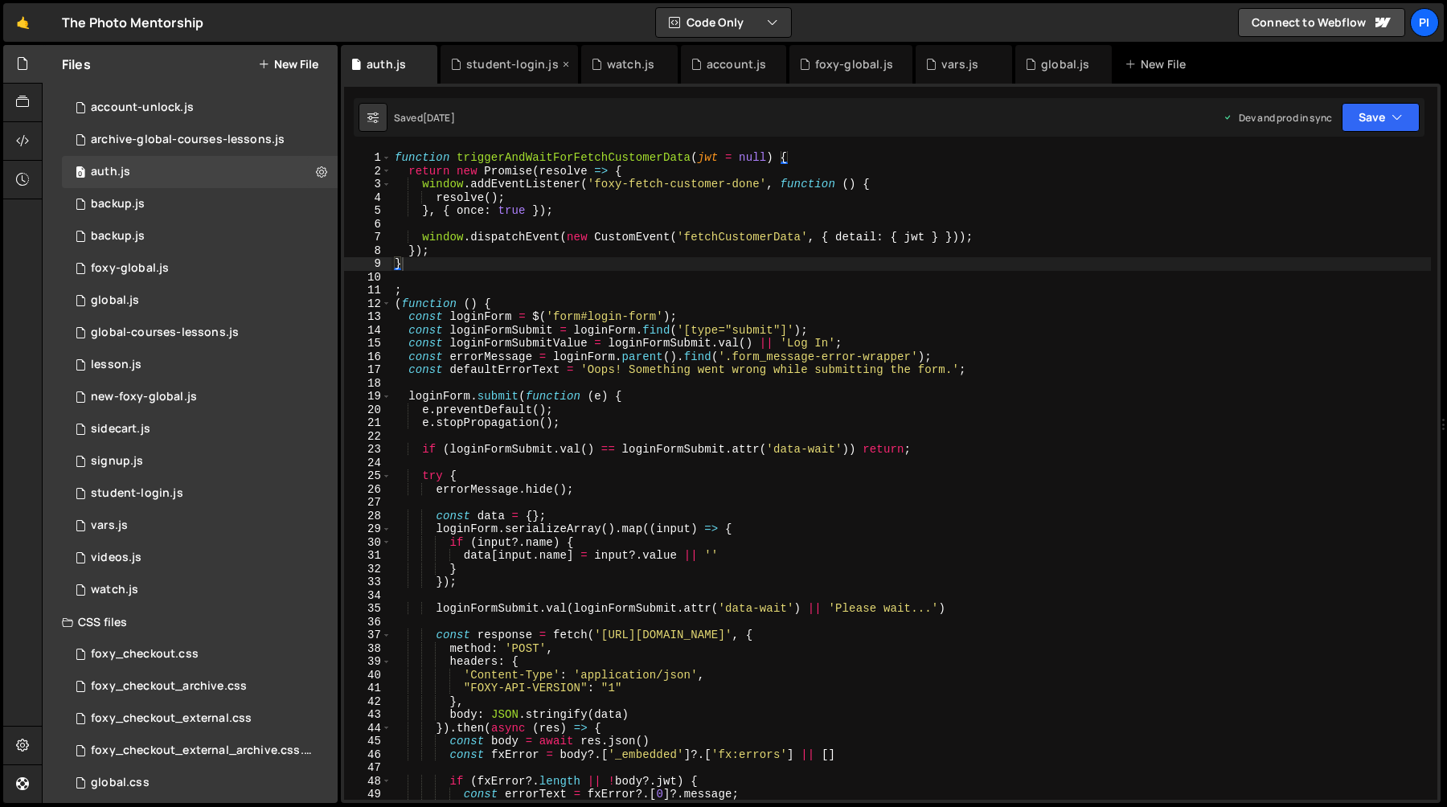
click at [484, 63] on div "student-login.js" at bounding box center [512, 64] width 92 height 16
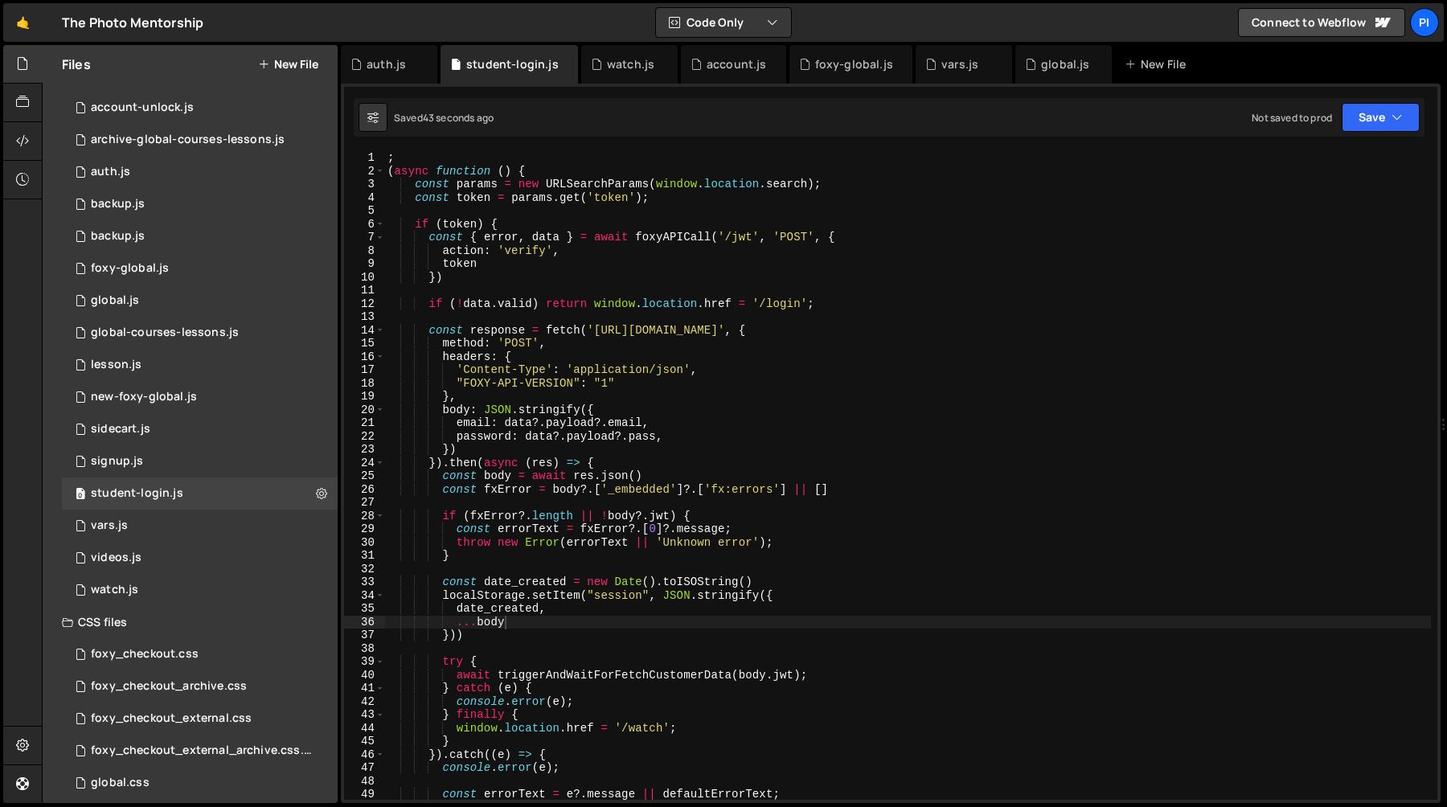
click at [444, 162] on div "; ( async function ( ) { const params = new URLSearchParams ( window . location…" at bounding box center [907, 488] width 1047 height 675
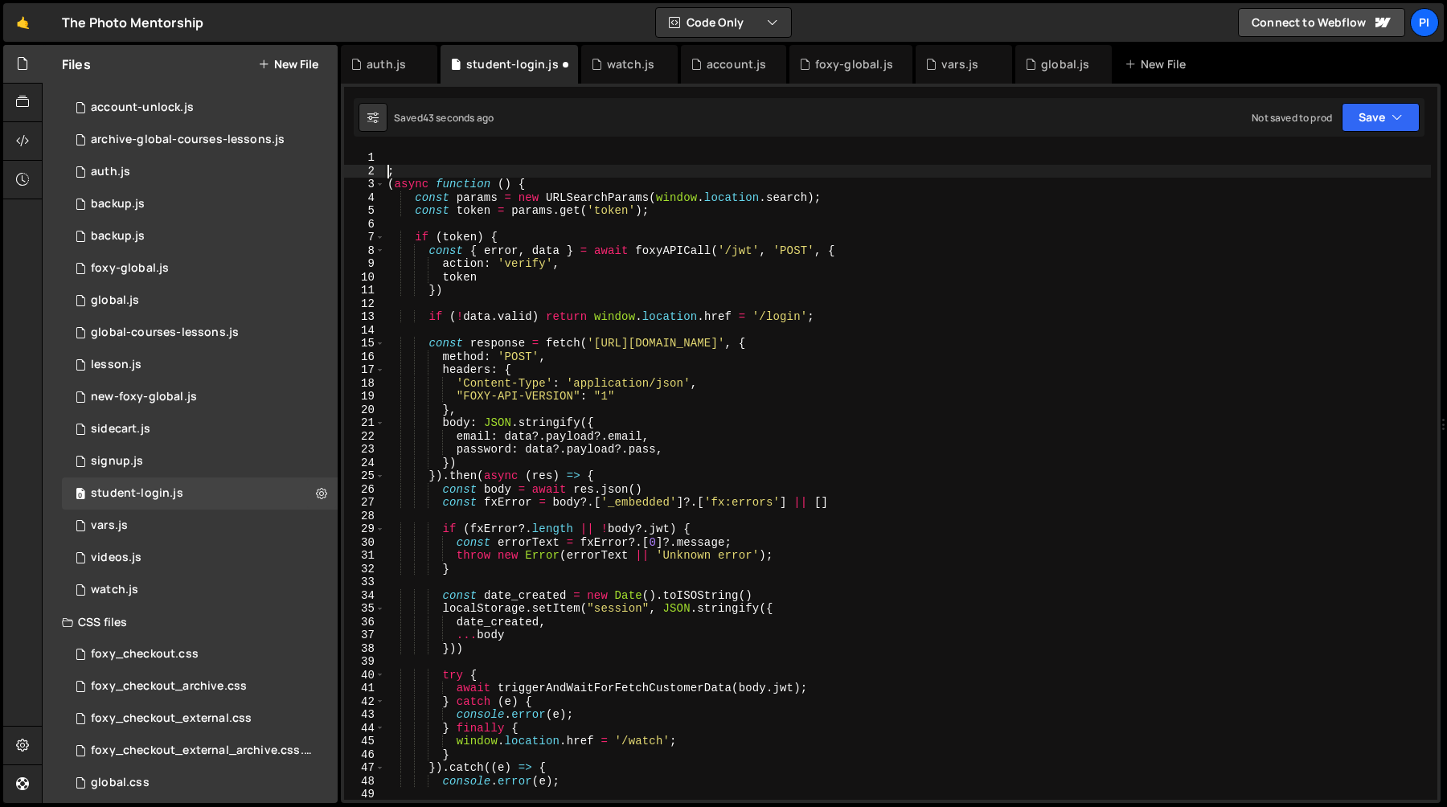
type textarea ";"
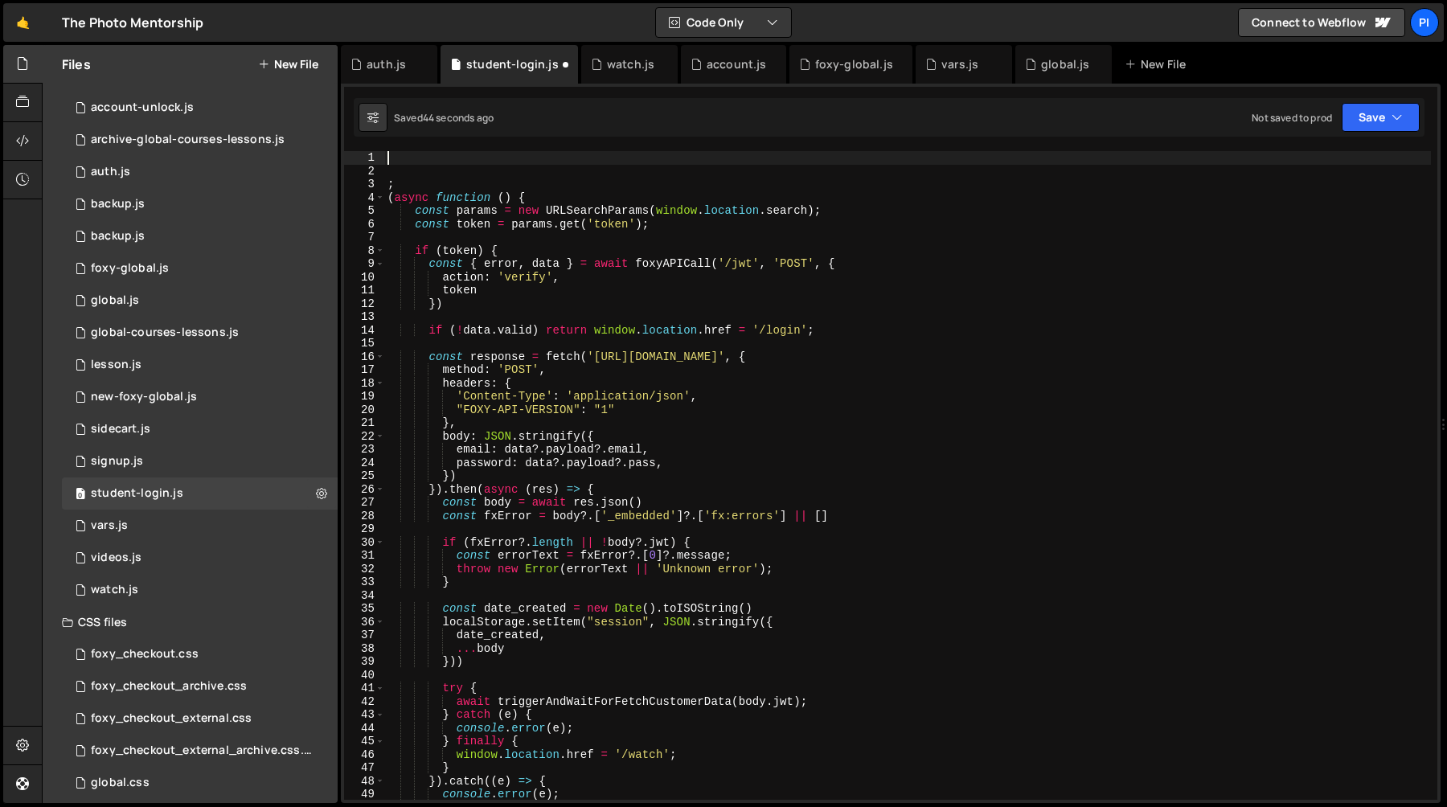
paste textarea "}"
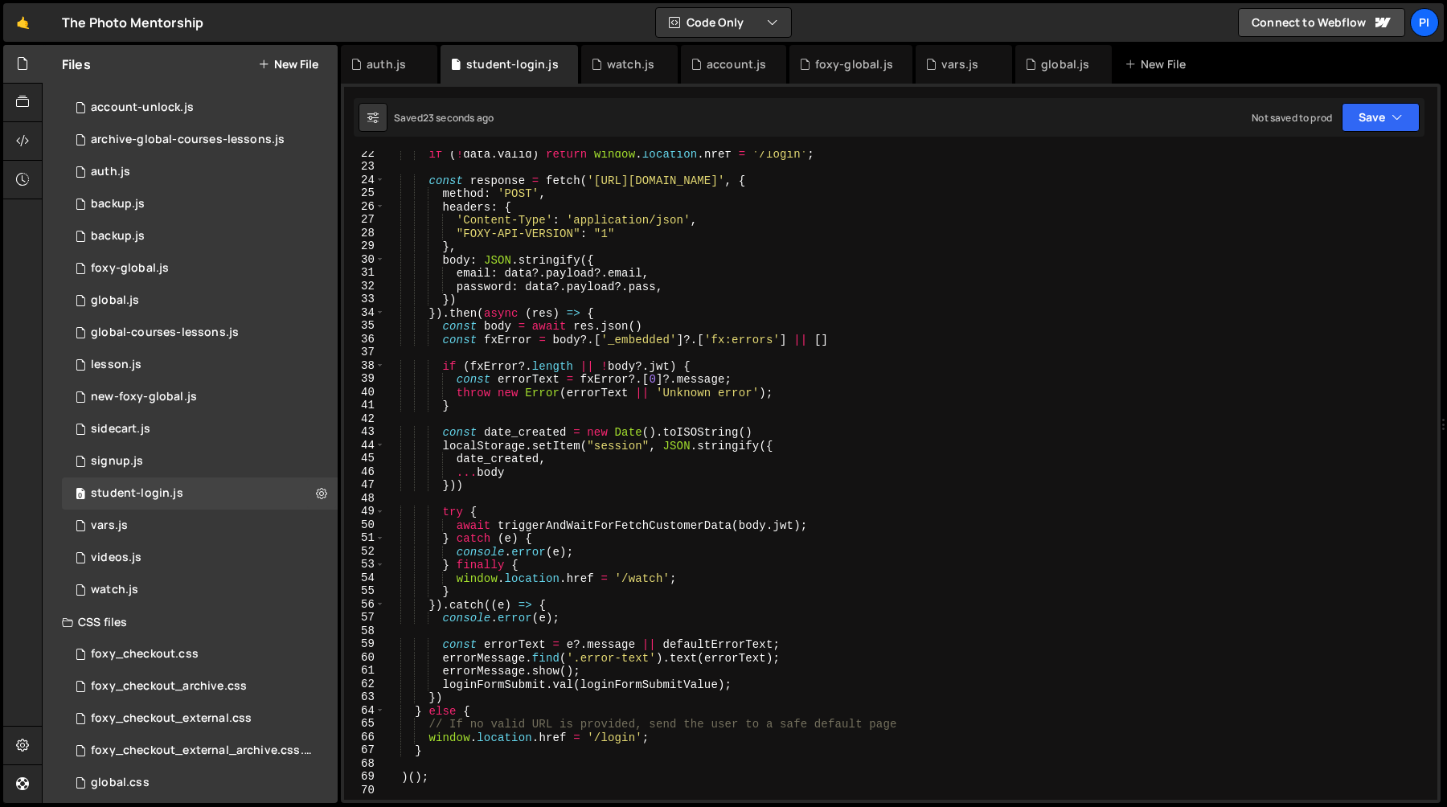
scroll to position [280, 0]
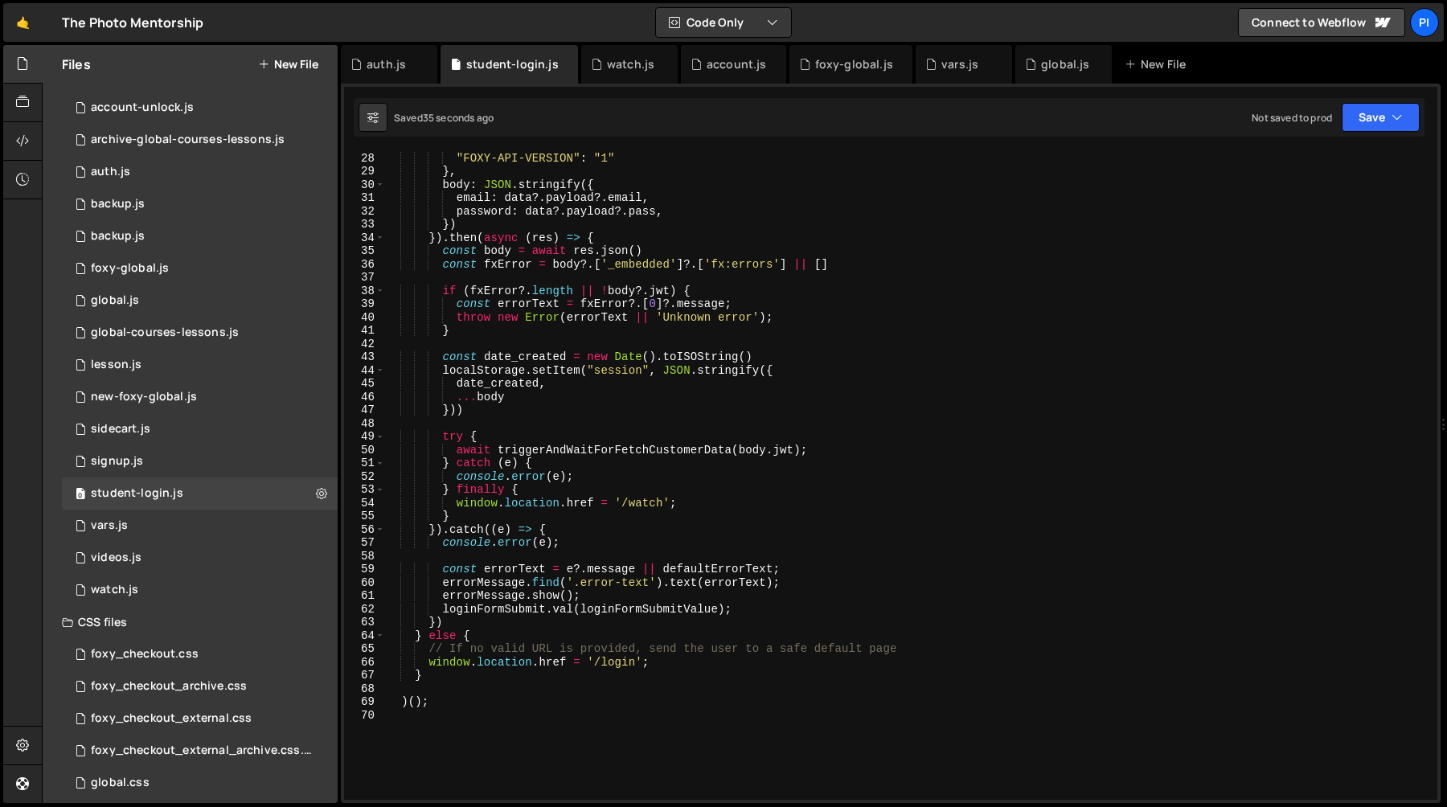
click at [554, 414] on div "'Content-Type' : 'application/json' , "FOXY-API-VERSION" : "1" } , body : JSON …" at bounding box center [907, 475] width 1047 height 675
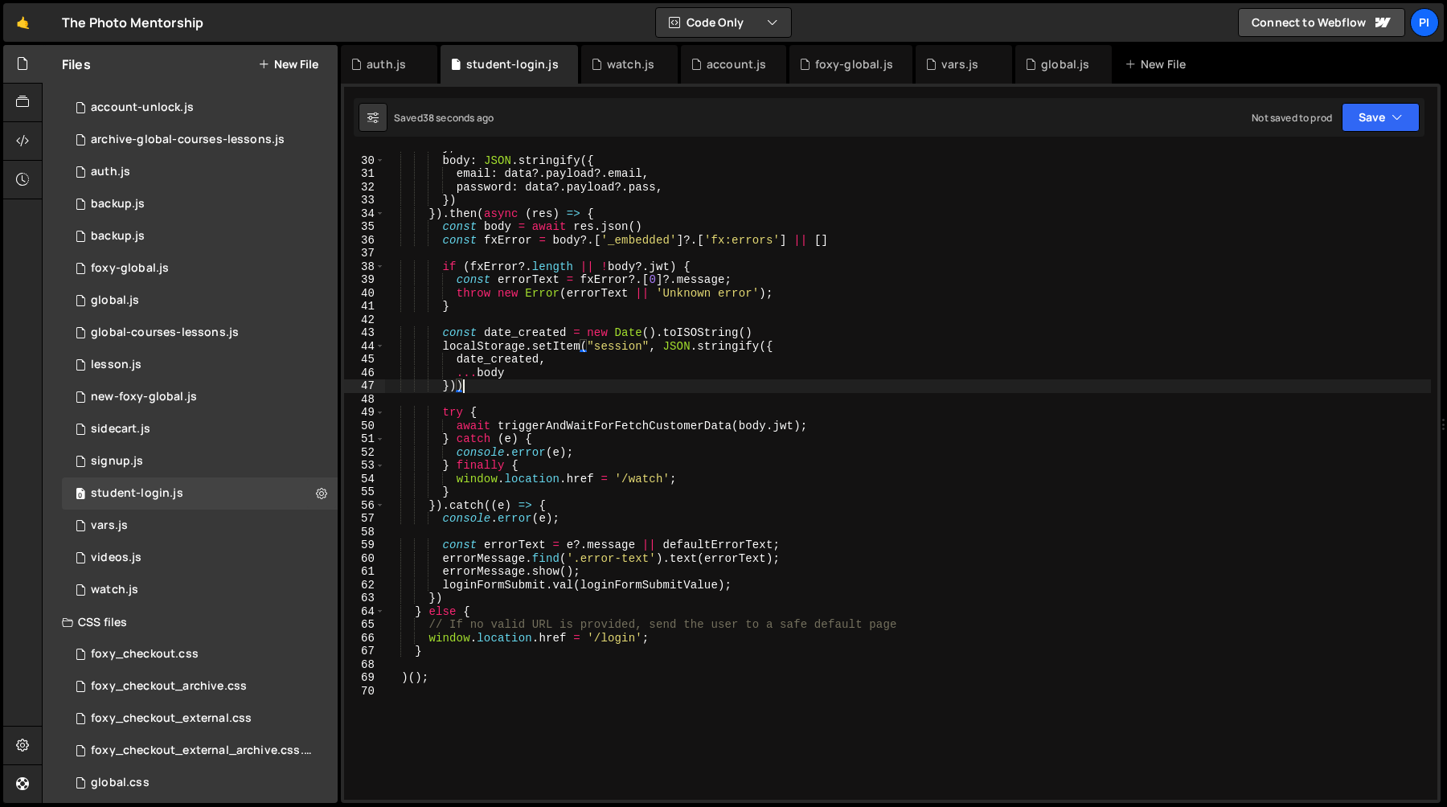
scroll to position [395, 0]
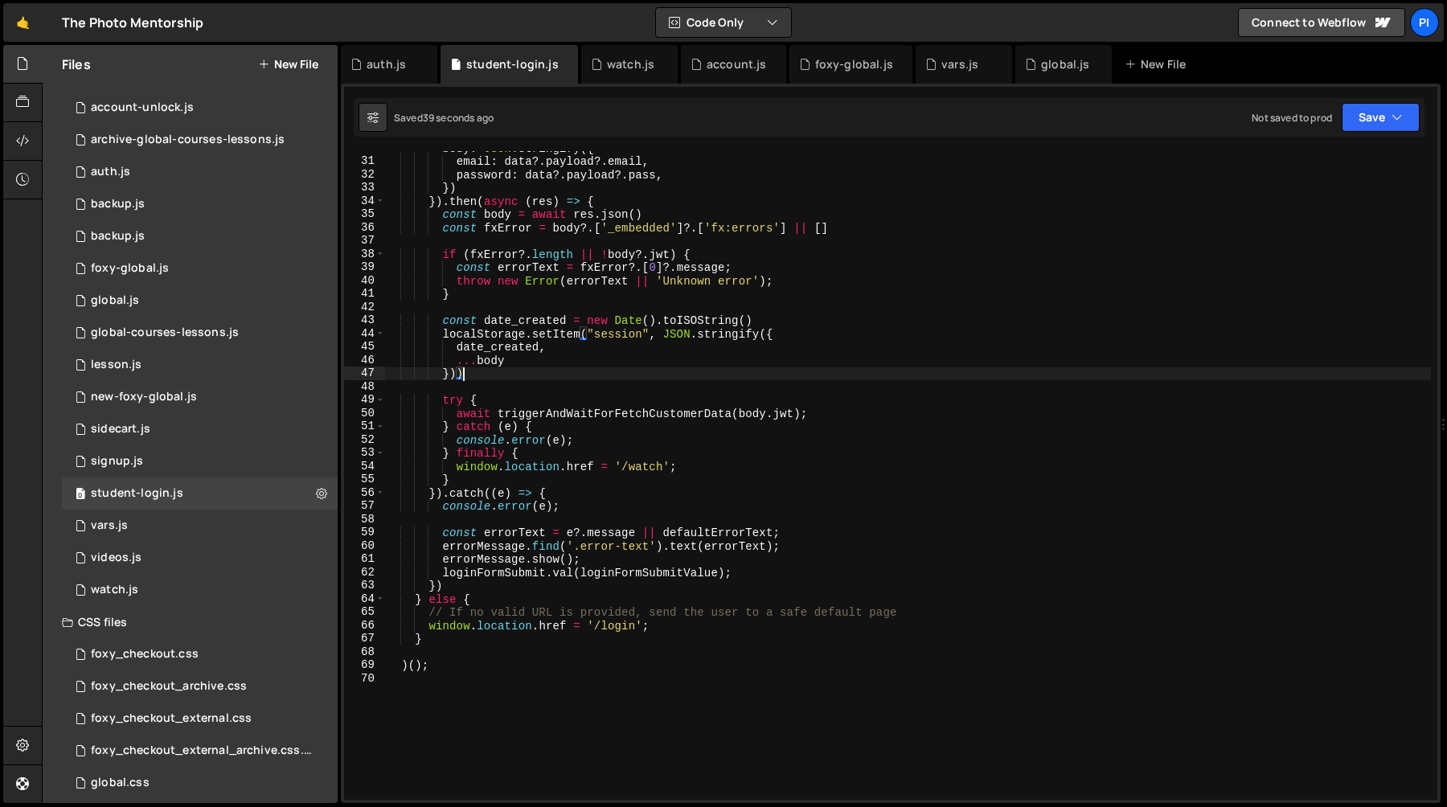
click at [491, 443] on div "body : JSON . stringify ({ email : data ?. payload ?. email , password : data ?…" at bounding box center [907, 479] width 1047 height 675
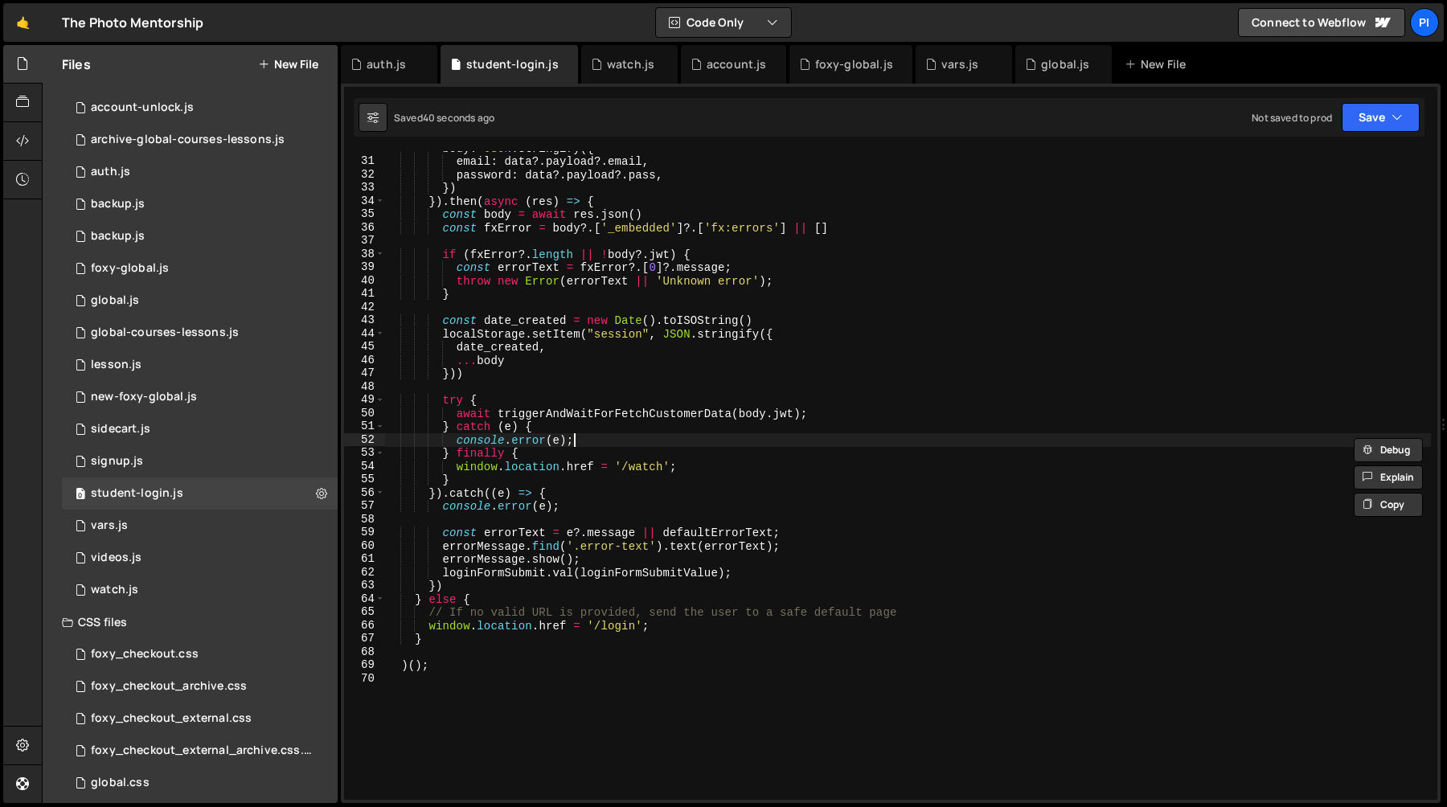
click at [621, 444] on div "body : JSON . stringify ({ email : data ?. payload ?. email , password : data ?…" at bounding box center [907, 479] width 1047 height 675
click at [458, 468] on div "body : JSON . stringify ({ email : data ?. payload ?. email , password : data ?…" at bounding box center [907, 479] width 1047 height 675
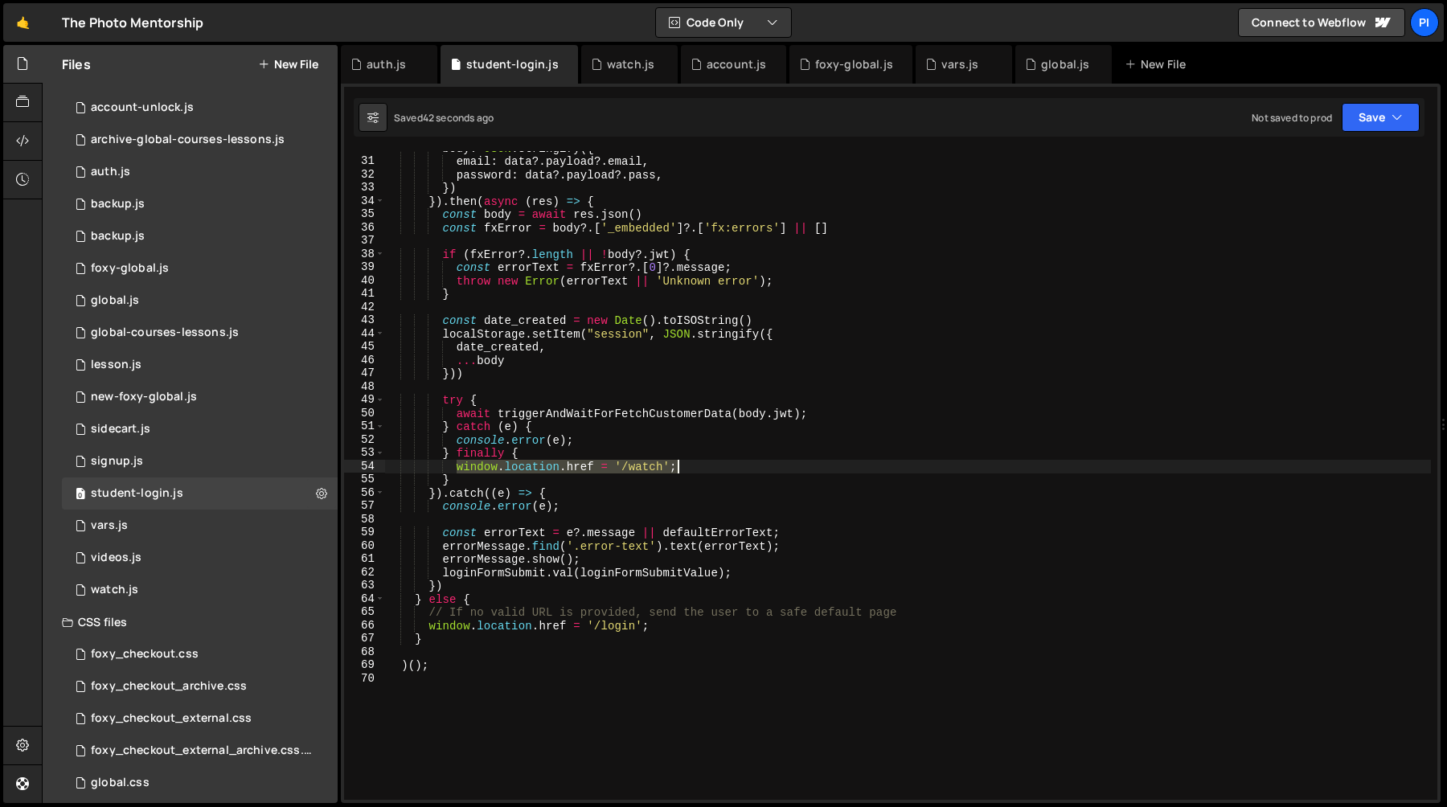
click at [699, 469] on div "body : JSON . stringify ({ email : data ?. payload ?. email , password : data ?…" at bounding box center [907, 479] width 1047 height 675
click at [659, 466] on div "body : JSON . stringify ({ email : data ?. payload ?. email , password : data ?…" at bounding box center [907, 479] width 1047 height 675
click at [654, 466] on div "body : JSON . stringify ({ email : data ?. payload ?. email , password : data ?…" at bounding box center [907, 479] width 1047 height 675
click at [426, 627] on div "body : JSON . stringify ({ email : data ?. payload ?. email , password : data ?…" at bounding box center [907, 479] width 1047 height 675
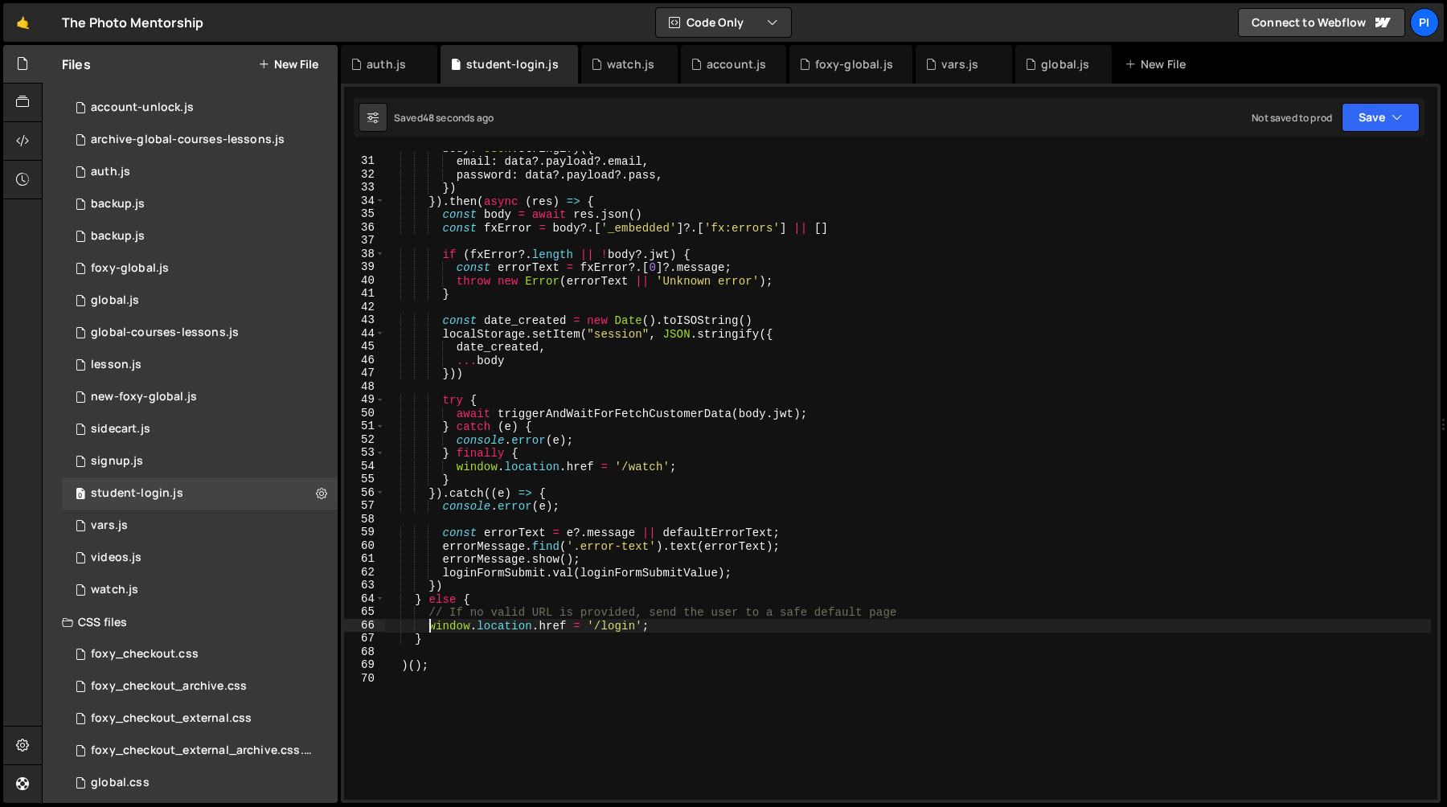
click at [687, 629] on div "body : JSON . stringify ({ email : data ?. payload ?. email , password : data ?…" at bounding box center [907, 479] width 1047 height 675
click at [917, 612] on div "body : JSON . stringify ({ email : data ?. payload ?. email , password : data ?…" at bounding box center [907, 479] width 1047 height 675
click at [751, 576] on div "body : JSON . stringify ({ email : data ?. payload ?. email , password : data ?…" at bounding box center [907, 479] width 1047 height 675
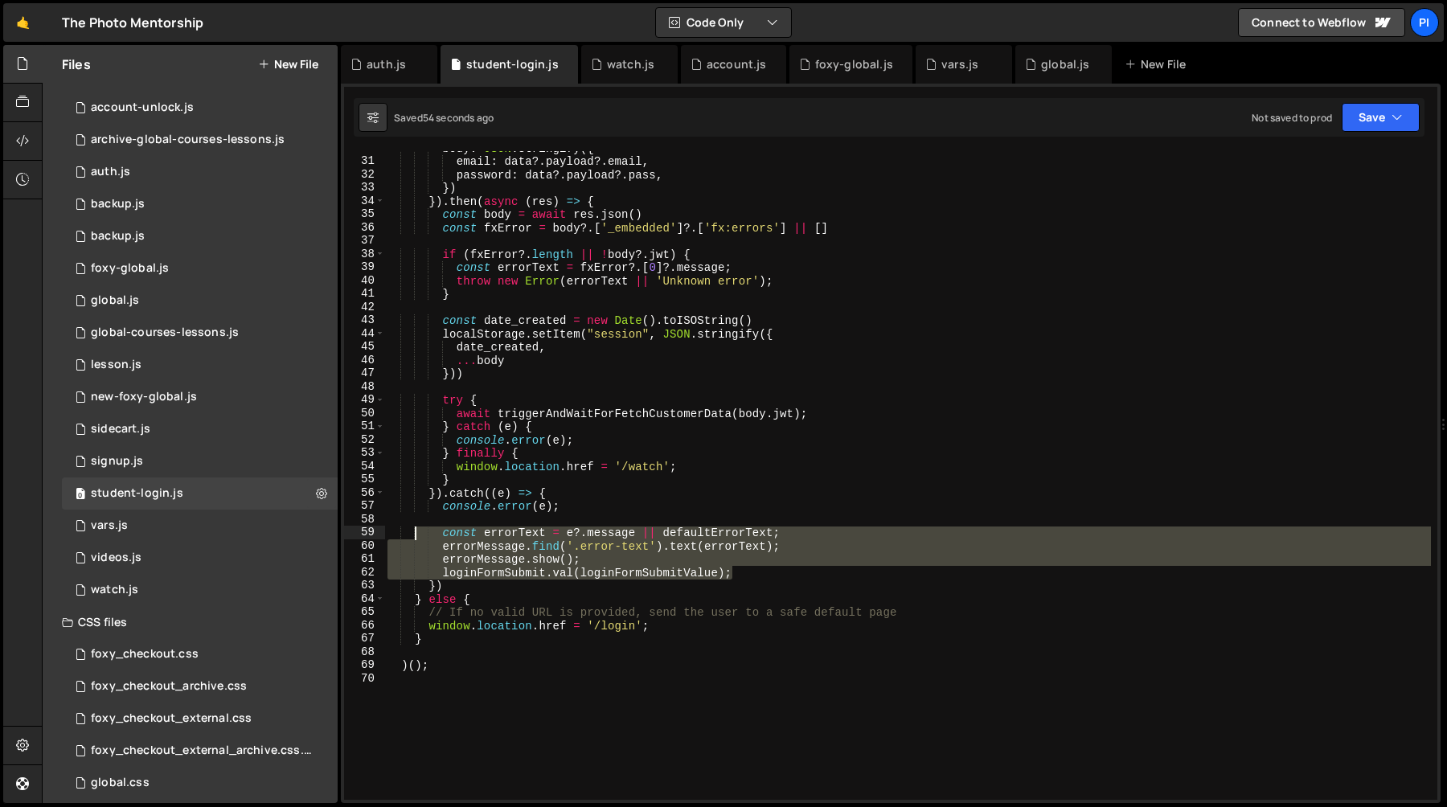
click at [414, 529] on div "body : JSON . stringify ({ email : data ?. payload ?. email , password : data ?…" at bounding box center [907, 479] width 1047 height 675
type textarea "const errorText = e?.message || defaultErrorText; errorMessage.find('.error-tex…"
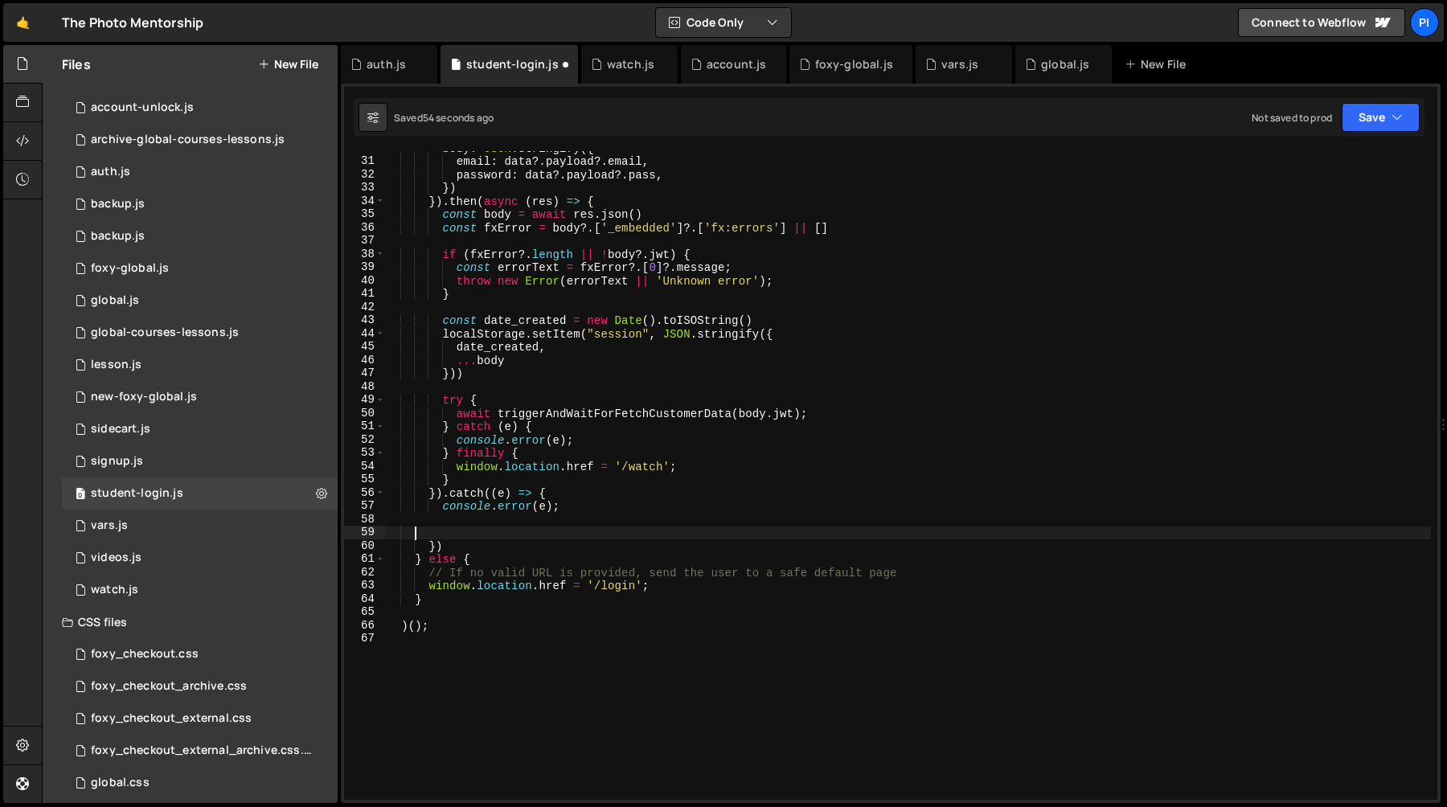
paste textarea "window.location.href = '/login';"
type textarea "window.location.href = '/login';"
click at [687, 521] on div "body : JSON . stringify ({ email : data ?. payload ?. email , password : data ?…" at bounding box center [907, 479] width 1047 height 675
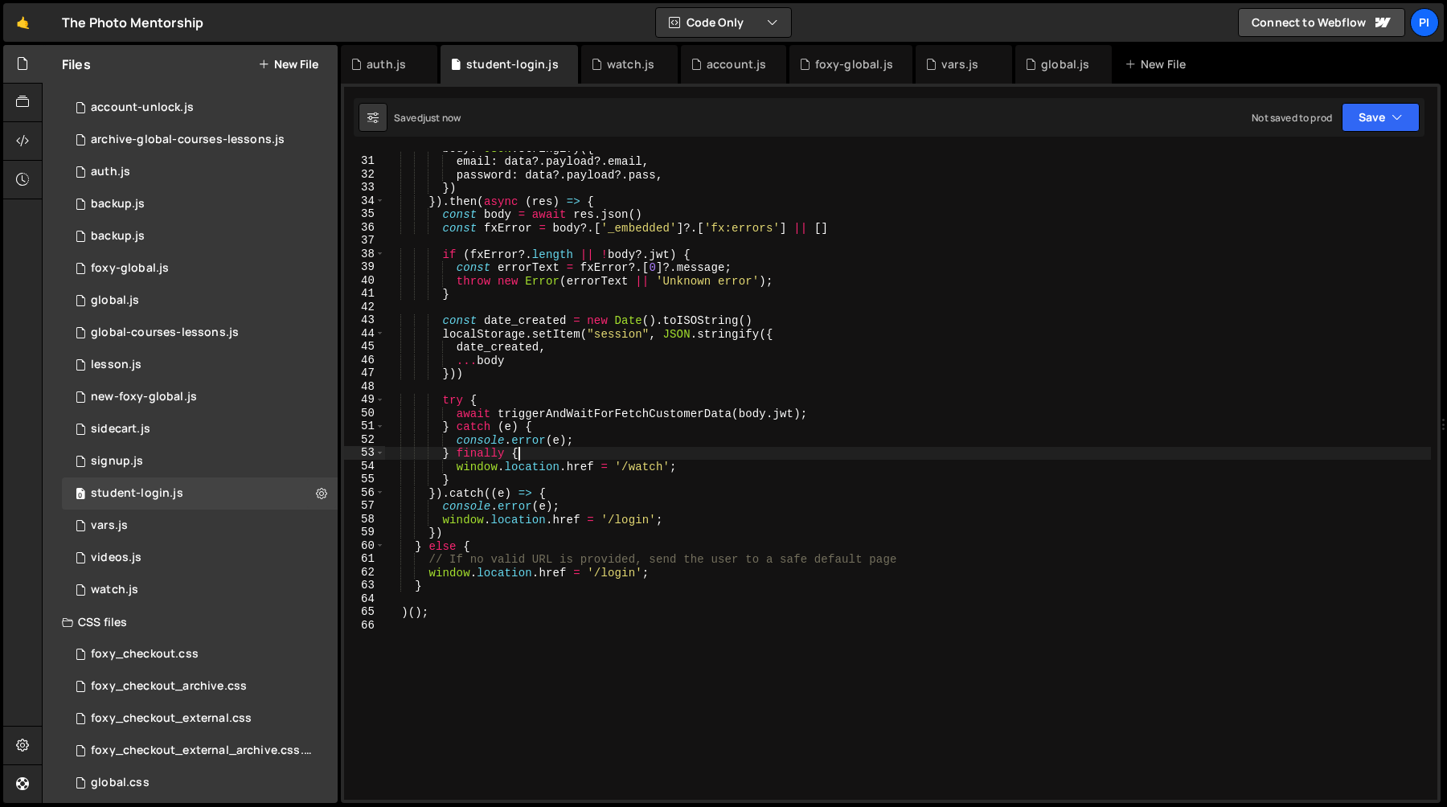
click at [615, 449] on div "body : JSON . stringify ({ email : data ?. payload ?. email , password : data ?…" at bounding box center [907, 479] width 1047 height 675
click at [612, 445] on div "body : JSON . stringify ({ email : data ?. payload ?. email , password : data ?…" at bounding box center [907, 479] width 1047 height 675
paste textarea "window.location.href = '/login';"
type textarea "console.error(e);"
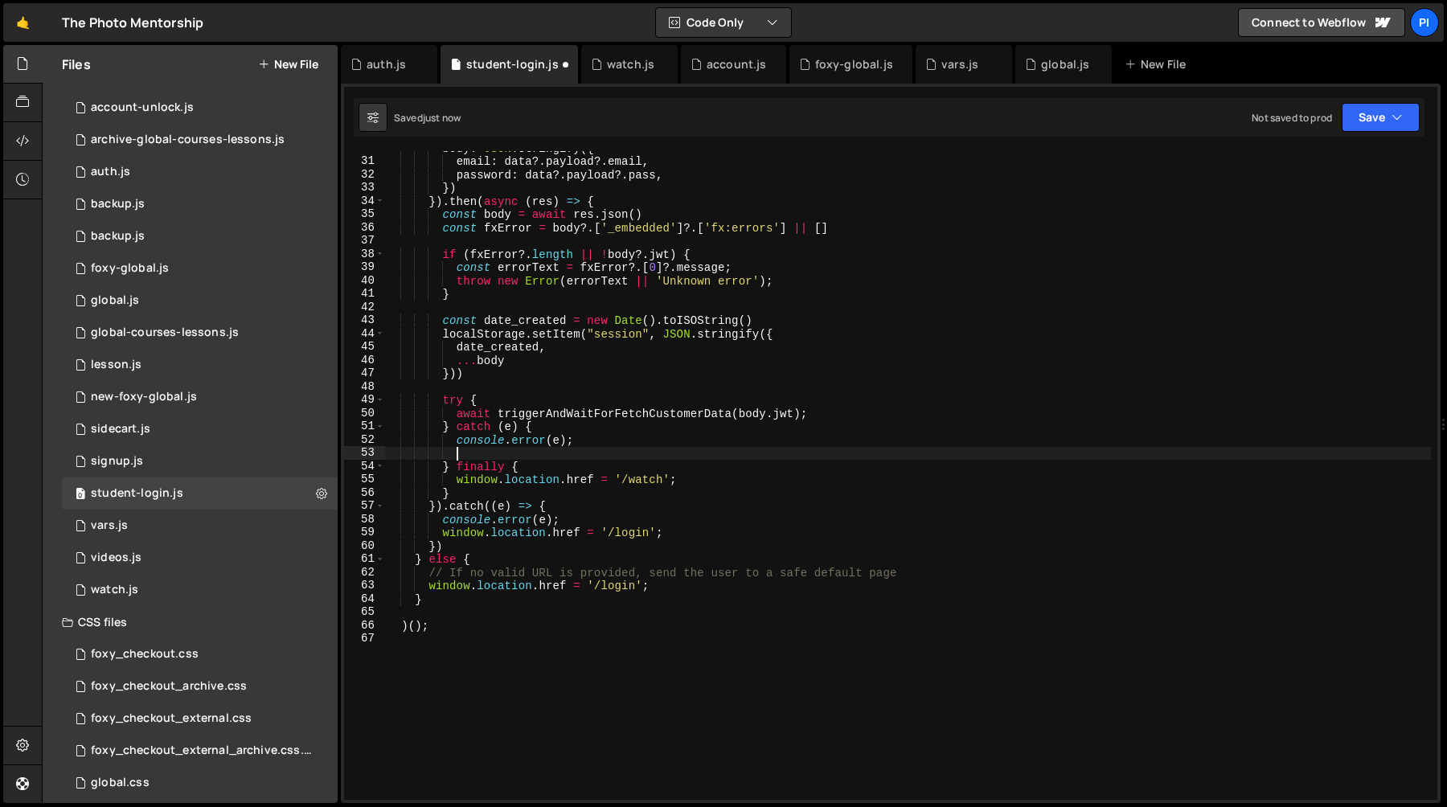
paste textarea "window.location.href = '/login';"
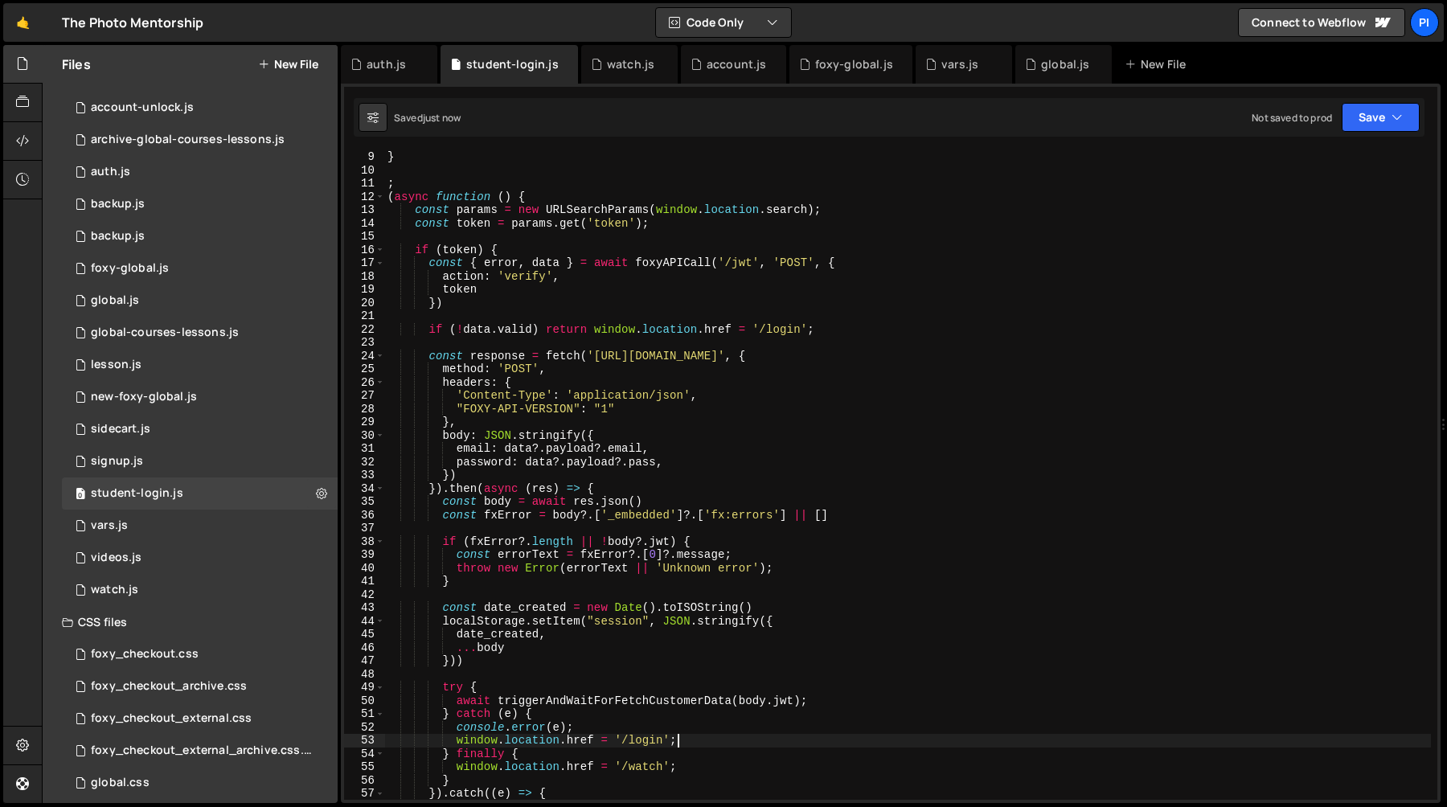
scroll to position [0, 0]
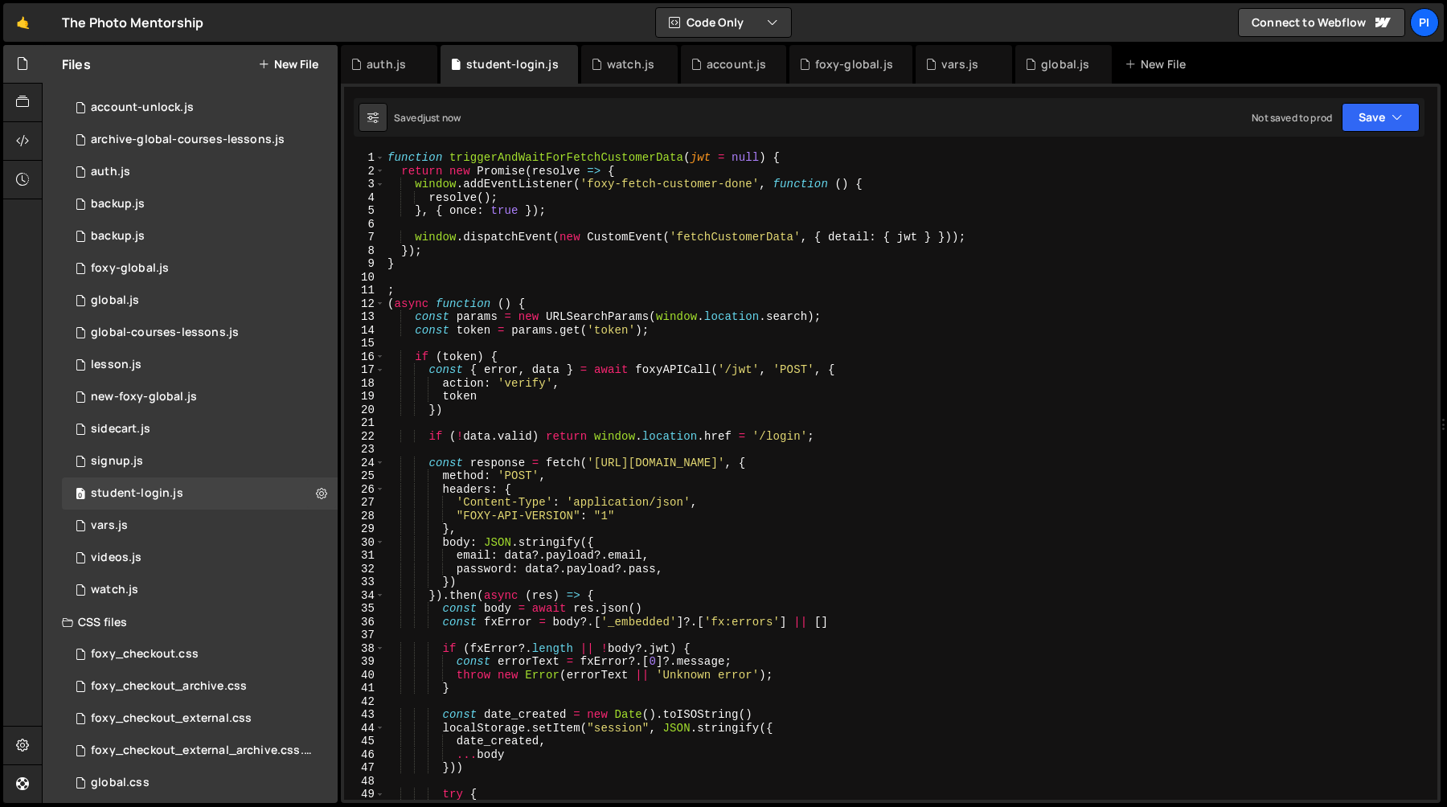
click at [619, 568] on div "function triggerAndWaitForFetchCustomerData ( jwt = null ) { return new Promise…" at bounding box center [907, 488] width 1047 height 675
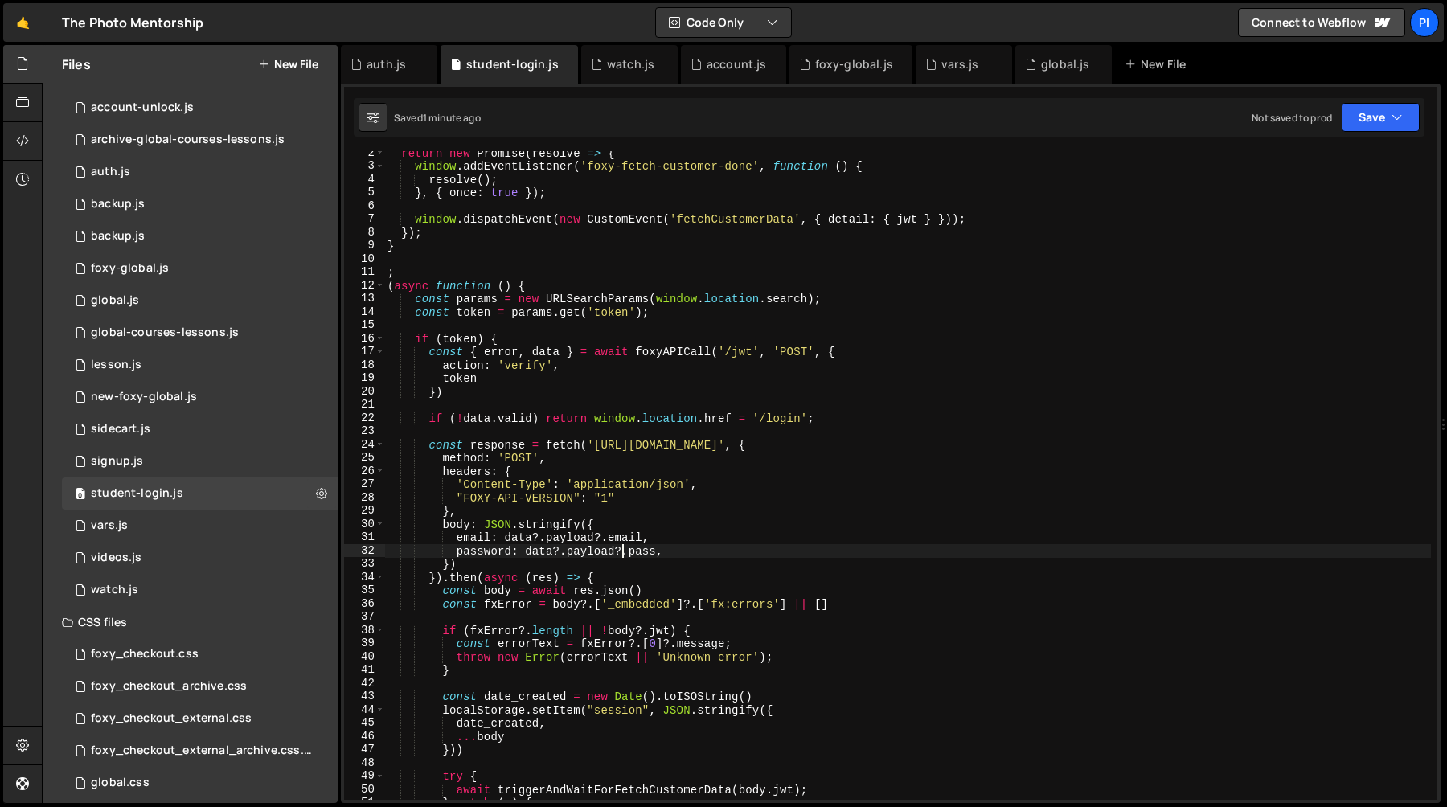
scroll to position [21, 0]
click at [800, 344] on div "return new Promise ( resolve => { window . addEventListener ( 'foxy-fetch-custo…" at bounding box center [907, 481] width 1047 height 675
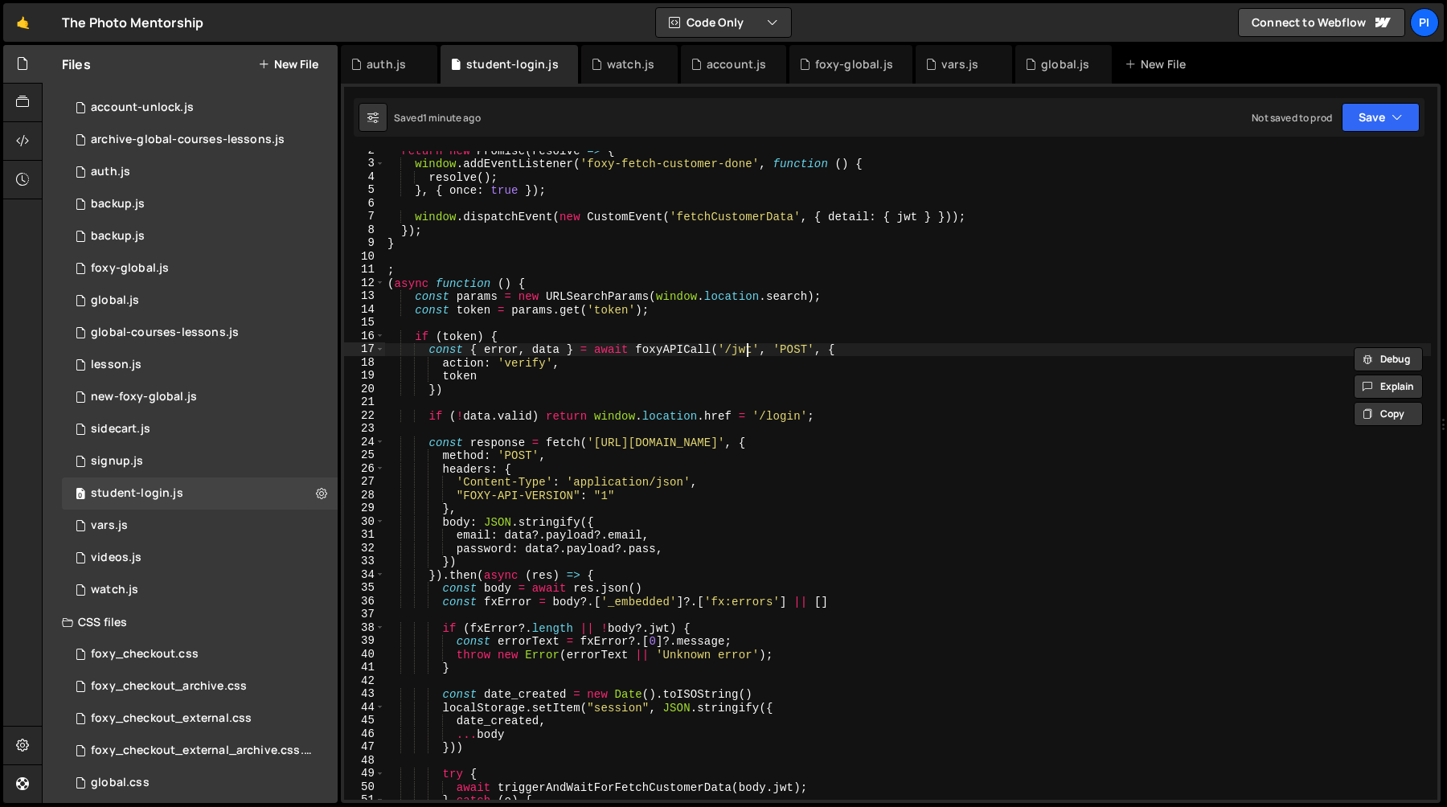
click at [749, 348] on div "return new Promise ( resolve => { window . addEventListener ( 'foxy-fetch-custo…" at bounding box center [907, 481] width 1047 height 675
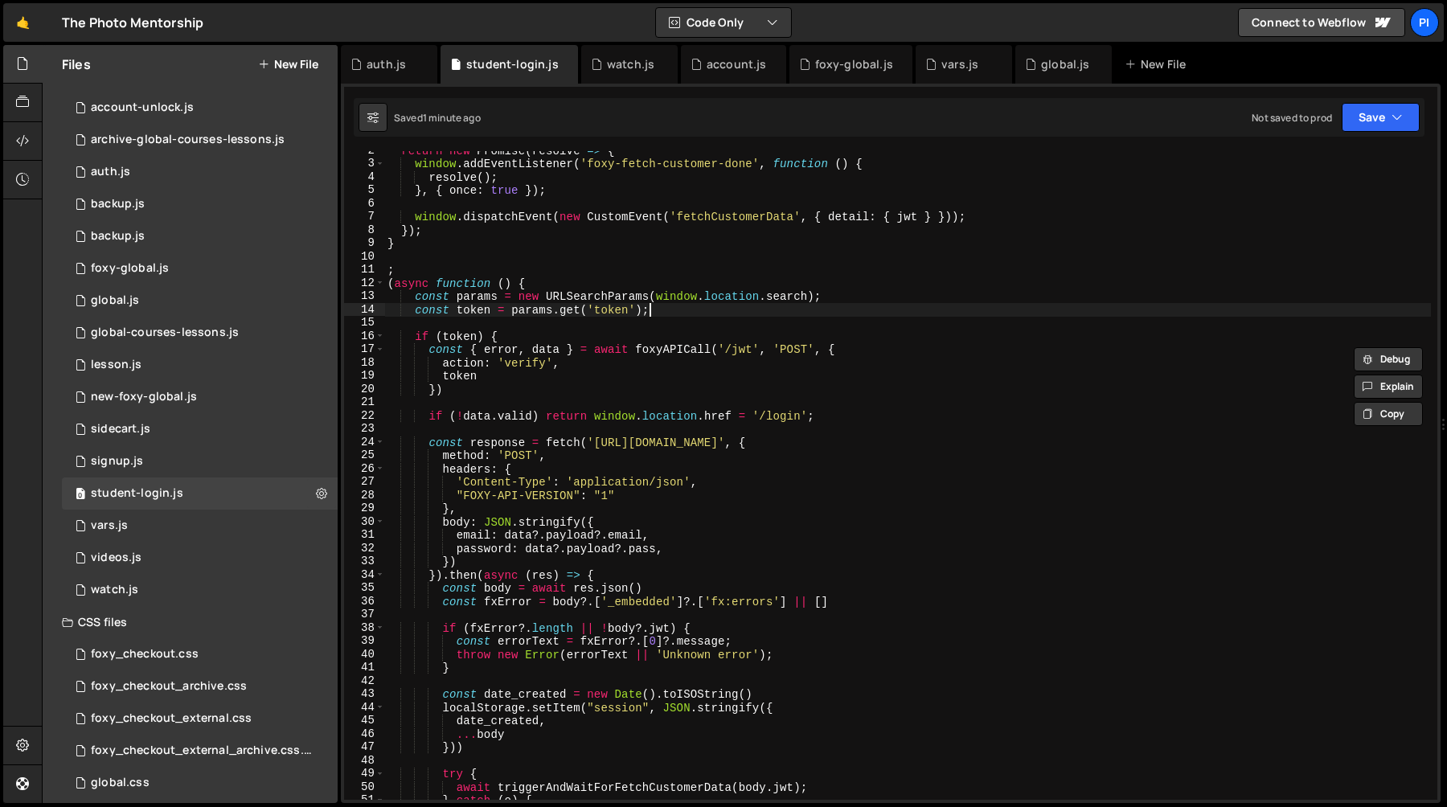
click at [653, 312] on div "return new Promise ( resolve => { window . addEventListener ( 'foxy-fetch-custo…" at bounding box center [907, 481] width 1047 height 675
type textarea "const token = params.get('token');"
click at [653, 312] on div "return new Promise ( resolve => { window . addEventListener ( 'foxy-fetch-custo…" at bounding box center [907, 481] width 1047 height 675
click at [685, 317] on div "return new Promise ( resolve => { window . addEventListener ( 'foxy-fetch-custo…" at bounding box center [907, 481] width 1047 height 675
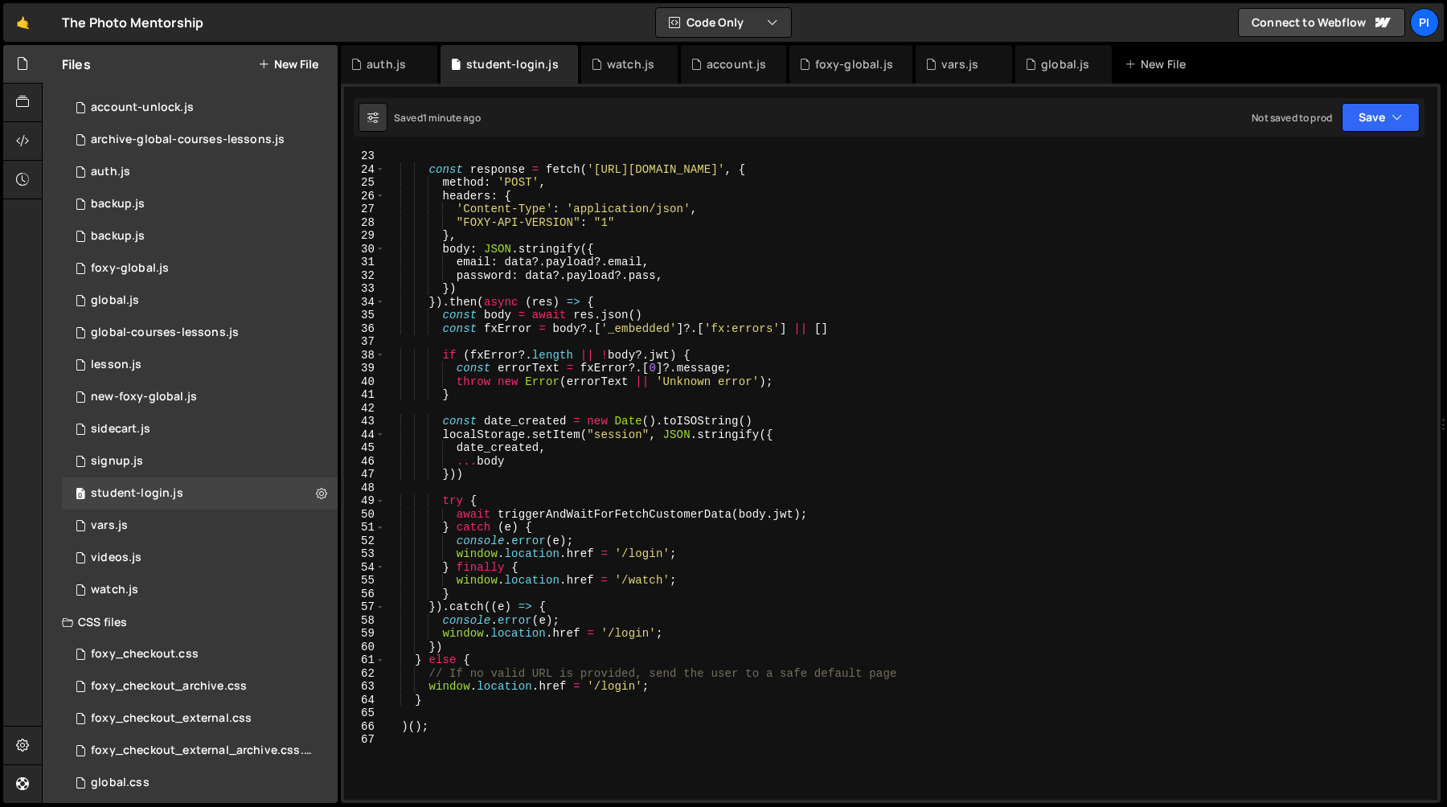
scroll to position [294, 0]
click at [475, 708] on div "const response = fetch ( '[URL][DOMAIN_NAME]' , { method : 'POST' , headers : {…" at bounding box center [907, 485] width 1047 height 675
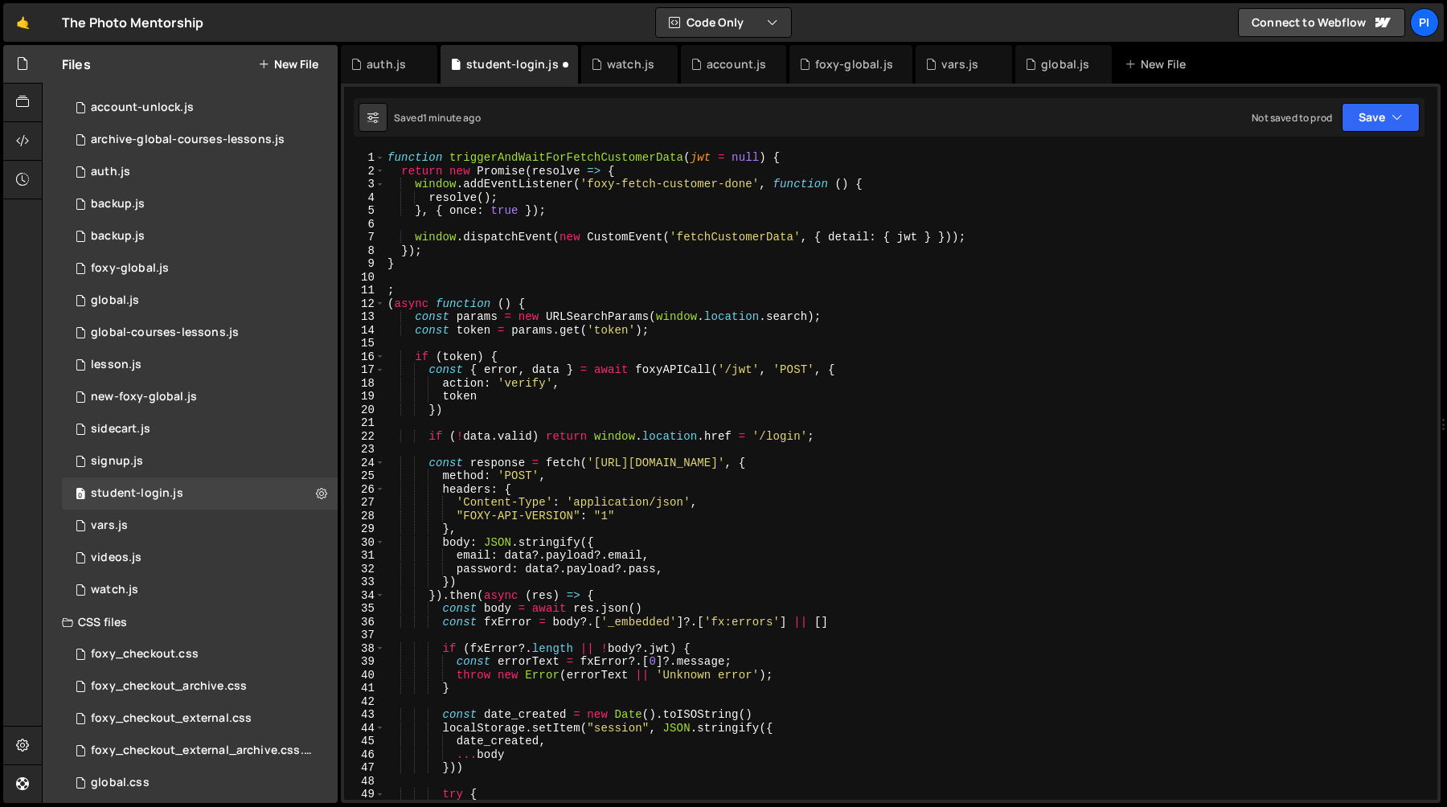
scroll to position [0, 0]
click at [548, 314] on div "function triggerAndWaitForFetchCustomerData ( jwt = null ) { return new Promise…" at bounding box center [907, 488] width 1047 height 675
click at [548, 304] on div "function triggerAndWaitForFetchCustomerData ( jwt = null ) { return new Promise…" at bounding box center [907, 488] width 1047 height 675
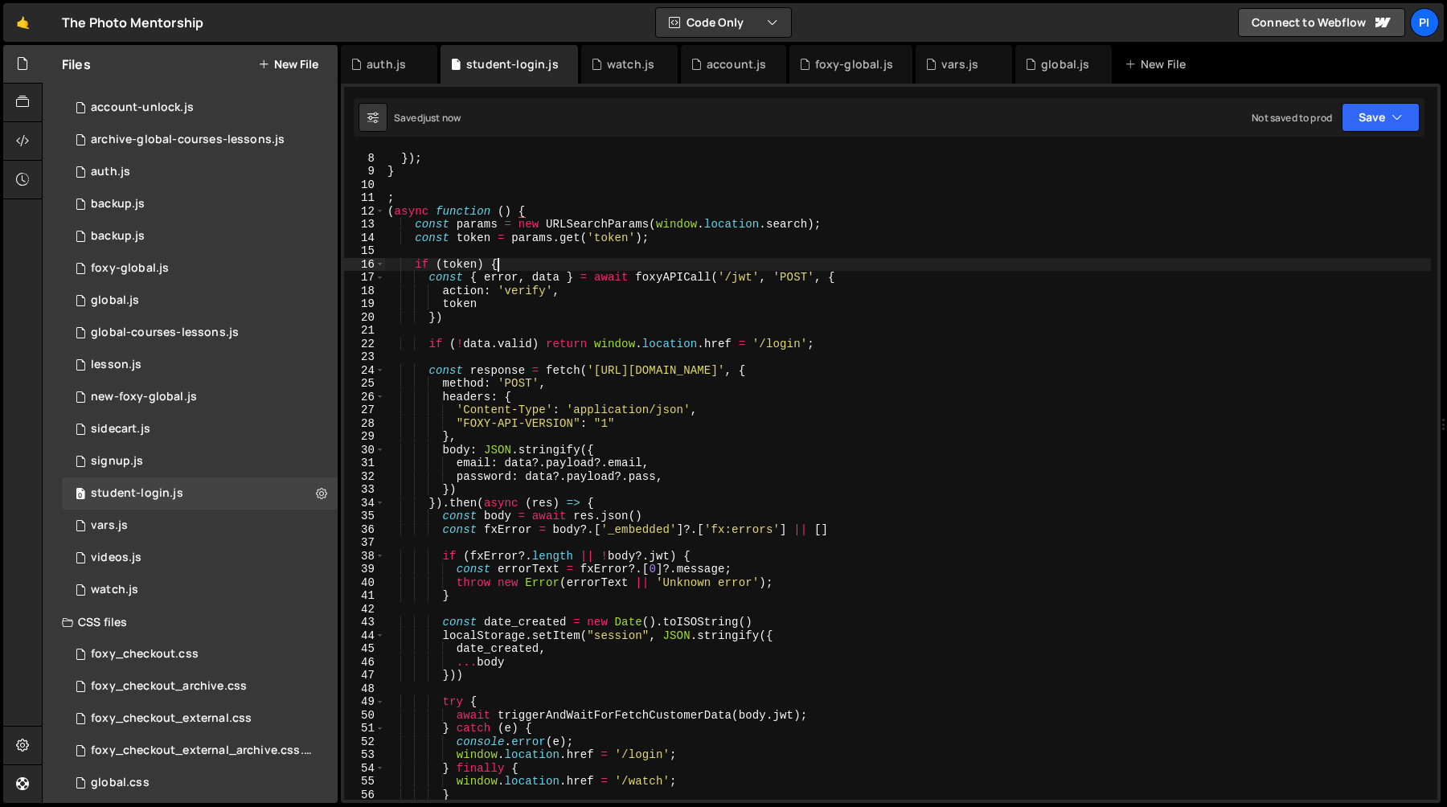
click at [516, 263] on div "window . dispatchEvent ( new CustomEvent ( 'fetchCustomerData' , { detail : { j…" at bounding box center [907, 475] width 1047 height 675
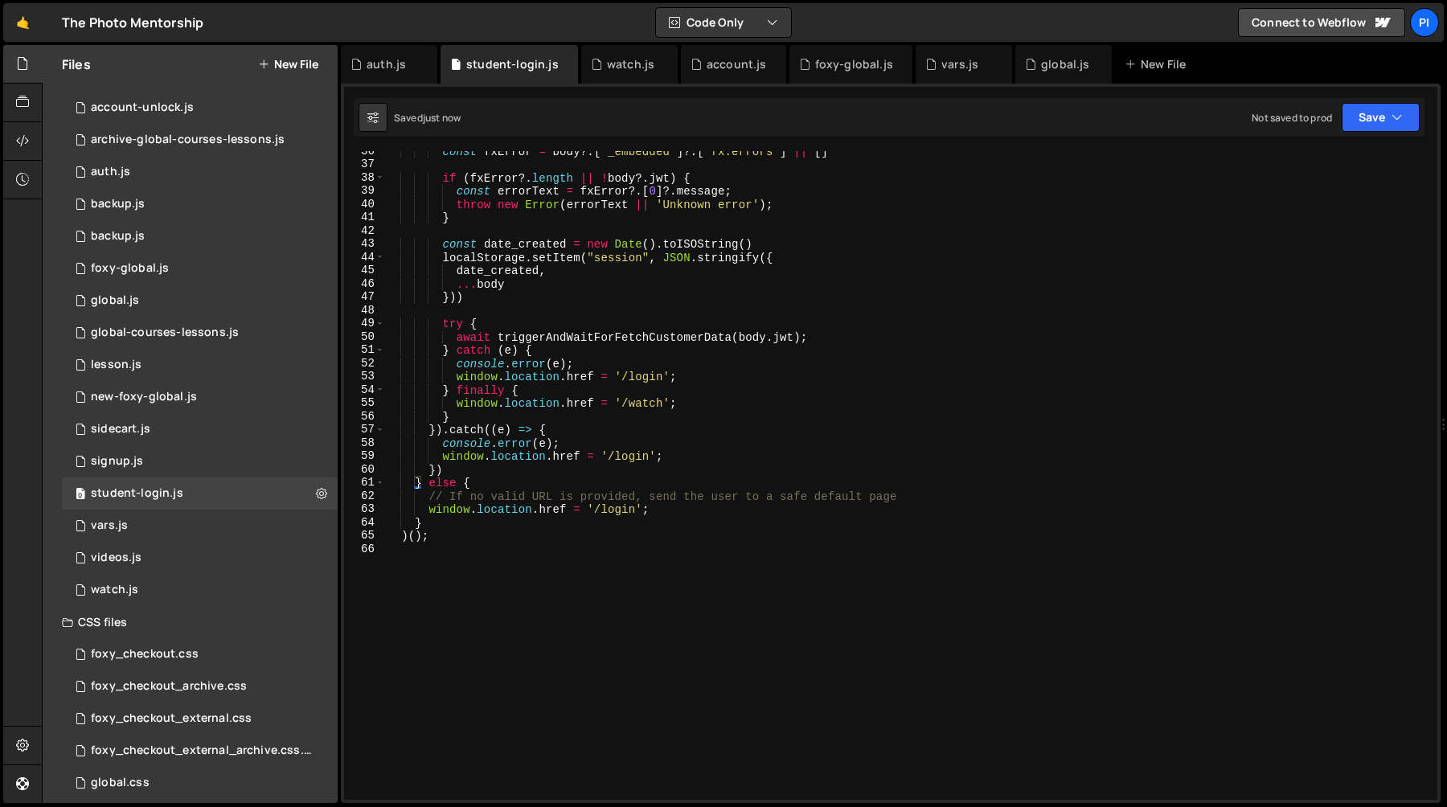
scroll to position [470, 0]
click at [429, 524] on div "const fxError = body ?. [ '_embedded' ] ?. [ 'fx:errors' ] || [ ] if ( fxError …" at bounding box center [907, 482] width 1047 height 675
click at [408, 535] on div "const fxError = body ?. [ '_embedded' ] ?. [ 'fx:errors' ] || [ ] if ( fxError …" at bounding box center [907, 482] width 1047 height 675
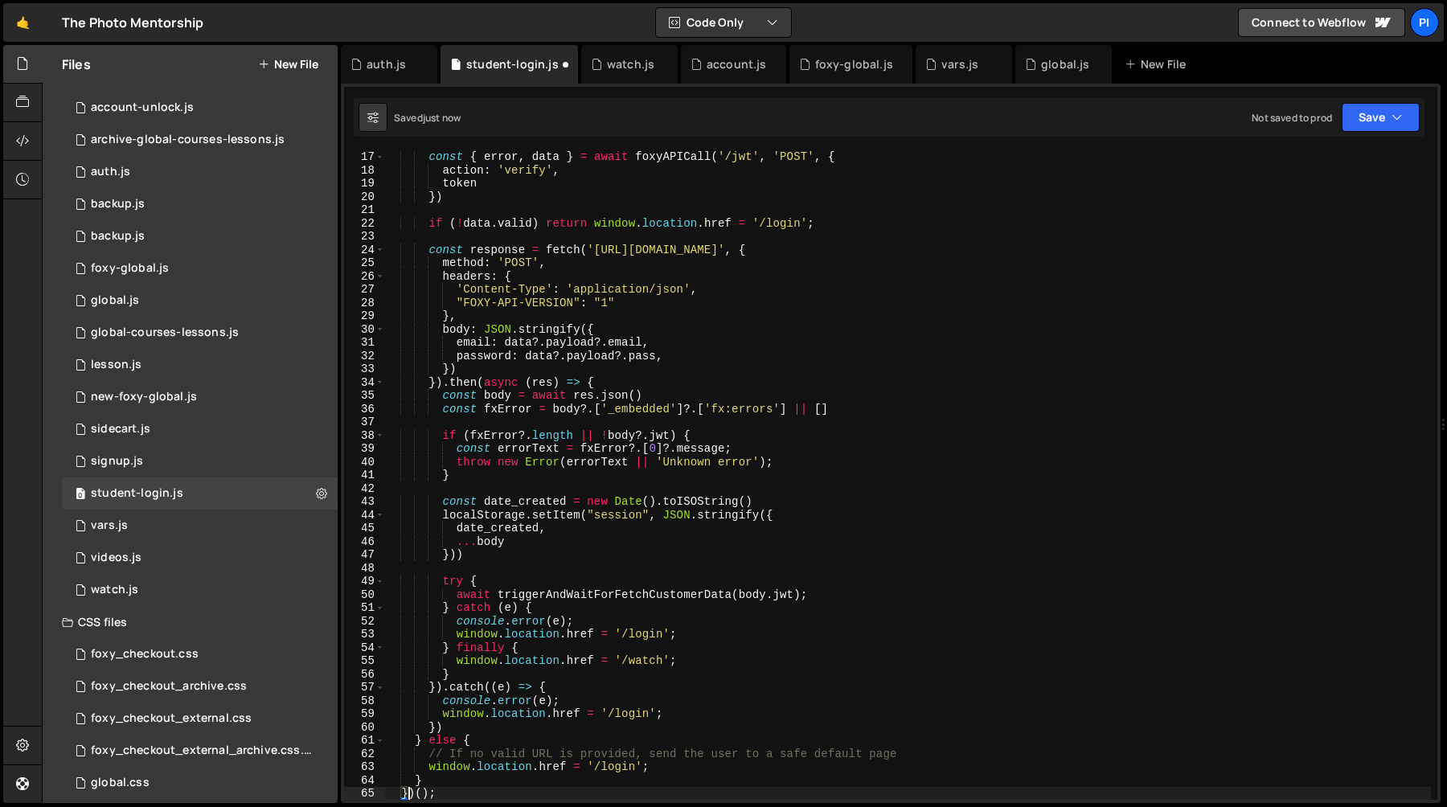
scroll to position [213, 0]
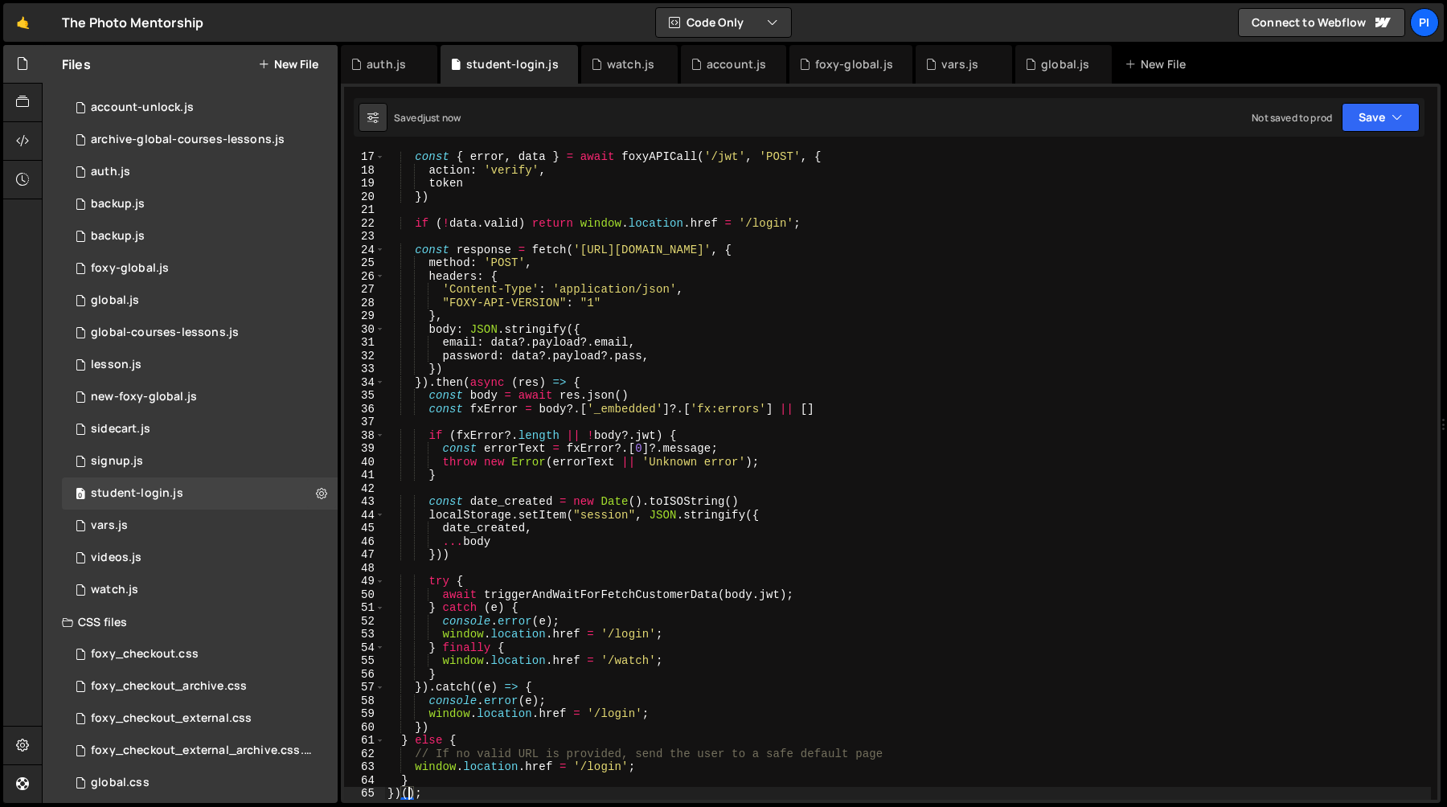
type textarea "})();"
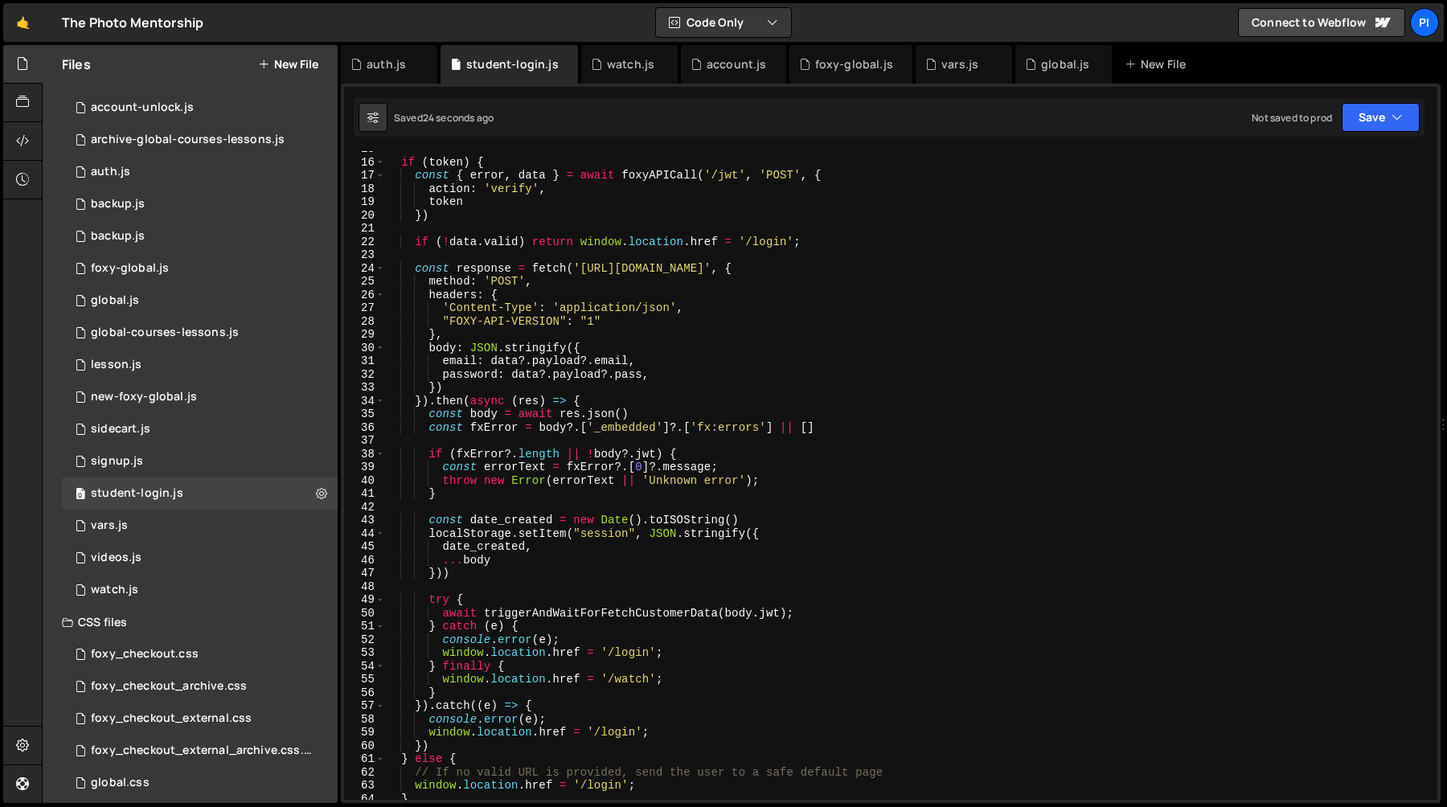
scroll to position [544, 0]
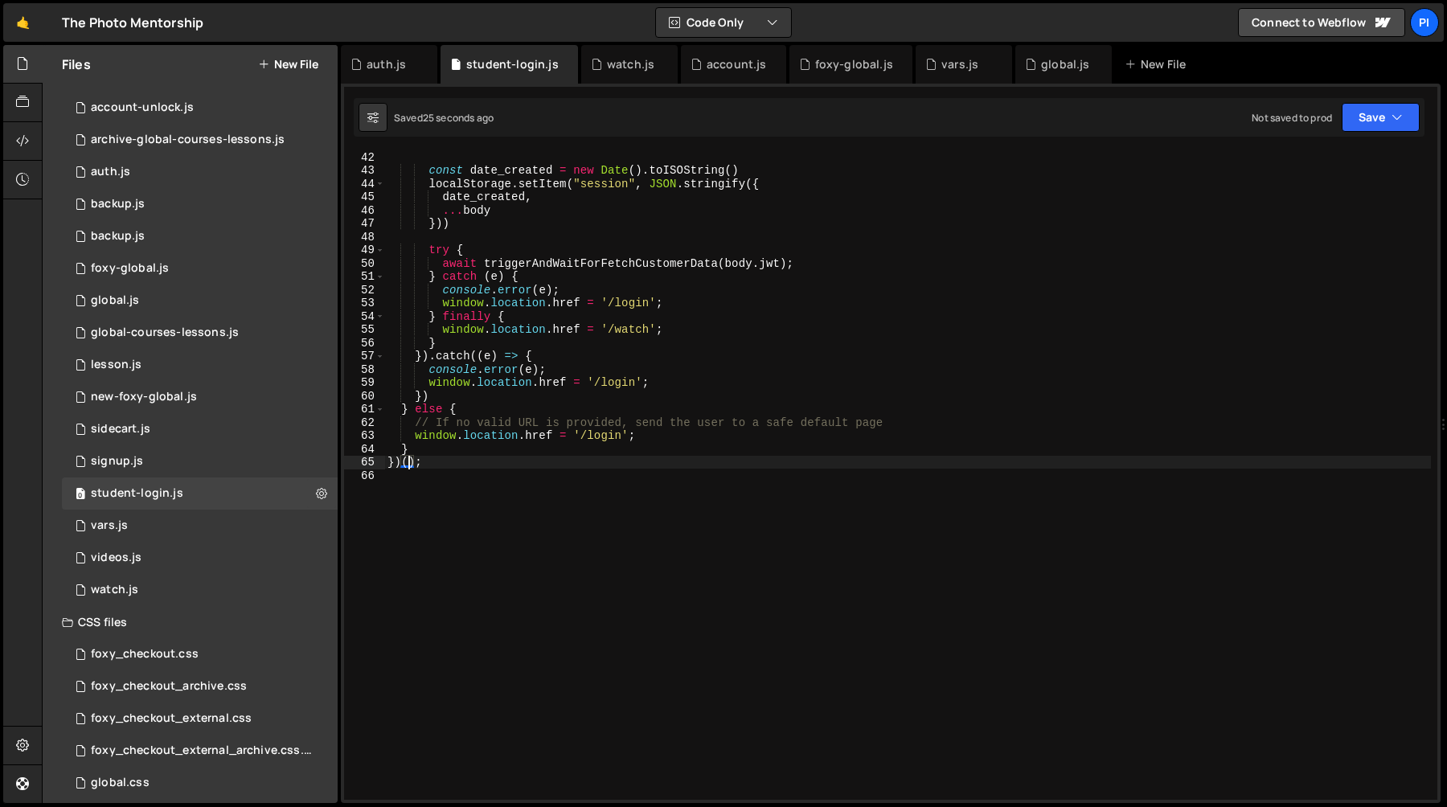
click at [575, 506] on div "const date_created = new Date ( ) . toISOString ( ) localStorage . setItem ( "s…" at bounding box center [907, 487] width 1047 height 675
click at [1394, 120] on icon "button" at bounding box center [1397, 117] width 11 height 16
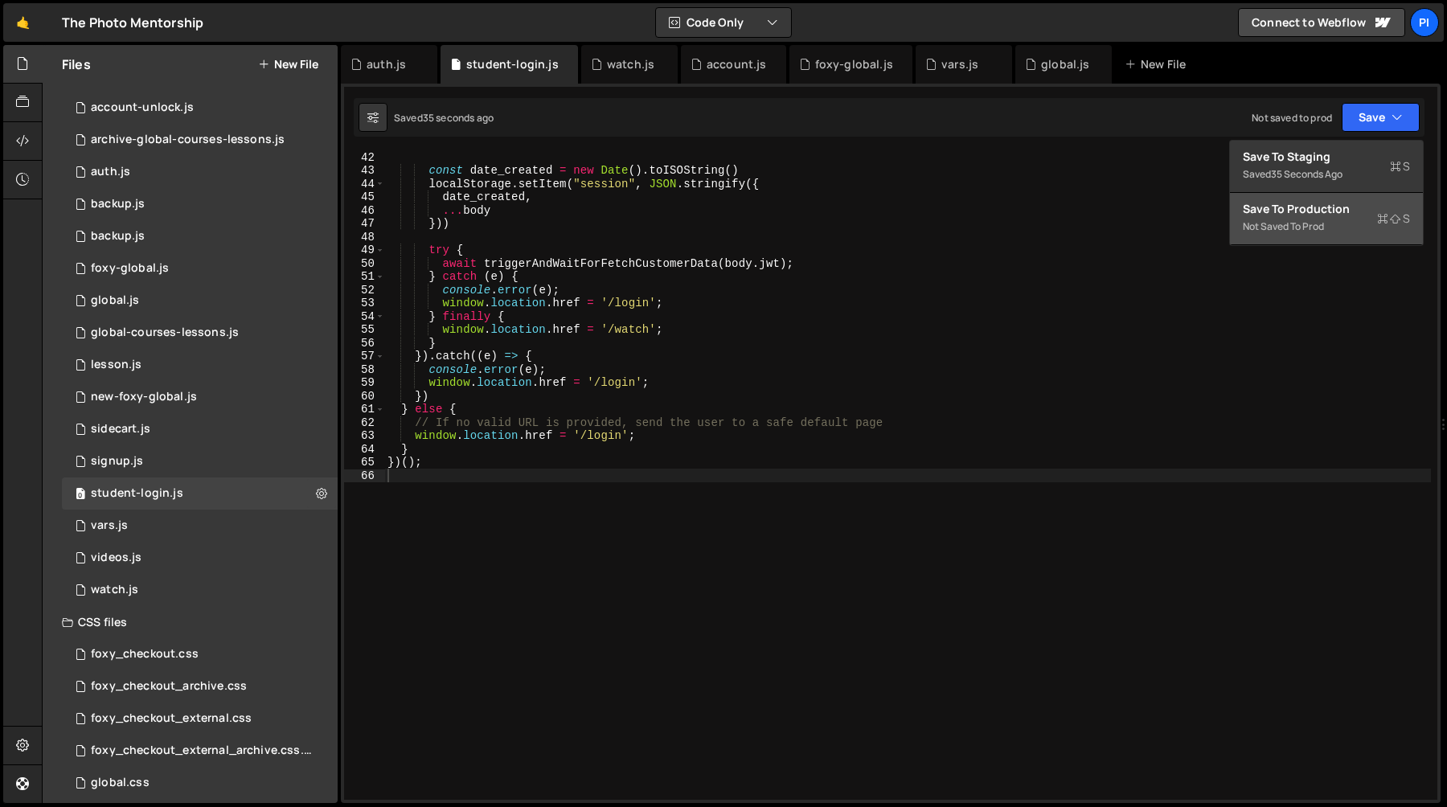
click at [1343, 218] on div "Not saved to prod" at bounding box center [1326, 226] width 167 height 19
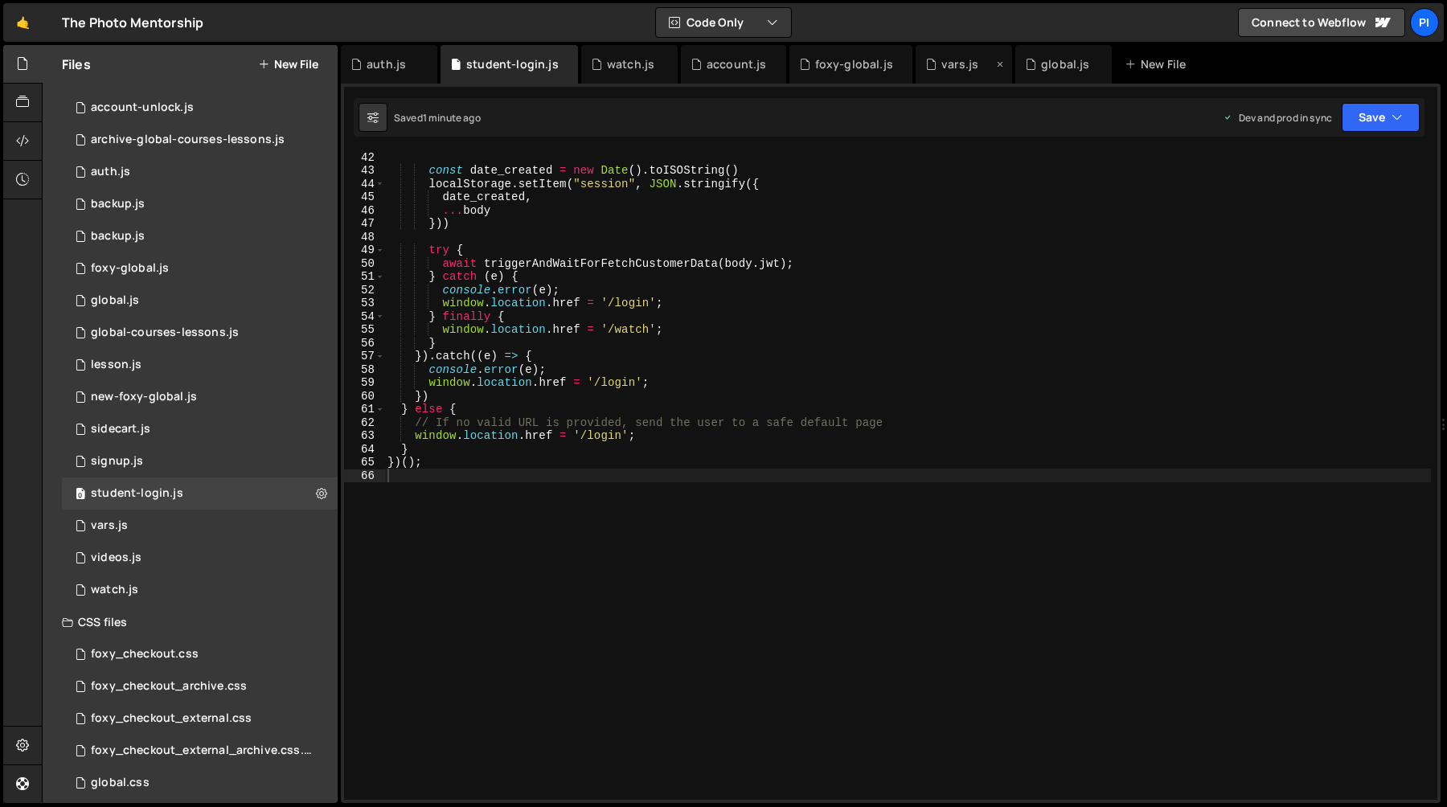
click at [941, 62] on div "vars.js" at bounding box center [959, 64] width 37 height 16
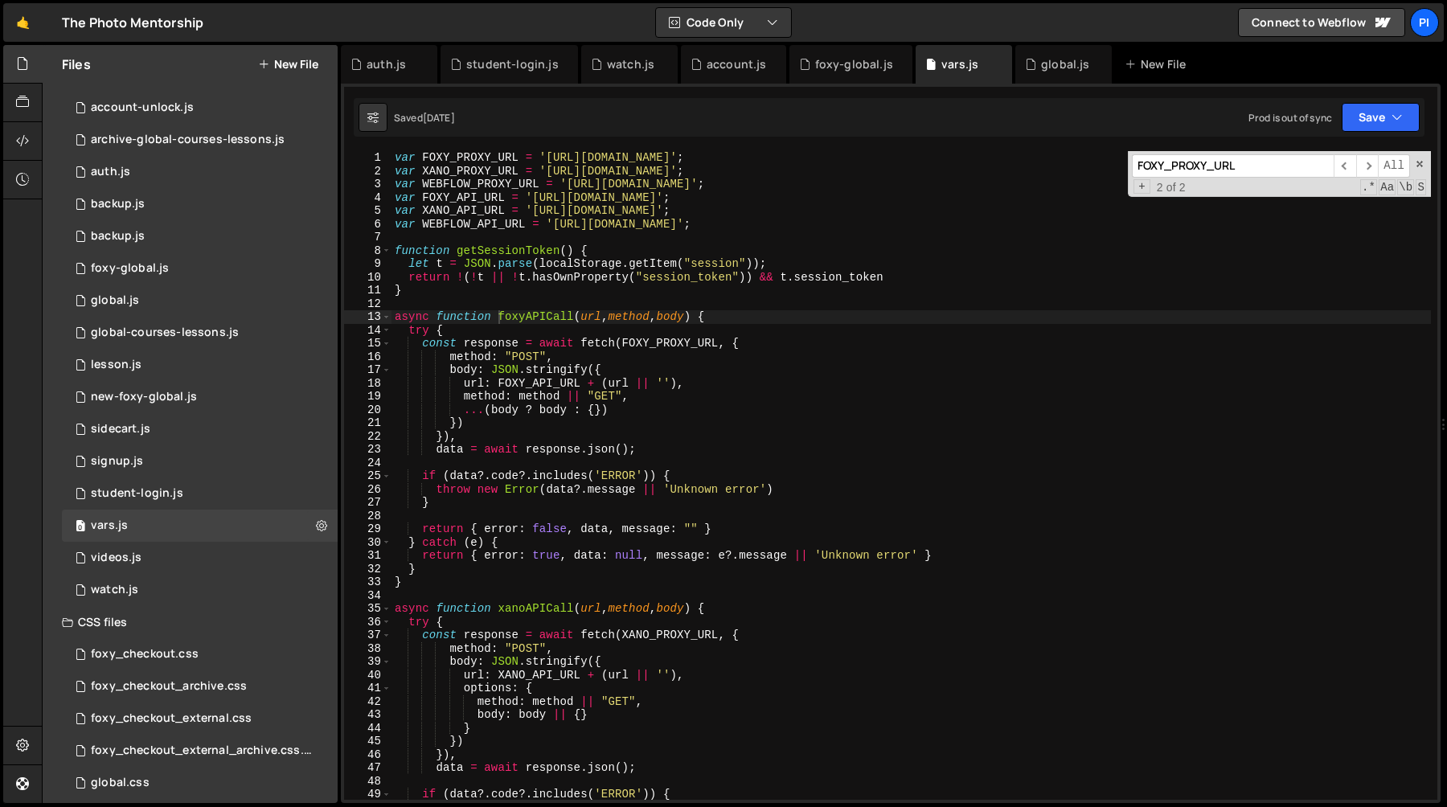
click at [449, 158] on div "var FOXY_PROXY_URL = '[URL][DOMAIN_NAME]' ; var XANO_PROXY_URL = '[URL][DOMAIN_…" at bounding box center [912, 488] width 1040 height 675
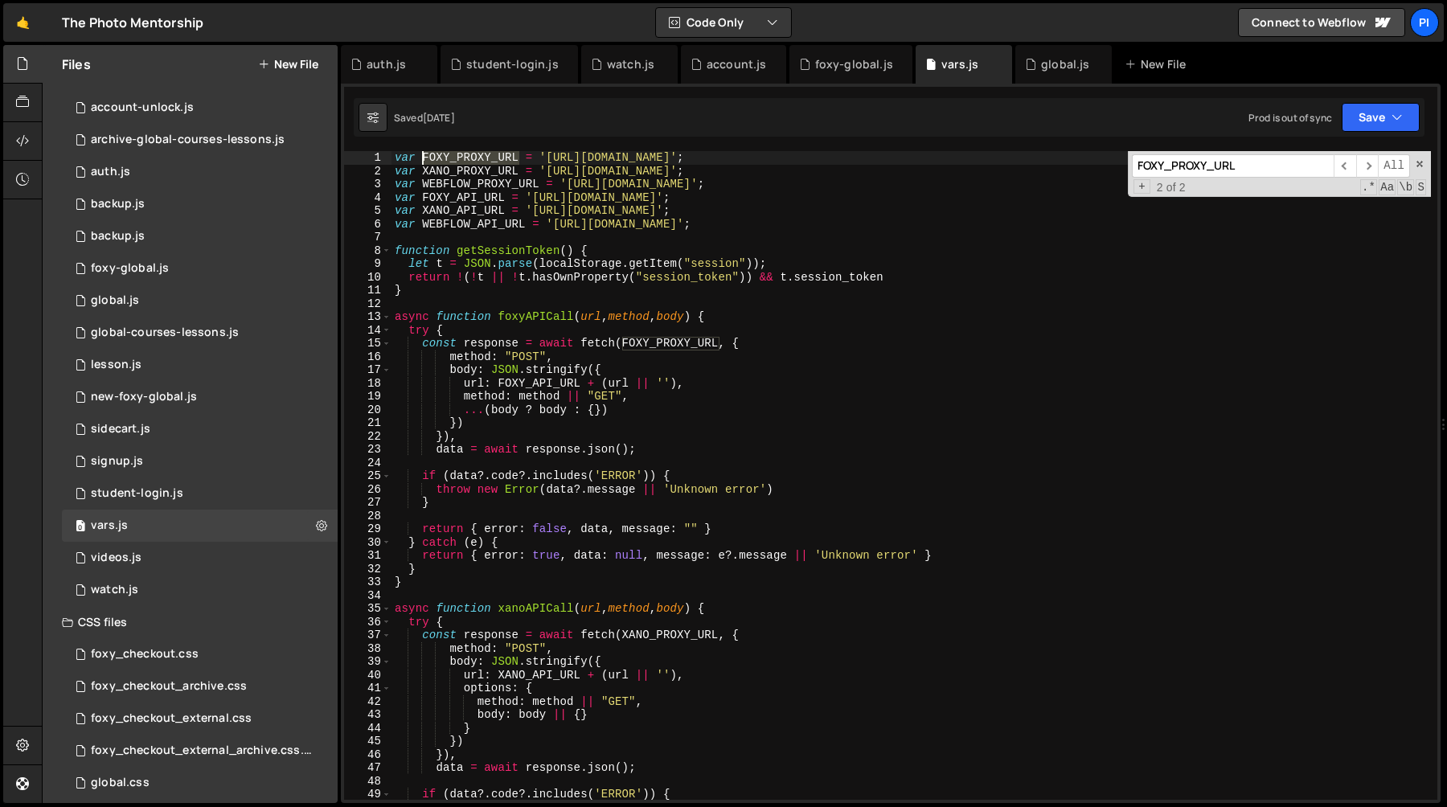
click at [449, 158] on div "var FOXY_PROXY_URL = '[URL][DOMAIN_NAME]' ; var XANO_PROXY_URL = '[URL][DOMAIN_…" at bounding box center [912, 488] width 1040 height 675
click at [662, 339] on div "var FOXY_PROXY_URL = '[URL][DOMAIN_NAME]' ; var XANO_PROXY_URL = '[URL][DOMAIN_…" at bounding box center [912, 488] width 1040 height 675
click at [466, 158] on div "var FOXY_PROXY_URL = '[URL][DOMAIN_NAME]' ; var XANO_PROXY_URL = '[URL][DOMAIN_…" at bounding box center [912, 488] width 1040 height 675
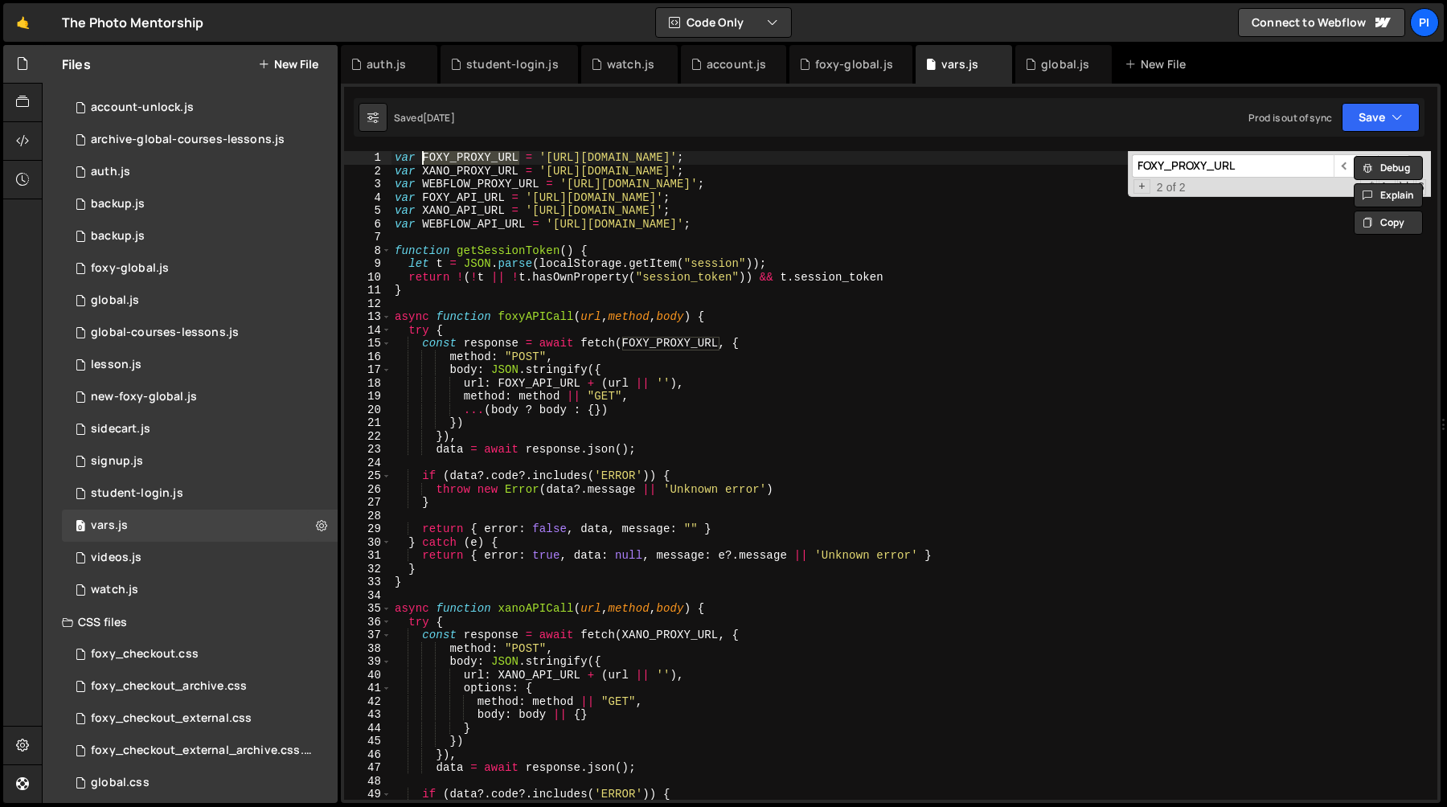
click at [396, 319] on div "var FOXY_PROXY_URL = '[URL][DOMAIN_NAME]' ; var XANO_PROXY_URL = '[URL][DOMAIN_…" at bounding box center [912, 488] width 1040 height 675
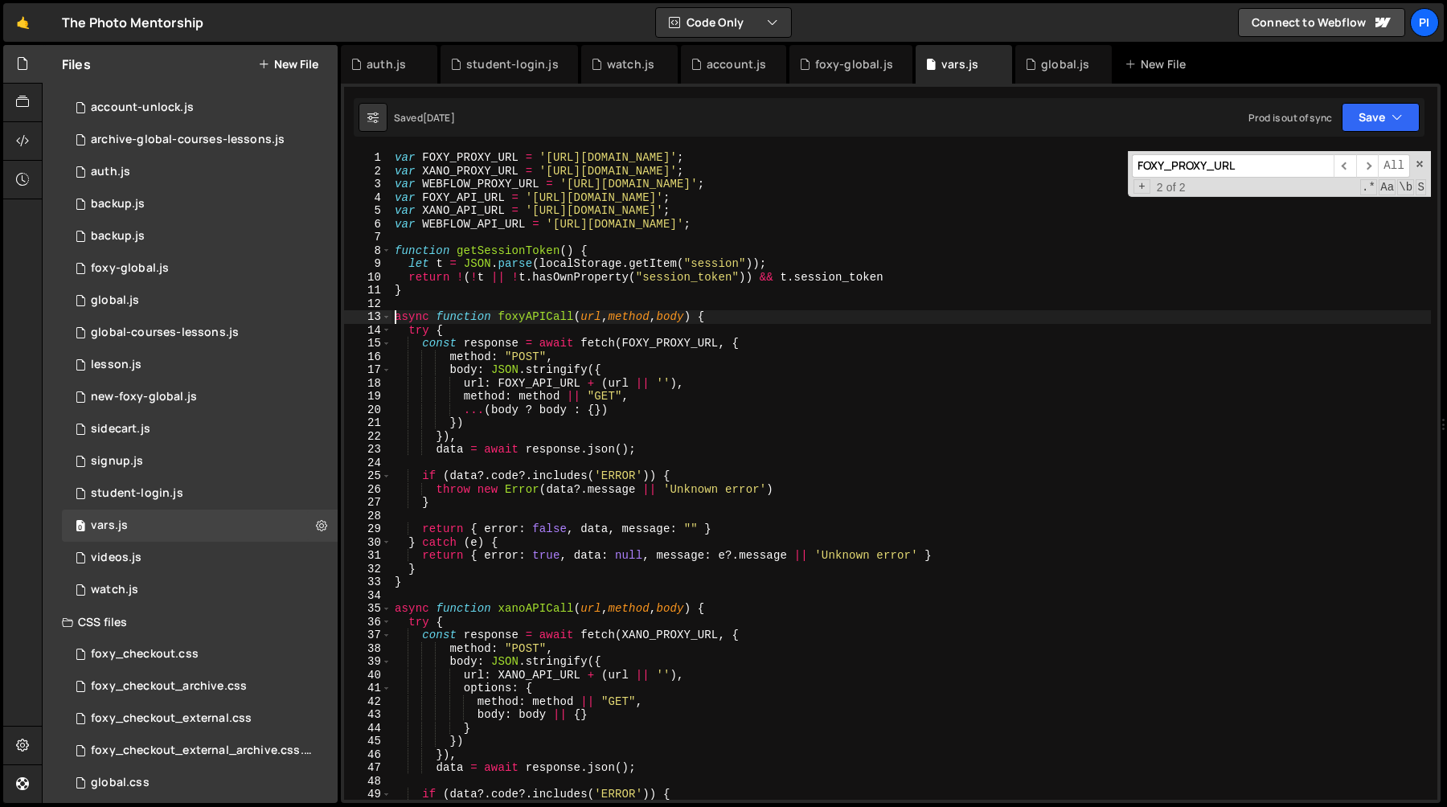
click at [411, 581] on div "var FOXY_PROXY_URL = '[URL][DOMAIN_NAME]' ; var XANO_PROXY_URL = '[URL][DOMAIN_…" at bounding box center [912, 488] width 1040 height 675
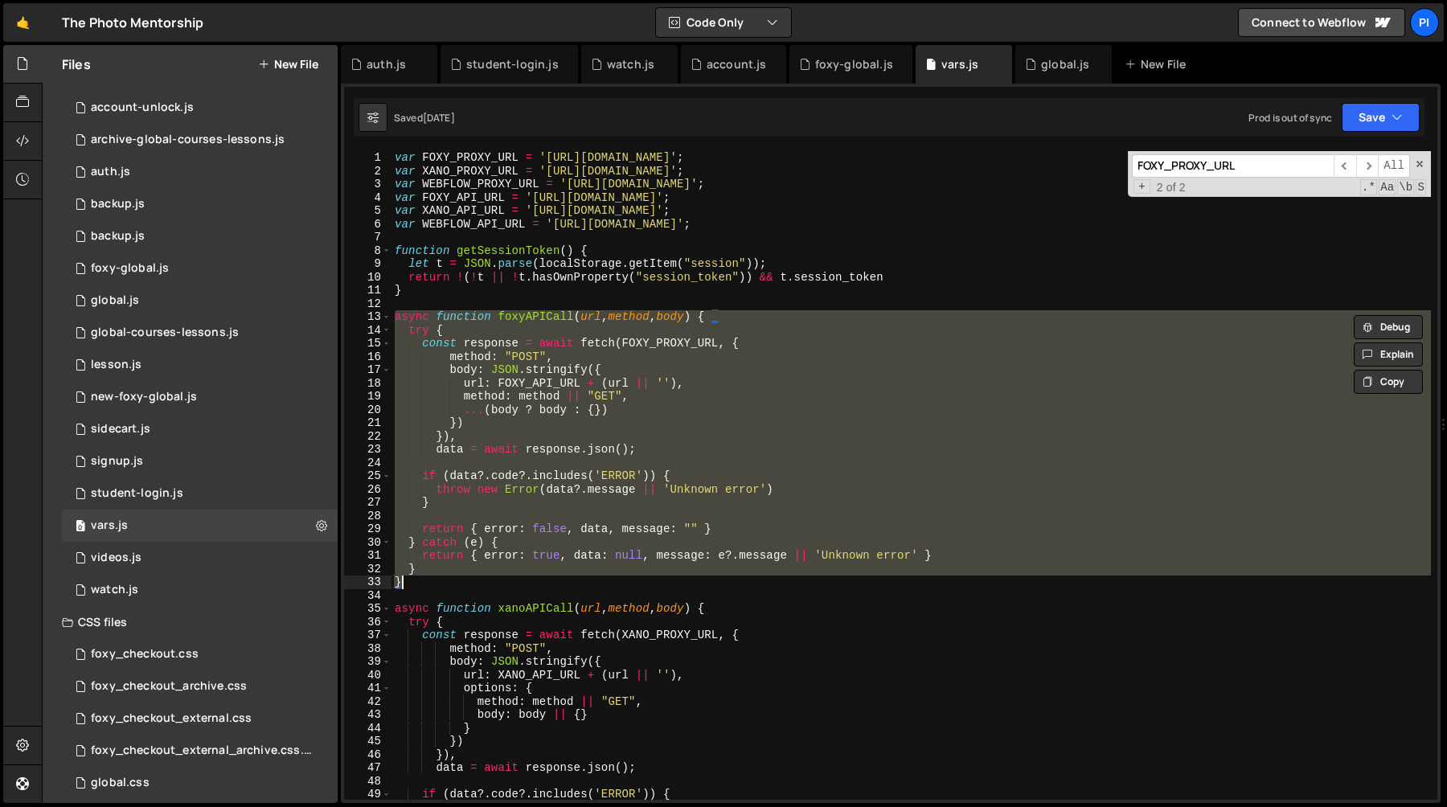
click at [411, 581] on div "var FOXY_PROXY_URL = '[URL][DOMAIN_NAME]' ; var XANO_PROXY_URL = '[URL][DOMAIN_…" at bounding box center [912, 488] width 1040 height 675
type textarea "}"
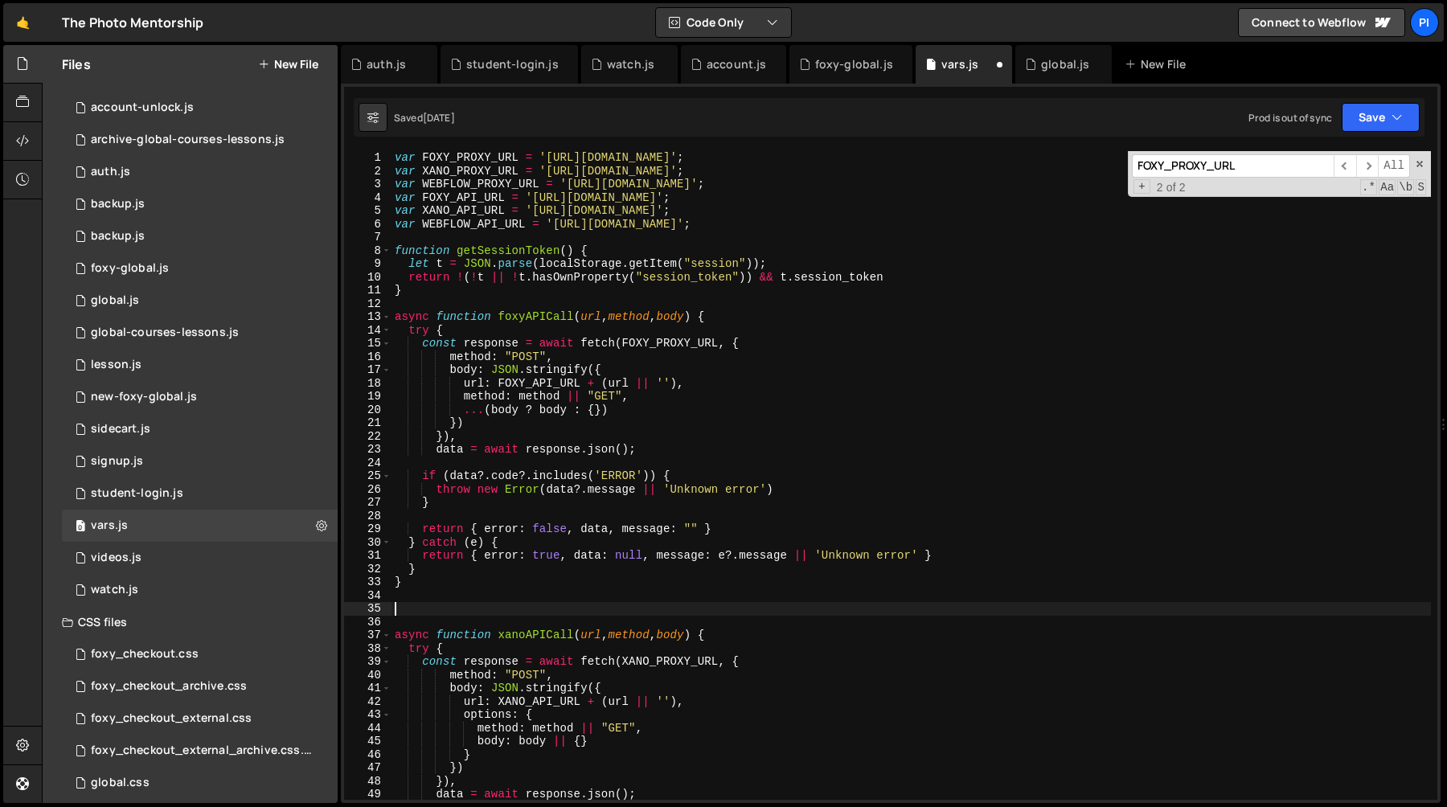
paste textarea "}"
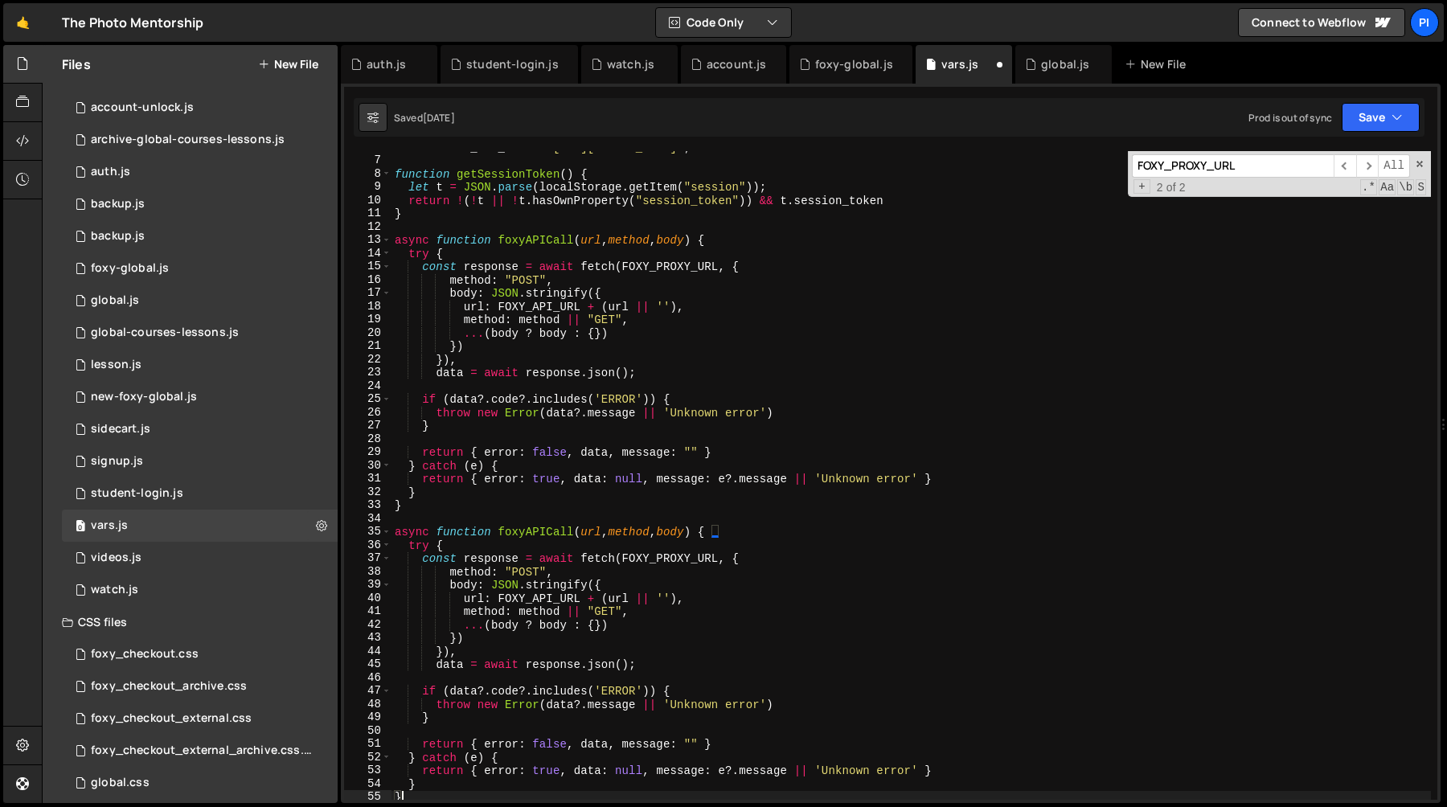
scroll to position [67, 0]
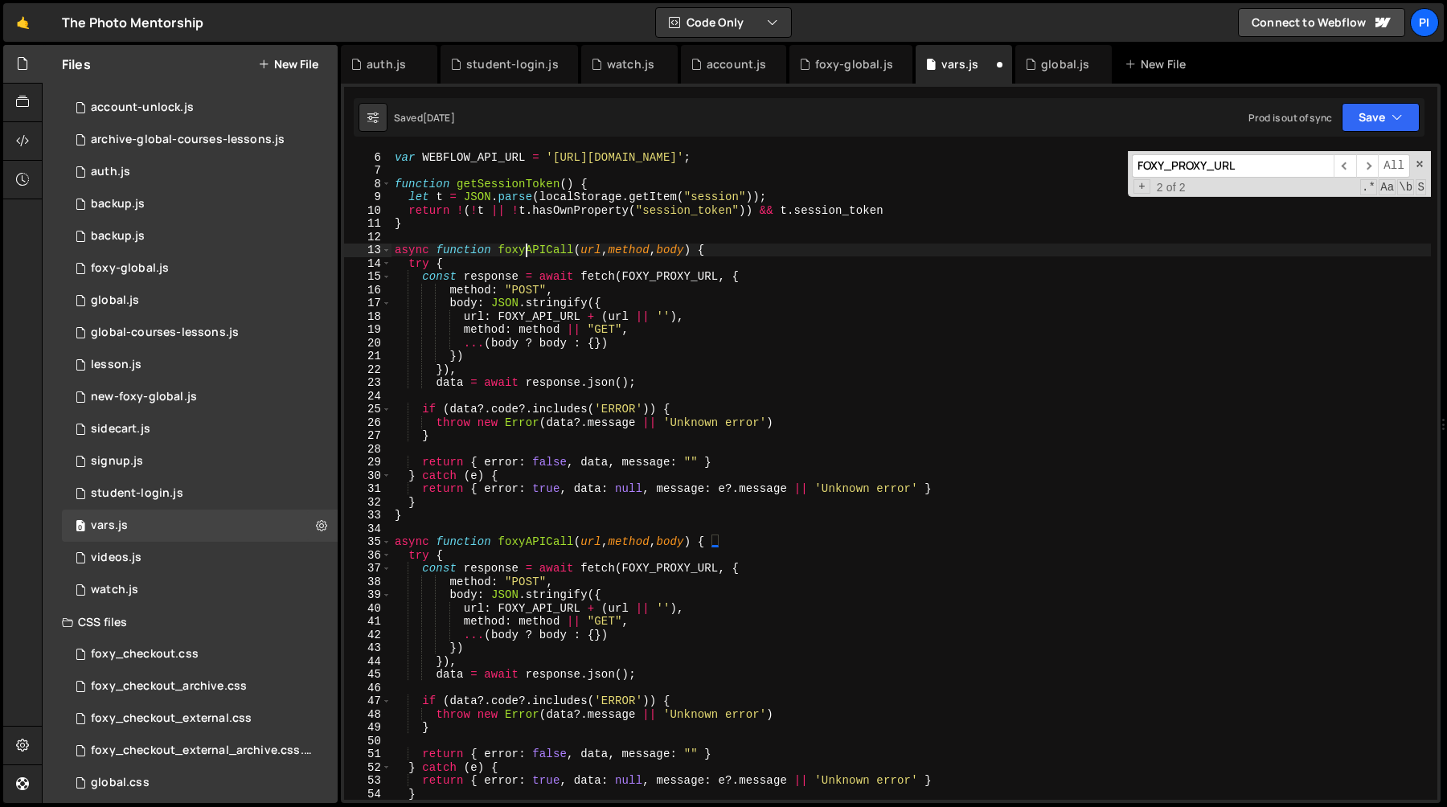
click at [527, 252] on div "var WEBFLOW_API_URL = '[URL][DOMAIN_NAME]' ; function getSessionToken ( ) { let…" at bounding box center [912, 487] width 1040 height 675
click at [613, 250] on div "var WEBFLOW_API_URL = '[URL][DOMAIN_NAME]' ; function getSessionToken ( ) { let…" at bounding box center [912, 487] width 1040 height 675
click at [560, 292] on div "var WEBFLOW_API_URL = '[URL][DOMAIN_NAME]' ; function getSessionToken ( ) { let…" at bounding box center [912, 487] width 1040 height 675
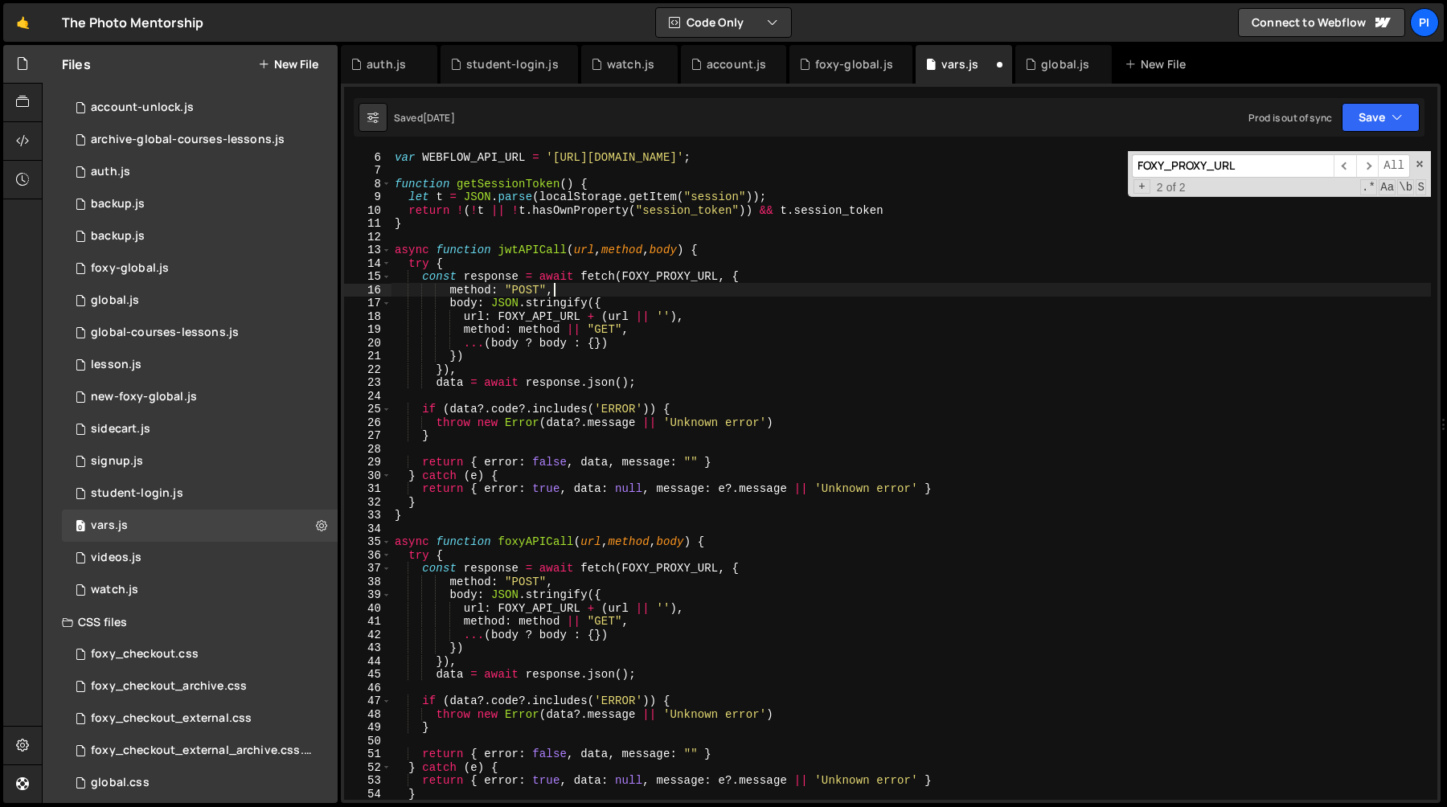
click at [639, 256] on div "var WEBFLOW_API_URL = '[URL][DOMAIN_NAME]' ; function getSessionToken ( ) { let…" at bounding box center [912, 487] width 1040 height 675
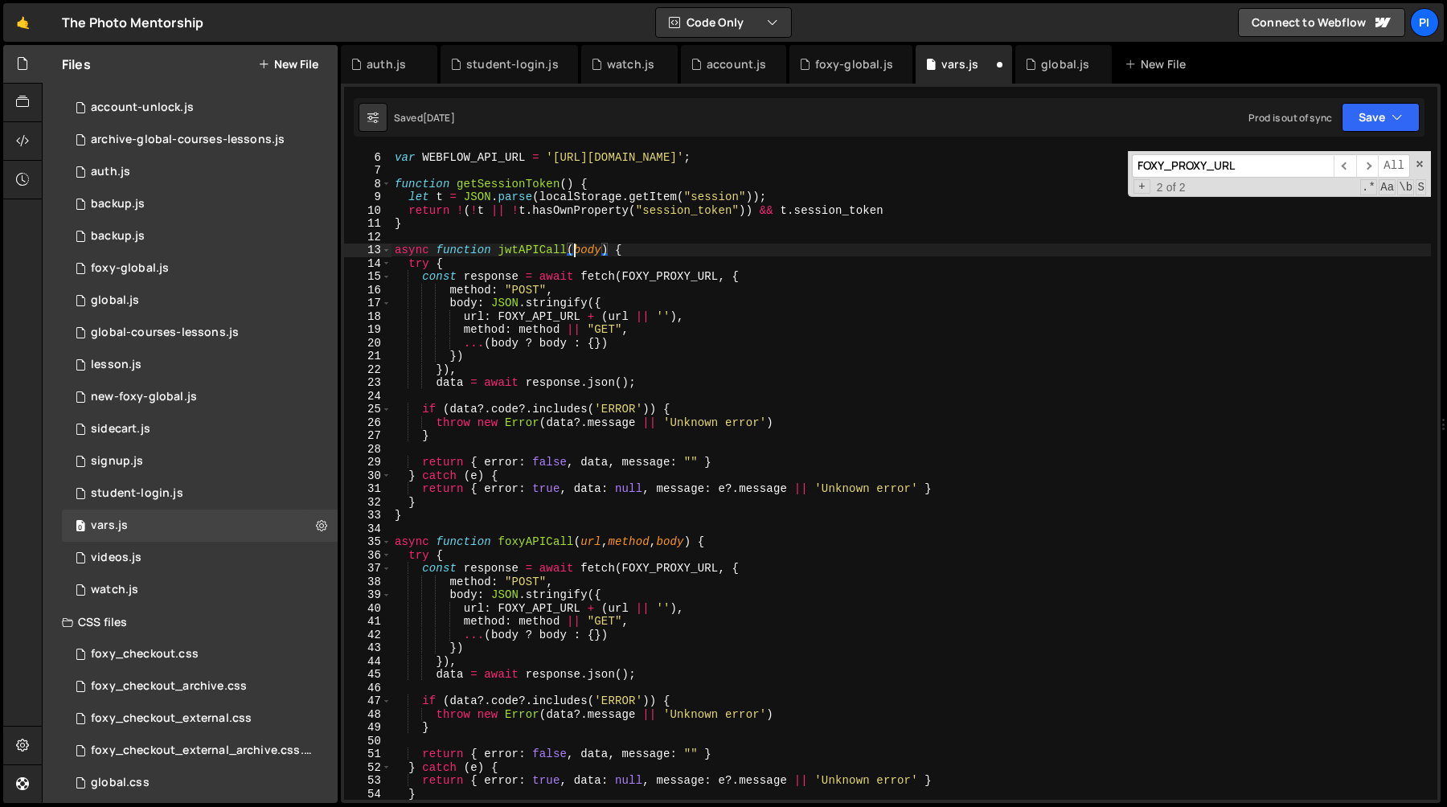
click at [658, 272] on div "var WEBFLOW_API_URL = '[URL][DOMAIN_NAME]' ; function getSessionToken ( ) { let…" at bounding box center [912, 487] width 1040 height 675
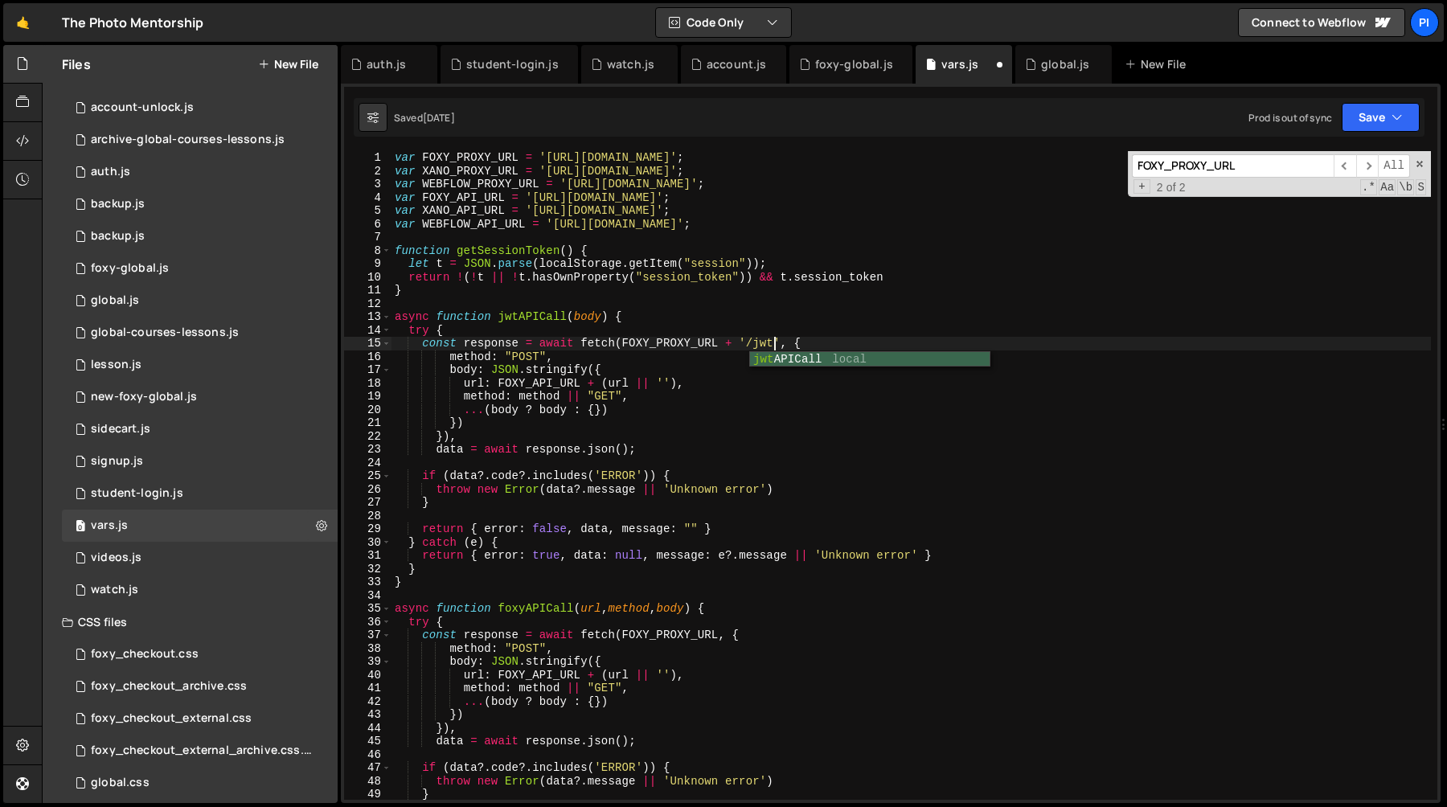
scroll to position [0, 26]
click at [491, 372] on div "var FOXY_PROXY_URL = '[URL][DOMAIN_NAME]' ; var XANO_PROXY_URL = '[URL][DOMAIN_…" at bounding box center [912, 488] width 1040 height 675
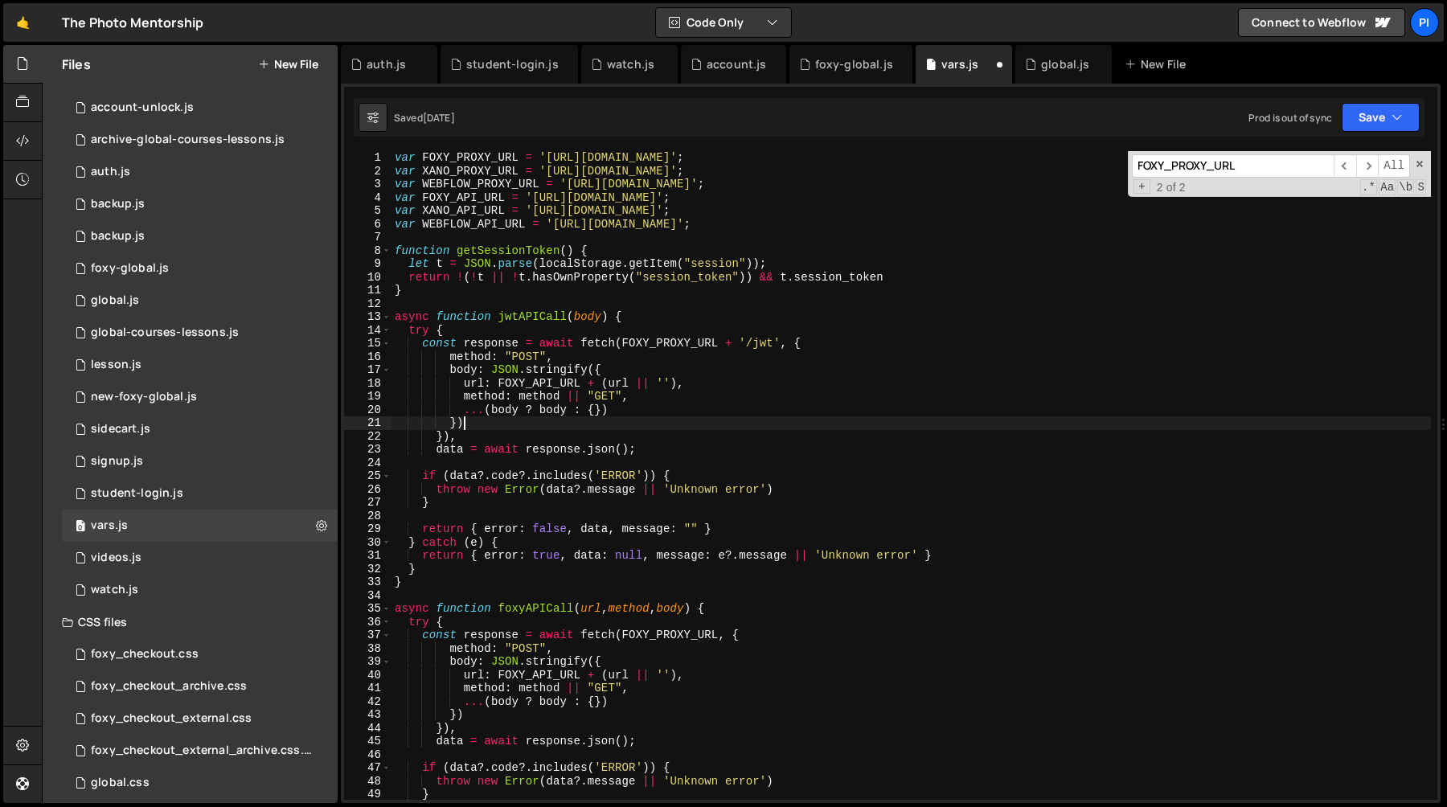
click at [472, 429] on div "var FOXY_PROXY_URL = '[URL][DOMAIN_NAME]' ; var XANO_PROXY_URL = '[URL][DOMAIN_…" at bounding box center [912, 488] width 1040 height 675
click at [490, 375] on div "var FOXY_PROXY_URL = '[URL][DOMAIN_NAME]' ; var XANO_PROXY_URL = '[URL][DOMAIN_…" at bounding box center [912, 488] width 1040 height 675
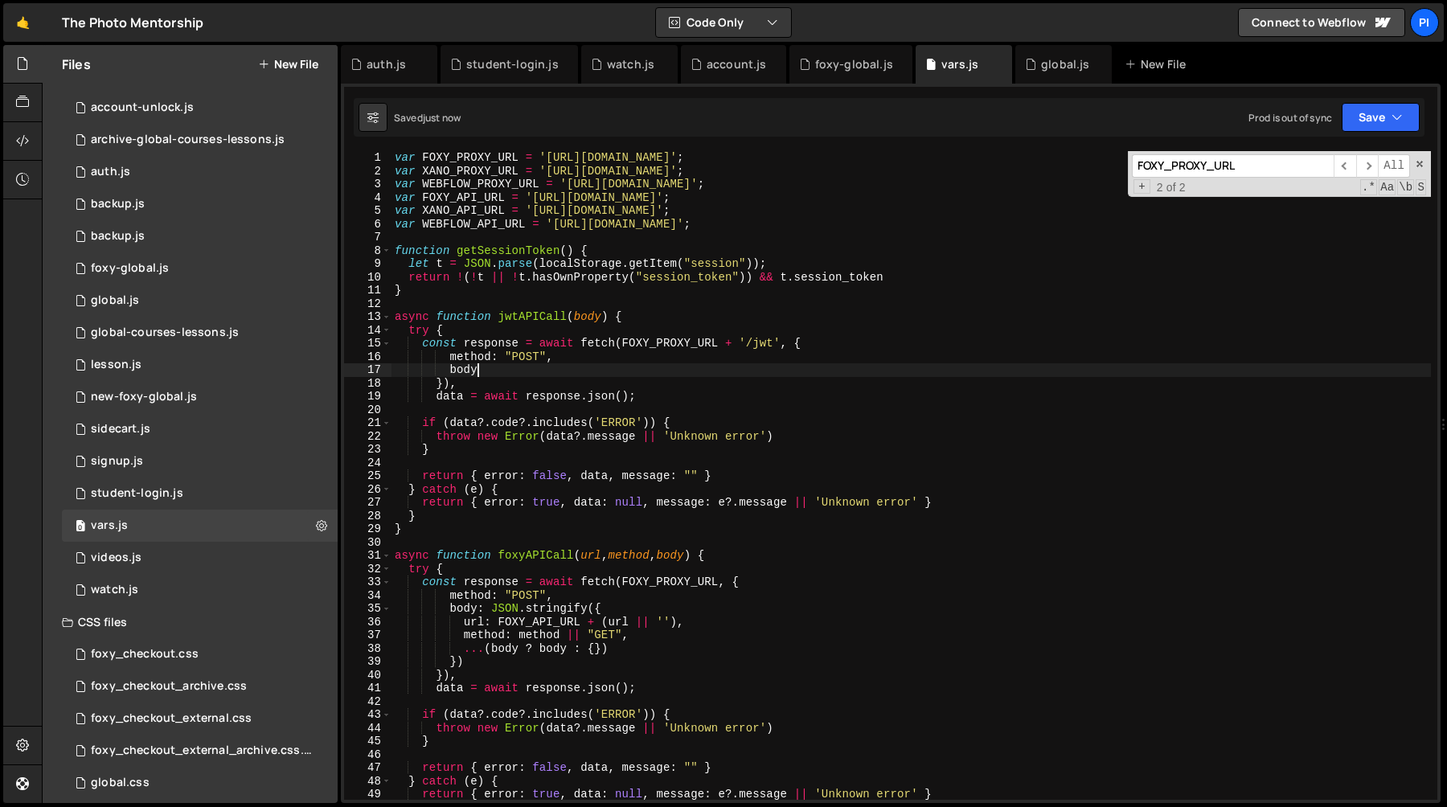
click at [540, 323] on div "var FOXY_PROXY_URL = '[URL][DOMAIN_NAME]' ; var XANO_PROXY_URL = '[URL][DOMAIN_…" at bounding box center [912, 488] width 1040 height 675
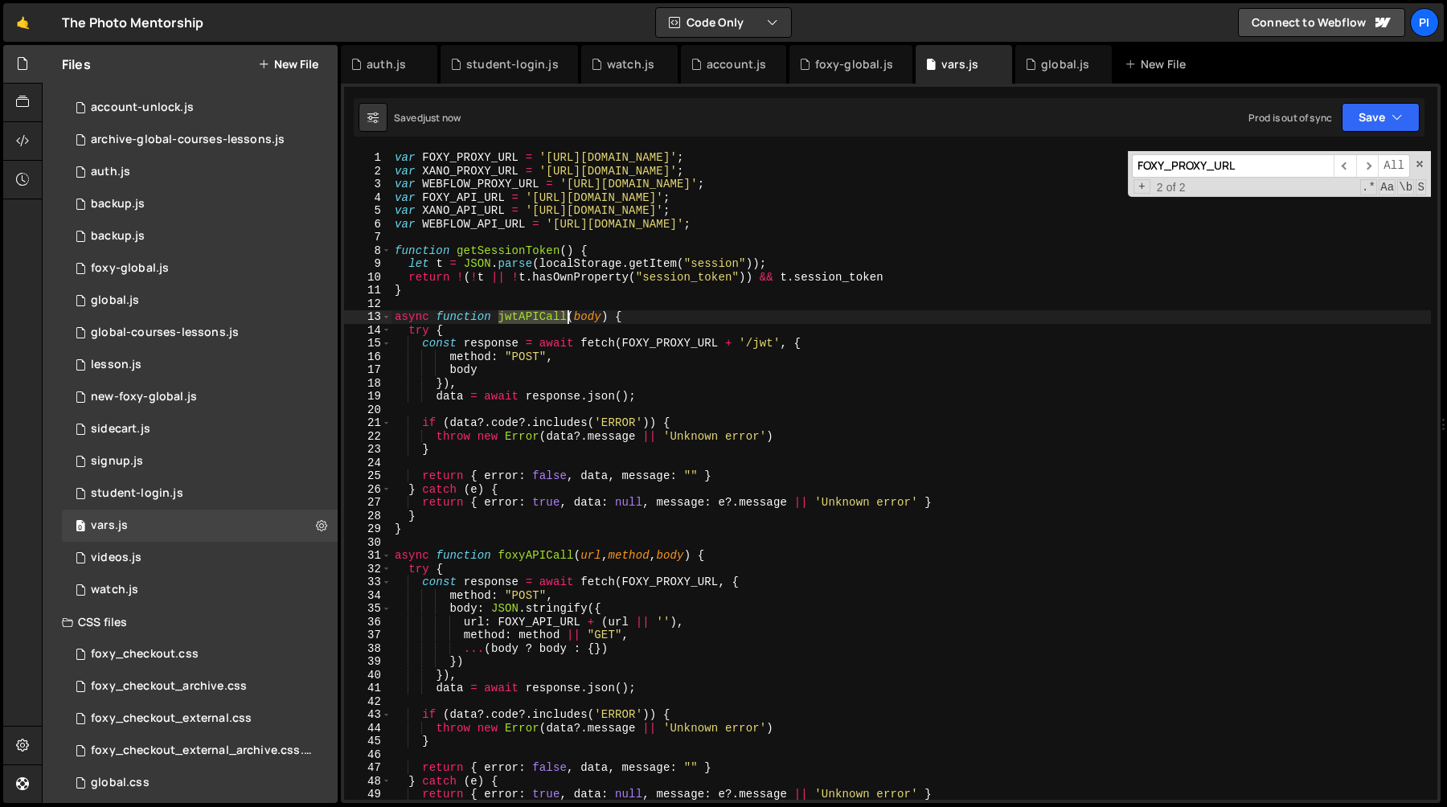
click at [540, 323] on div "var FOXY_PROXY_URL = '[URL][DOMAIN_NAME]' ; var XANO_PROXY_URL = '[URL][DOMAIN_…" at bounding box center [912, 488] width 1040 height 675
type textarea "async function jwtAPICall(body) {"
click at [478, 64] on div "student-login.js" at bounding box center [512, 64] width 92 height 16
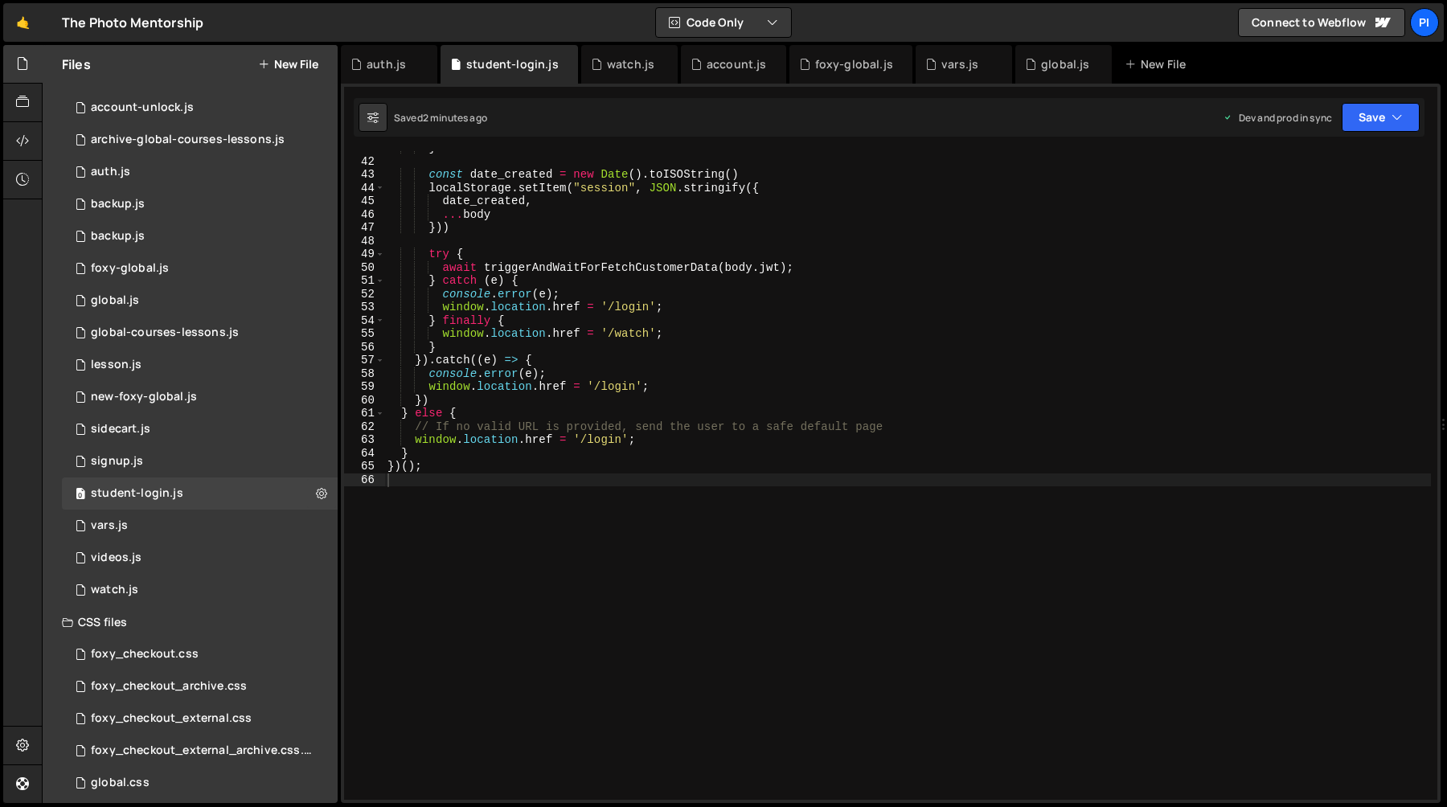
scroll to position [0, 0]
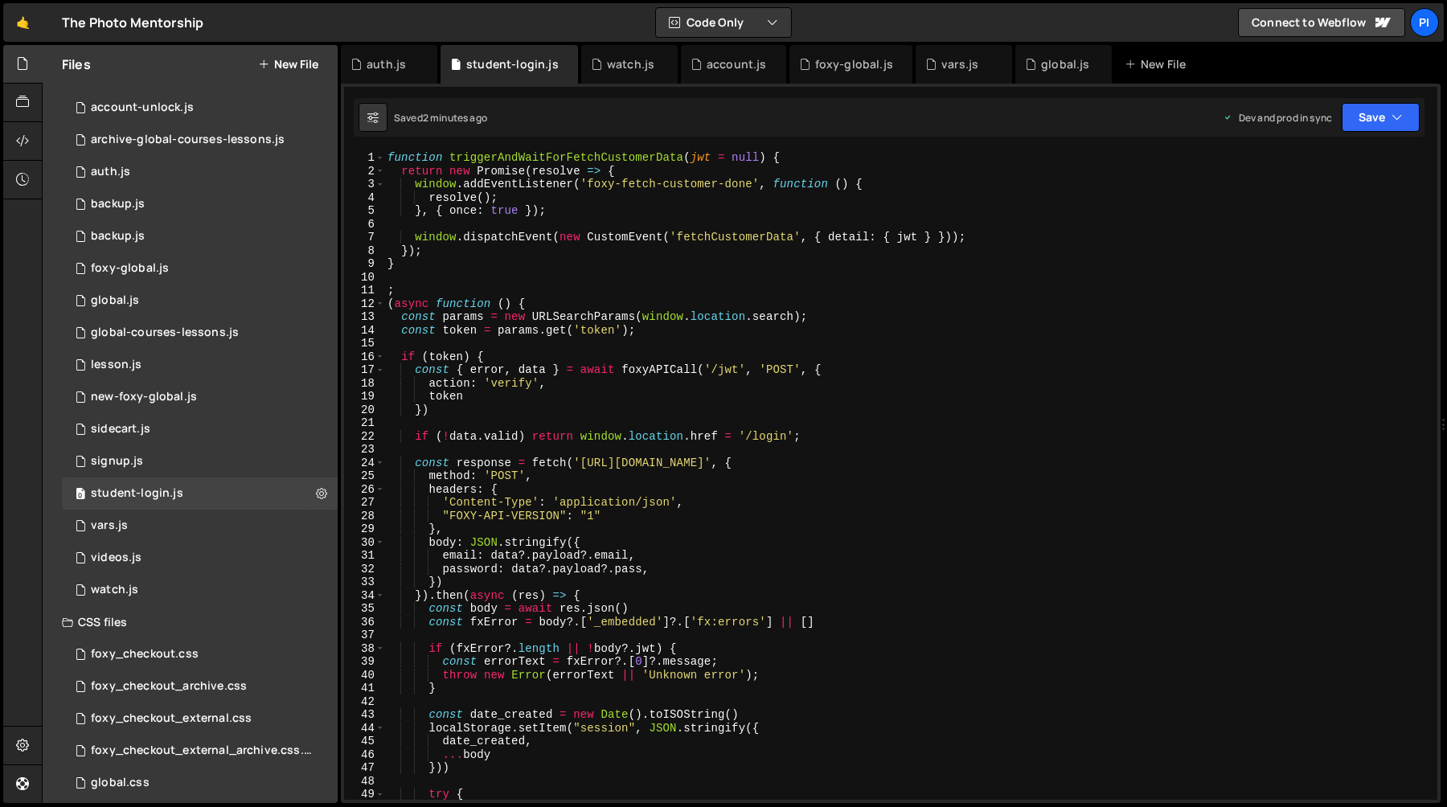
click at [666, 375] on div "function triggerAndWaitForFetchCustomerData ( jwt = null ) { return new Promise…" at bounding box center [907, 488] width 1047 height 675
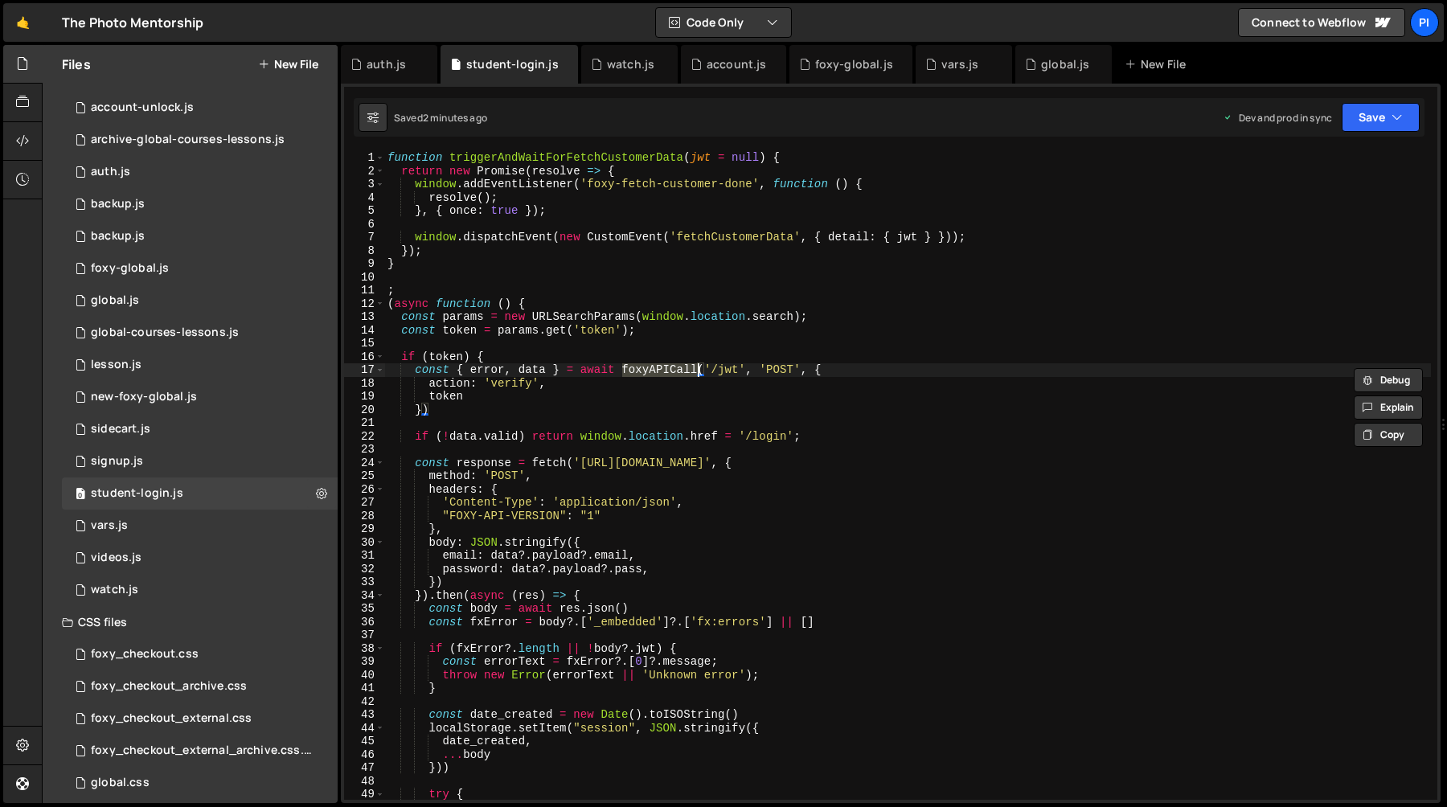
paste textarea "jwt"
click at [734, 332] on div "function triggerAndWaitForFetchCustomerData ( jwt = null ) { return new Promise…" at bounding box center [907, 488] width 1047 height 675
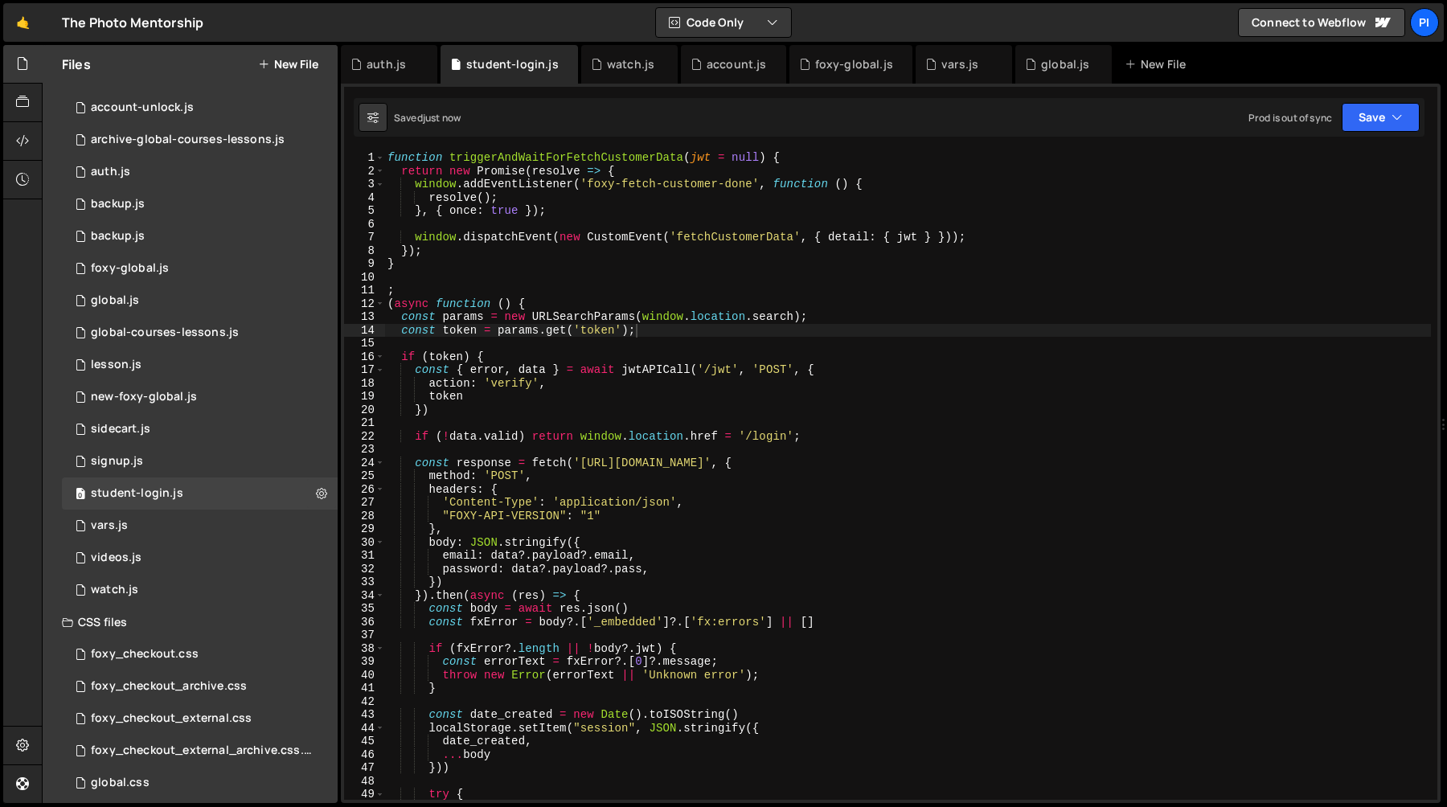
click at [1370, 102] on div "Saved just now Prod is out of sync Upgrade to Edit Save Save to Staging S Saved…" at bounding box center [889, 117] width 1071 height 39
click at [1370, 123] on button "Save" at bounding box center [1381, 117] width 78 height 29
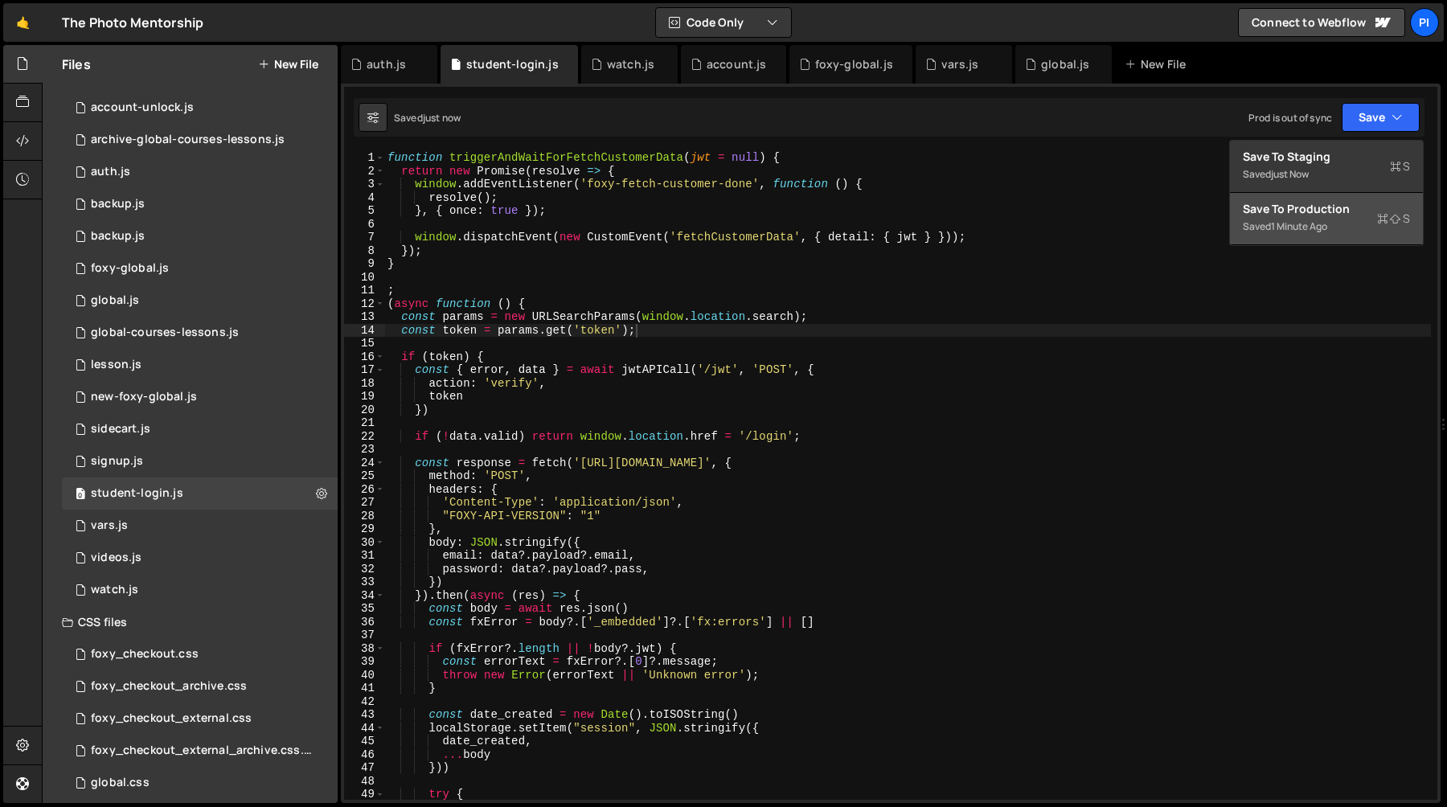
click at [1323, 211] on div "Save to Production S" at bounding box center [1326, 209] width 167 height 16
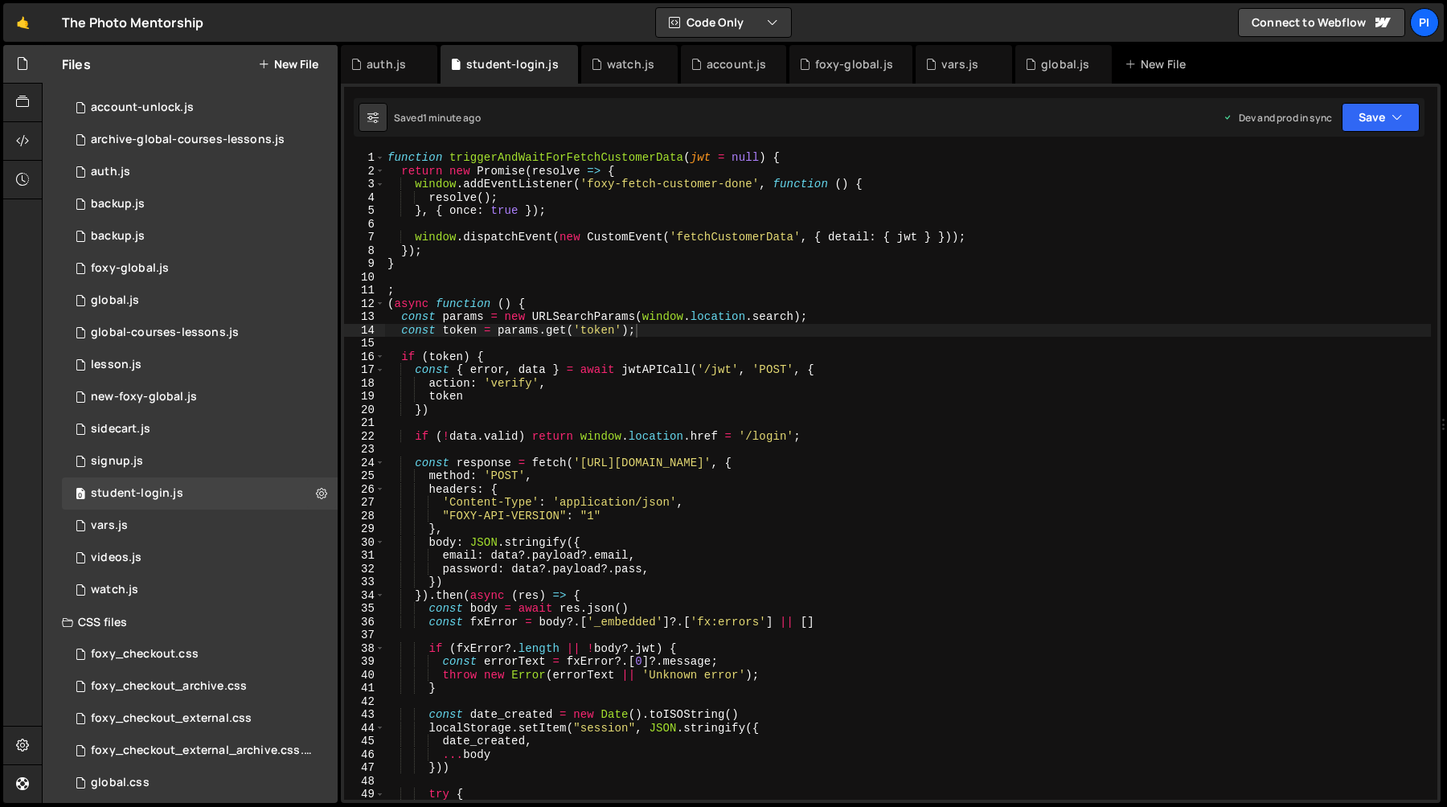
click at [501, 412] on div "function triggerAndWaitForFetchCustomerData ( jwt = null ) { return new Promise…" at bounding box center [907, 488] width 1047 height 675
type textarea "})"
click at [946, 63] on div "vars.js" at bounding box center [959, 64] width 37 height 16
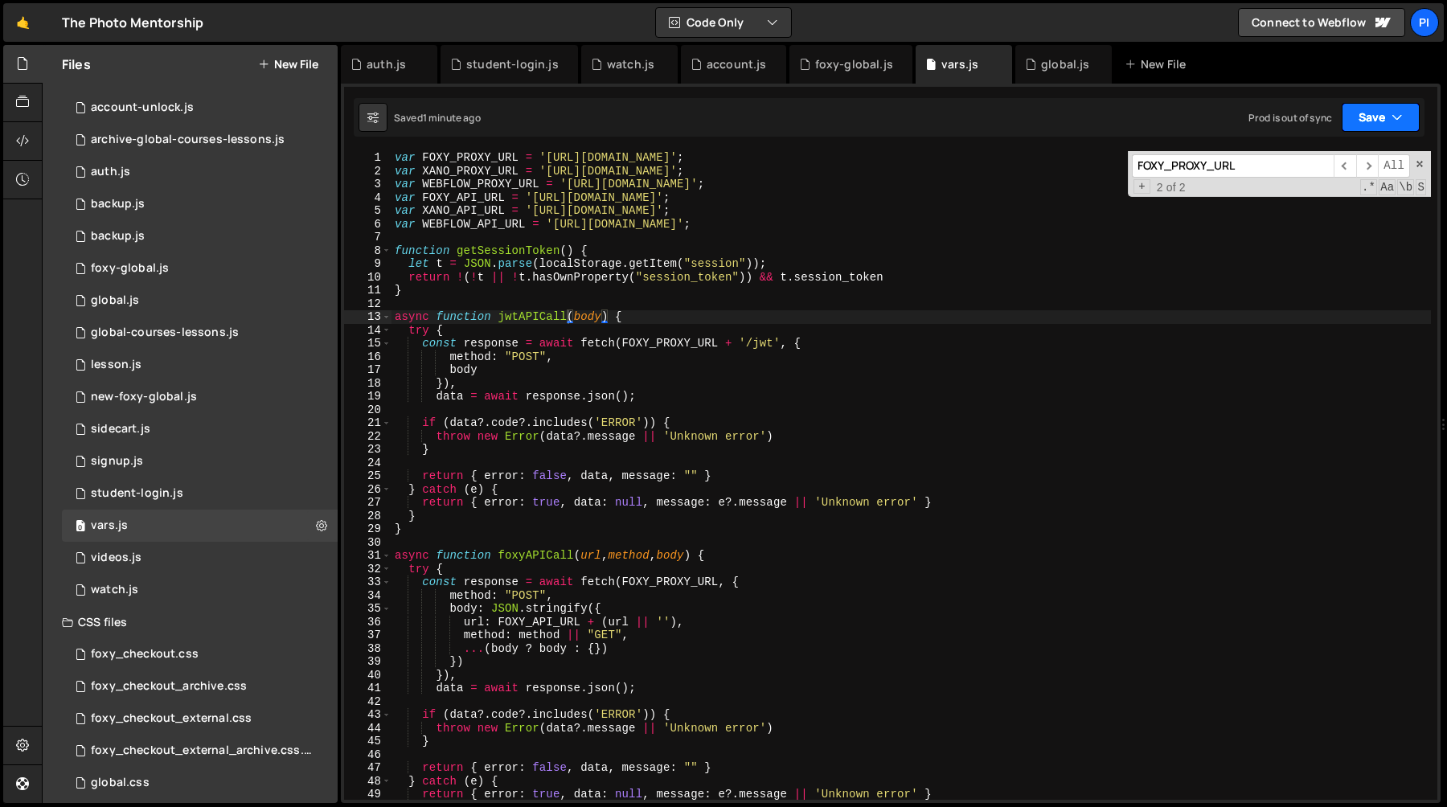
click at [1369, 118] on button "Save" at bounding box center [1381, 117] width 78 height 29
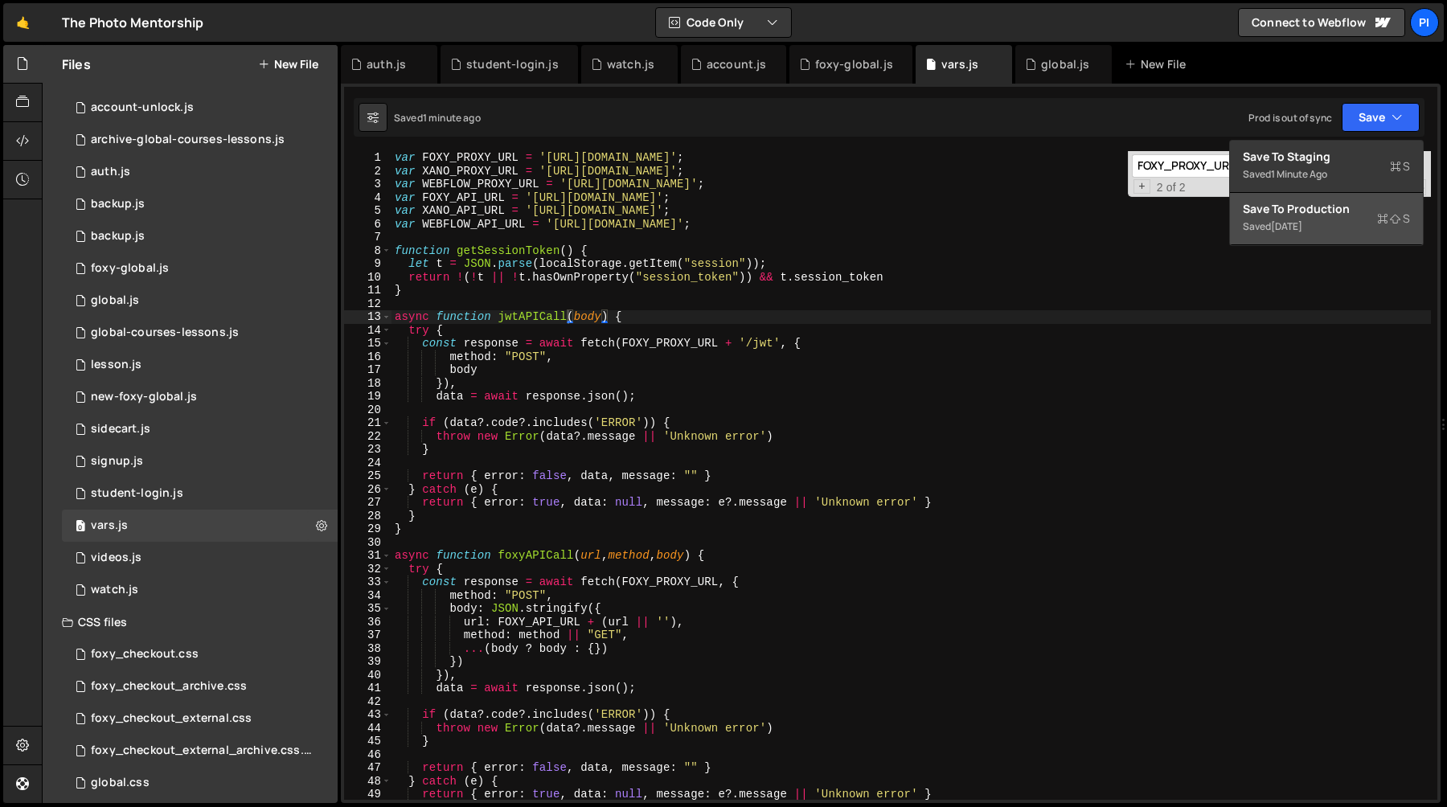
click at [1319, 211] on div "Save to Production S" at bounding box center [1326, 209] width 167 height 16
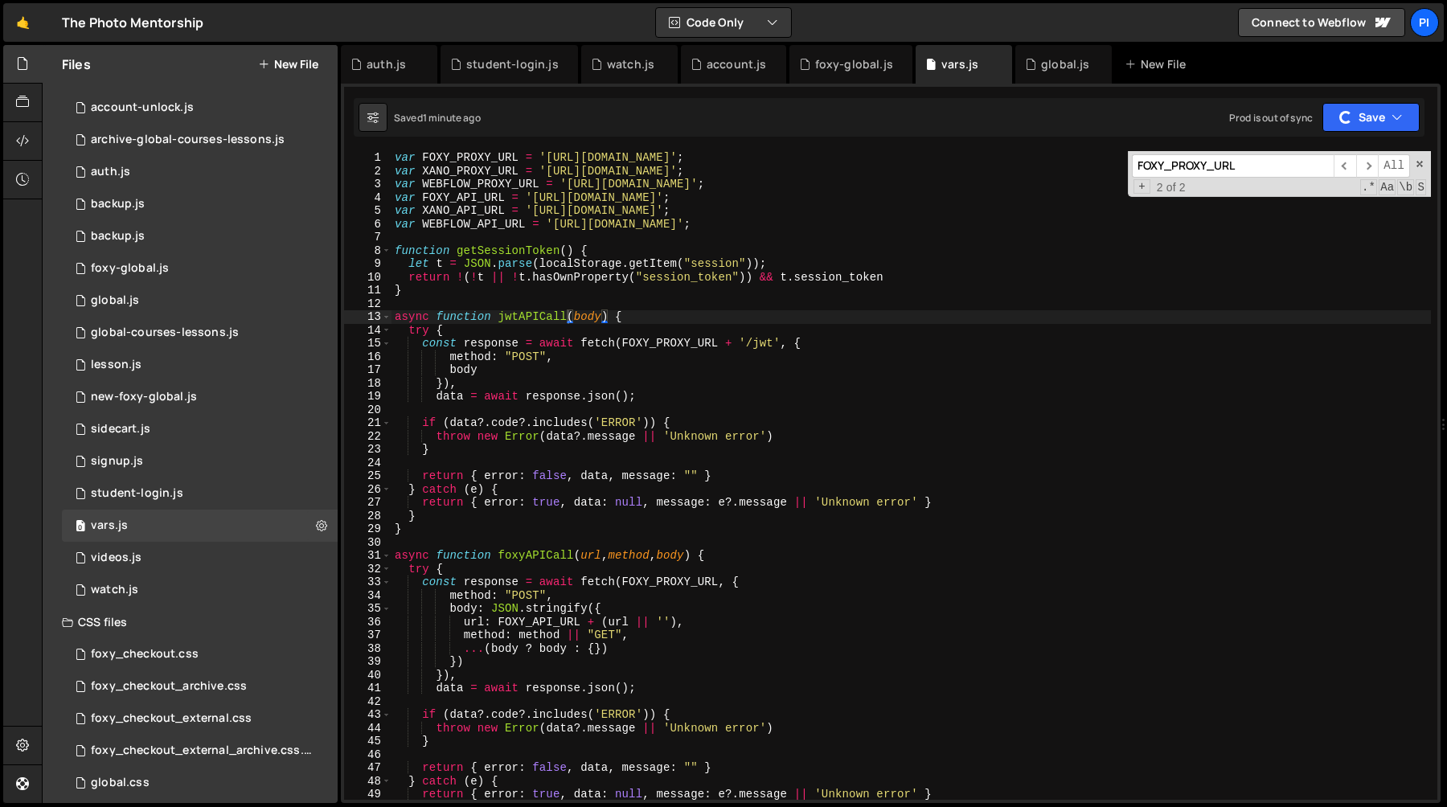
click at [685, 391] on div "var FOXY_PROXY_URL = '[URL][DOMAIN_NAME]' ; var XANO_PROXY_URL = '[URL][DOMAIN_…" at bounding box center [912, 488] width 1040 height 675
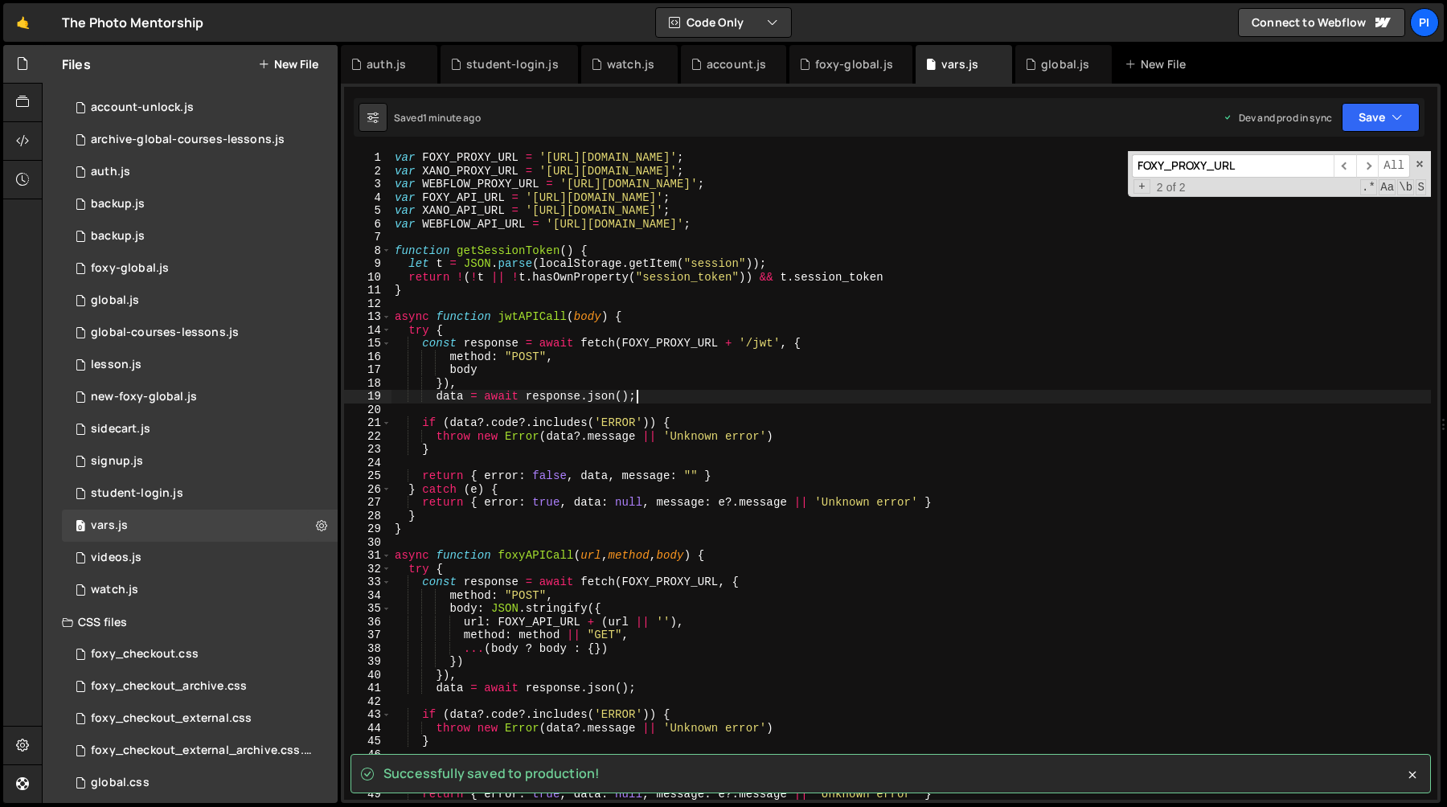
click at [678, 341] on div "var FOXY_PROXY_URL = '[URL][DOMAIN_NAME]' ; var XANO_PROXY_URL = '[URL][DOMAIN_…" at bounding box center [912, 488] width 1040 height 675
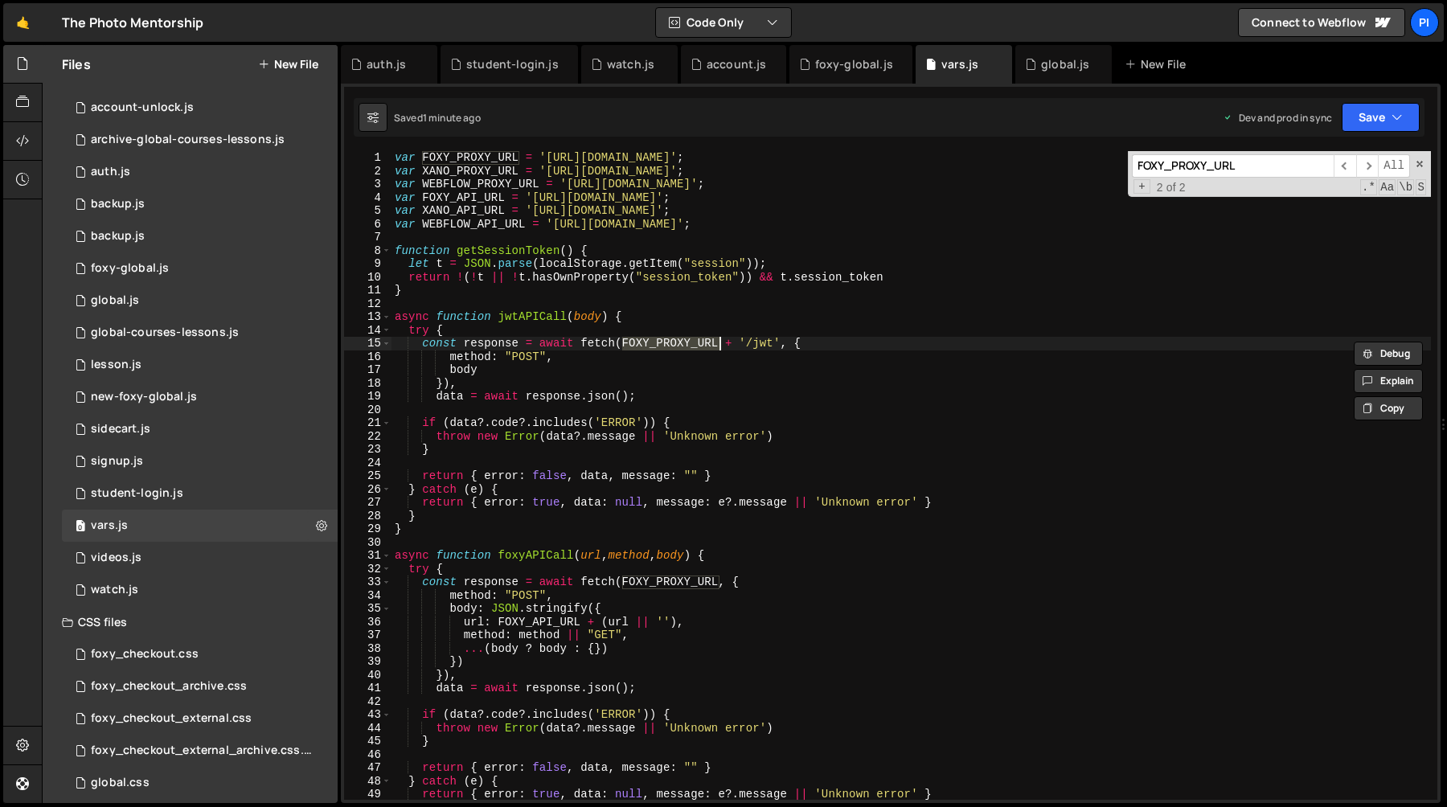
click at [487, 357] on div "var FOXY_PROXY_URL = '[URL][DOMAIN_NAME]' ; var XANO_PROXY_URL = '[URL][DOMAIN_…" at bounding box center [912, 488] width 1040 height 675
click at [550, 362] on div "var FOXY_PROXY_URL = '[URL][DOMAIN_NAME]' ; var XANO_PROXY_URL = '[URL][DOMAIN_…" at bounding box center [912, 488] width 1040 height 675
click at [626, 375] on div "var FOXY_PROXY_URL = '[URL][DOMAIN_NAME]' ; var XANO_PROXY_URL = '[URL][DOMAIN_…" at bounding box center [912, 488] width 1040 height 675
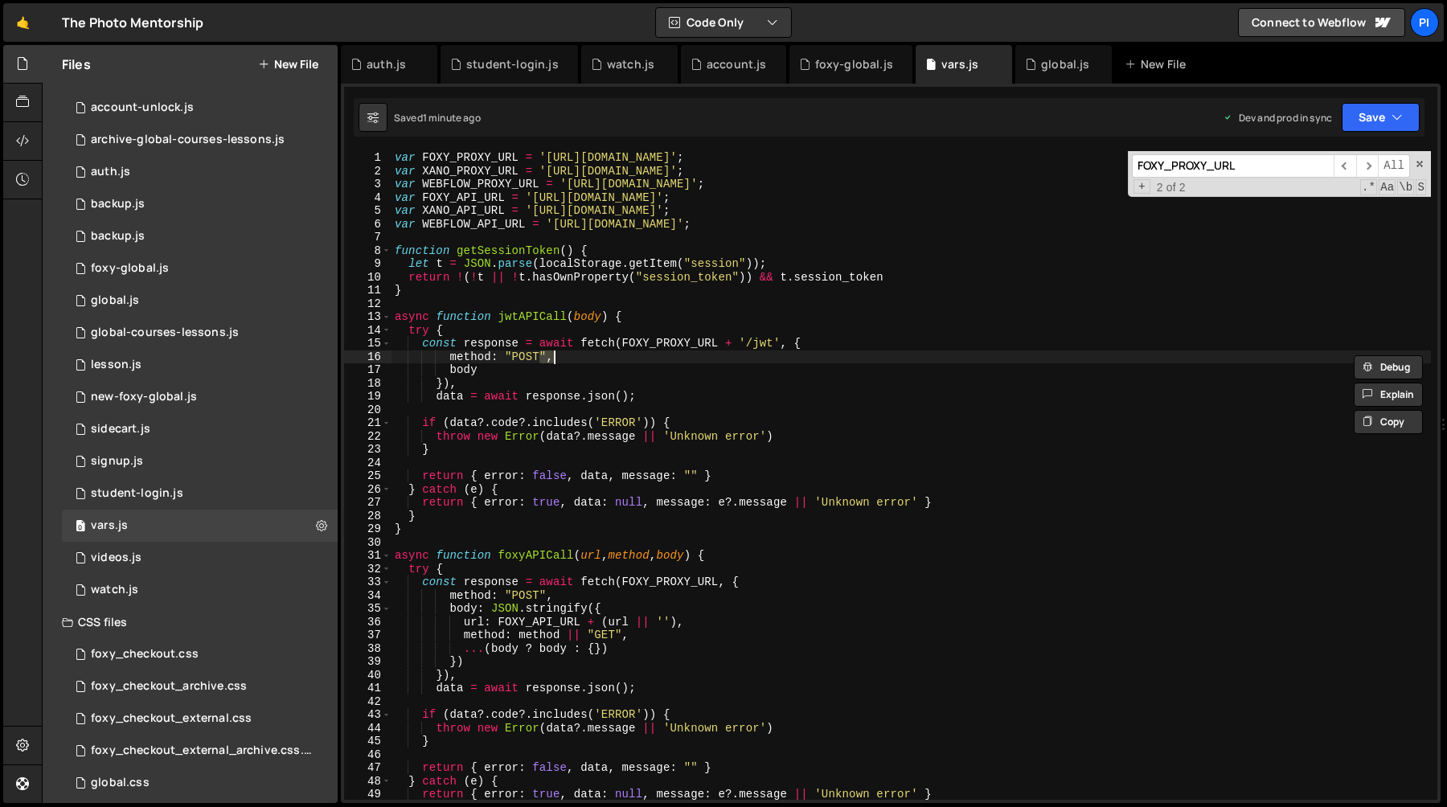
type textarea "body"
click at [1044, 76] on div "global.js" at bounding box center [1063, 64] width 96 height 39
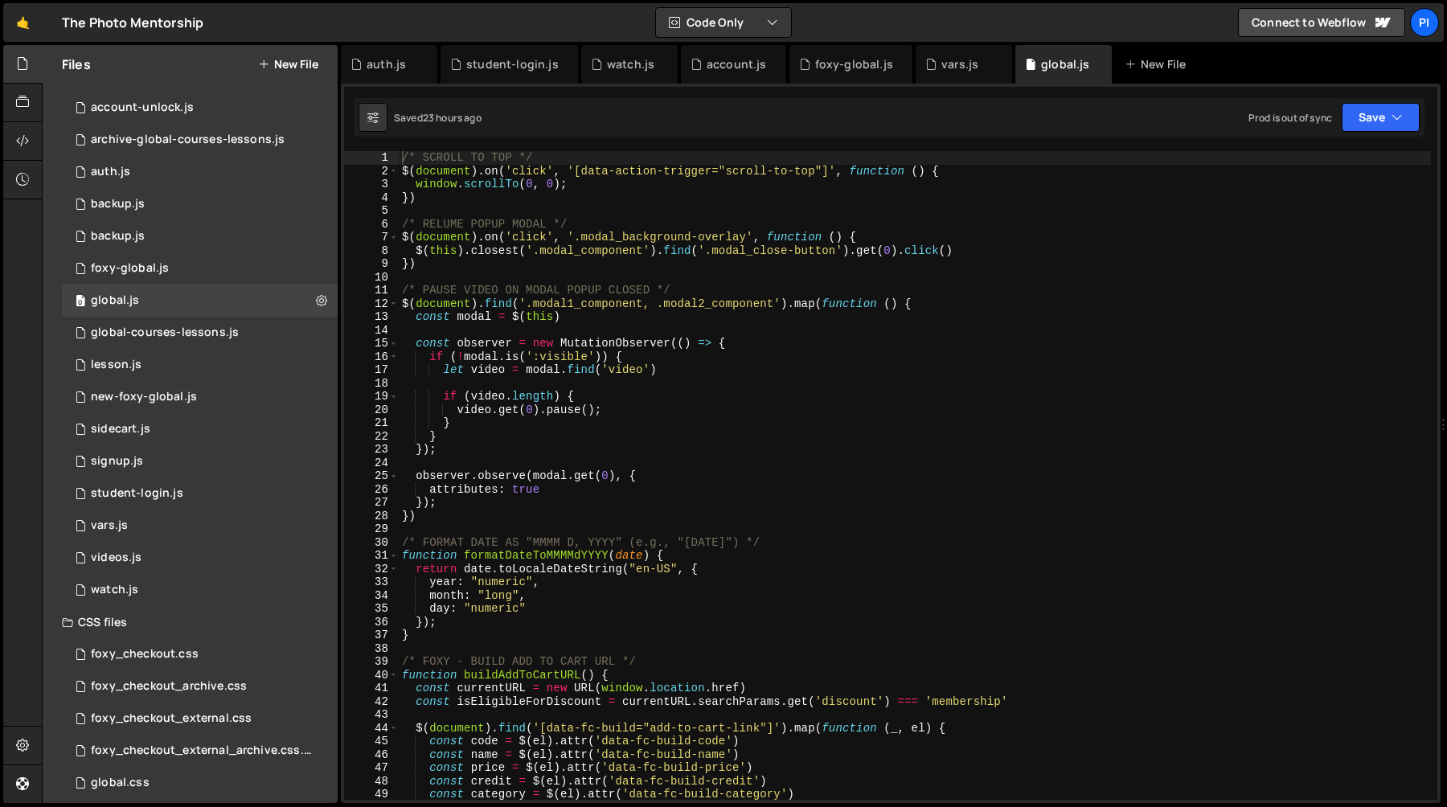
scroll to position [1518, 0]
click at [371, 61] on div "auth.js" at bounding box center [386, 64] width 39 height 16
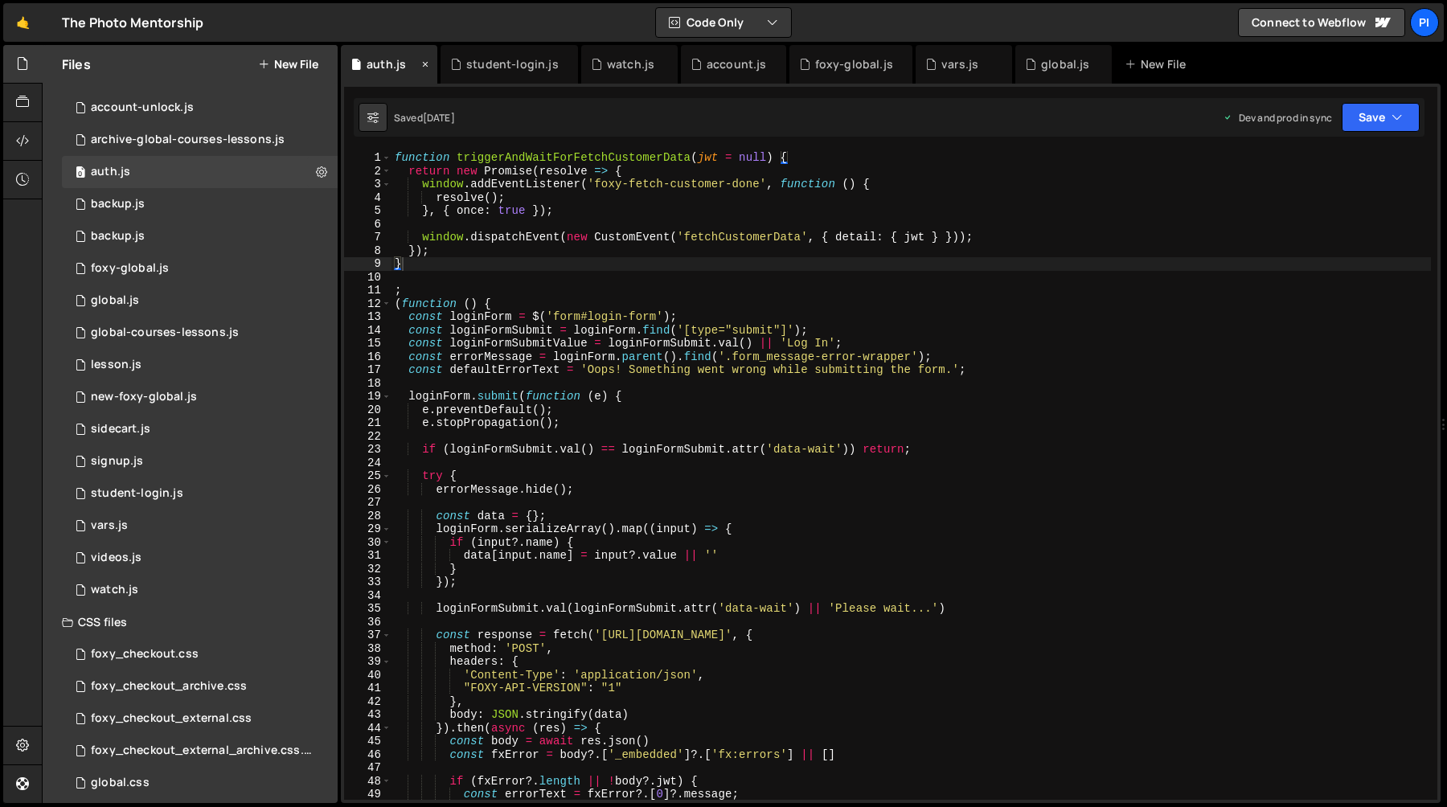
scroll to position [0, 0]
click at [460, 59] on icon at bounding box center [455, 64] width 11 height 16
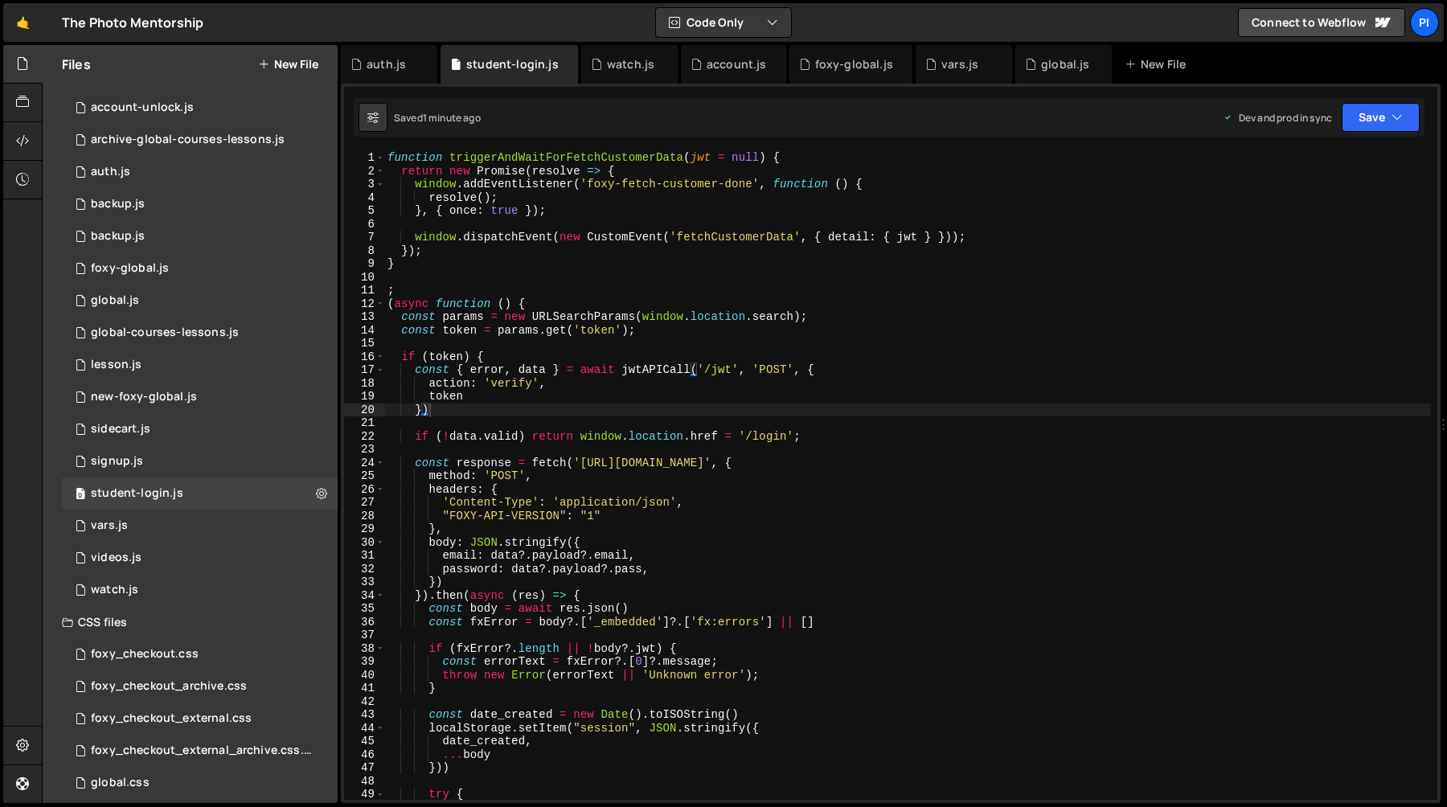
click at [704, 366] on div "function triggerAndWaitForFetchCustomerData ( jwt = null ) { return new Promise…" at bounding box center [907, 488] width 1047 height 675
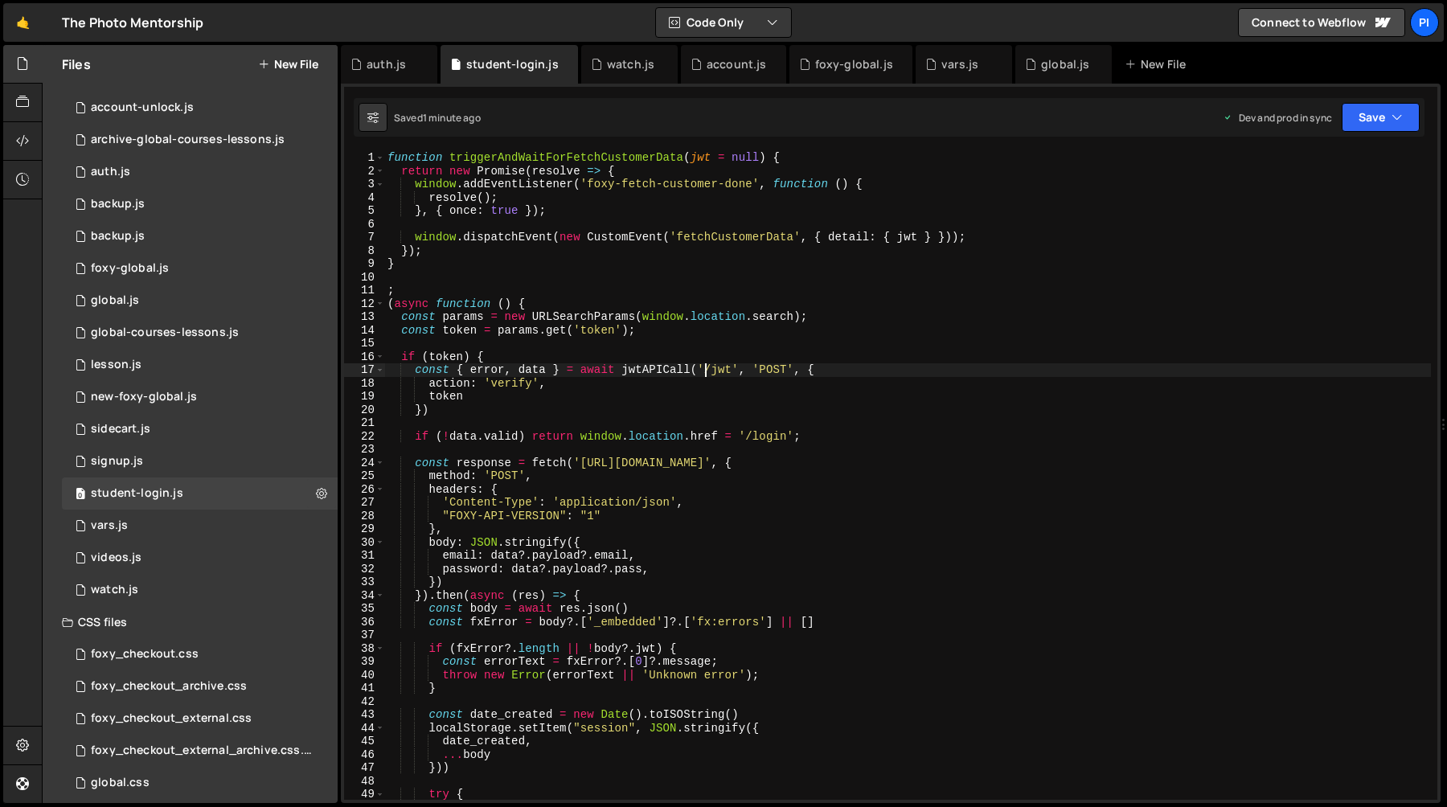
click at [699, 368] on div "function triggerAndWaitForFetchCustomerData ( jwt = null ) { return new Promise…" at bounding box center [907, 488] width 1047 height 675
click at [806, 370] on div "function triggerAndWaitForFetchCustomerData ( jwt = null ) { return new Promise…" at bounding box center [907, 488] width 1047 height 675
type textarea "const { error, data } = await jwtAPICall({"
click at [1399, 115] on icon "button" at bounding box center [1397, 117] width 11 height 16
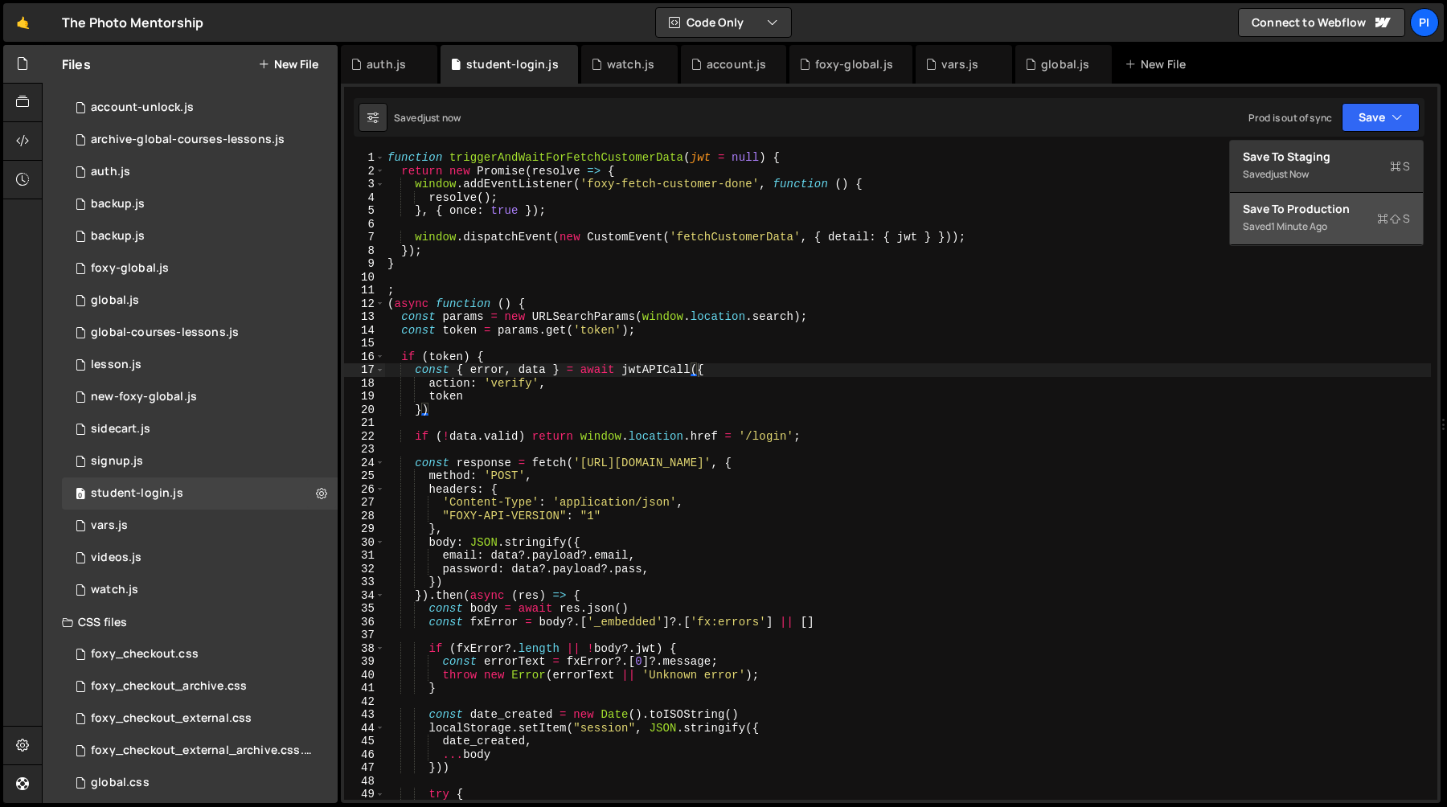
click at [1322, 228] on div "1 minute ago" at bounding box center [1299, 226] width 56 height 14
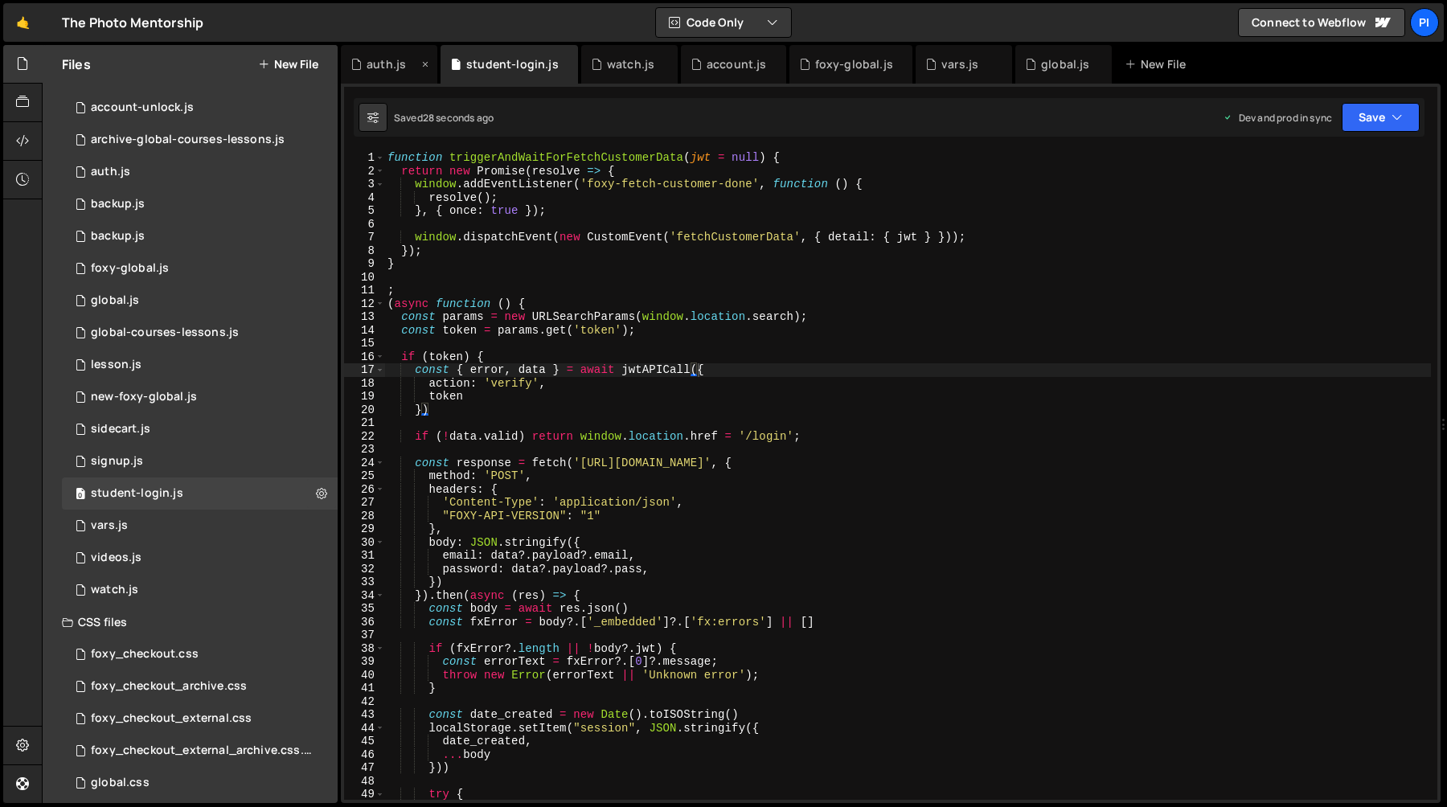
click at [379, 59] on div "auth.js" at bounding box center [386, 64] width 39 height 16
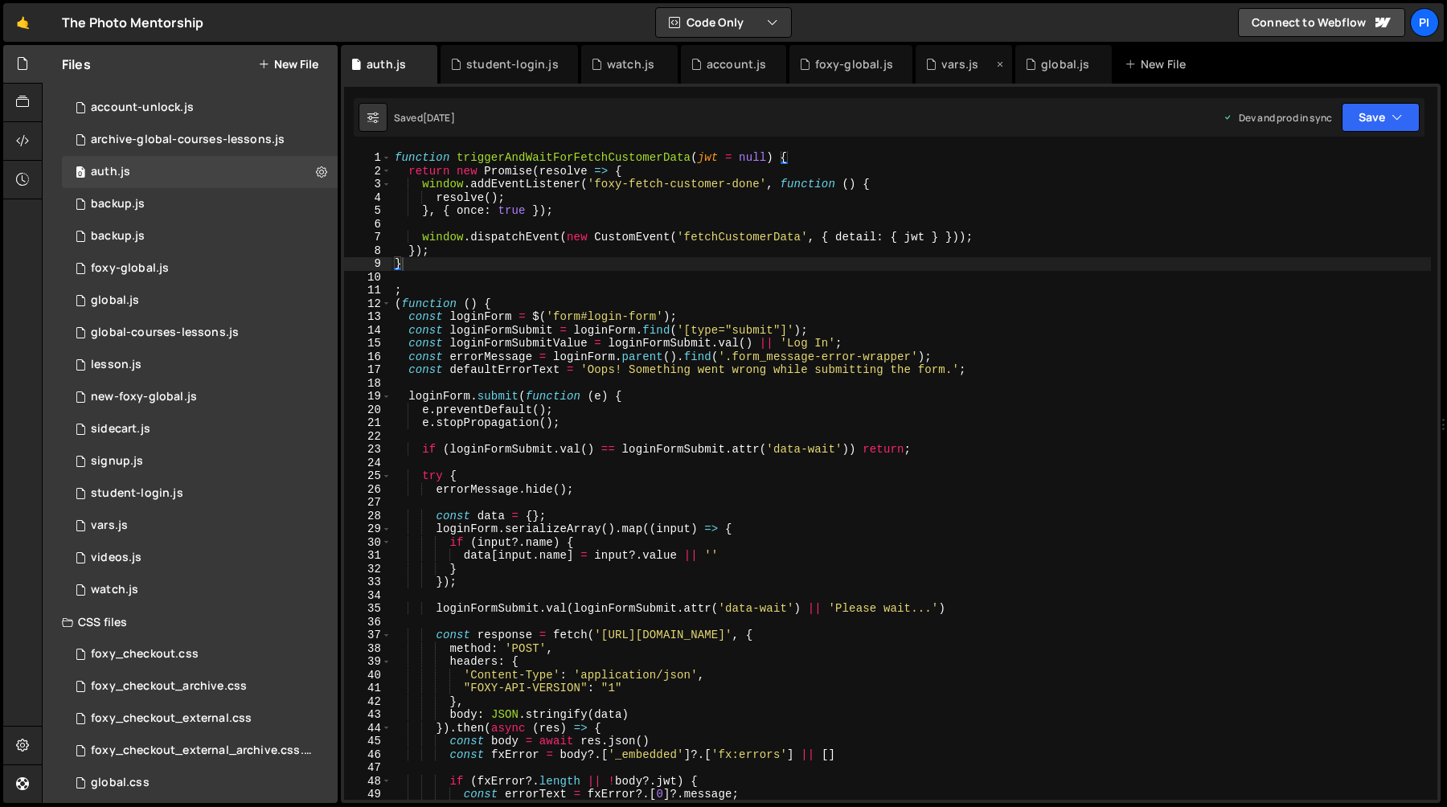
click at [951, 76] on div "vars.js" at bounding box center [964, 64] width 96 height 39
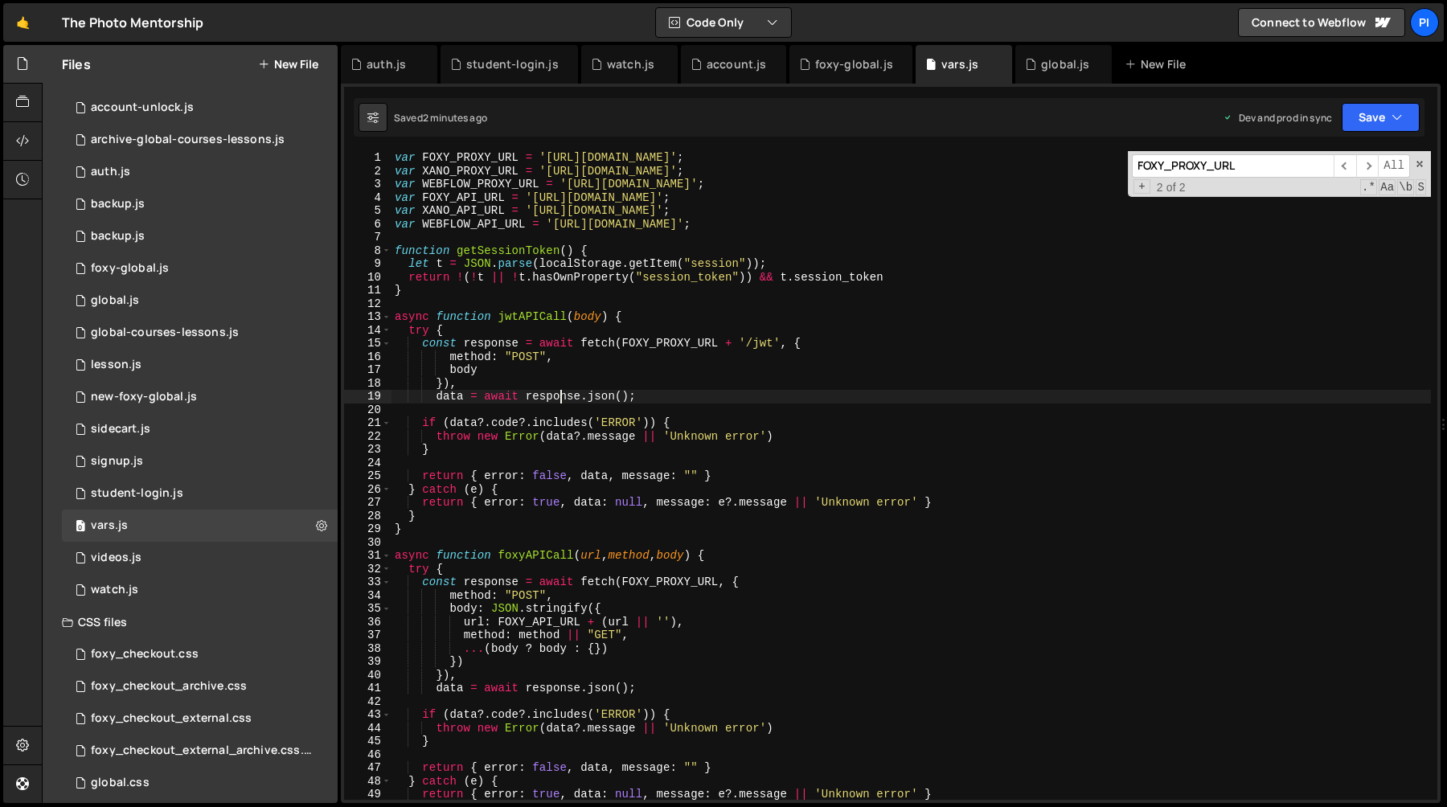
click at [560, 398] on div "var FOXY_PROXY_URL = '[URL][DOMAIN_NAME]' ; var XANO_PROXY_URL = '[URL][DOMAIN_…" at bounding box center [912, 488] width 1040 height 675
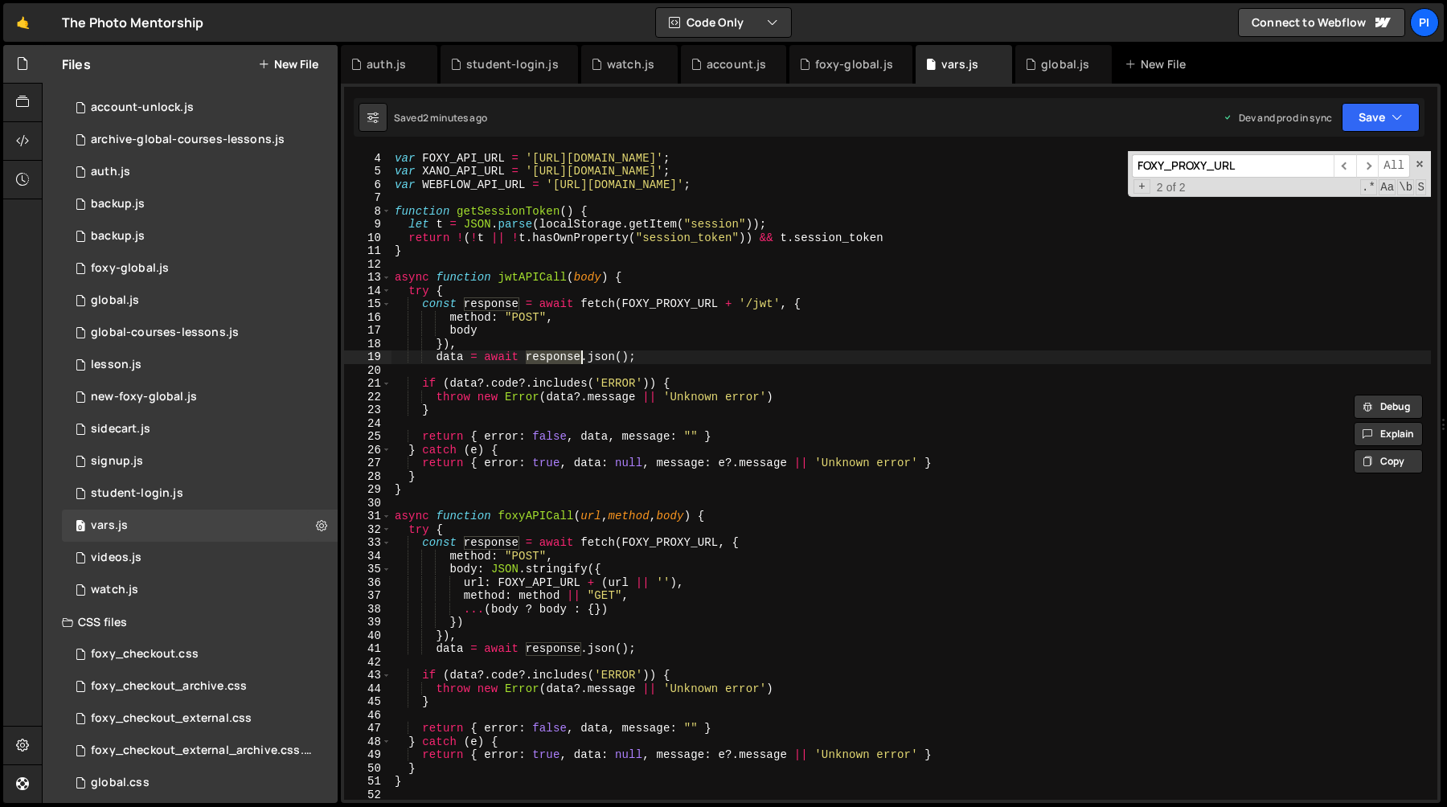
scroll to position [42, 0]
click at [508, 569] on div "var FOXY_API_URL = '[URL][DOMAIN_NAME]' ; var XANO_API_URL = '[URL][DOMAIN_NAME…" at bounding box center [912, 486] width 1040 height 675
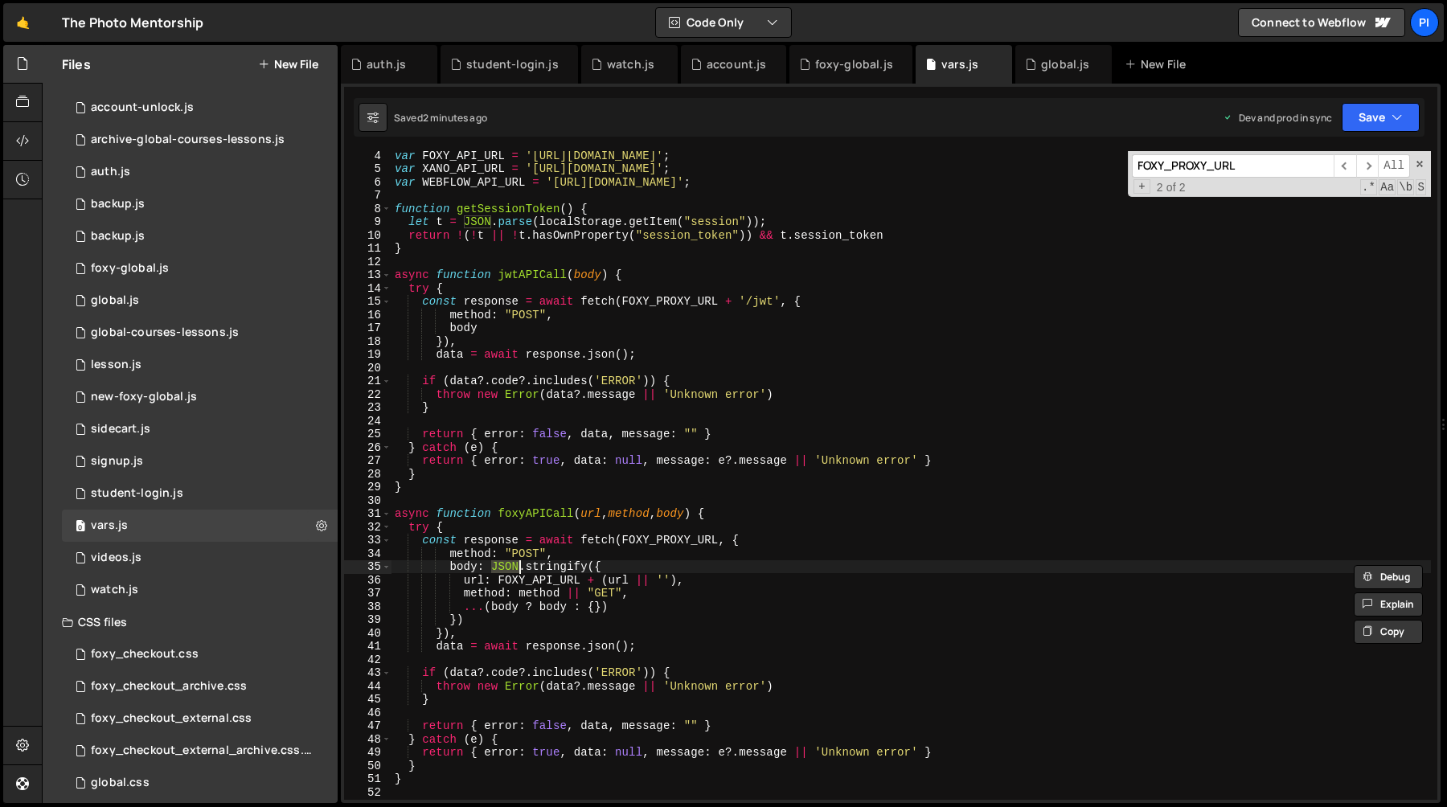
click at [590, 567] on div "var FOXY_API_URL = '[URL][DOMAIN_NAME]' ; var XANO_API_URL = '[URL][DOMAIN_NAME…" at bounding box center [912, 486] width 1040 height 675
click at [493, 333] on div "var FOXY_API_URL = '[URL][DOMAIN_NAME]' ; var XANO_API_URL = '[URL][DOMAIN_NAME…" at bounding box center [912, 486] width 1040 height 675
paste textarea "JSON.stringify"
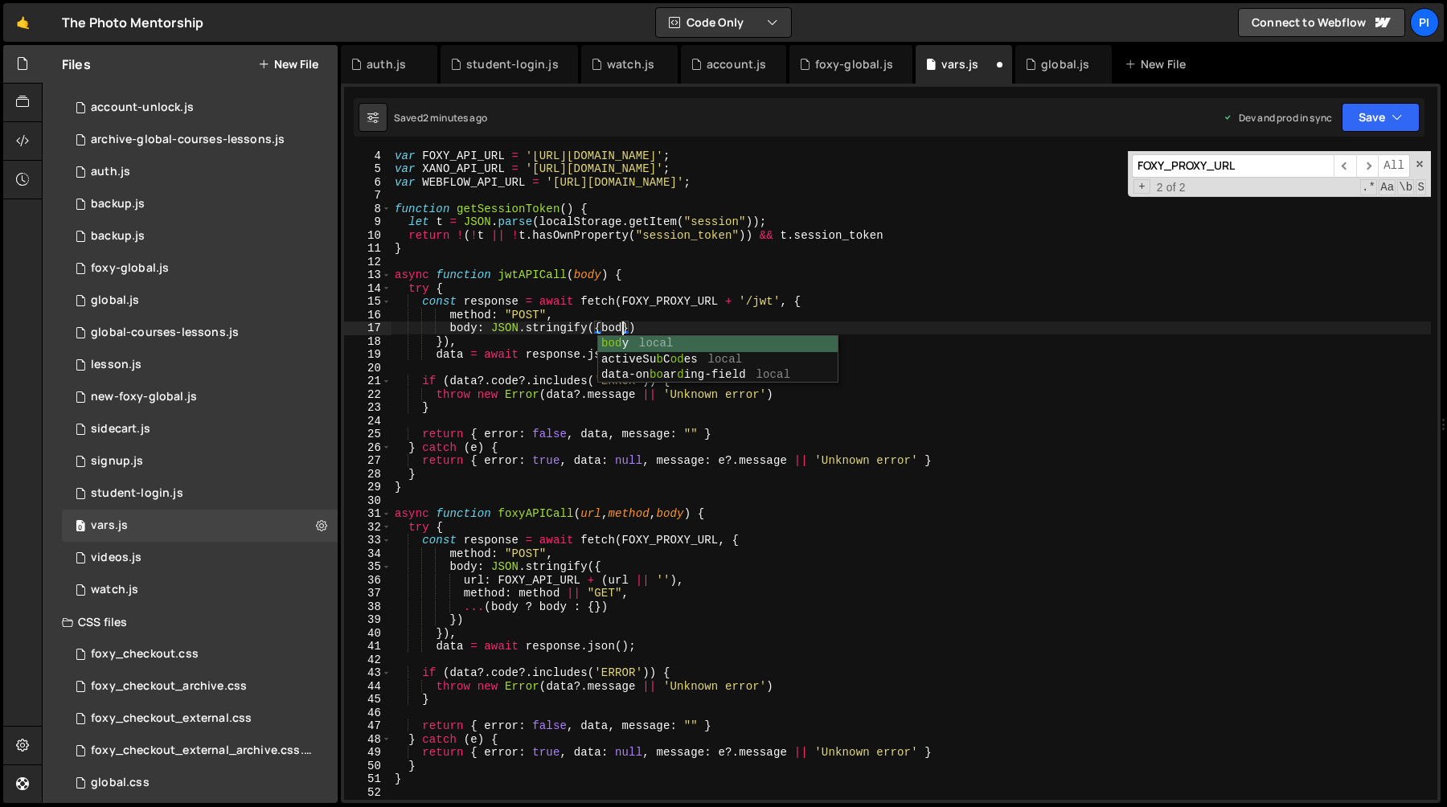
scroll to position [0, 15]
click at [627, 329] on div "var FOXY_API_URL = '[URL][DOMAIN_NAME]' ; var XANO_API_URL = '[URL][DOMAIN_NAME…" at bounding box center [912, 486] width 1040 height 675
click at [1407, 127] on button "Save" at bounding box center [1381, 117] width 78 height 29
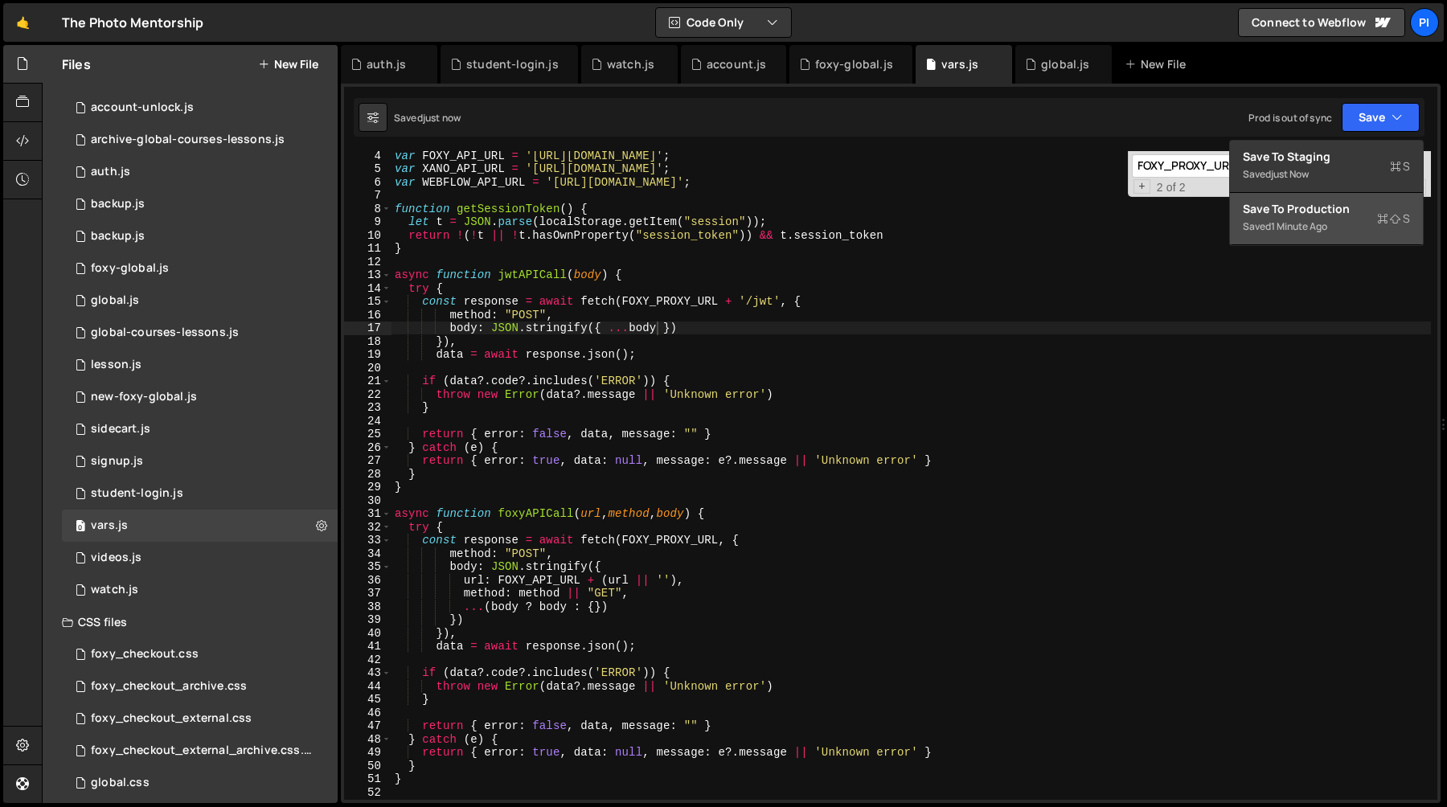
click at [1339, 234] on div "Saved 1 minute ago" at bounding box center [1326, 226] width 167 height 19
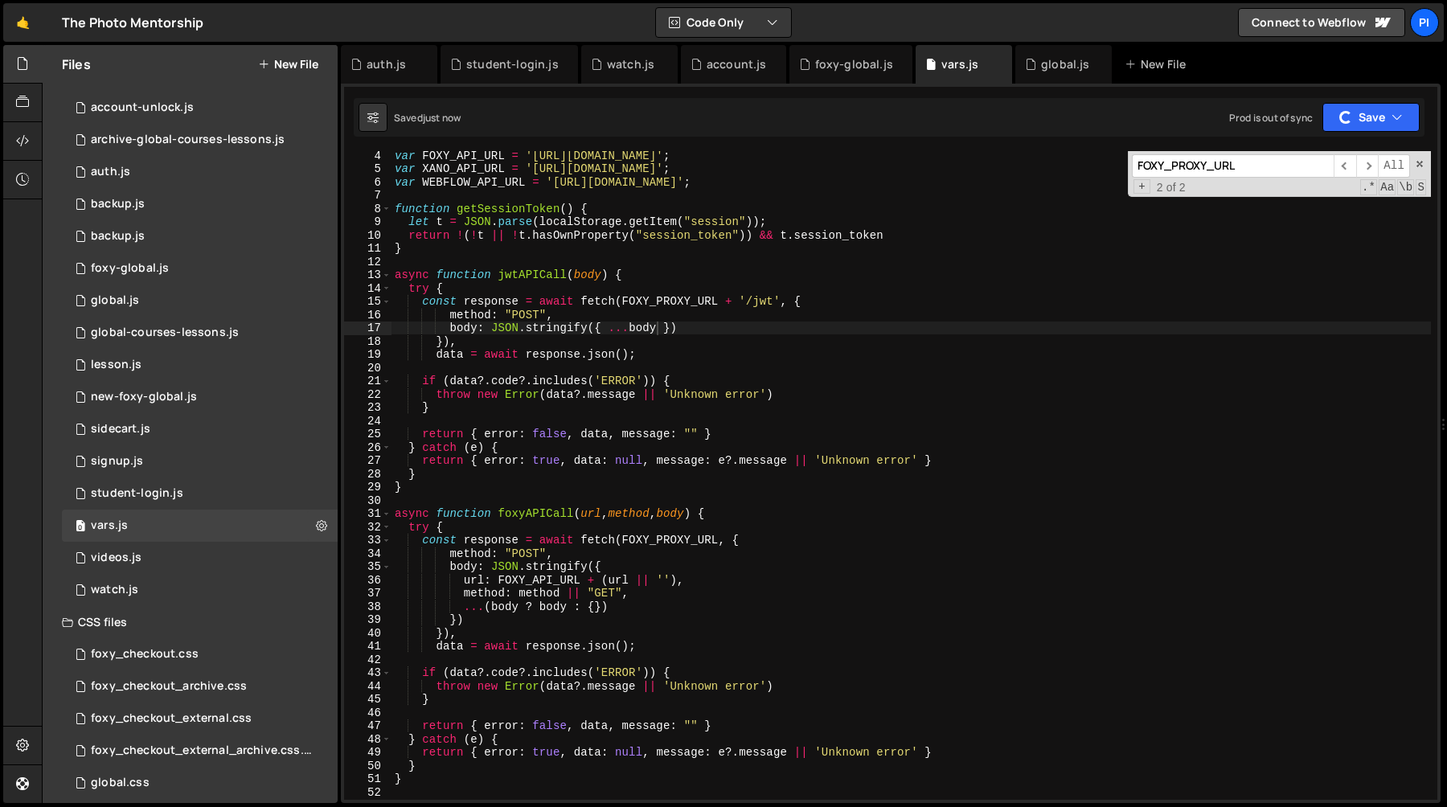
type textarea "try {"
click at [1129, 288] on div "var FOXY_API_URL = '[URL][DOMAIN_NAME]' ; var XANO_API_URL = '[URL][DOMAIN_NAME…" at bounding box center [912, 486] width 1040 height 675
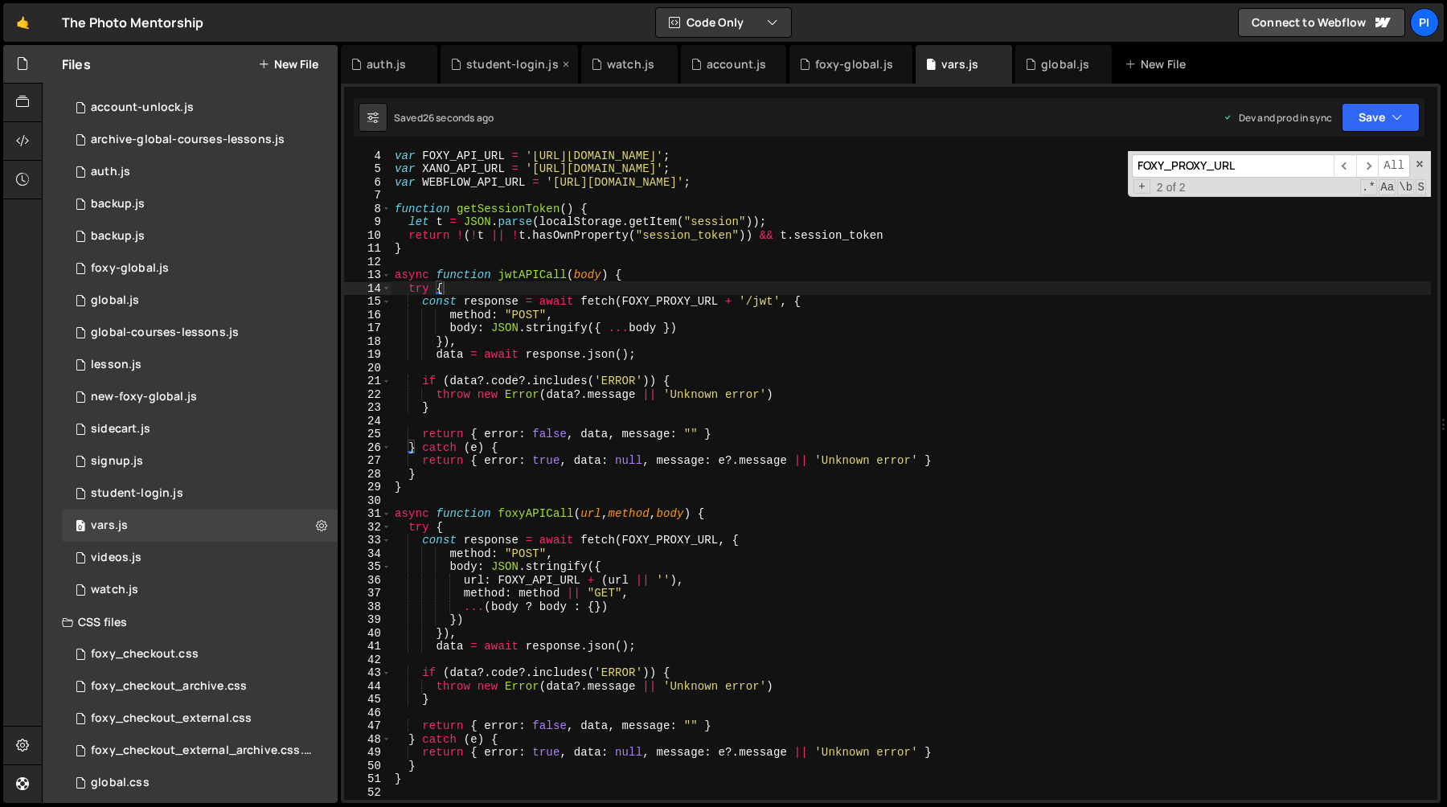
click at [513, 59] on div "student-login.js" at bounding box center [512, 64] width 92 height 16
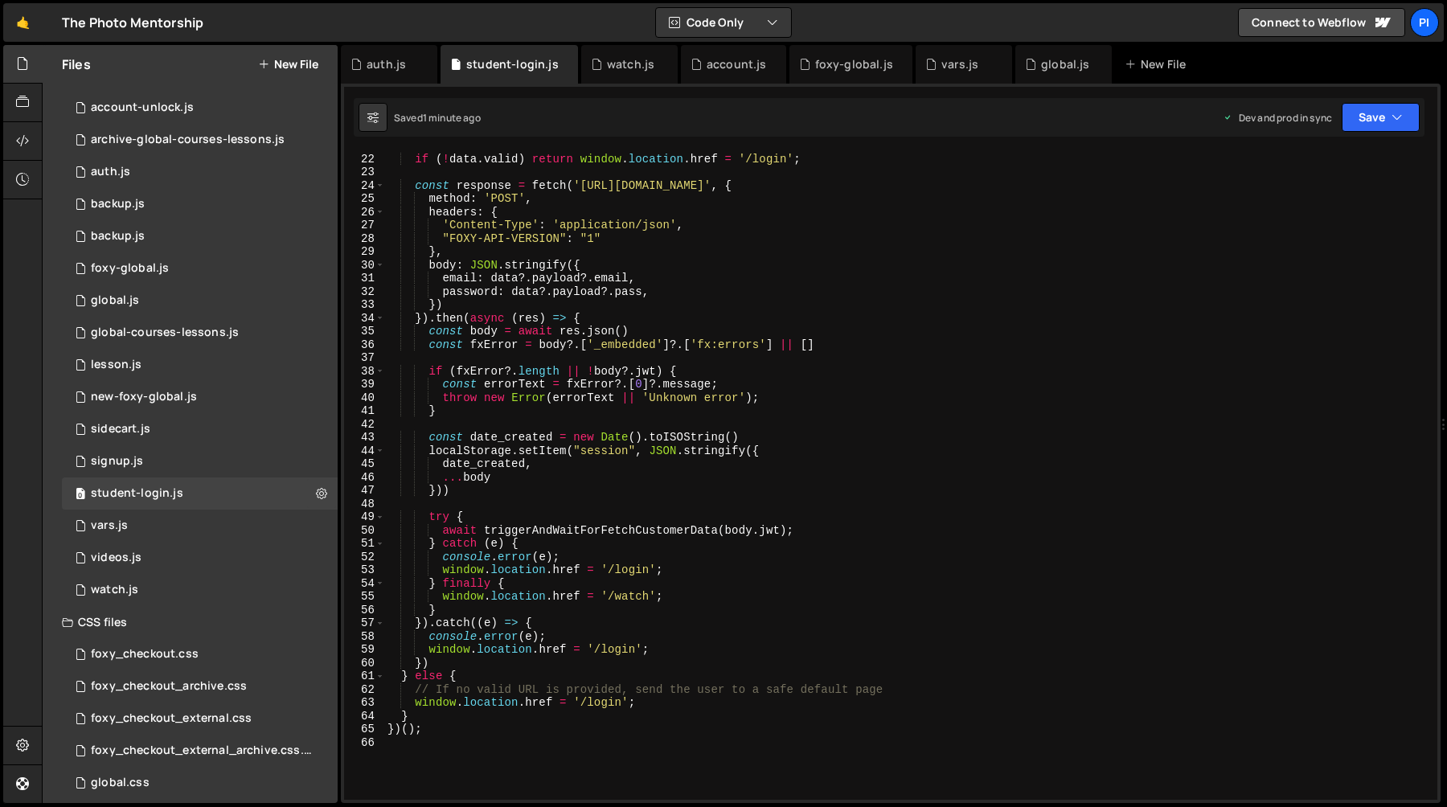
scroll to position [306, 0]
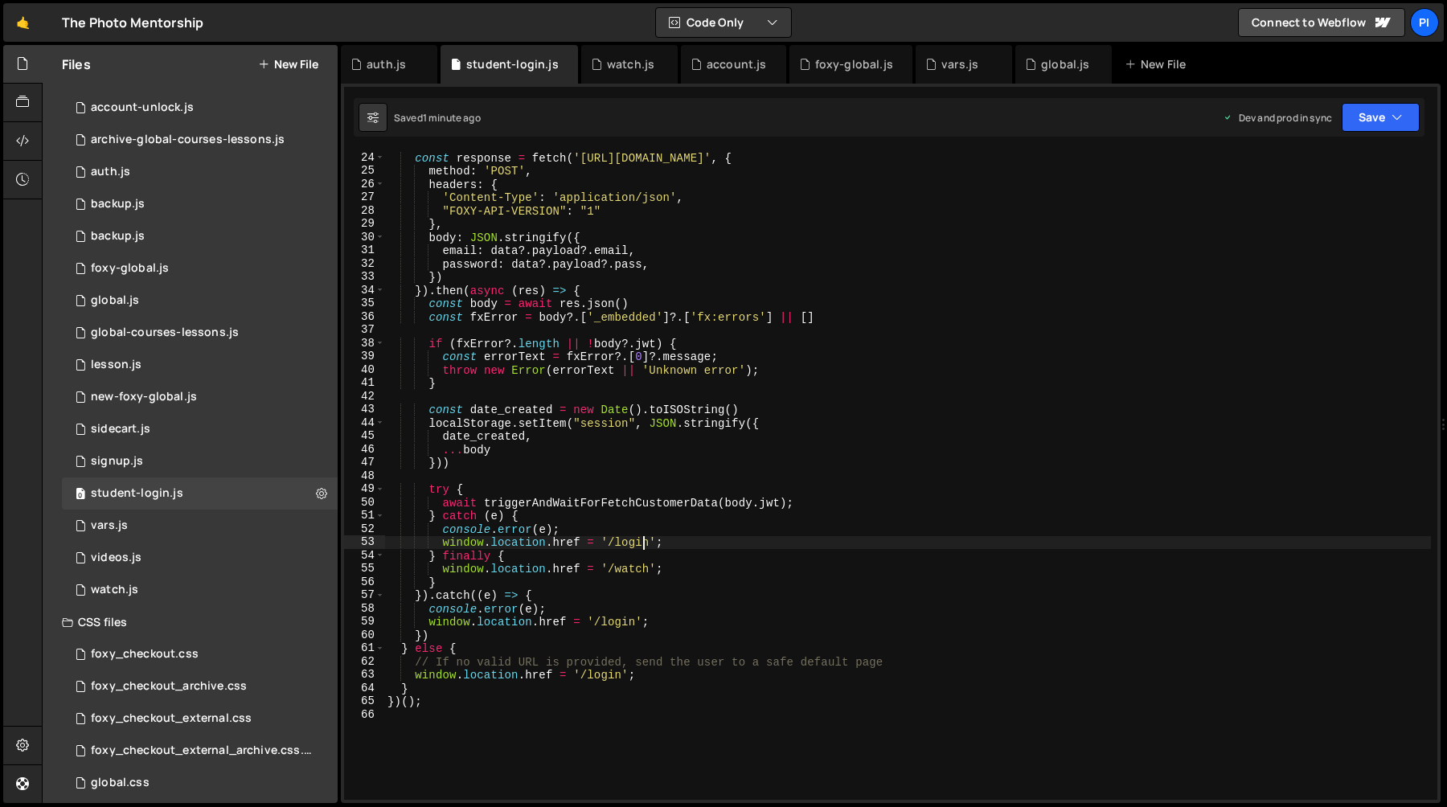
click at [644, 542] on div "const response = fetch ( '[URL][DOMAIN_NAME]' , { method : 'POST' , headers : {…" at bounding box center [907, 488] width 1047 height 675
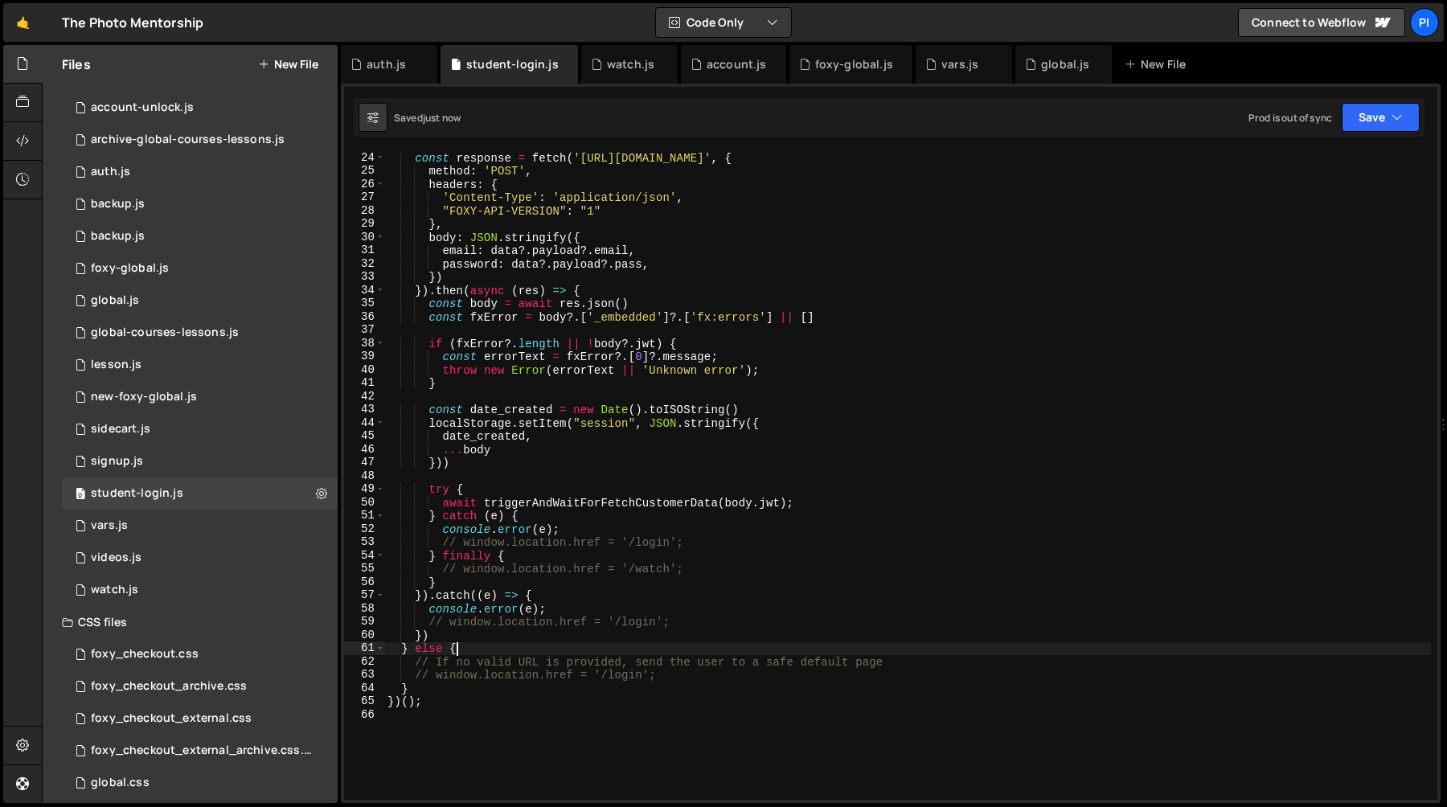
click at [537, 642] on div "const response = fetch ( '[URL][DOMAIN_NAME]' , { method : 'POST' , headers : {…" at bounding box center [907, 488] width 1047 height 675
click at [629, 663] on div "const response = fetch ( '[URL][DOMAIN_NAME]' , { method : 'POST' , headers : {…" at bounding box center [907, 488] width 1047 height 675
click at [627, 677] on div "const response = fetch ( '[URL][DOMAIN_NAME]' , { method : 'POST' , headers : {…" at bounding box center [907, 488] width 1047 height 675
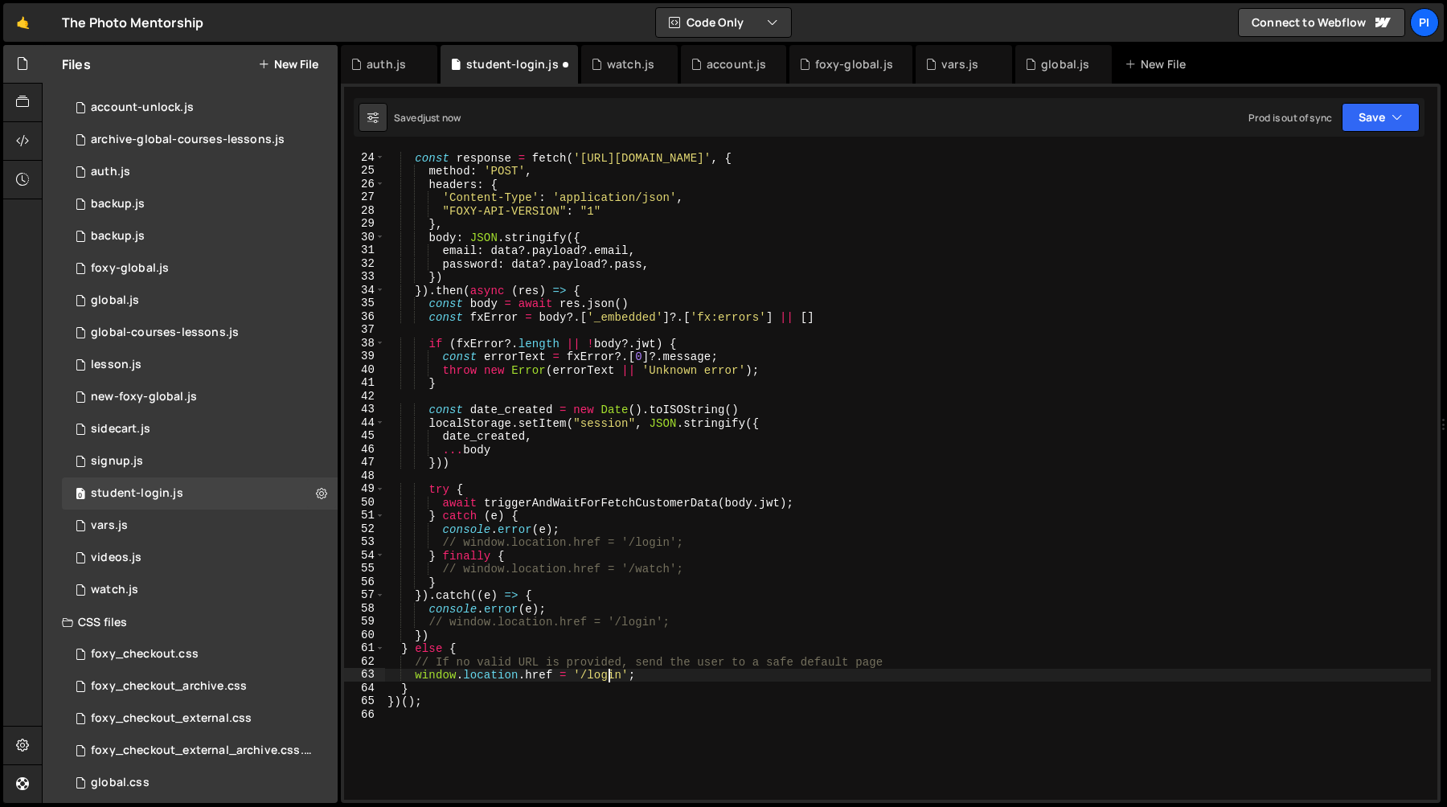
click at [650, 554] on div "const response = fetch ( '[URL][DOMAIN_NAME]' , { method : 'POST' , headers : {…" at bounding box center [907, 488] width 1047 height 675
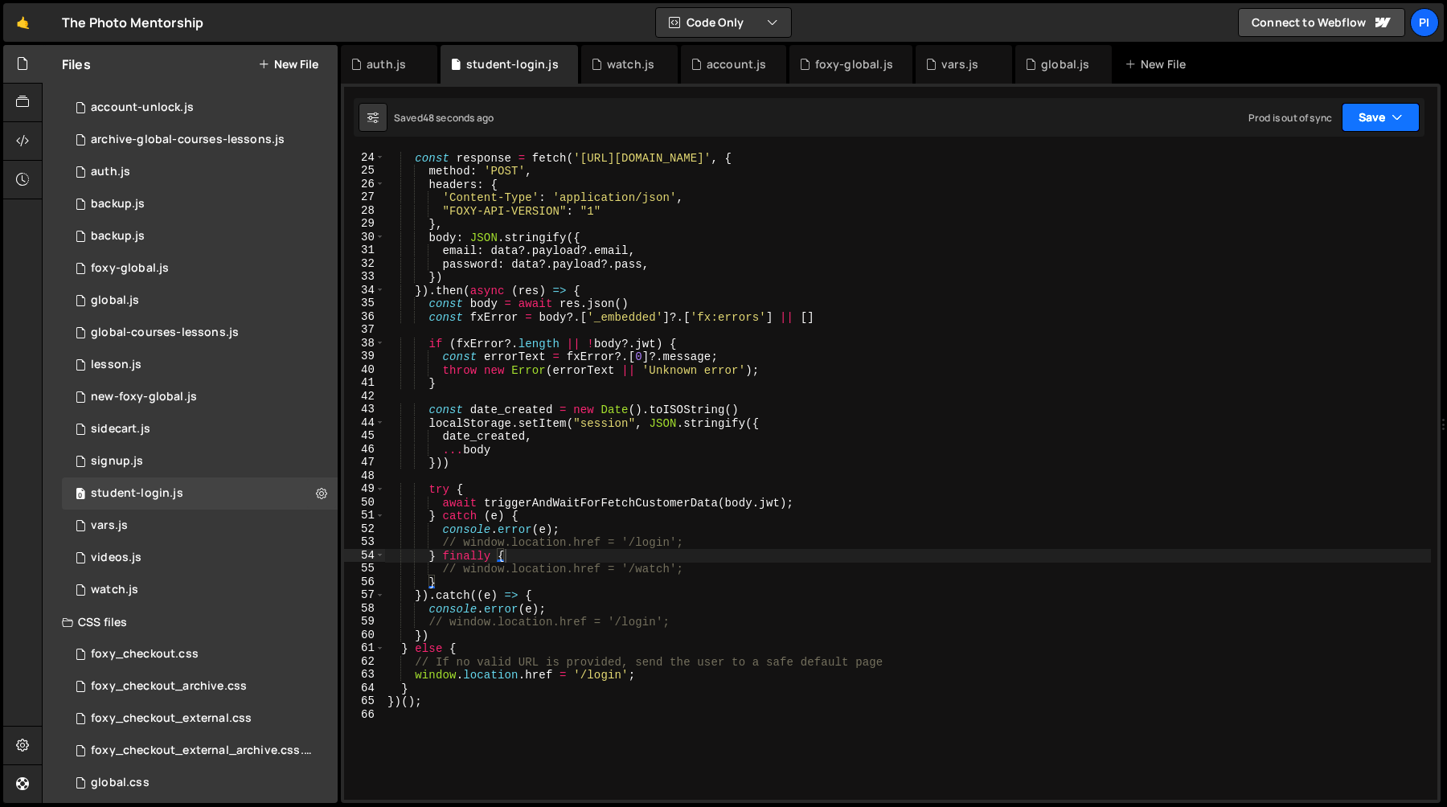
click at [1398, 125] on icon "button" at bounding box center [1397, 117] width 11 height 16
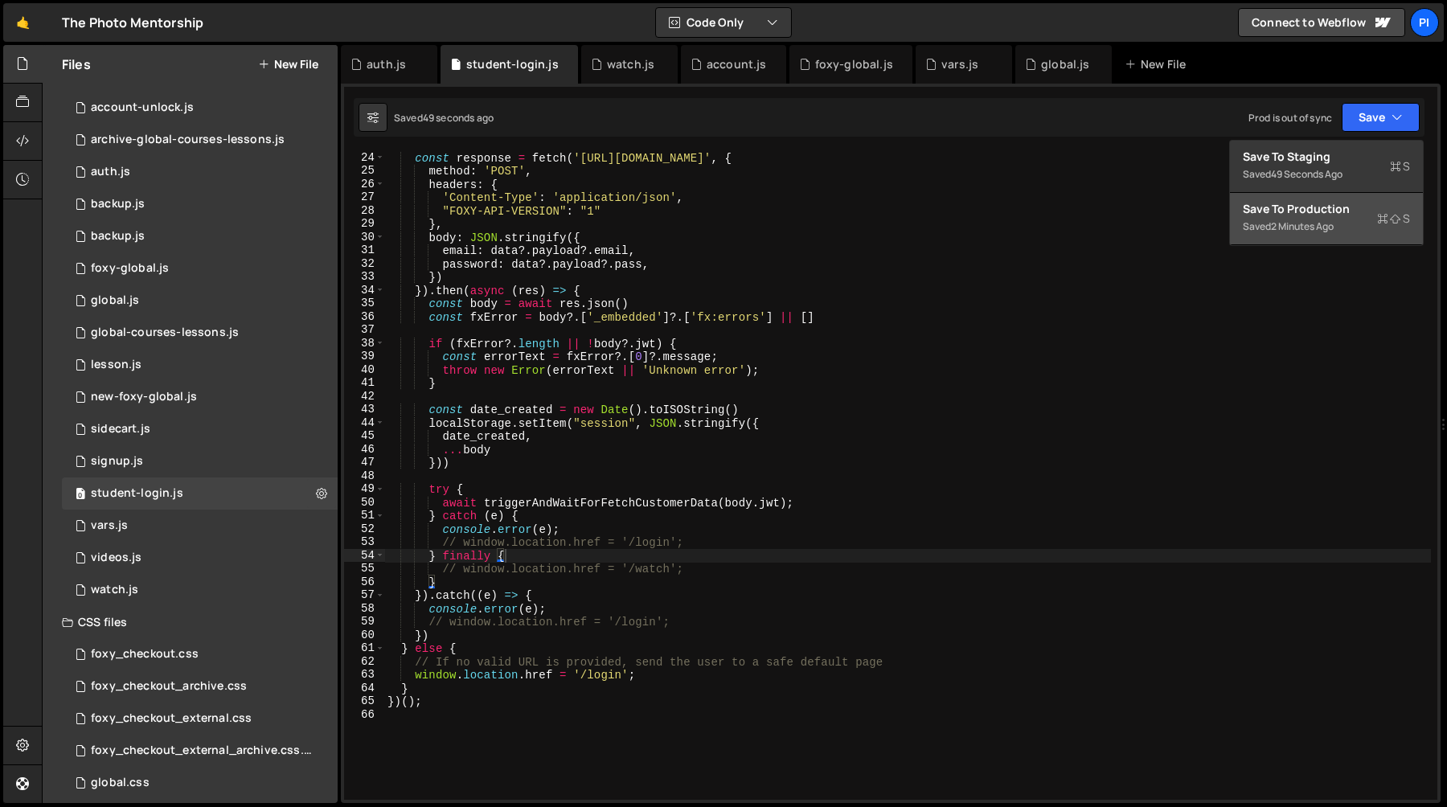
click at [1339, 218] on div "Saved 2 minutes ago" at bounding box center [1326, 226] width 167 height 19
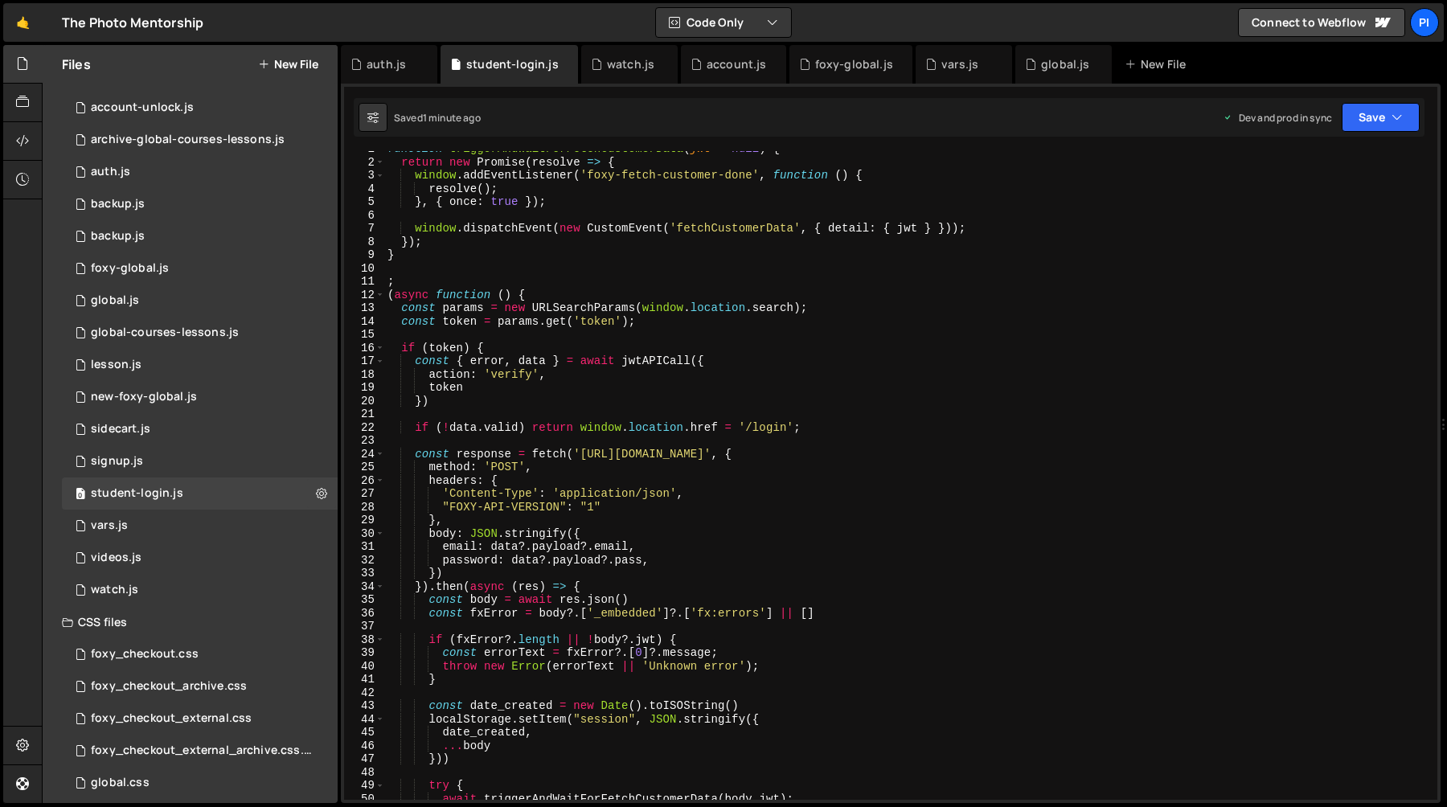
scroll to position [0, 0]
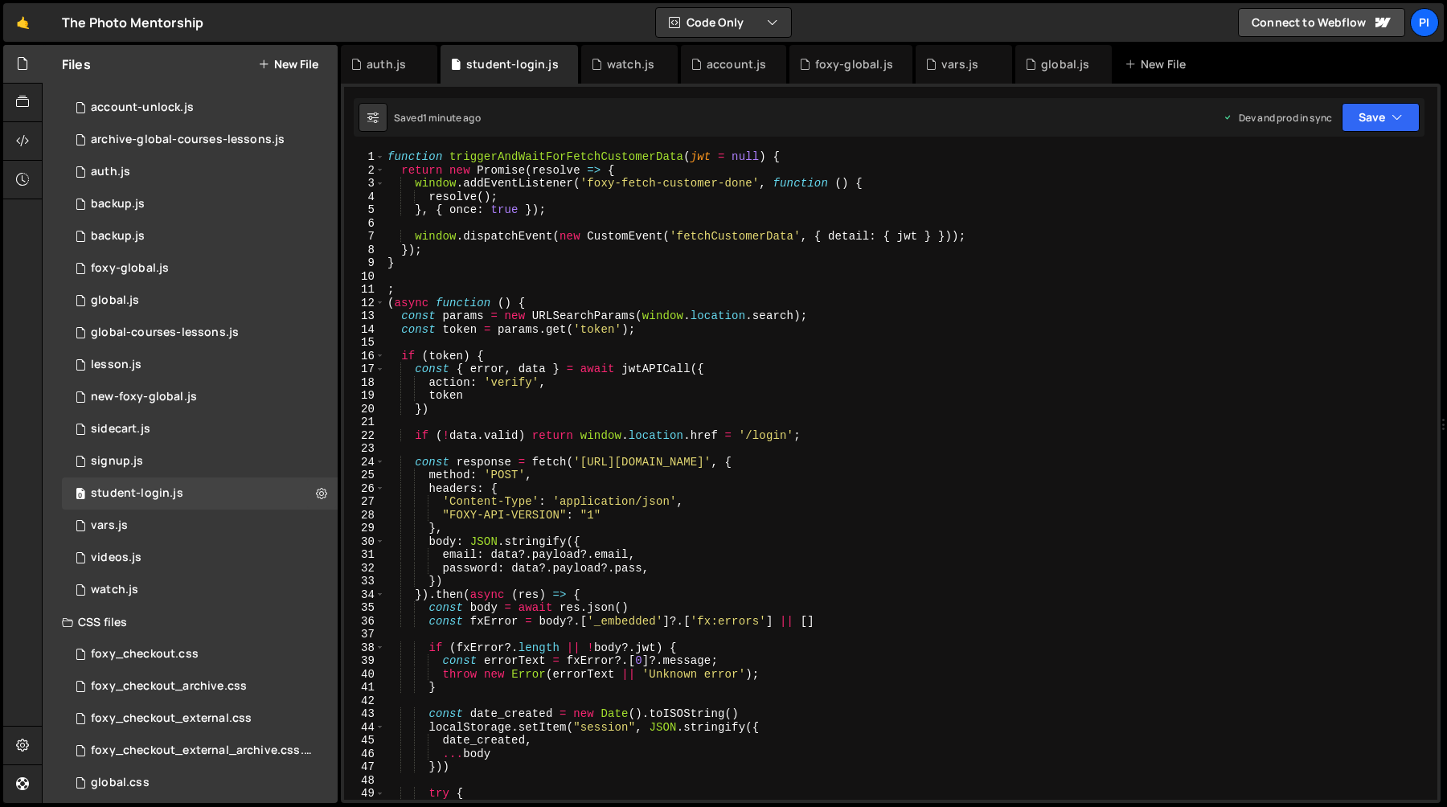
click at [642, 568] on div "function triggerAndWaitForFetchCustomerData ( jwt = null ) { return new Promise…" at bounding box center [907, 487] width 1047 height 675
click at [1397, 125] on icon "button" at bounding box center [1397, 117] width 11 height 16
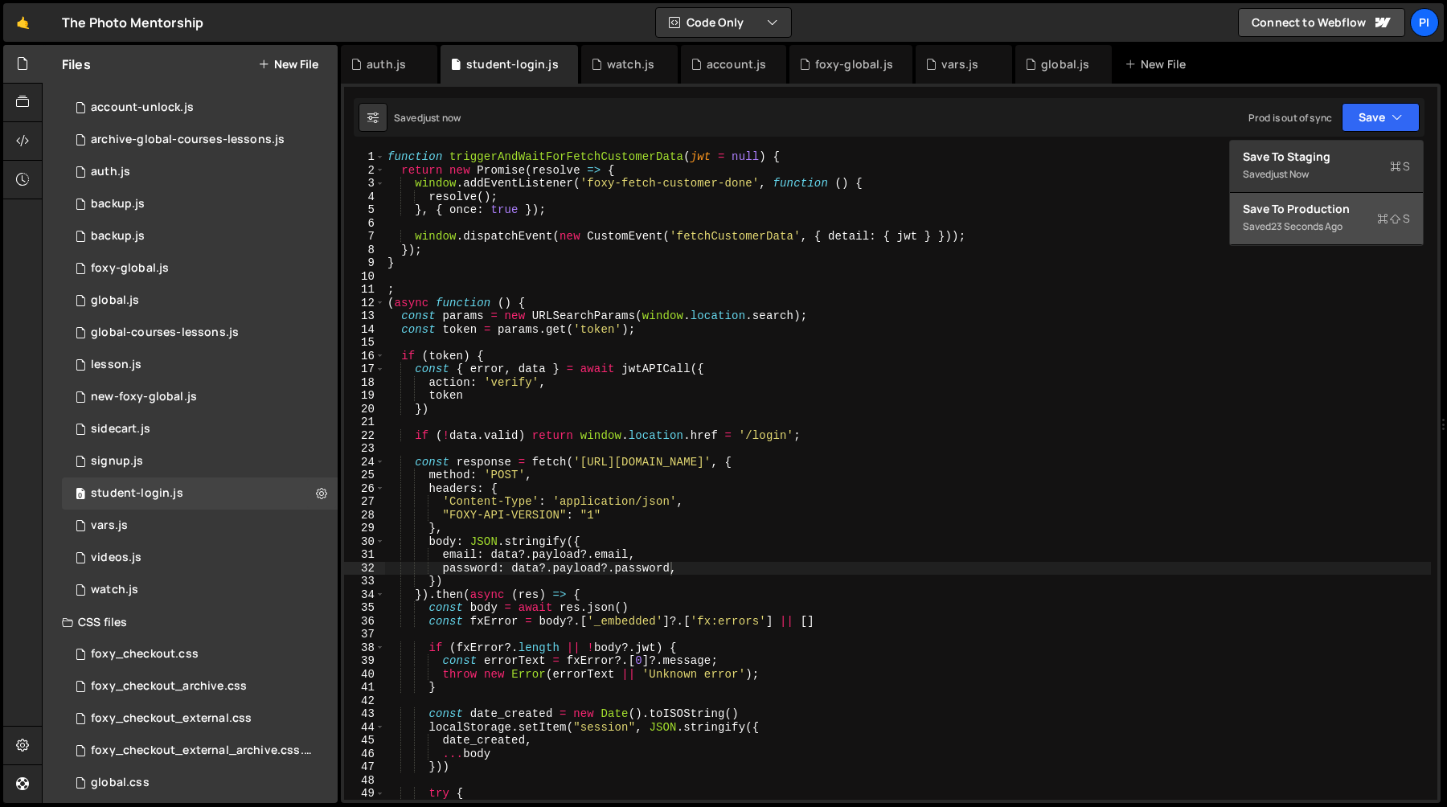
click at [1274, 213] on div "Save to Production S" at bounding box center [1326, 209] width 167 height 16
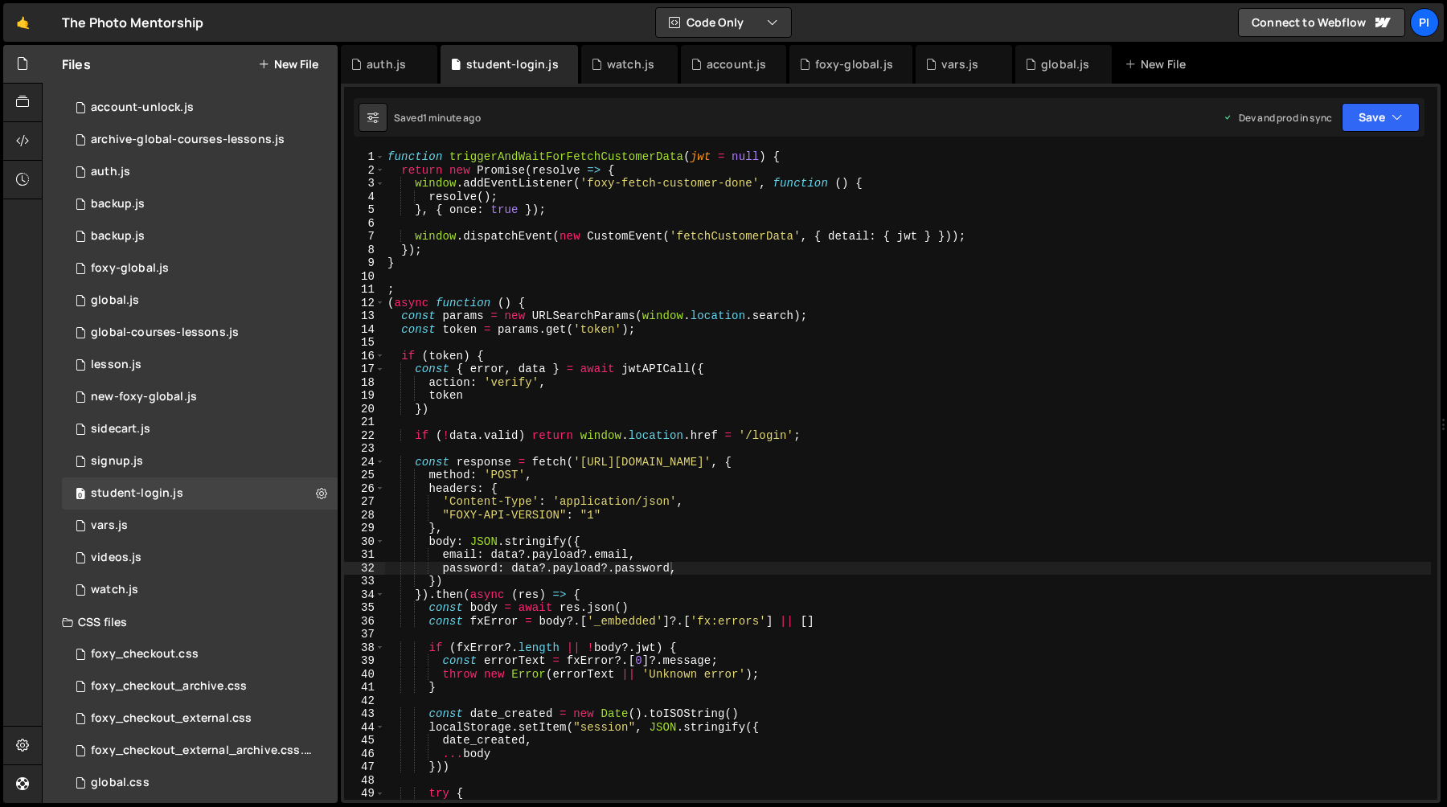
click at [538, 467] on div "function triggerAndWaitForFetchCustomerData ( jwt = null ) { return new Promise…" at bounding box center [907, 487] width 1047 height 675
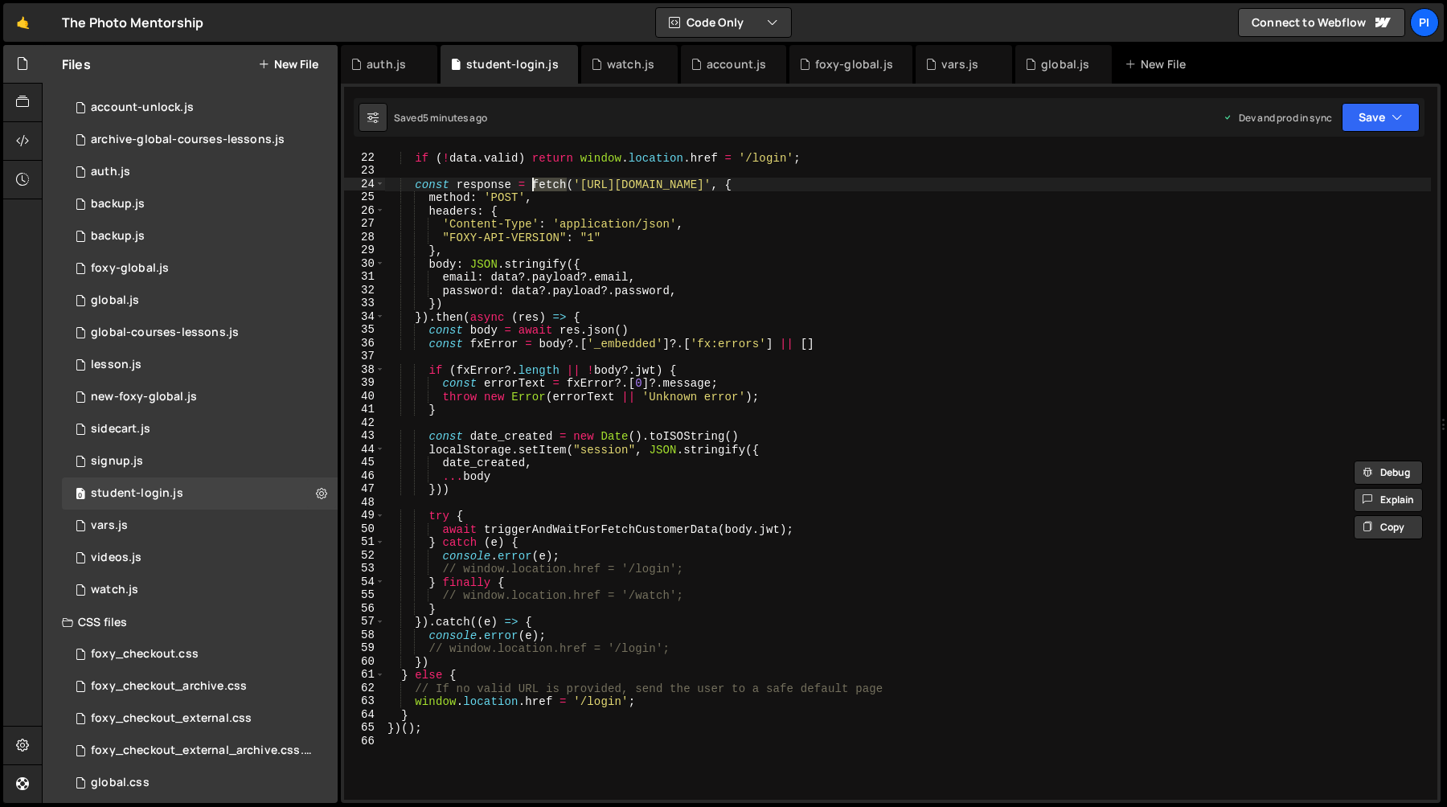
scroll to position [468, 0]
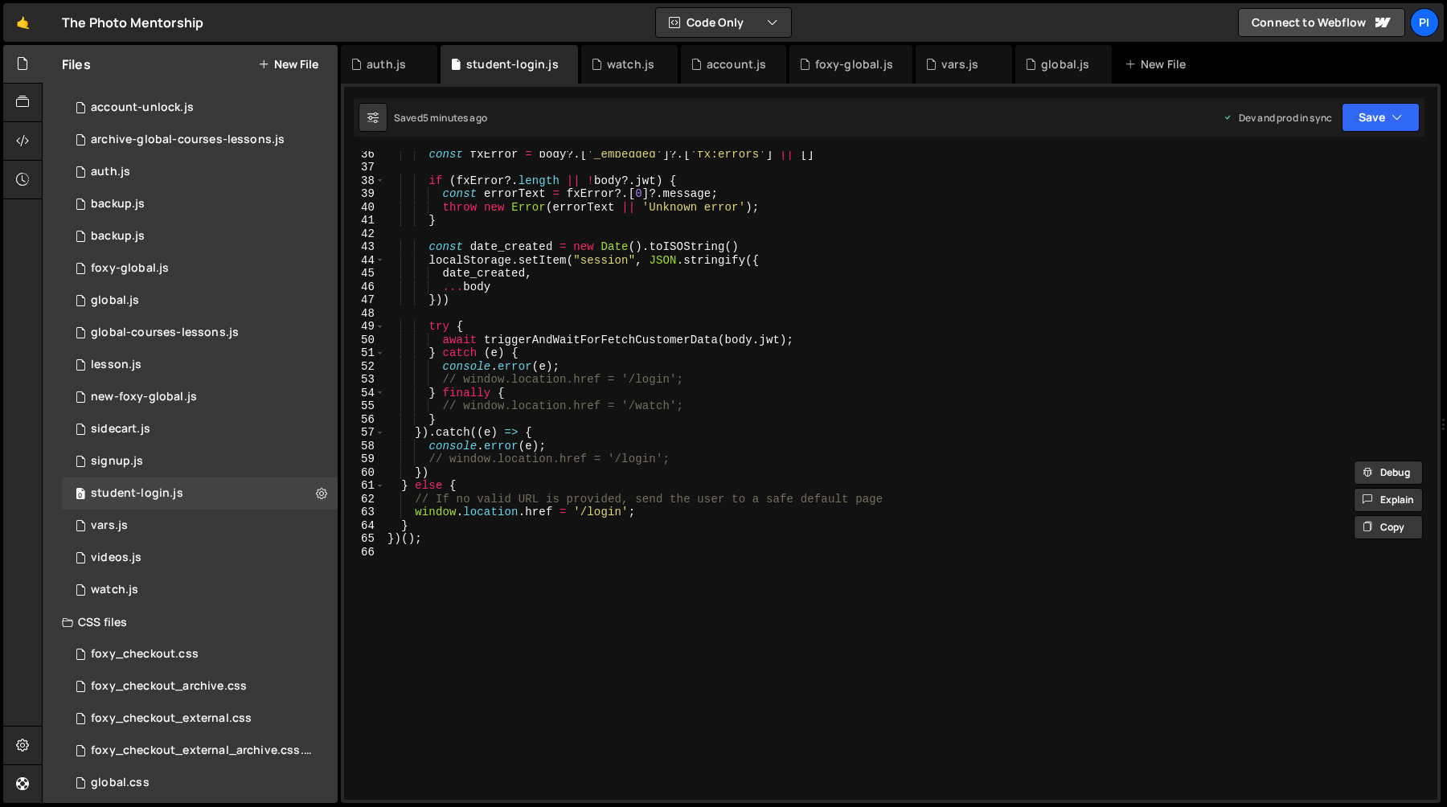
click at [647, 404] on div "const fxError = body ?. [ '_embedded' ] ?. [ 'fx:errors' ] || [ ] if ( fxError …" at bounding box center [907, 484] width 1047 height 675
click at [649, 372] on div "const fxError = body ?. [ '_embedded' ] ?. [ 'fx:errors' ] || [ ] if ( fxError …" at bounding box center [907, 484] width 1047 height 675
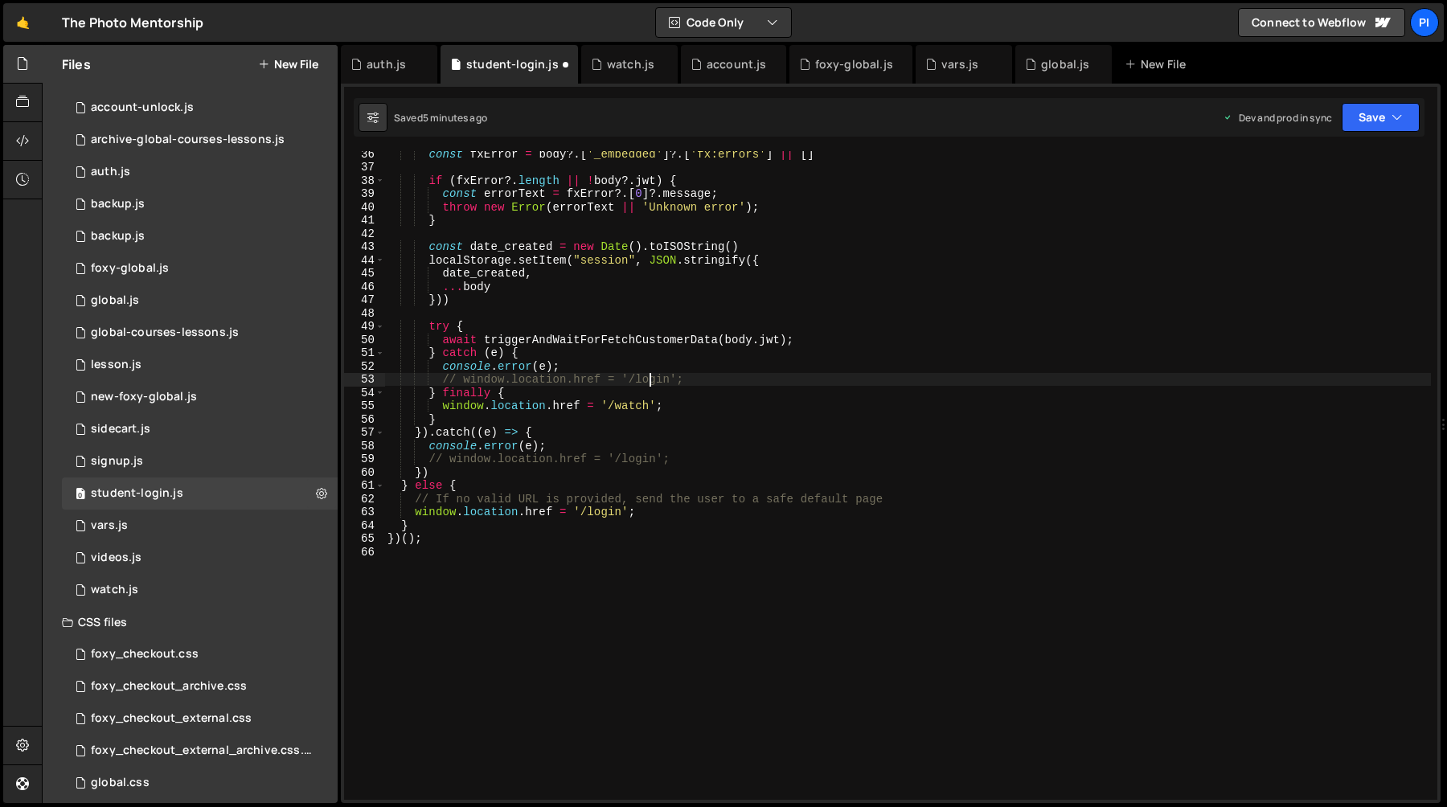
click at [649, 373] on div "const fxError = body ?. [ '_embedded' ] ?. [ 'fx:errors' ] || [ ] if ( fxError …" at bounding box center [907, 484] width 1047 height 675
click at [644, 452] on div "const fxError = body ?. [ '_embedded' ] ?. [ 'fx:errors' ] || [ ] if ( fxError …" at bounding box center [907, 484] width 1047 height 675
click at [645, 457] on div "const fxError = body ?. [ '_embedded' ] ?. [ 'fx:errors' ] || [ ] if ( fxError …" at bounding box center [907, 484] width 1047 height 675
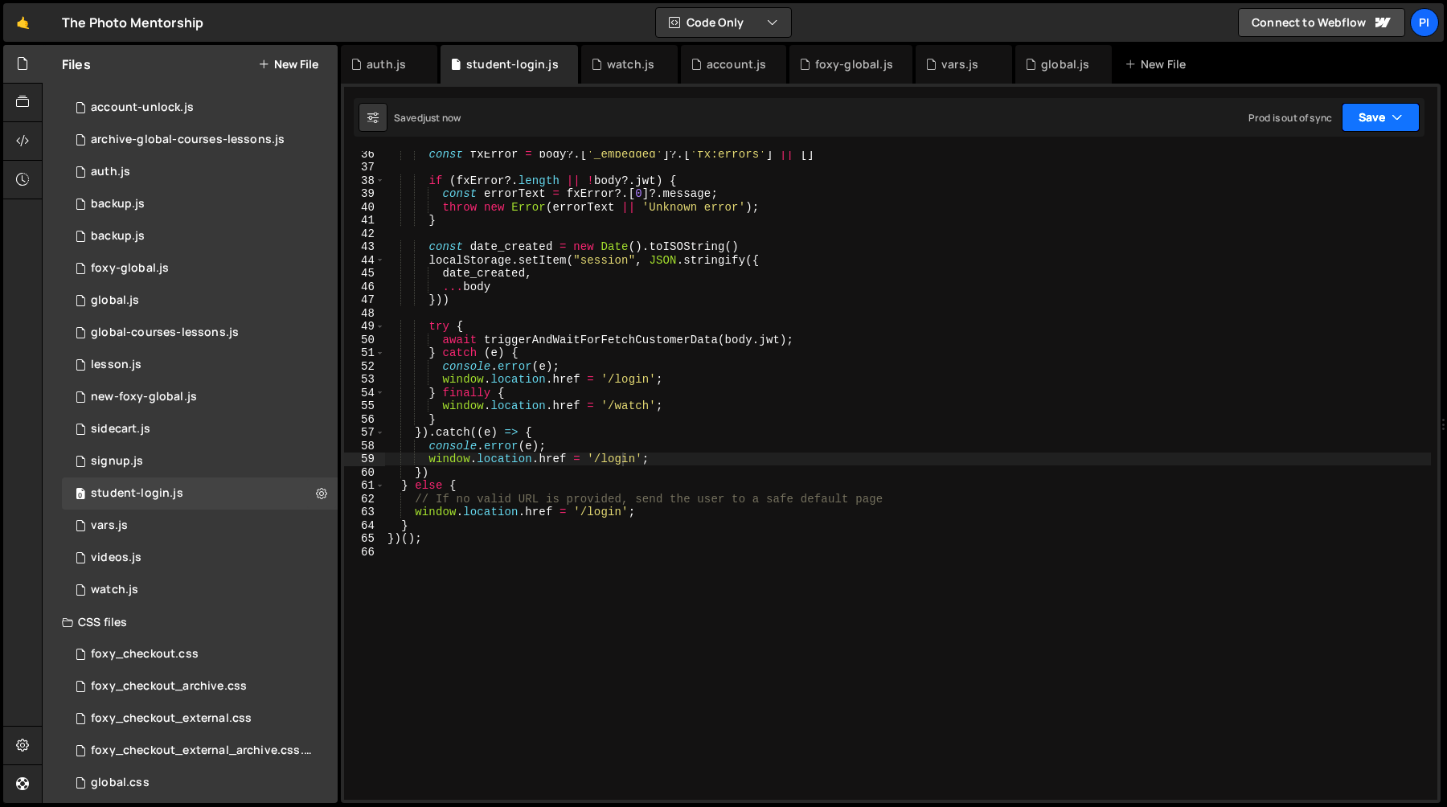
click at [1389, 117] on button "Save" at bounding box center [1381, 117] width 78 height 29
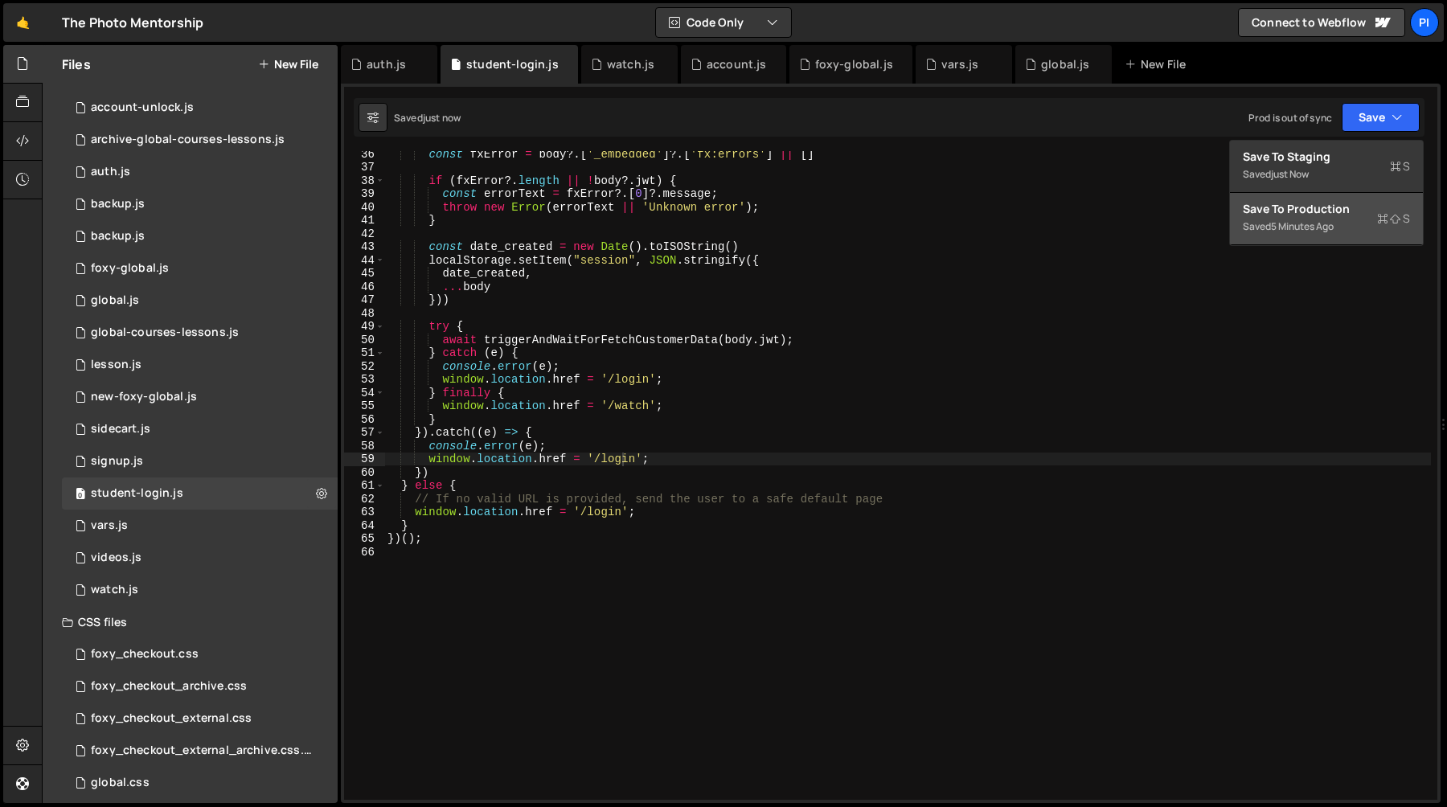
click at [1357, 224] on div "Saved 5 minutes ago" at bounding box center [1326, 226] width 167 height 19
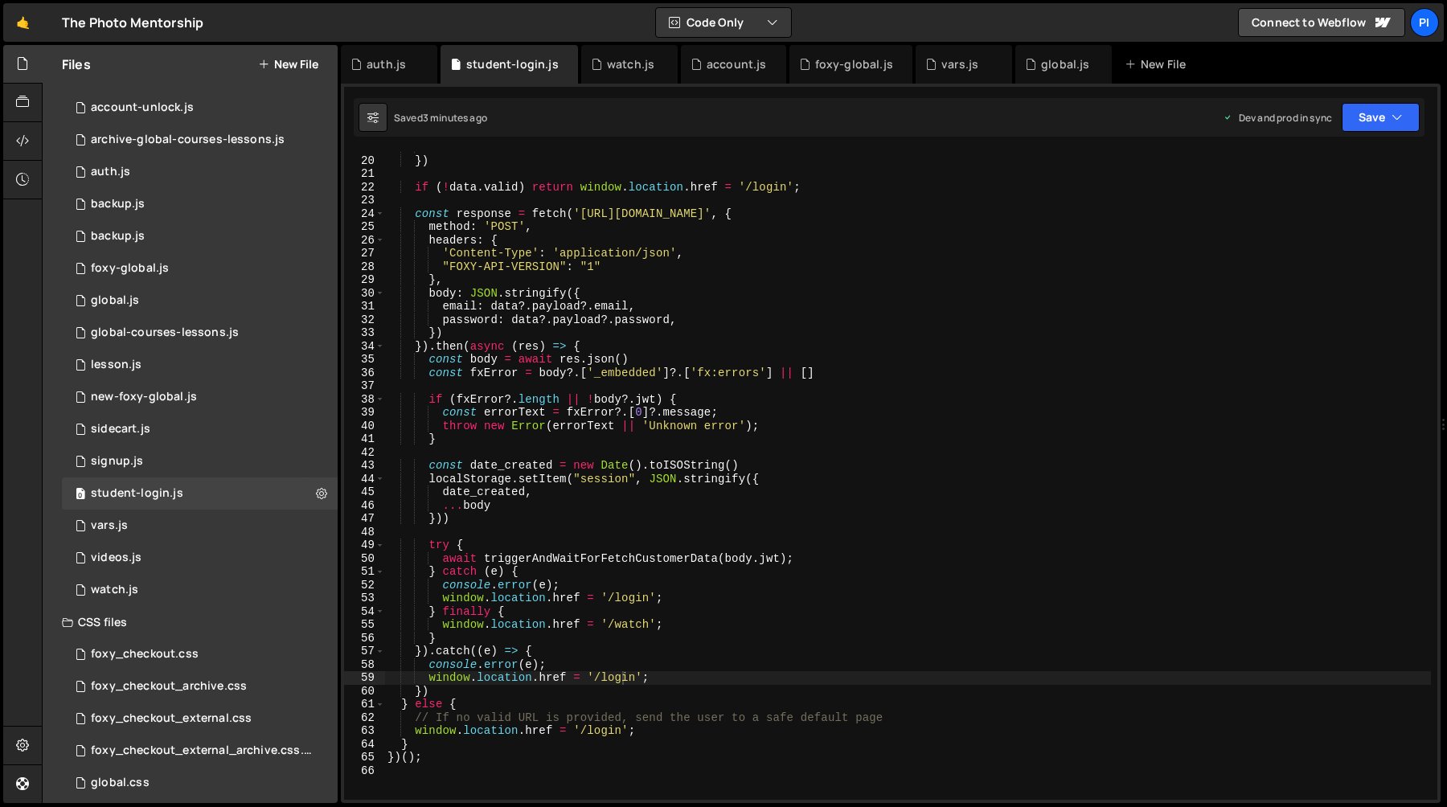
scroll to position [249, 0]
click at [622, 593] on div "token }) if ( ! data . valid ) return window . location . href = '/login' ; con…" at bounding box center [907, 478] width 1047 height 675
click at [665, 675] on div "token }) if ( ! data . valid ) return window . location . href = '/login' ; con…" at bounding box center [907, 478] width 1047 height 675
click at [1379, 122] on button "Save" at bounding box center [1381, 117] width 78 height 29
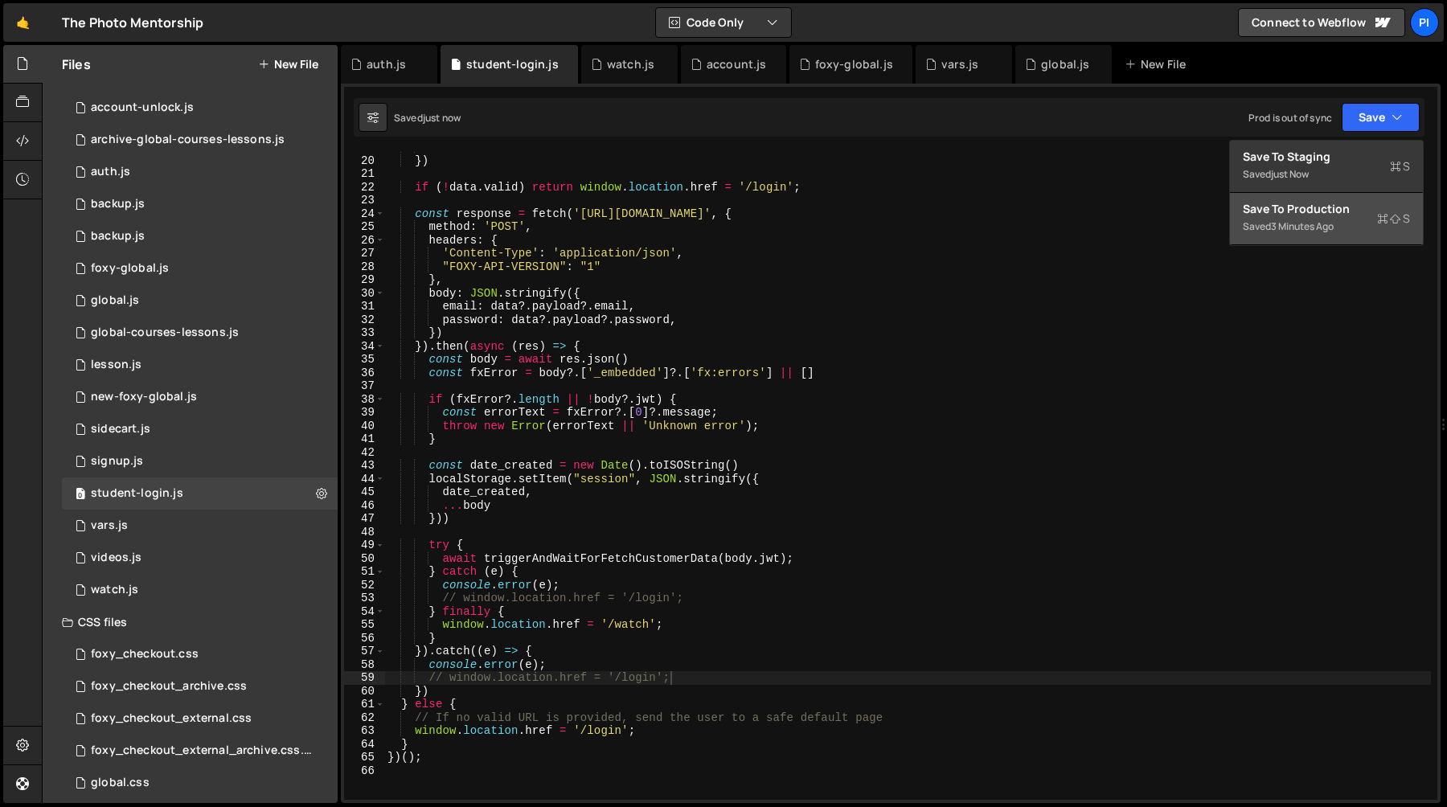
click at [1335, 240] on button "Save to Production S Saved 3 minutes ago" at bounding box center [1326, 219] width 193 height 52
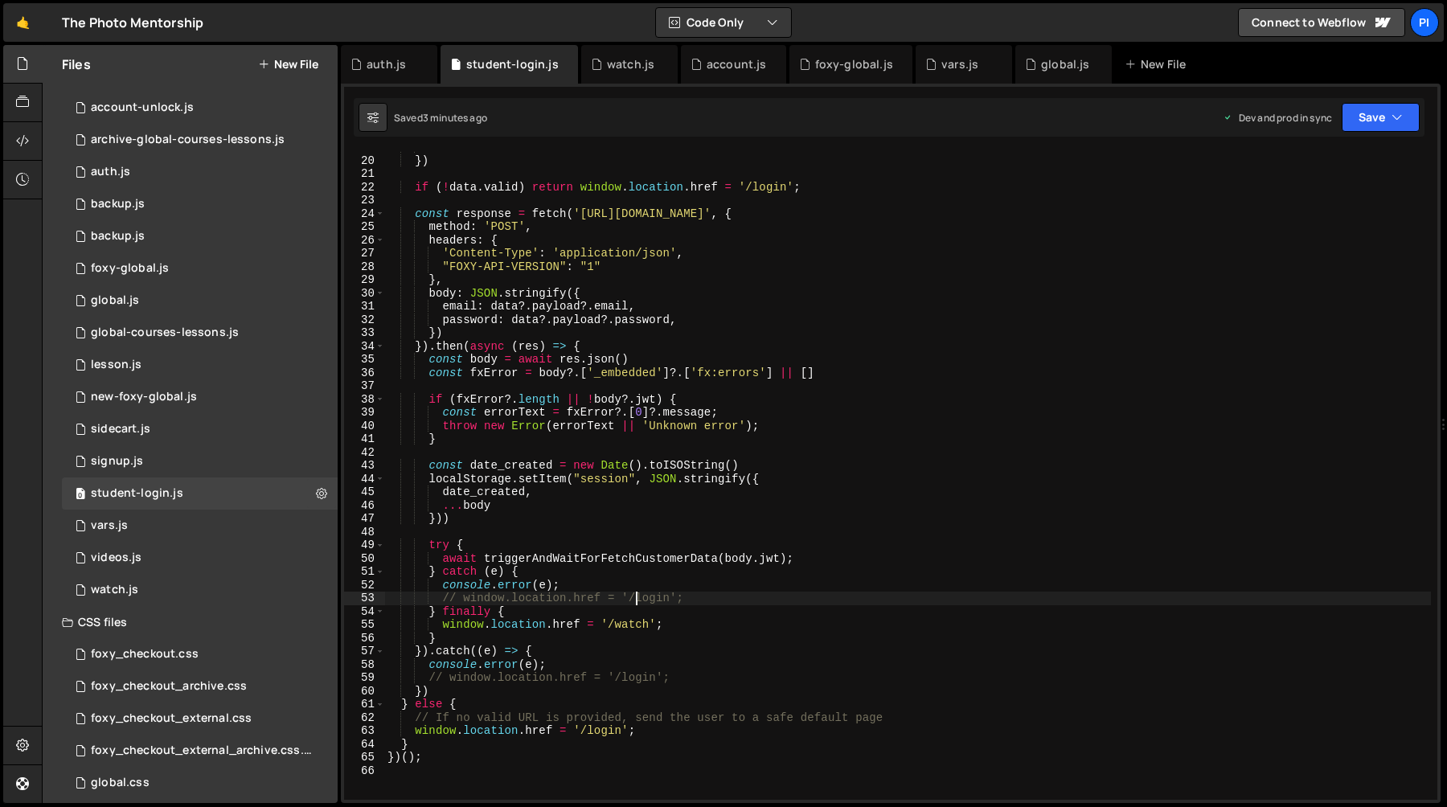
click at [634, 595] on div "token }) if ( ! data . valid ) return window . location . href = '/login' ; con…" at bounding box center [907, 478] width 1047 height 675
type textarea "window.location.href = '/login';"
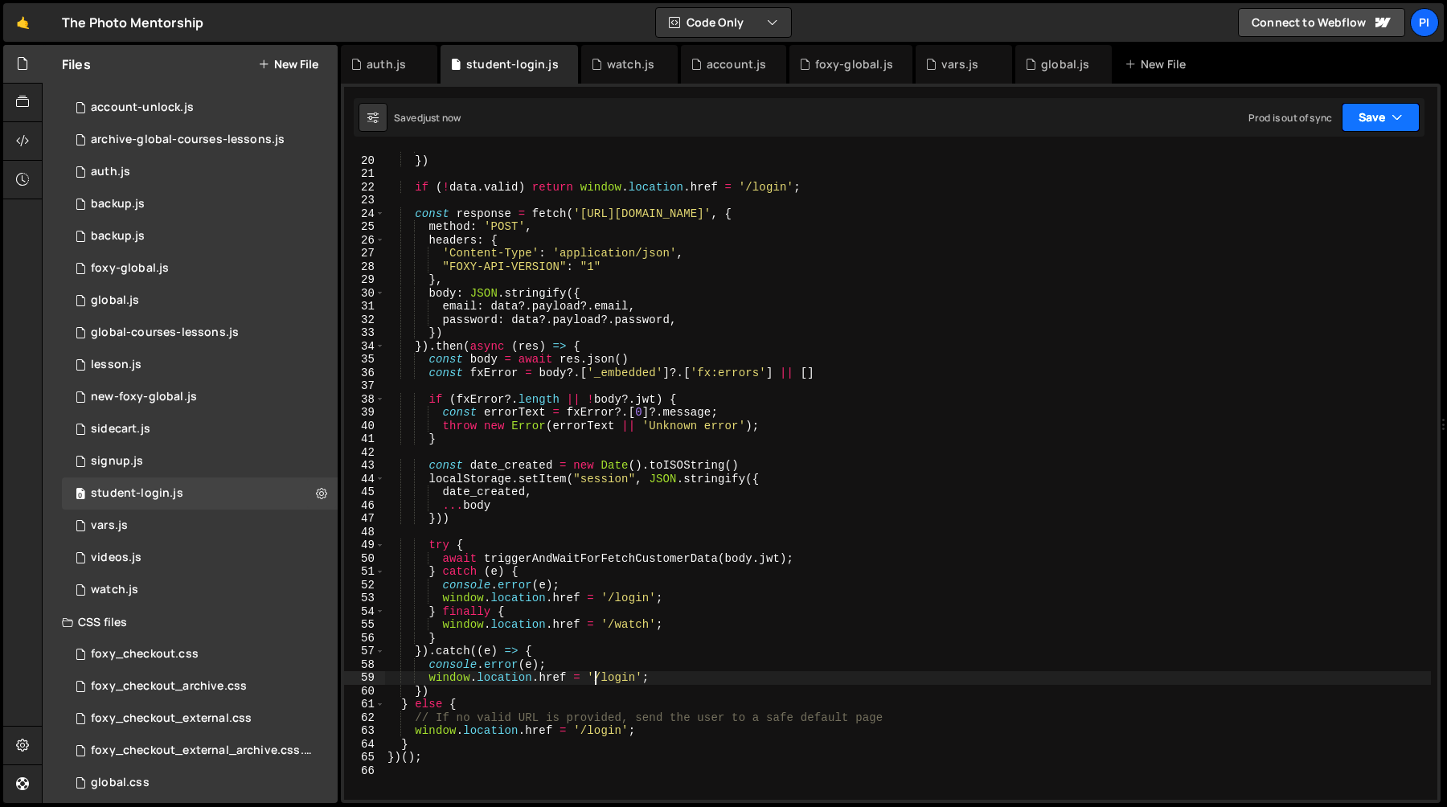
click at [1393, 111] on icon "button" at bounding box center [1397, 117] width 11 height 16
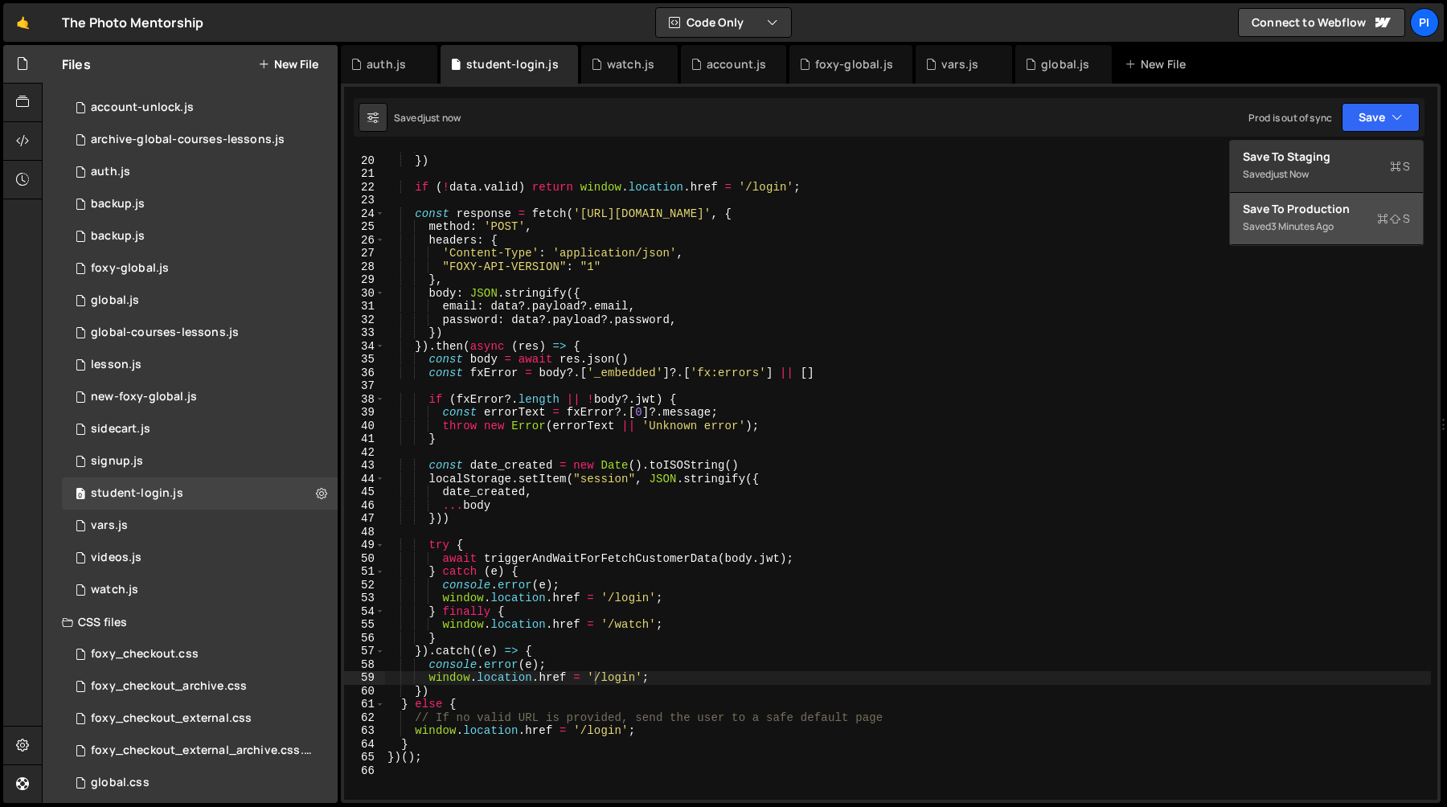
click at [1307, 228] on div "3 minutes ago" at bounding box center [1302, 226] width 63 height 14
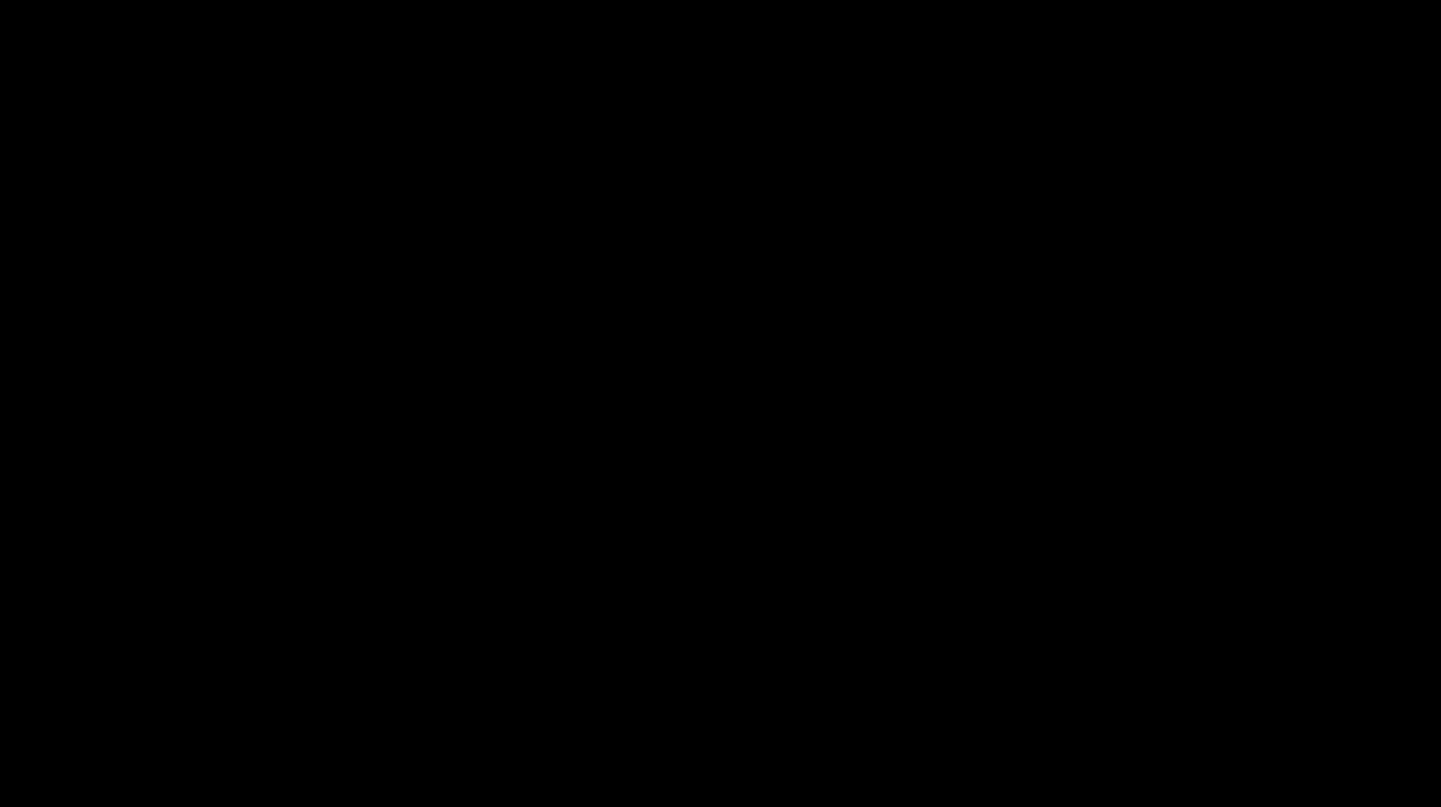
scroll to position [327, 0]
